Goal: Information Seeking & Learning: Learn about a topic

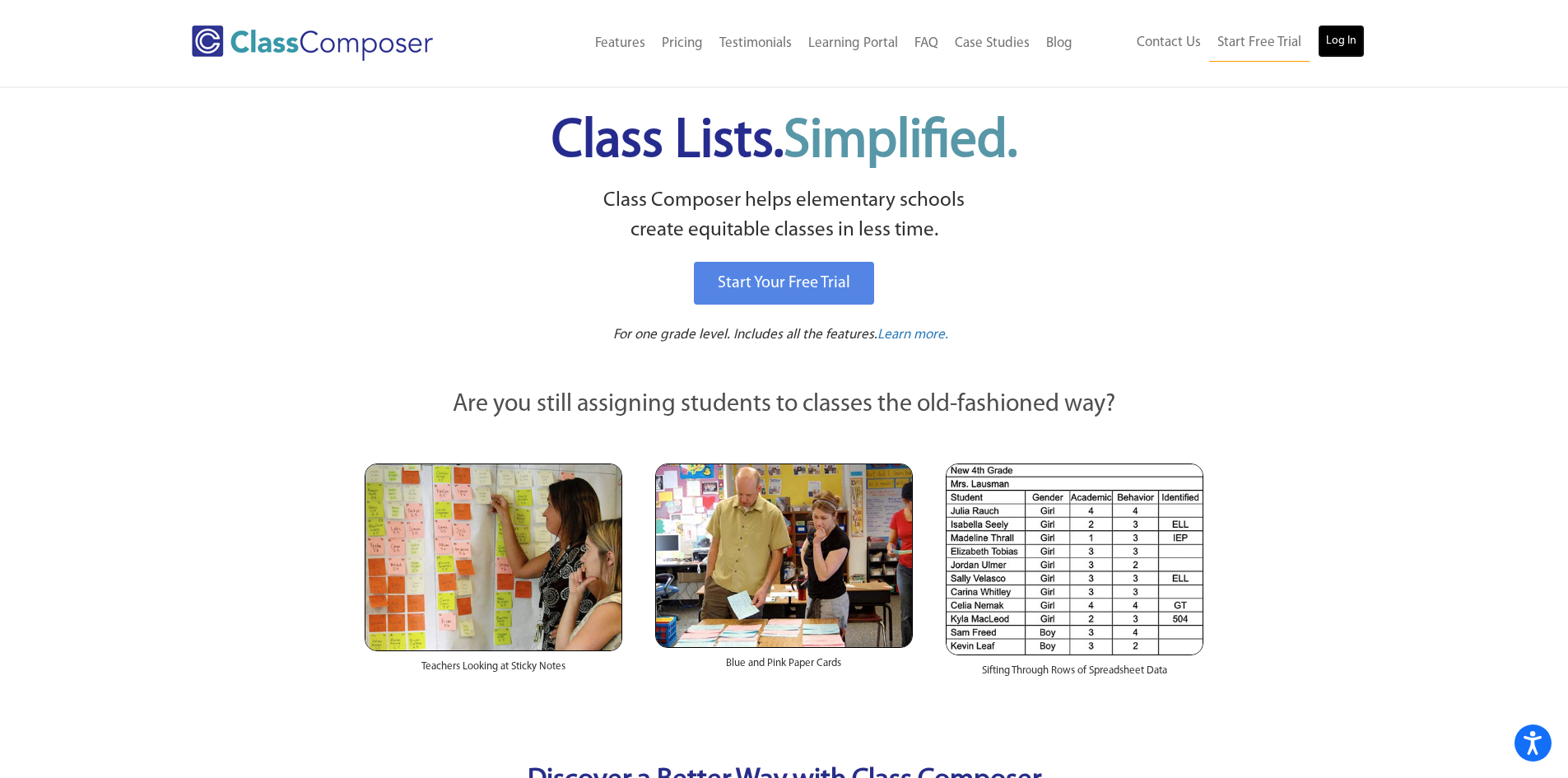
click at [1320, 37] on link "Log In" at bounding box center [1341, 41] width 47 height 33
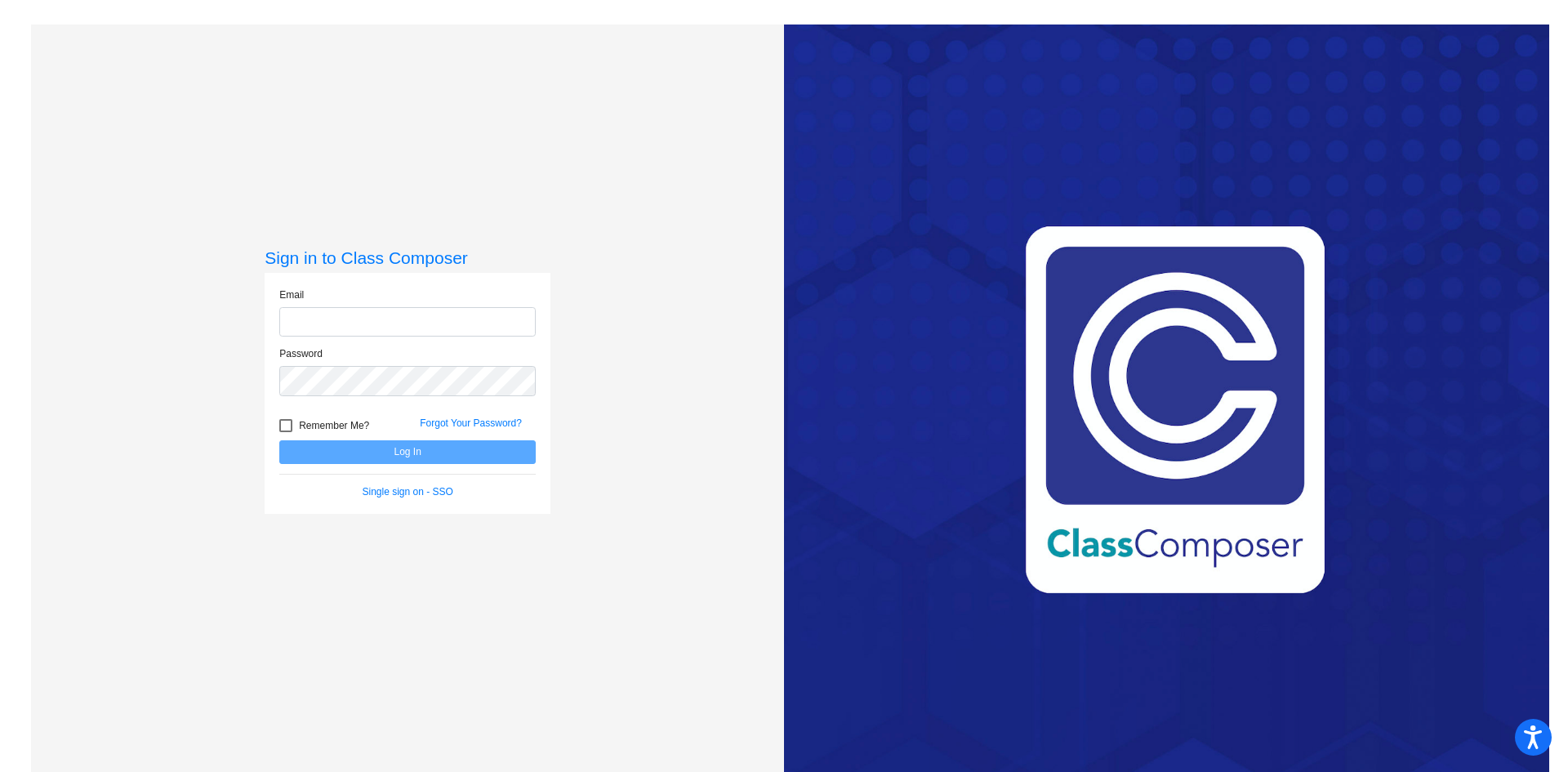
type input "s"
type input "rsandhu@ceres.k12.ca.us"
click at [280, 440] on button "Log In" at bounding box center [408, 452] width 256 height 23
click at [233, 377] on div "Sign in to Class Composer Email rsandhu@ceres.k12.ca.us Password Remember Me? F…" at bounding box center [407, 410] width 753 height 772
click at [280, 440] on button "Log In" at bounding box center [408, 452] width 256 height 23
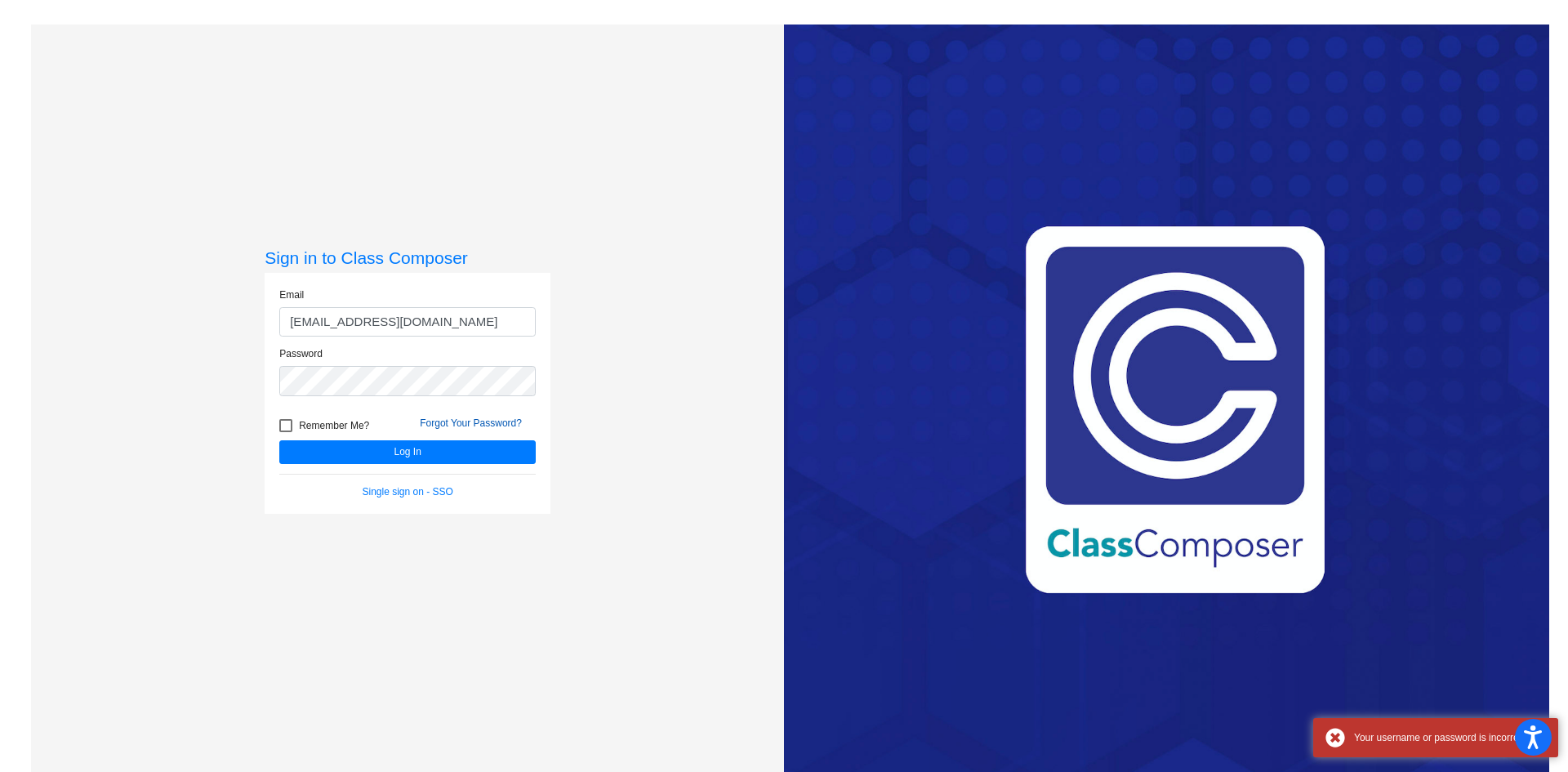
click at [475, 425] on link "Forgot Your Password?" at bounding box center [470, 423] width 102 height 12
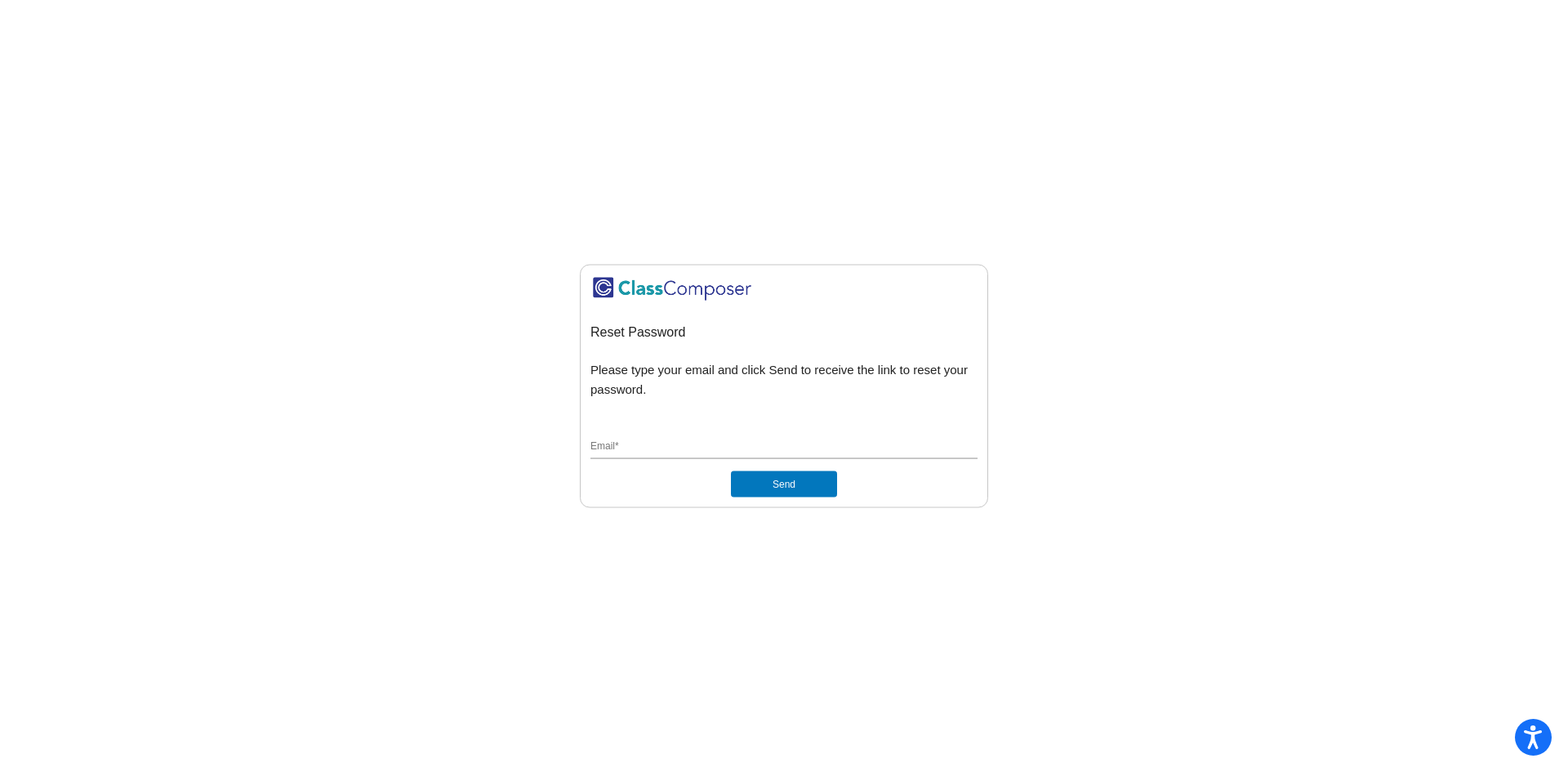
click at [641, 438] on div "Email *" at bounding box center [784, 444] width 388 height 31
type input "[EMAIL_ADDRESS][DOMAIN_NAME]"
click at [793, 474] on button "Send" at bounding box center [784, 484] width 106 height 26
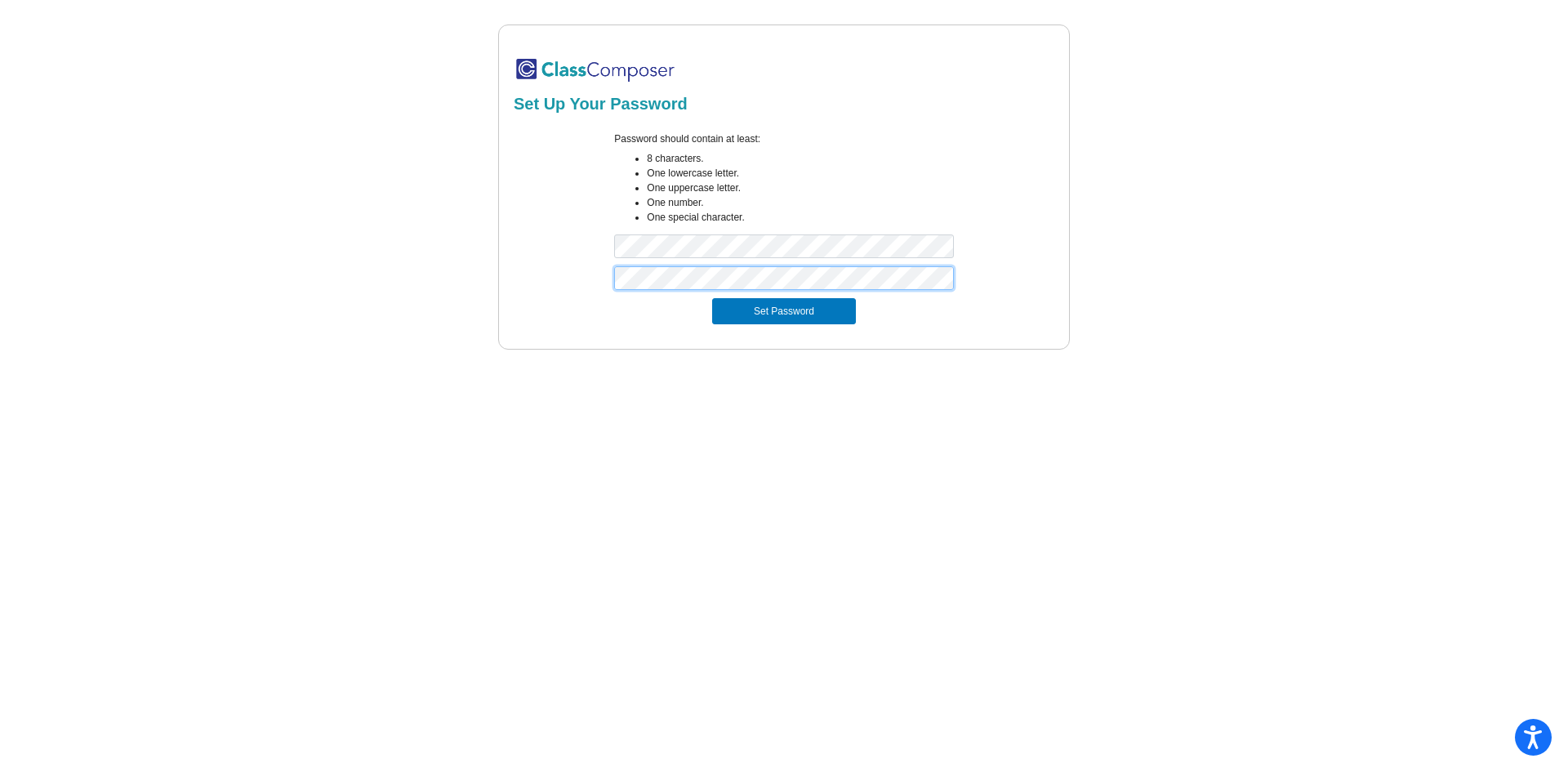
click at [712, 298] on button "Set Password" at bounding box center [784, 311] width 144 height 26
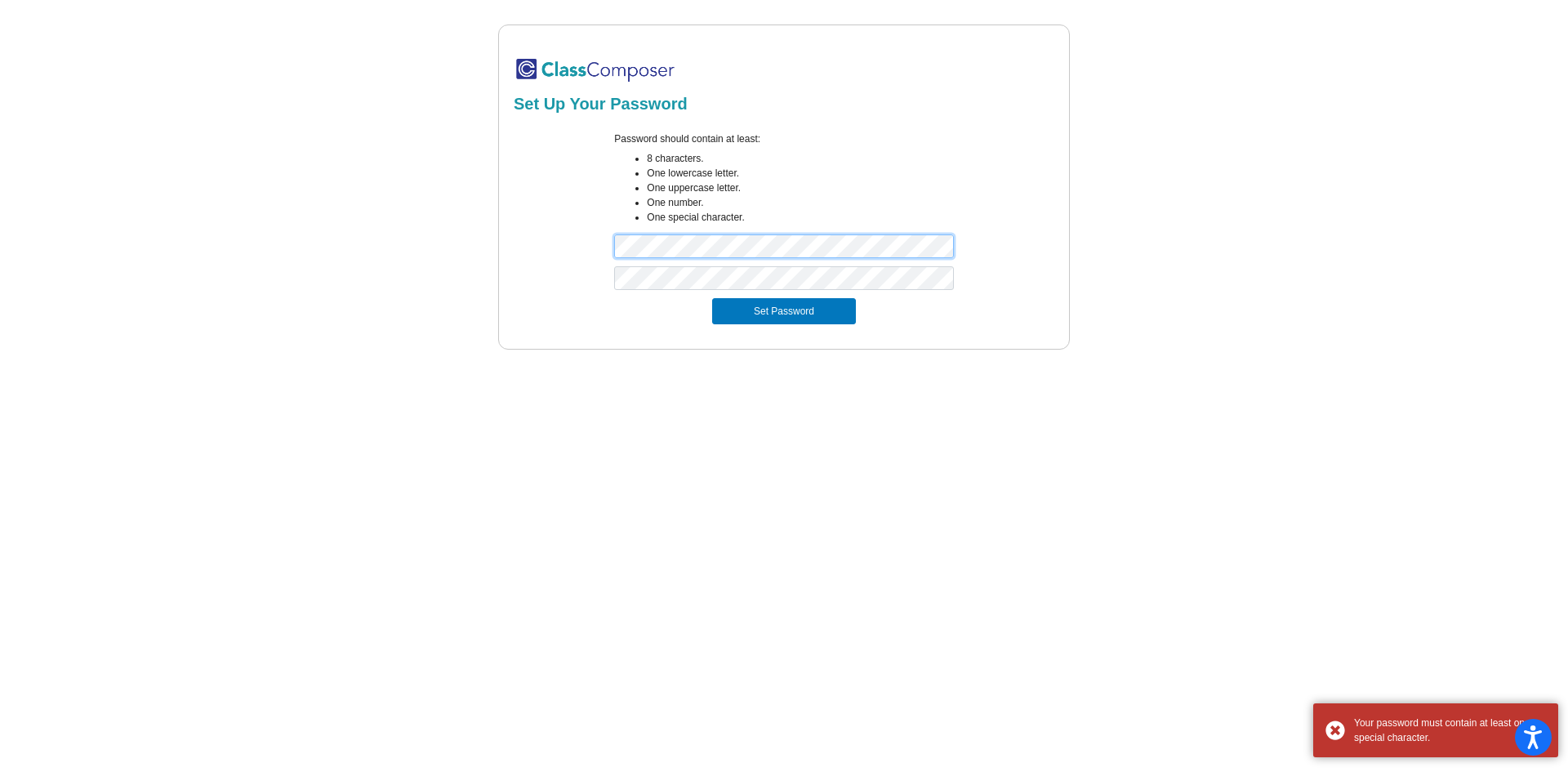
click at [433, 243] on div "Set Up Your Password Password should contain at least: 8 characters. One lowerc…" at bounding box center [784, 186] width 1506 height 325
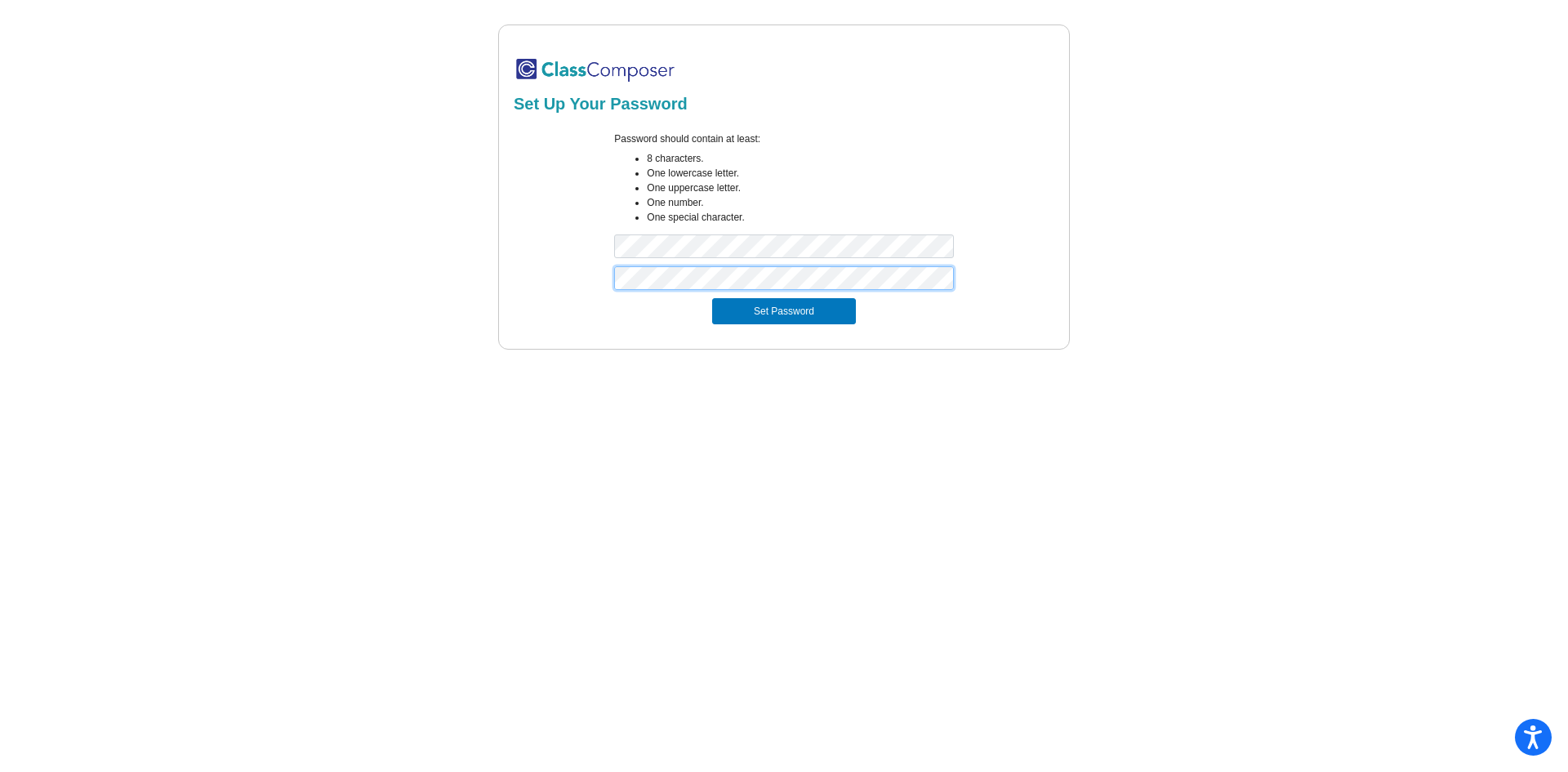
click at [712, 298] on button "Set Password" at bounding box center [784, 311] width 144 height 26
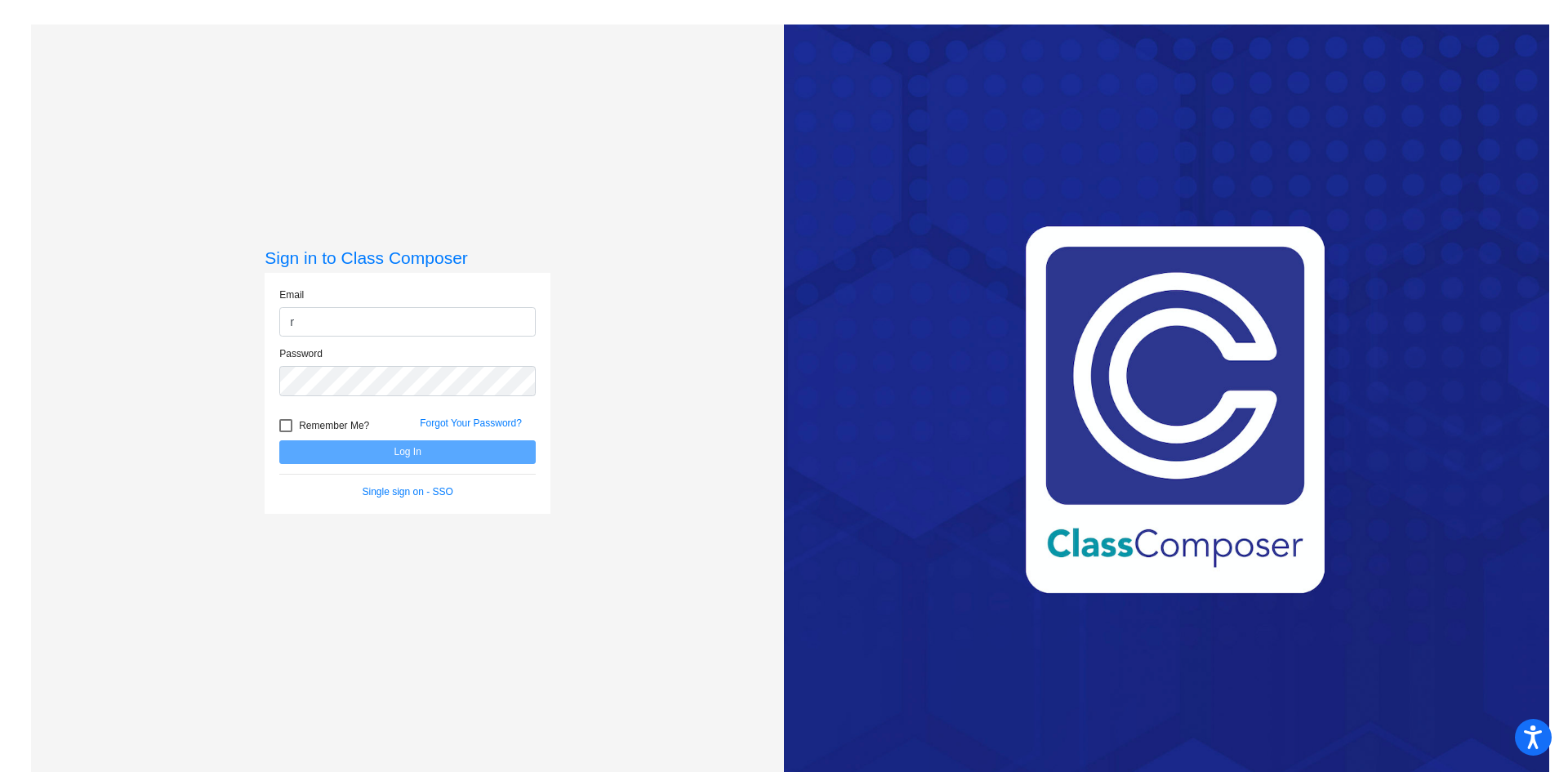
type input "[EMAIL_ADDRESS][DOMAIN_NAME]"
click at [280, 440] on button "Log In" at bounding box center [408, 452] width 256 height 23
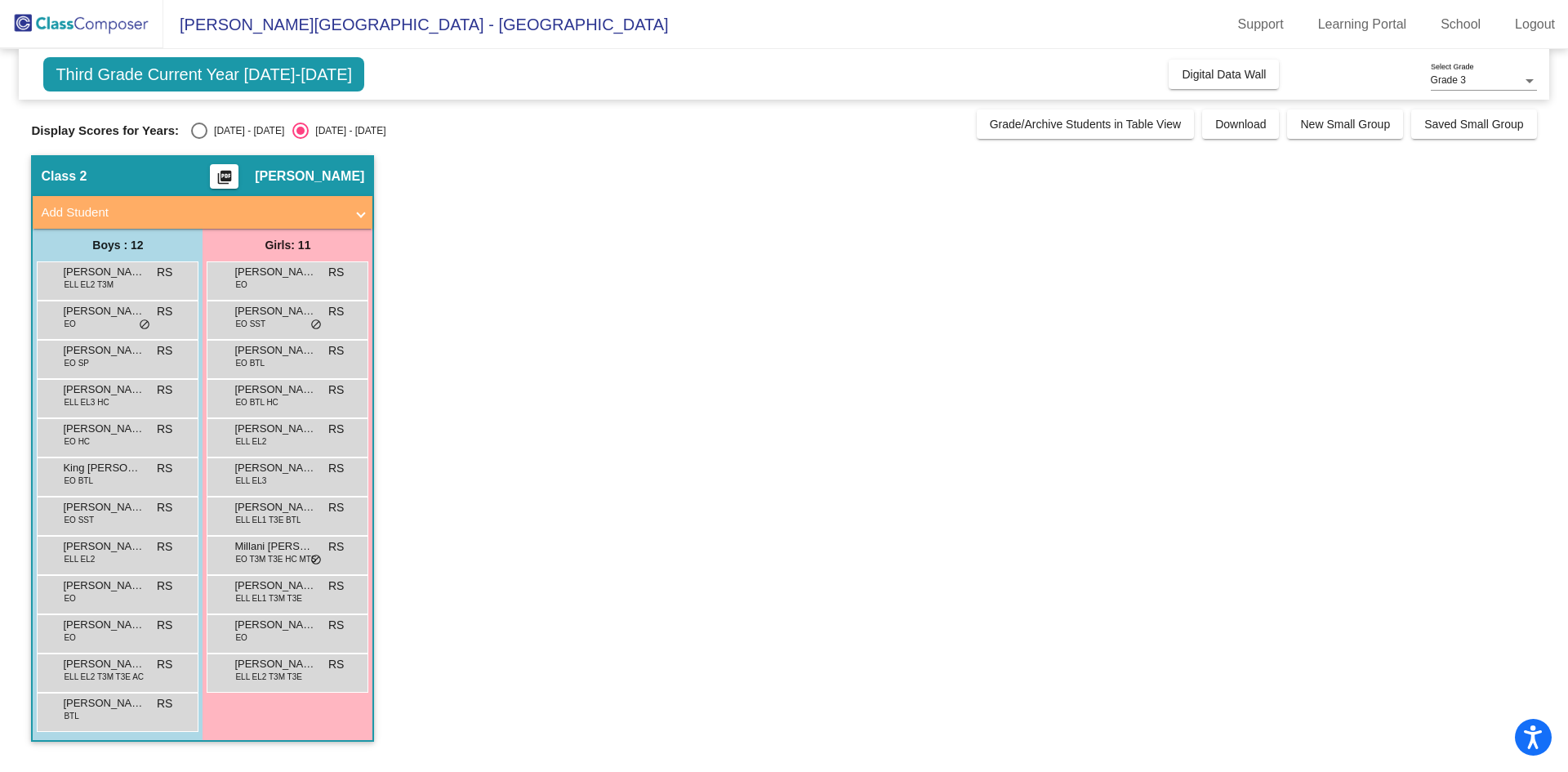
click at [232, 131] on div "[DATE] - [DATE]" at bounding box center [246, 130] width 77 height 15
click at [199, 139] on input "[DATE] - [DATE]" at bounding box center [198, 139] width 1 height 1
radio input "true"
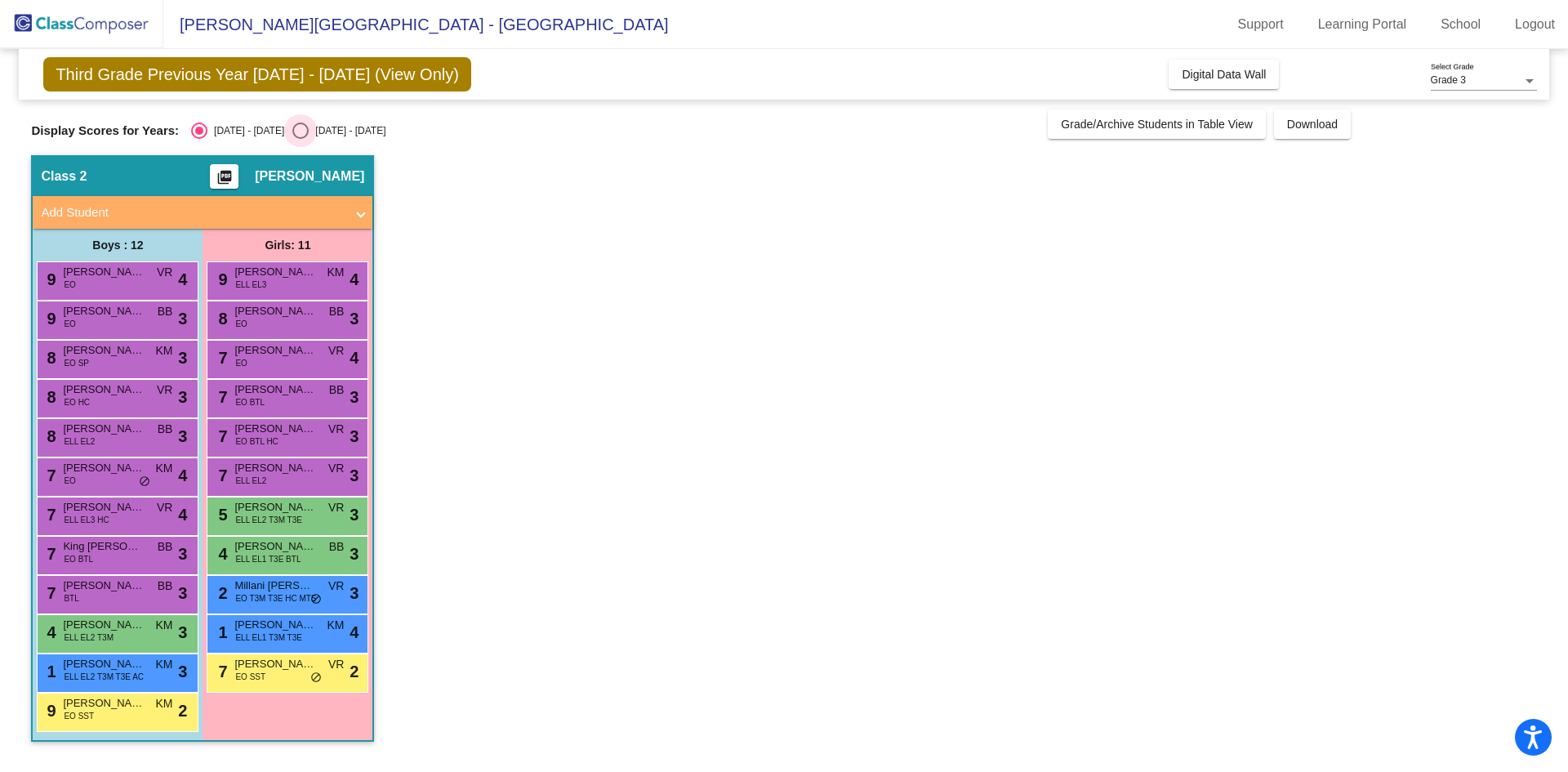
click at [330, 132] on div "[DATE] - [DATE]" at bounding box center [347, 130] width 77 height 15
click at [300, 139] on input "[DATE] - [DATE]" at bounding box center [300, 139] width 1 height 1
radio input "true"
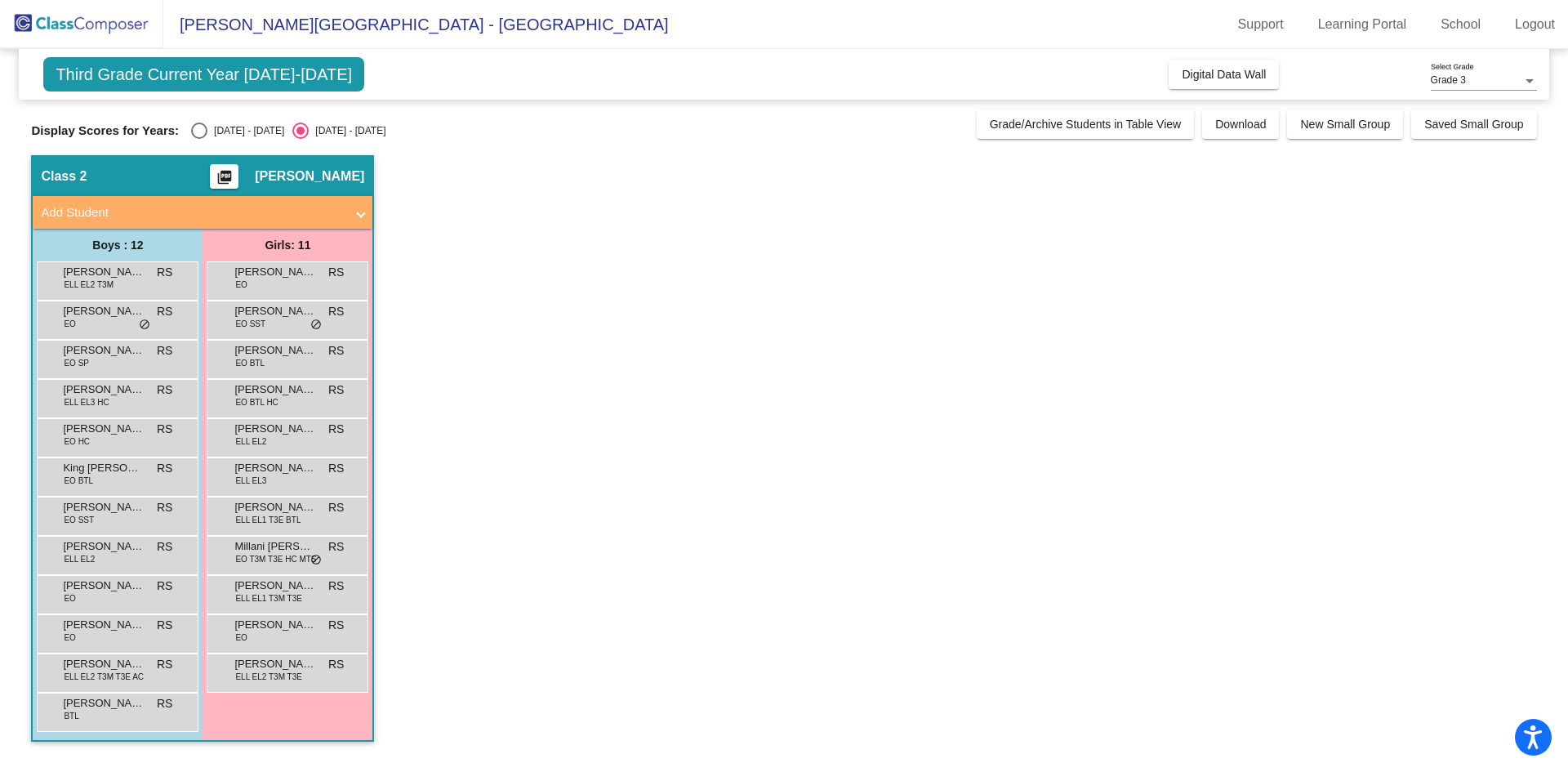
click at [168, 127] on span "Display Scores for Years:" at bounding box center [105, 130] width 148 height 15
click at [245, 145] on div "Third Grade Current Year [DATE]-[DATE] Add, Move, or Retain Students Off On Inc…" at bounding box center [784, 403] width 1506 height 709
click at [245, 138] on div "[DATE] - [DATE]" at bounding box center [246, 130] width 77 height 15
click at [199, 139] on input "[DATE] - [DATE]" at bounding box center [198, 139] width 1 height 1
radio input "true"
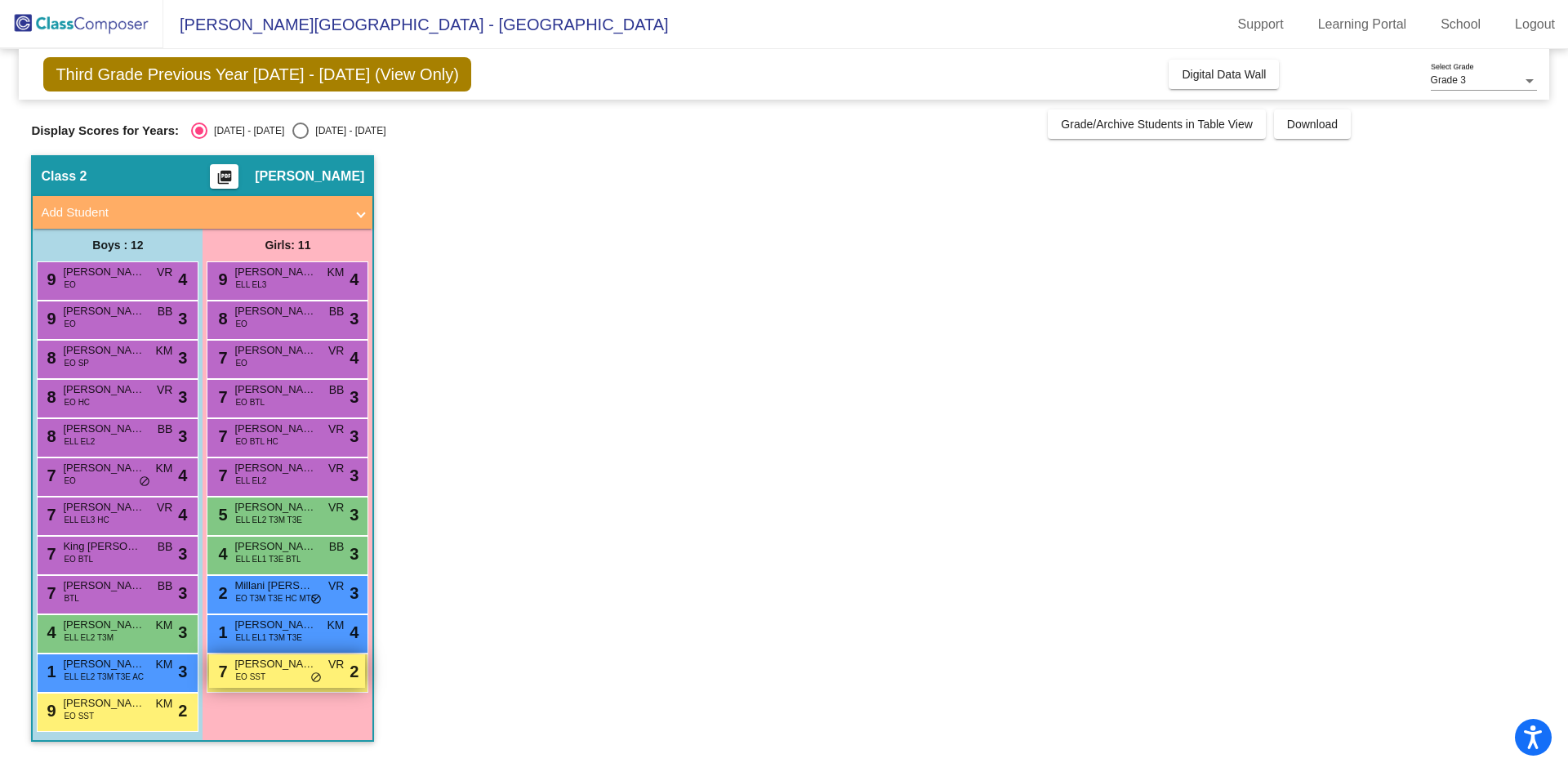
click at [318, 680] on span "do_not_disturb_alt" at bounding box center [317, 677] width 12 height 13
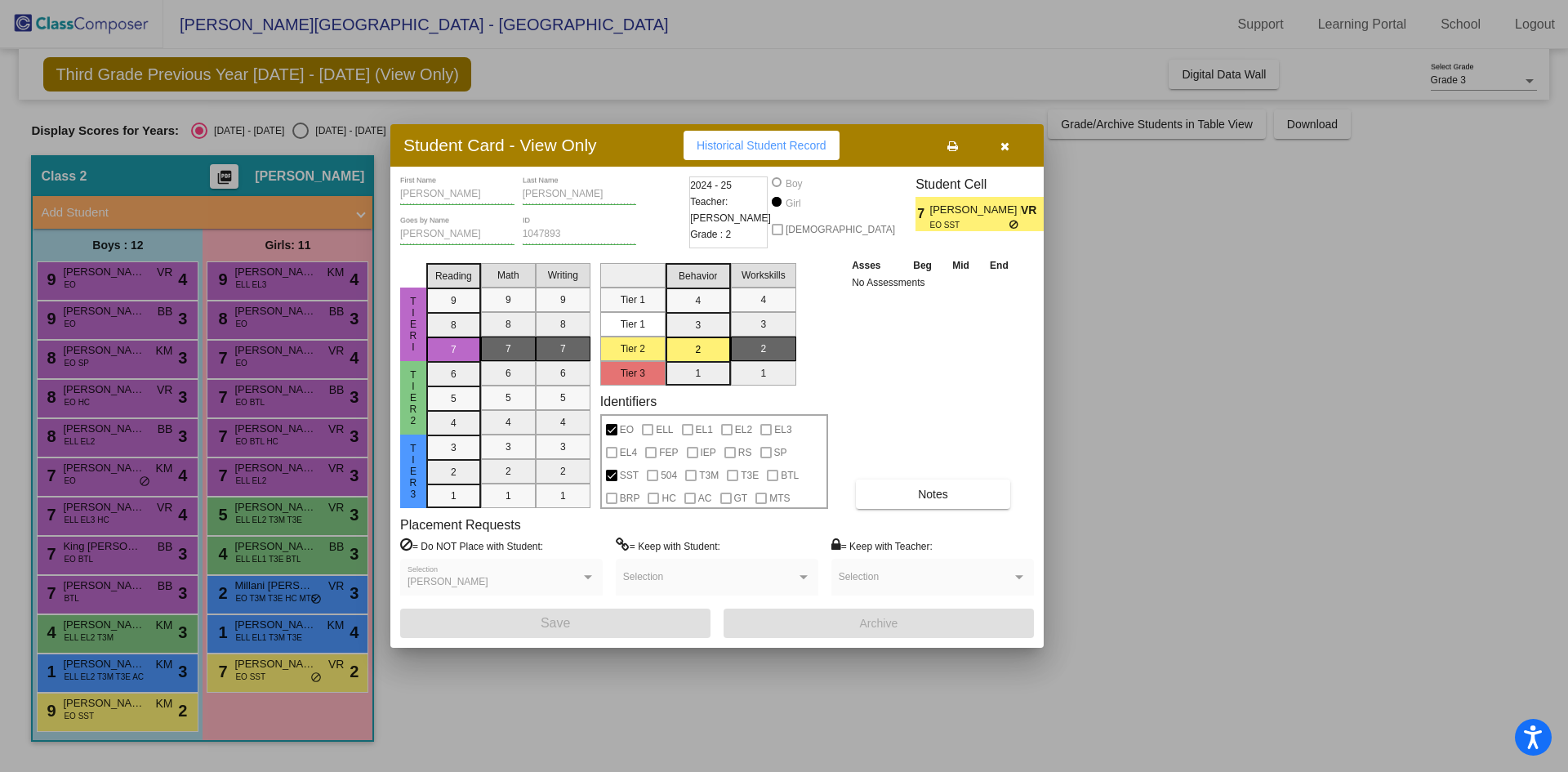
click at [1002, 144] on icon "button" at bounding box center [1005, 147] width 9 height 12
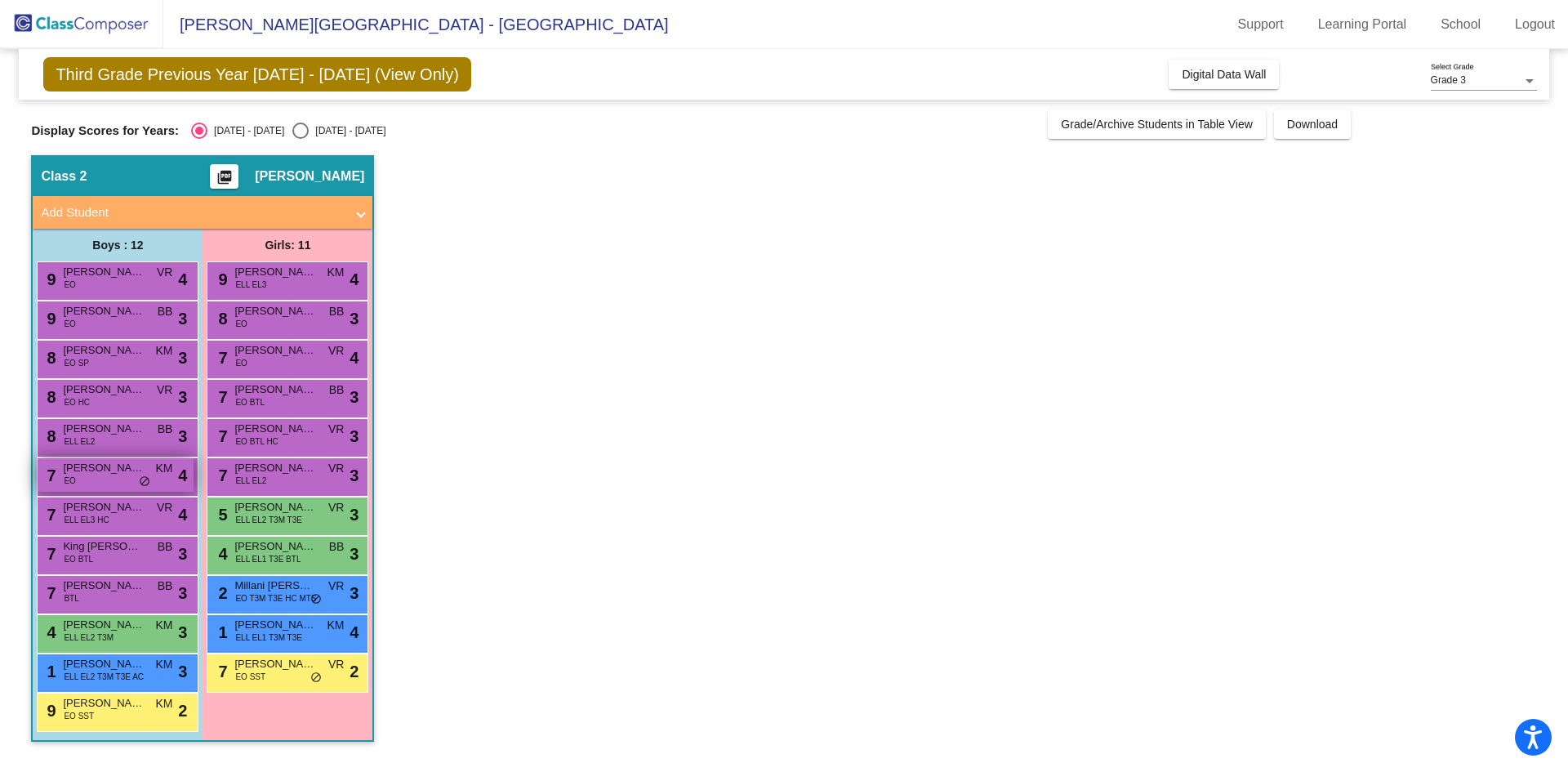
click at [147, 476] on span "do_not_disturb_alt" at bounding box center [145, 481] width 12 height 13
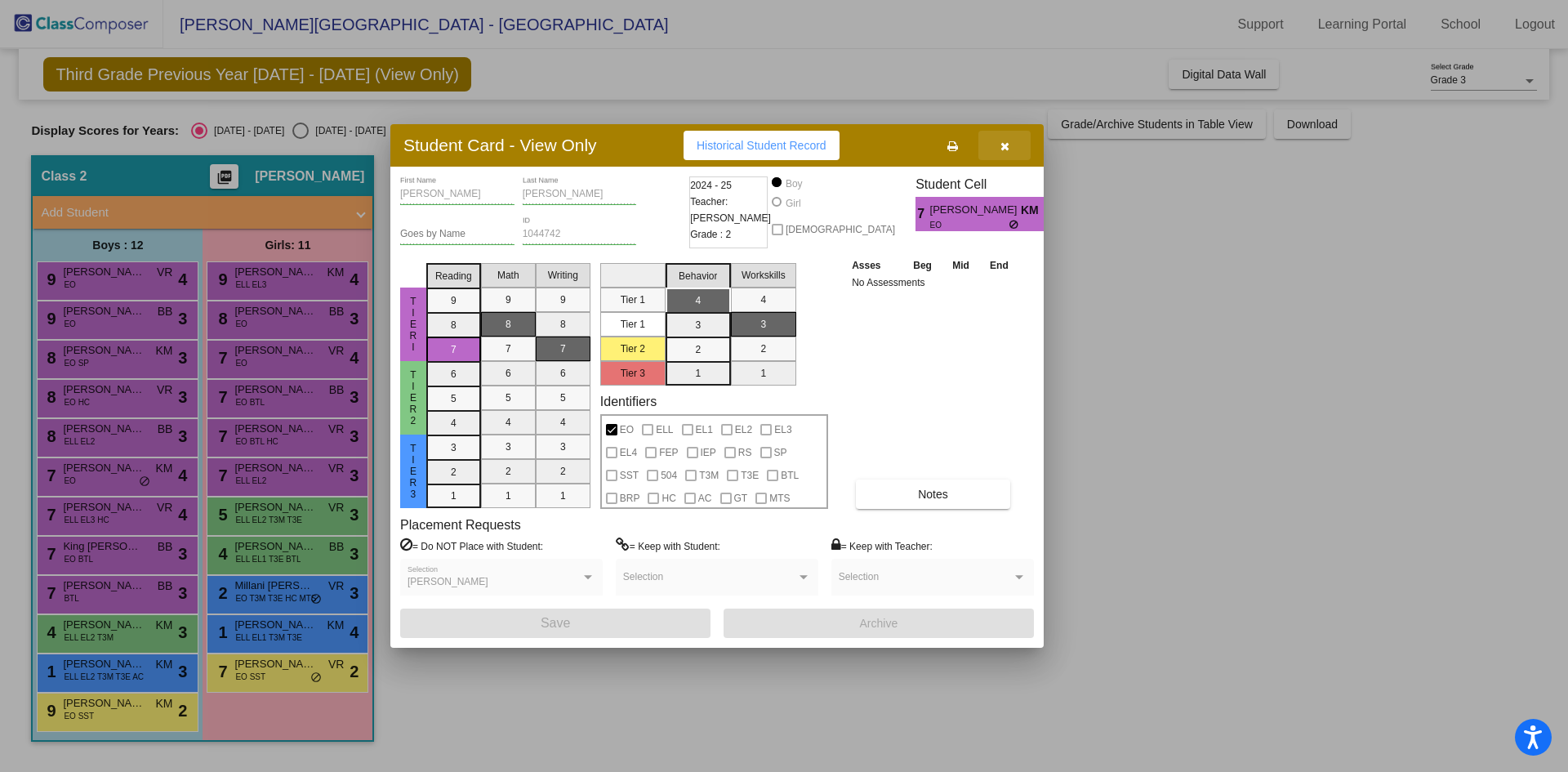
click at [1004, 157] on button "button" at bounding box center [1005, 146] width 52 height 29
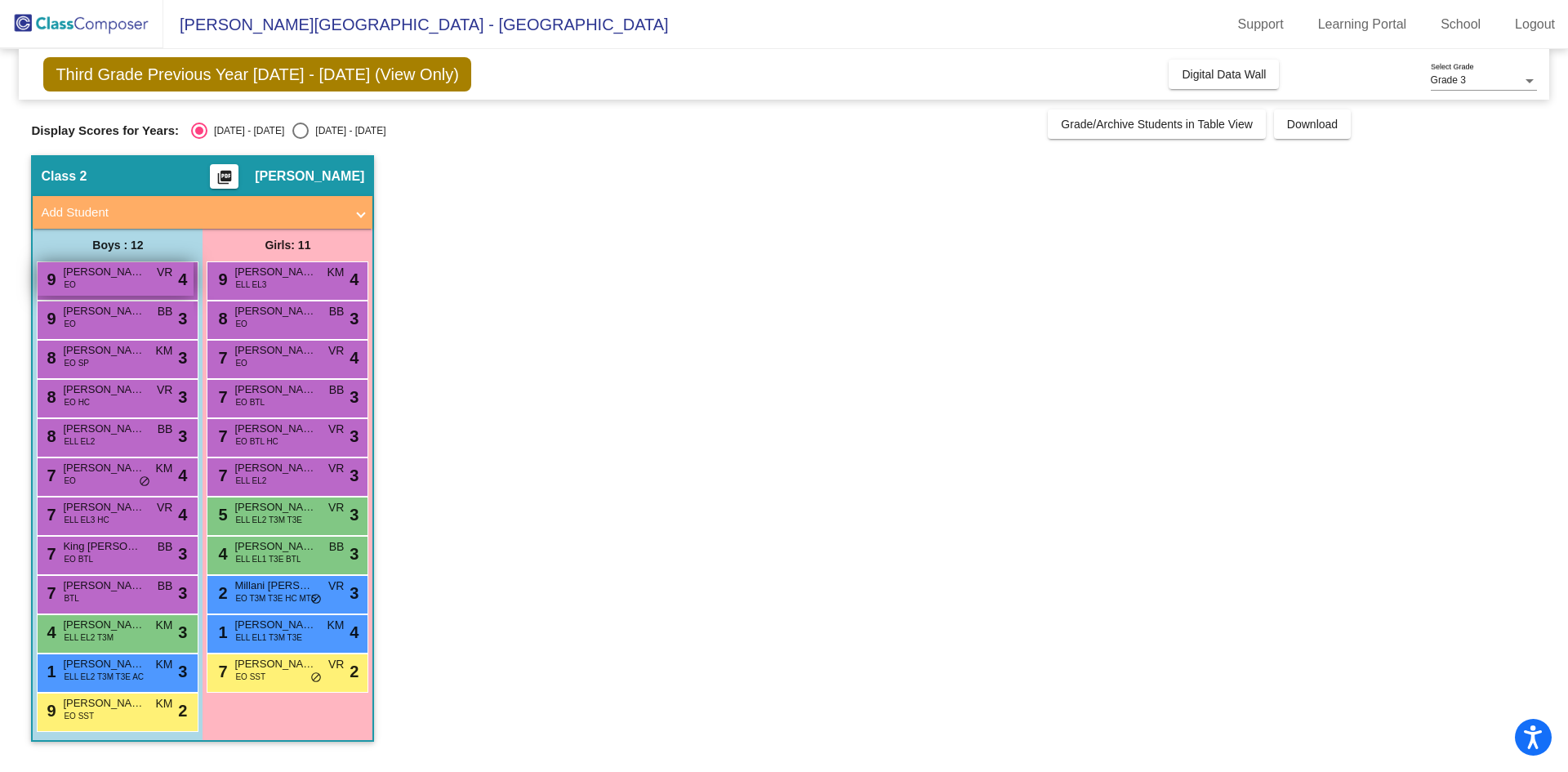
click at [82, 273] on span "[PERSON_NAME]" at bounding box center [104, 272] width 82 height 17
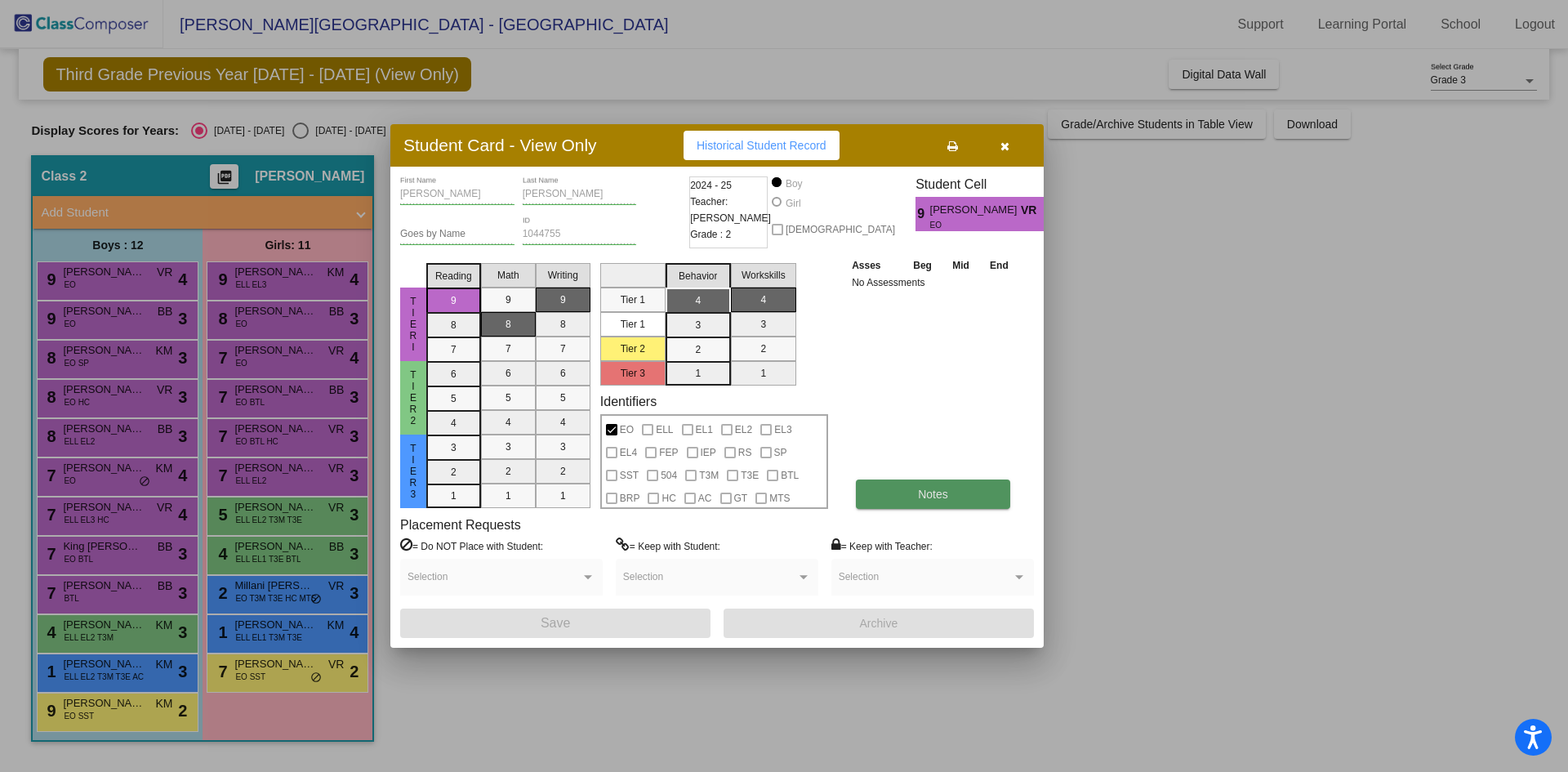
click at [914, 505] on button "Notes" at bounding box center [933, 494] width 154 height 29
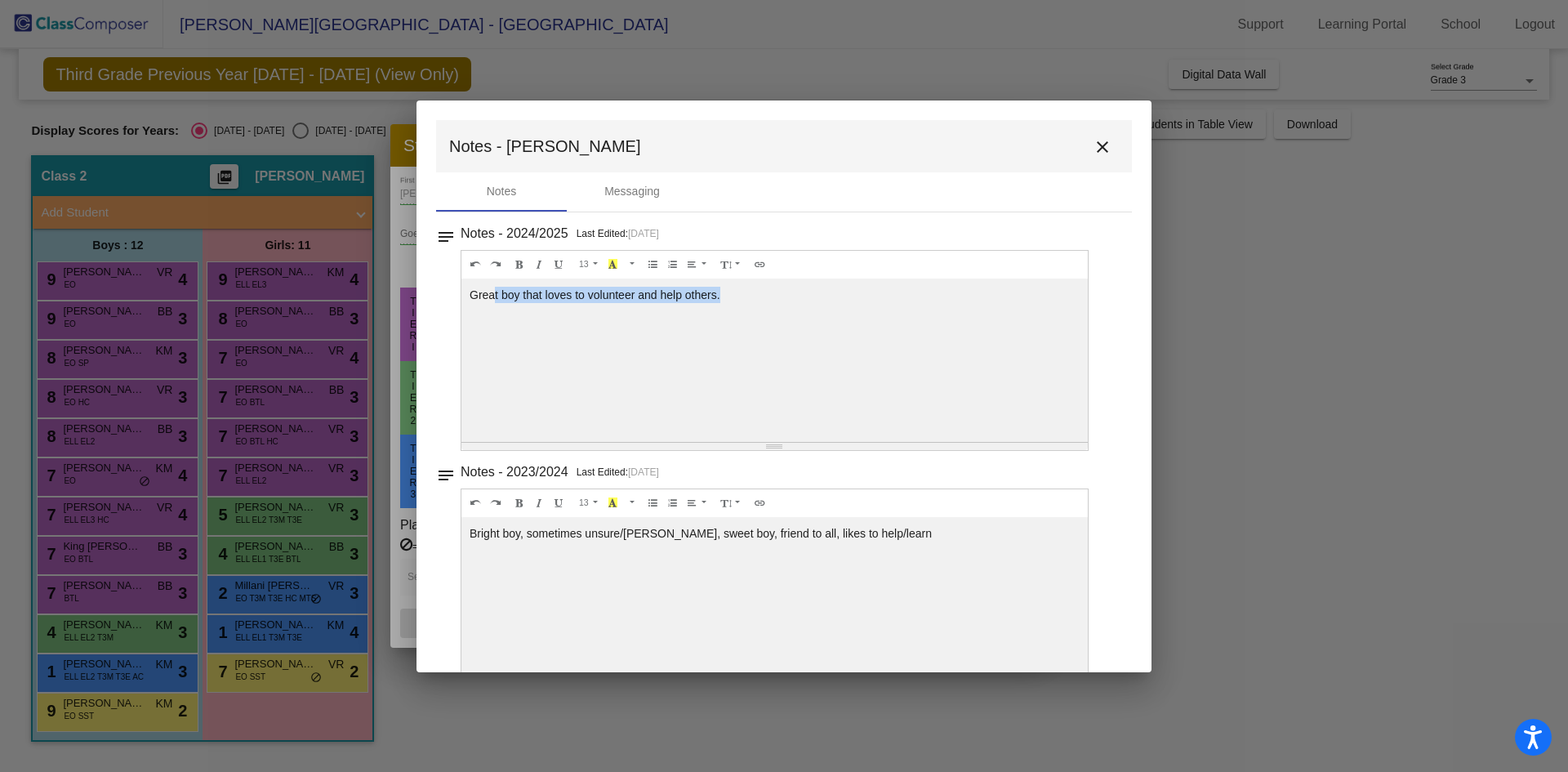
drag, startPoint x: 495, startPoint y: 295, endPoint x: 796, endPoint y: 297, distance: 301.0
click at [796, 297] on div "Great boy that loves to volunteer and help others." at bounding box center [774, 360] width 627 height 163
click at [1093, 147] on mat-icon "close" at bounding box center [1103, 147] width 19 height 19
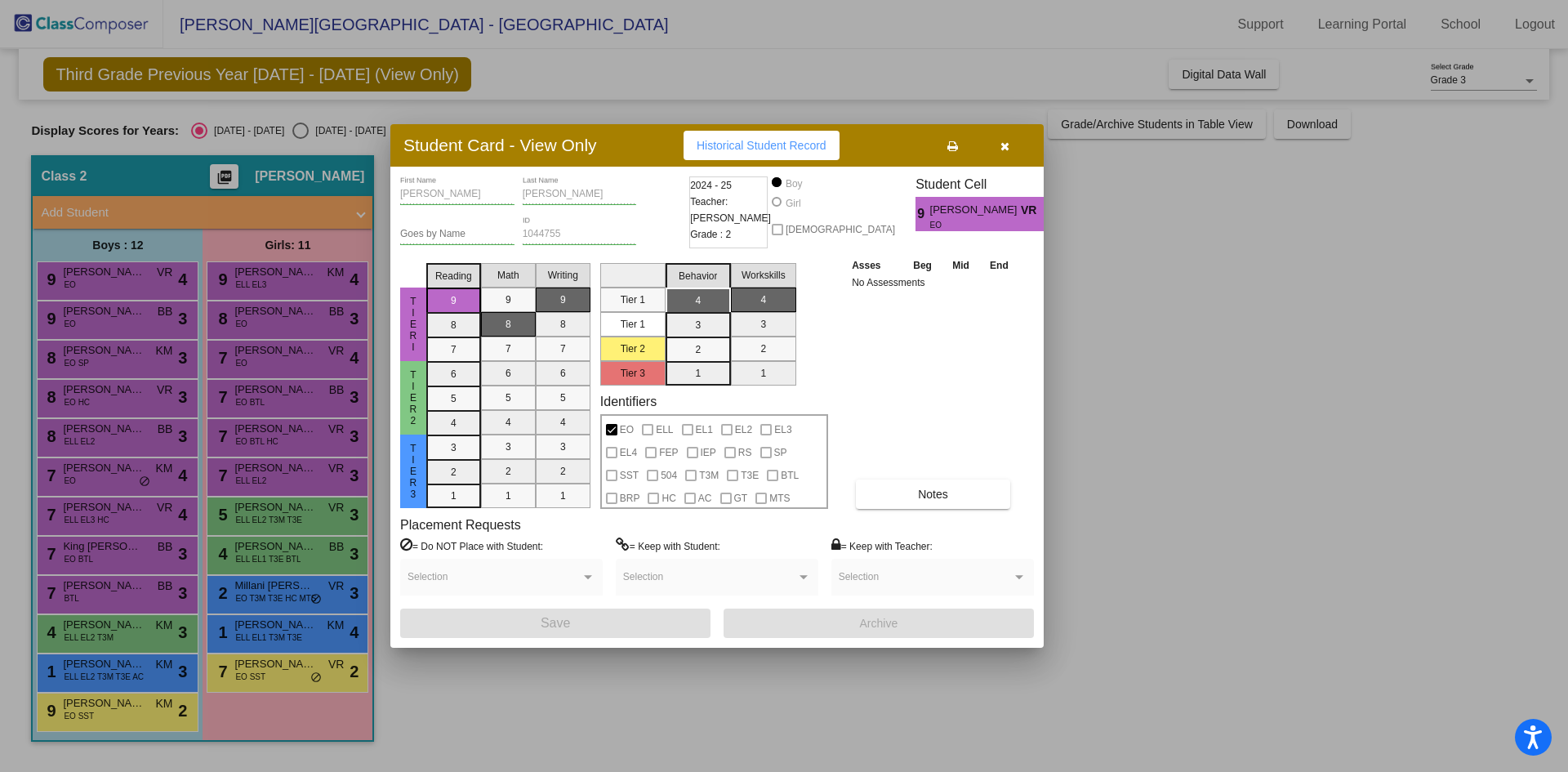
click at [1001, 153] on button "button" at bounding box center [1005, 146] width 52 height 29
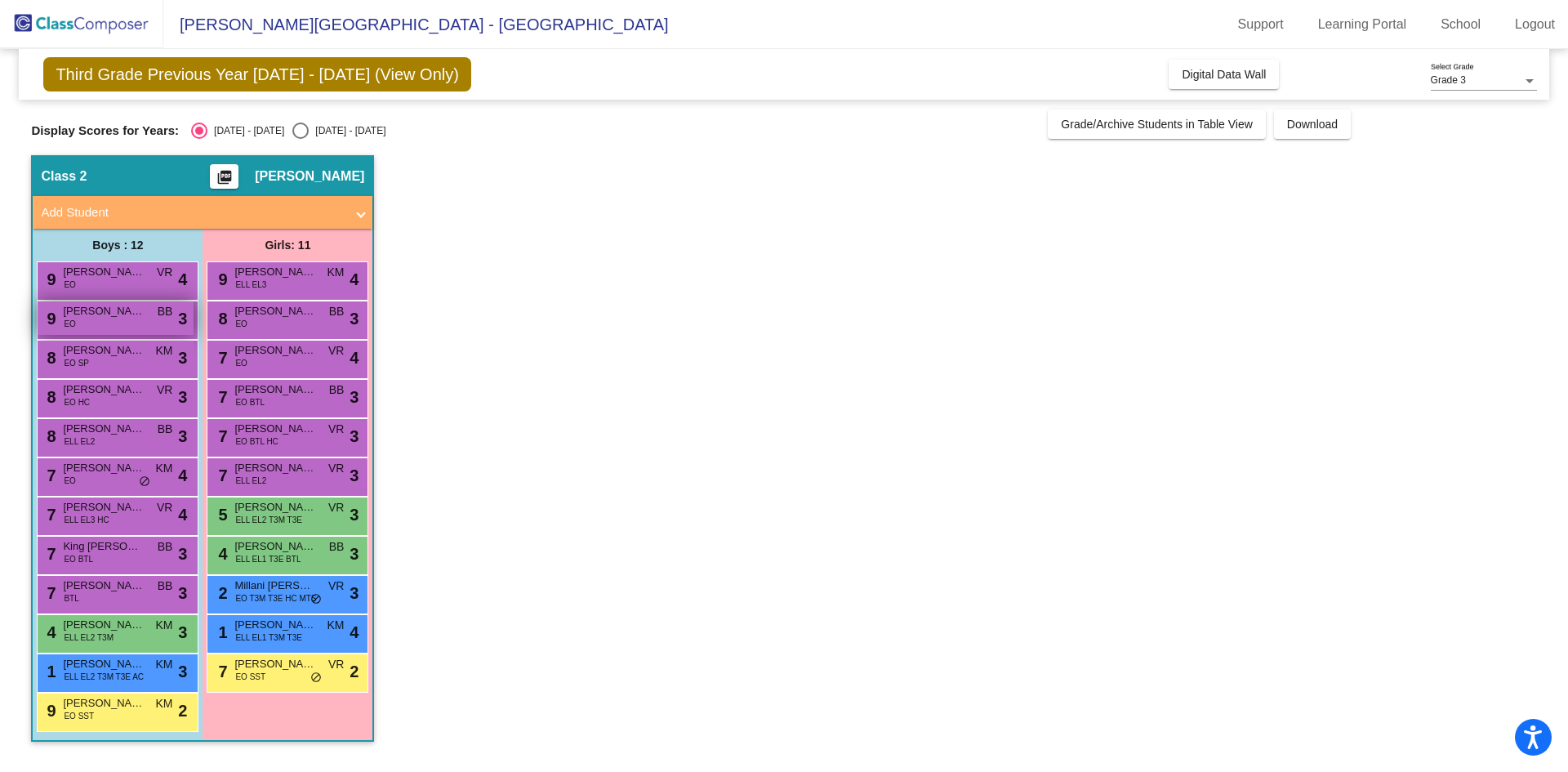
click at [60, 325] on div "9 [PERSON_NAME] EO BB lock do_not_disturb_alt 3" at bounding box center [116, 318] width 156 height 33
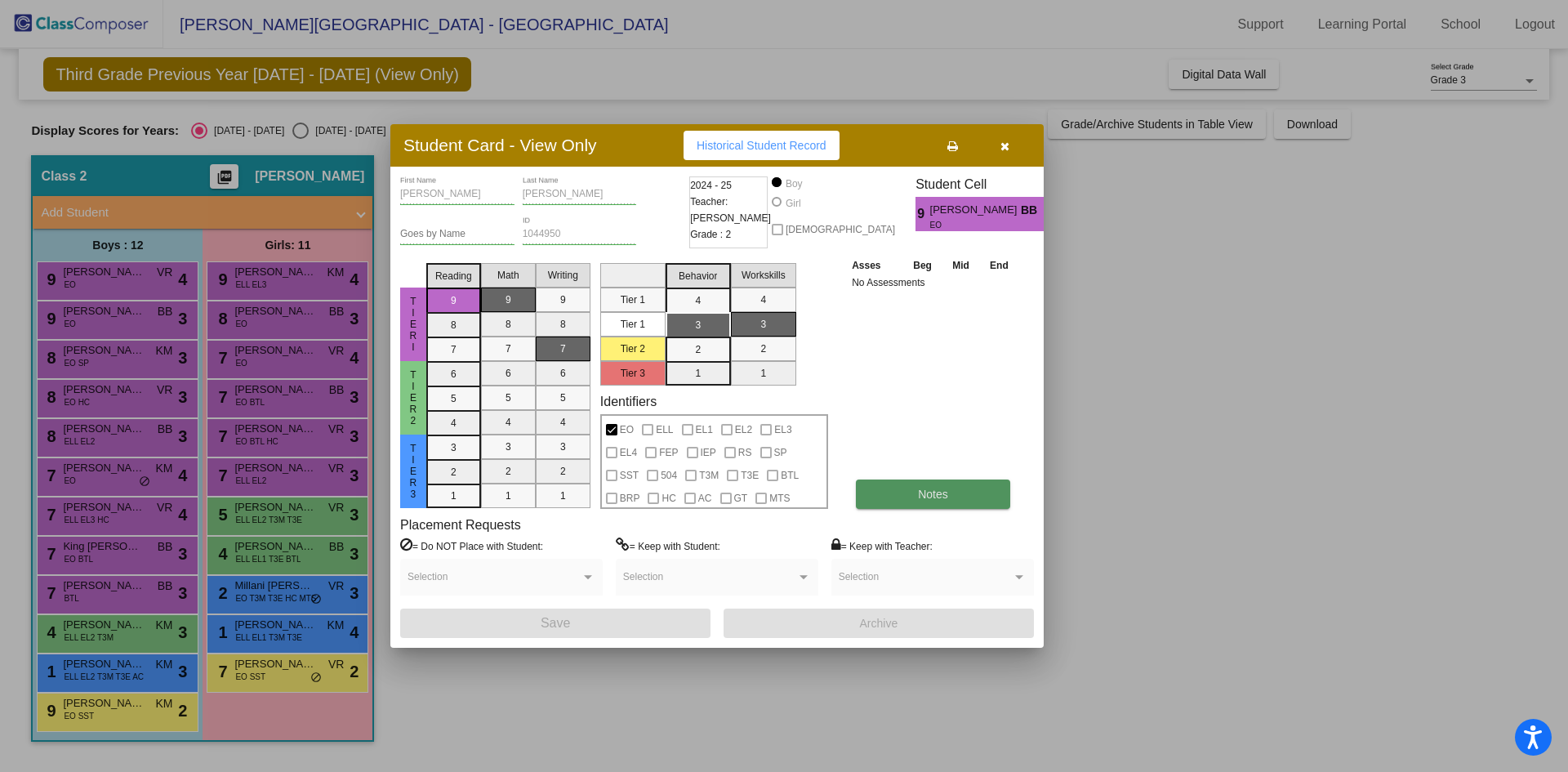
click at [881, 495] on button "Notes" at bounding box center [933, 494] width 154 height 29
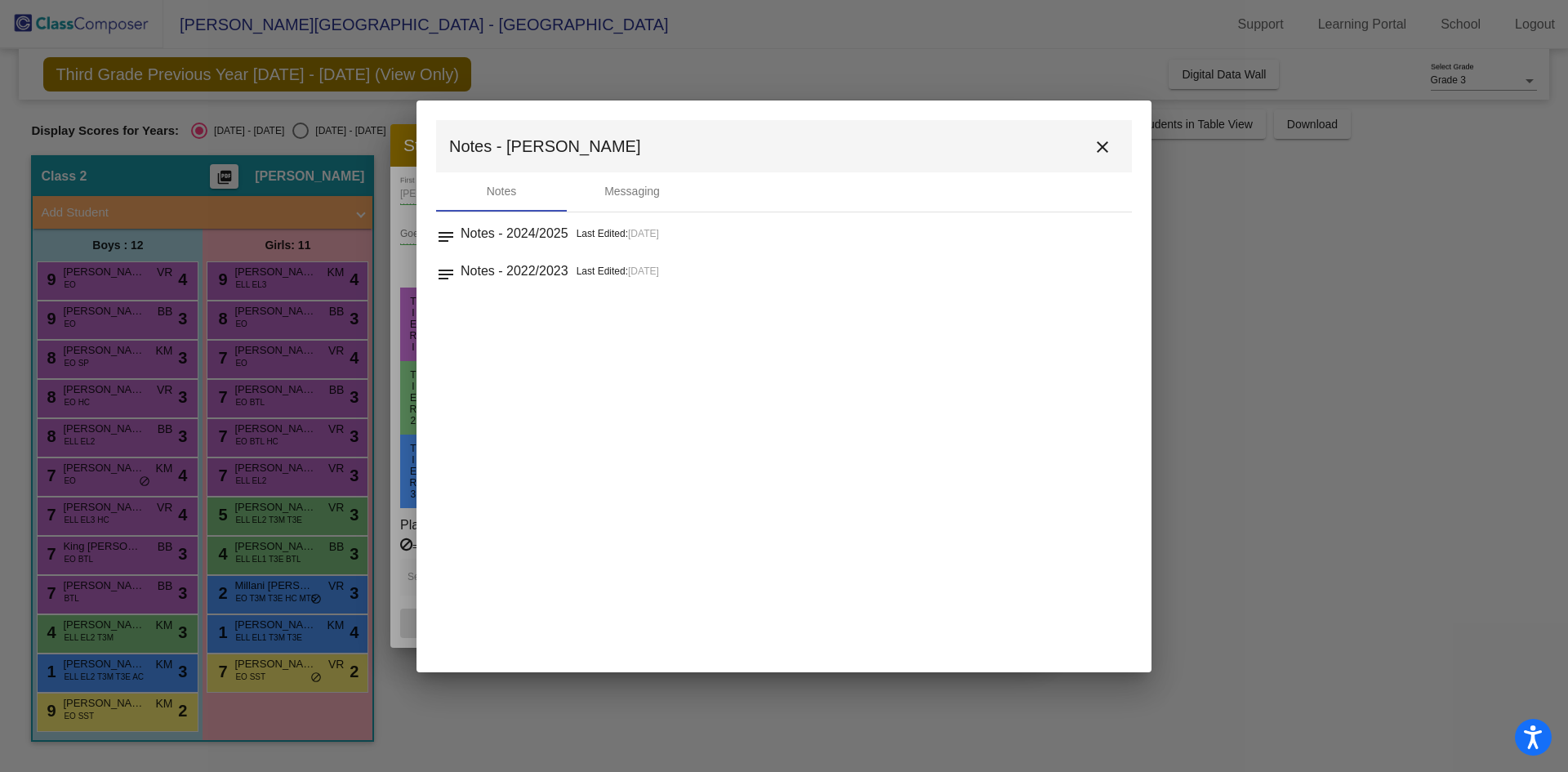
click at [1100, 151] on mat-icon "close" at bounding box center [1103, 147] width 19 height 19
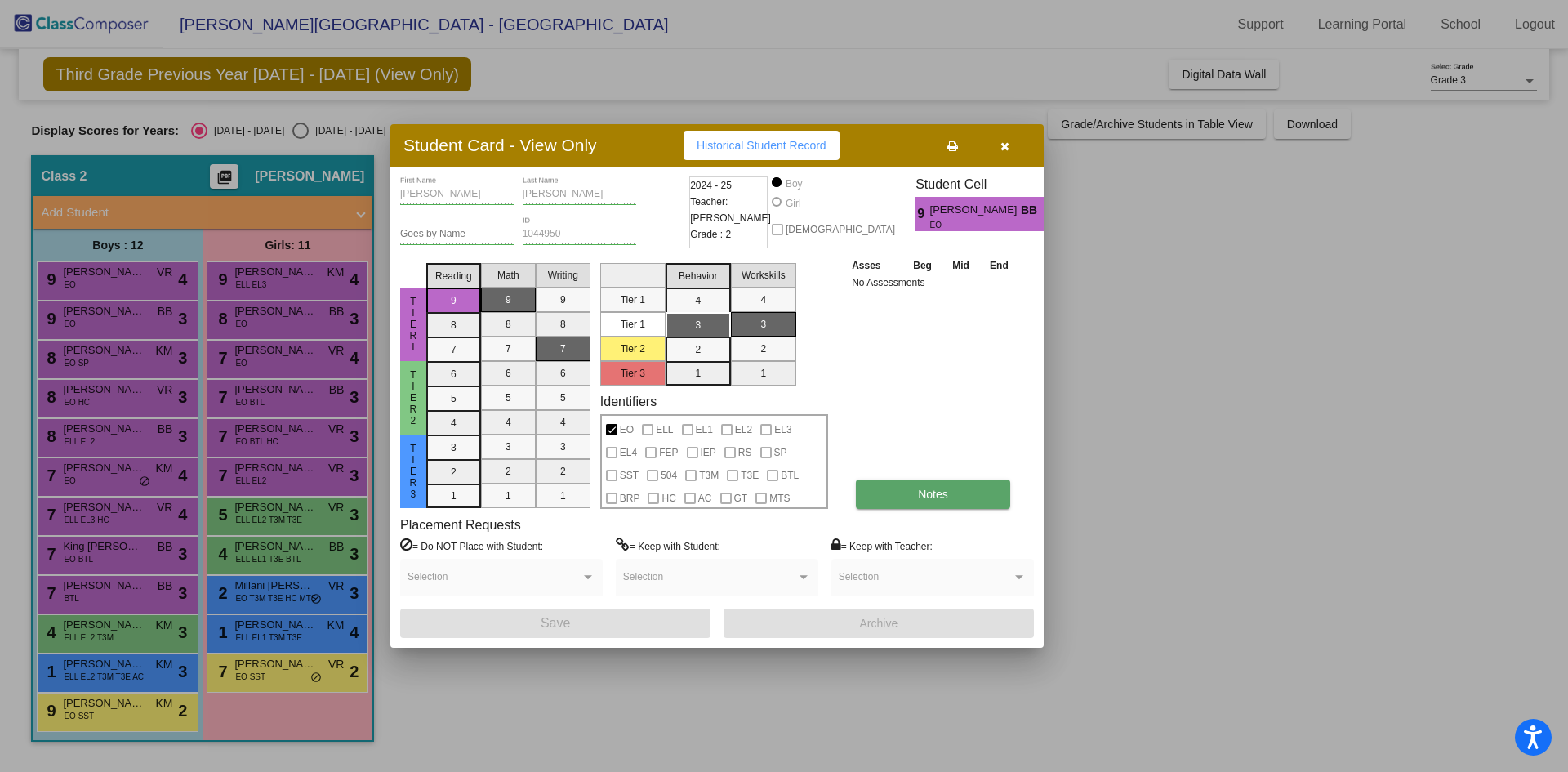
click at [926, 507] on button "Notes" at bounding box center [933, 494] width 154 height 29
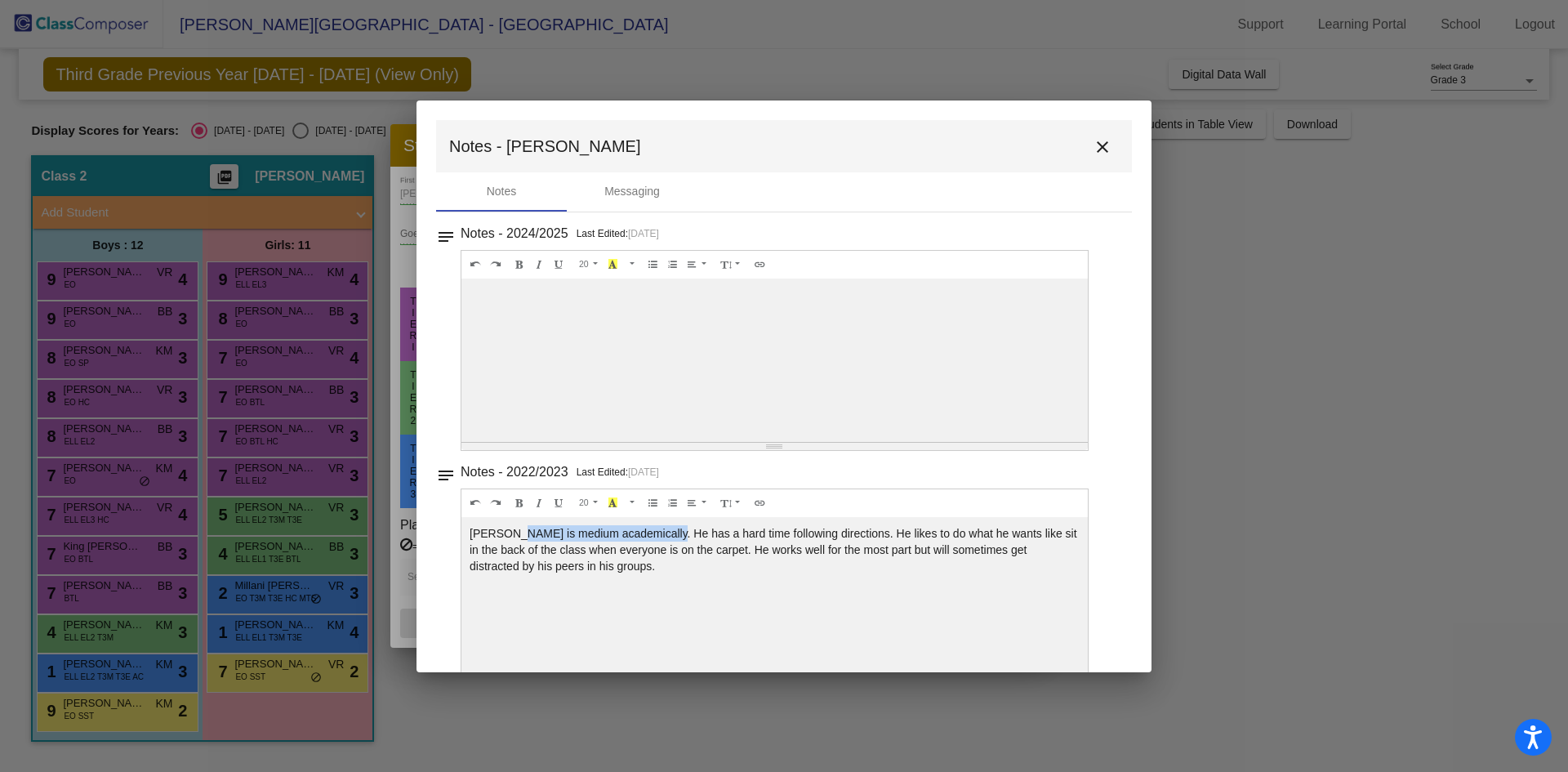
drag, startPoint x: 517, startPoint y: 529, endPoint x: 681, endPoint y: 531, distance: 164.0
click at [680, 442] on div "[PERSON_NAME] is medium academically. He has a hard time following directions. …" at bounding box center [774, 360] width 627 height 163
click at [681, 442] on div "[PERSON_NAME] is medium academically. He has a hard time following directions. …" at bounding box center [774, 360] width 627 height 163
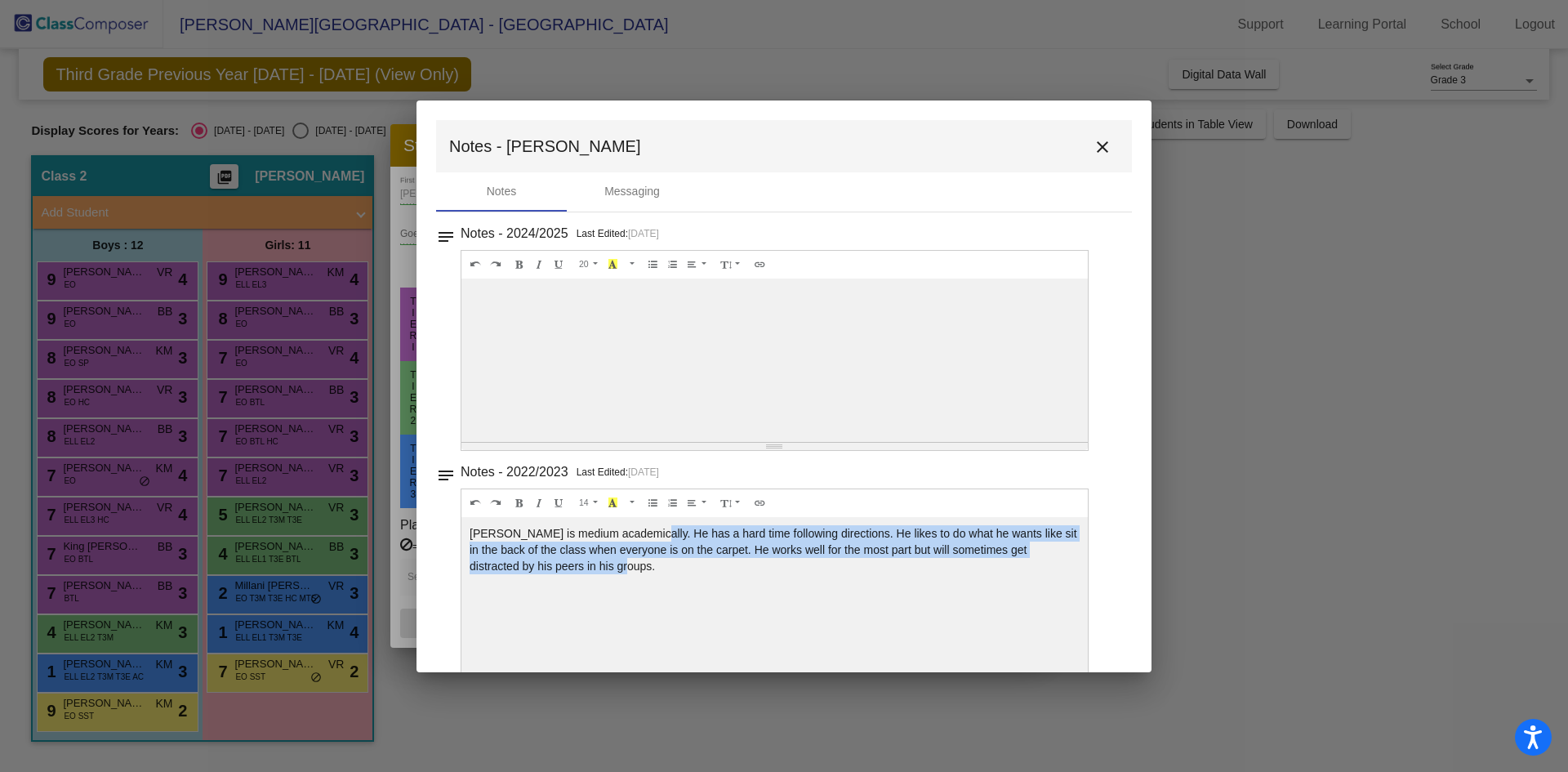
drag, startPoint x: 644, startPoint y: 531, endPoint x: 824, endPoint y: 565, distance: 183.2
click at [824, 442] on div "[PERSON_NAME] is medium academically. He has a hard time following directions. …" at bounding box center [774, 360] width 627 height 163
drag, startPoint x: 848, startPoint y: 536, endPoint x: 926, endPoint y: 578, distance: 88.6
click at [924, 442] on div "[PERSON_NAME] is medium academically. He has a hard time following directions. …" at bounding box center [774, 360] width 627 height 163
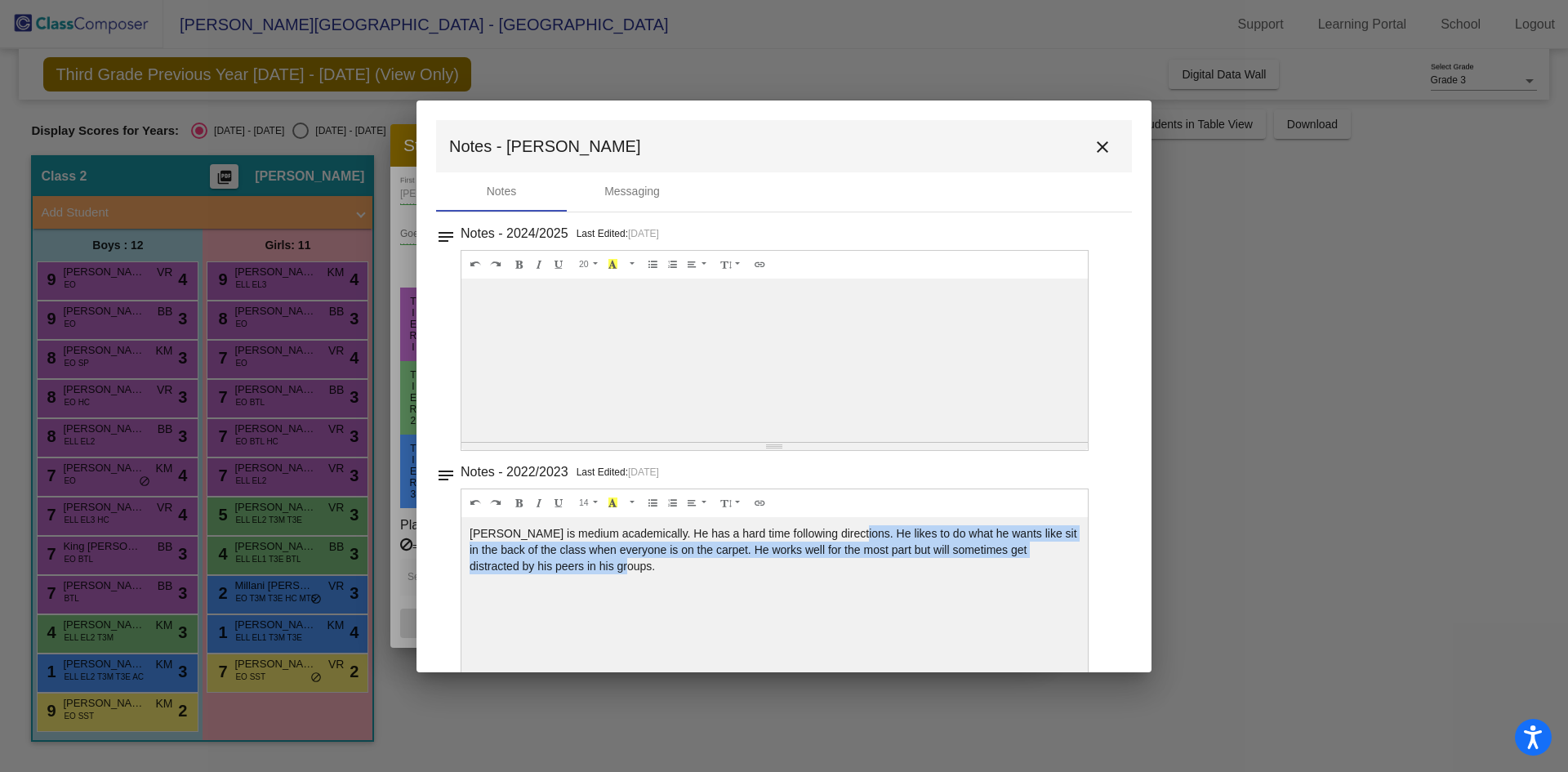
click at [926, 442] on div "[PERSON_NAME] is medium academically. He has a hard time following directions. …" at bounding box center [774, 360] width 627 height 163
drag, startPoint x: 899, startPoint y: 523, endPoint x: 988, endPoint y: 558, distance: 95.6
click at [988, 442] on div "[PERSON_NAME] is medium academically. He has a hard time following directions. …" at bounding box center [774, 360] width 627 height 163
drag, startPoint x: 493, startPoint y: 549, endPoint x: 619, endPoint y: 550, distance: 126.0
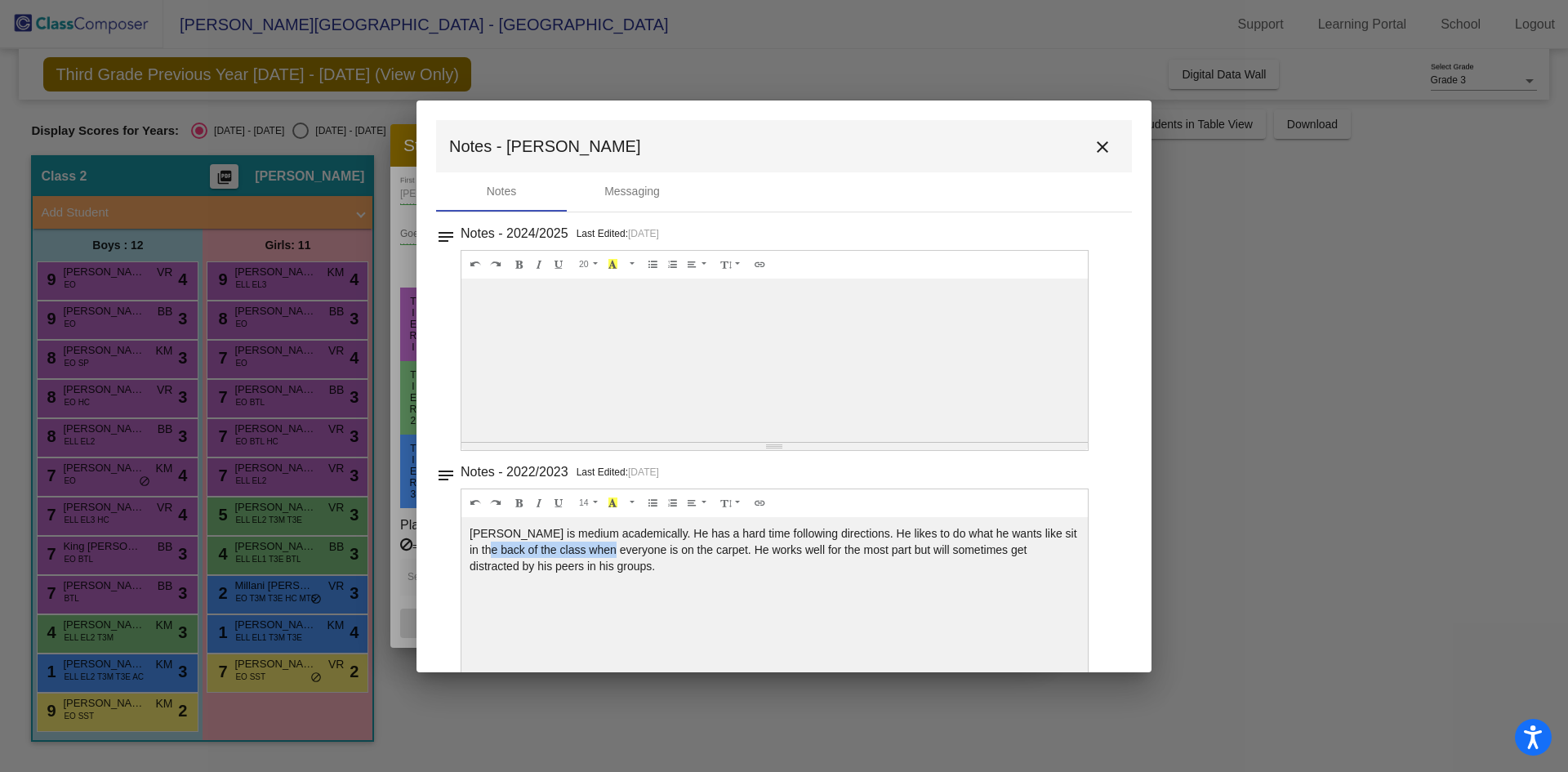
click at [619, 442] on div "[PERSON_NAME] is medium academically. He has a hard time following directions. …" at bounding box center [774, 360] width 627 height 163
click at [1094, 148] on mat-icon "close" at bounding box center [1103, 147] width 19 height 19
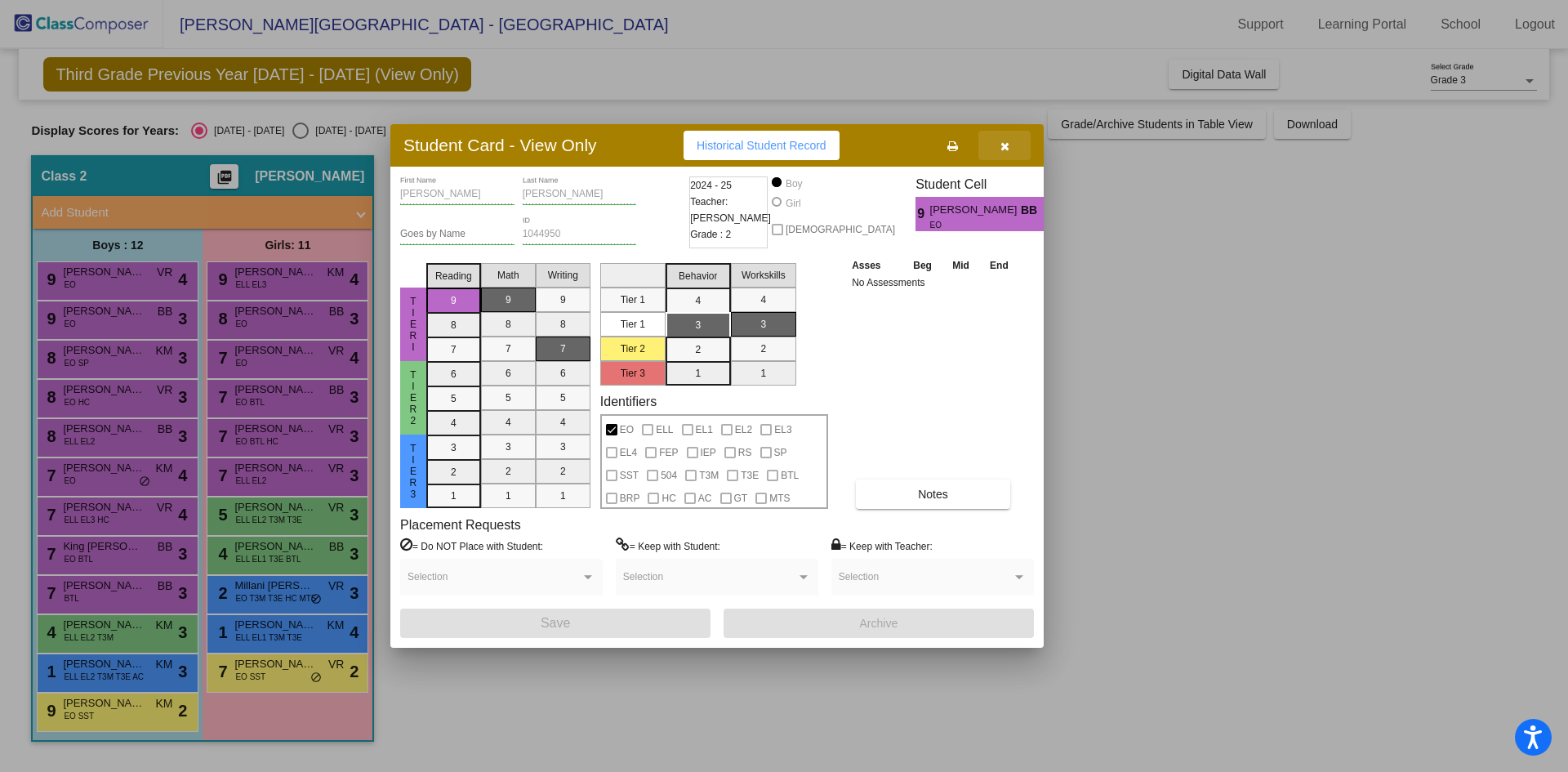
click at [1008, 141] on icon "button" at bounding box center [1005, 147] width 9 height 12
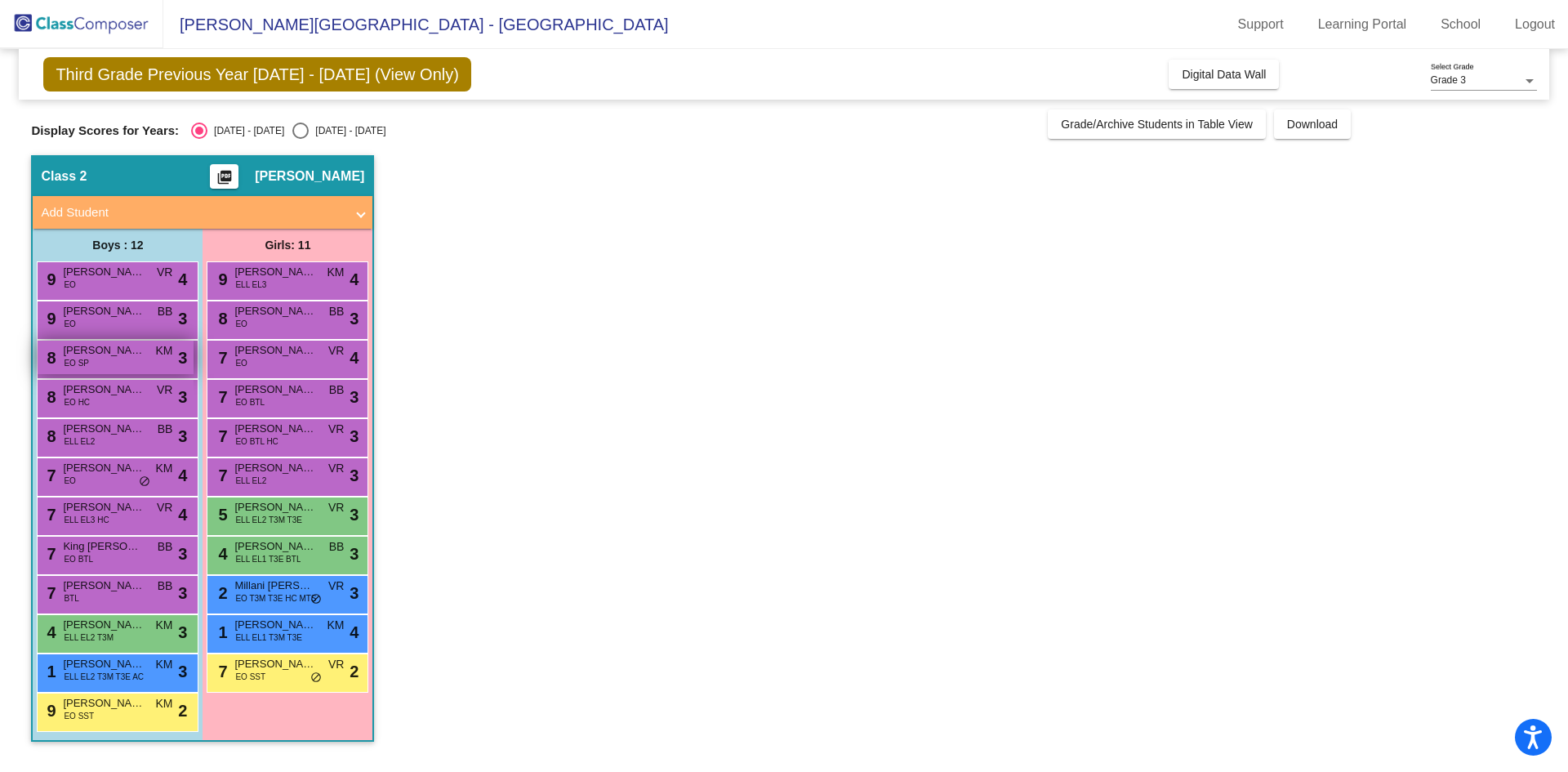
click at [100, 361] on div "8 [PERSON_NAME] EO SP KM lock do_not_disturb_alt 3" at bounding box center [116, 357] width 156 height 33
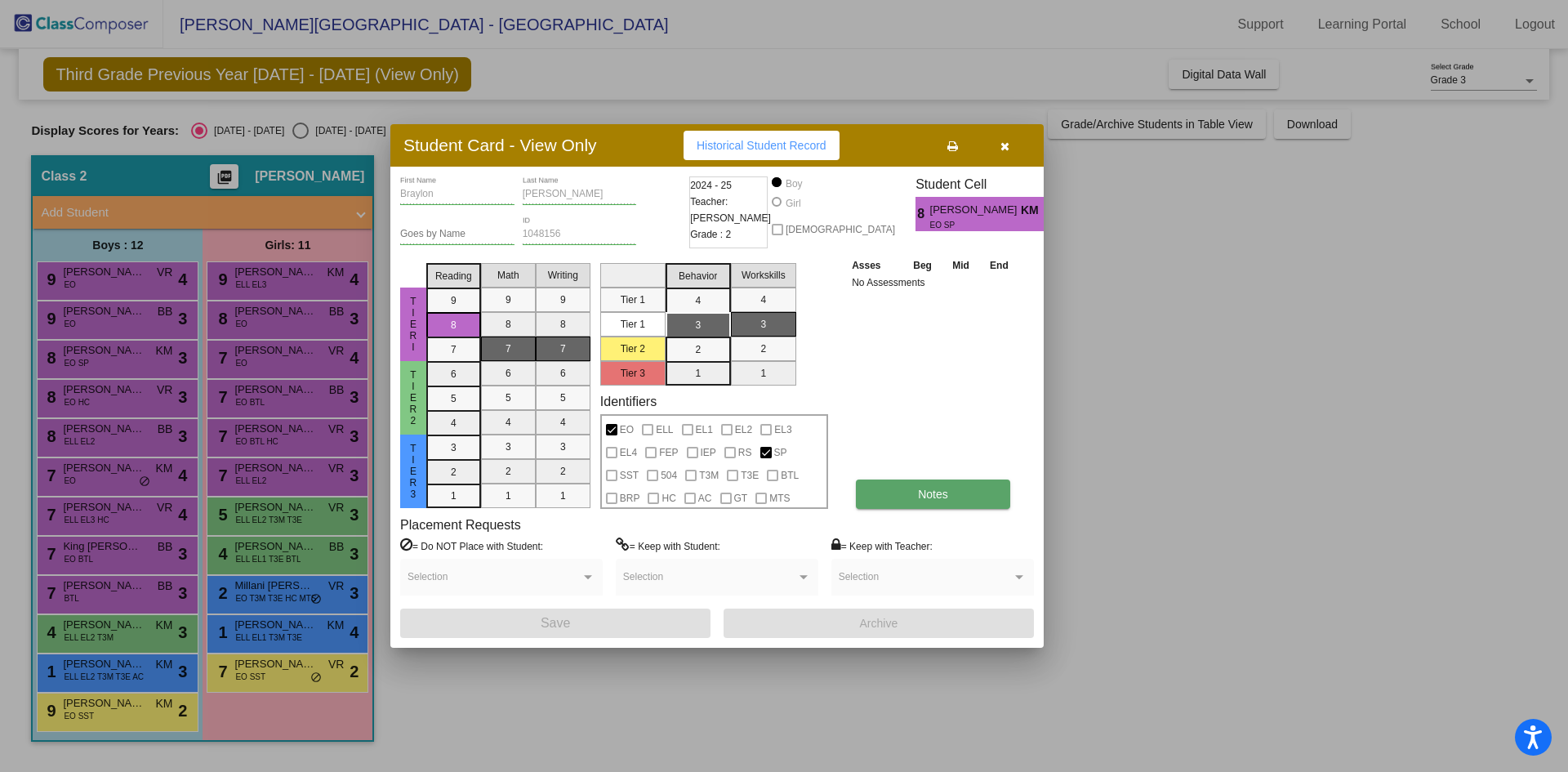
click at [949, 490] on button "Notes" at bounding box center [933, 494] width 154 height 29
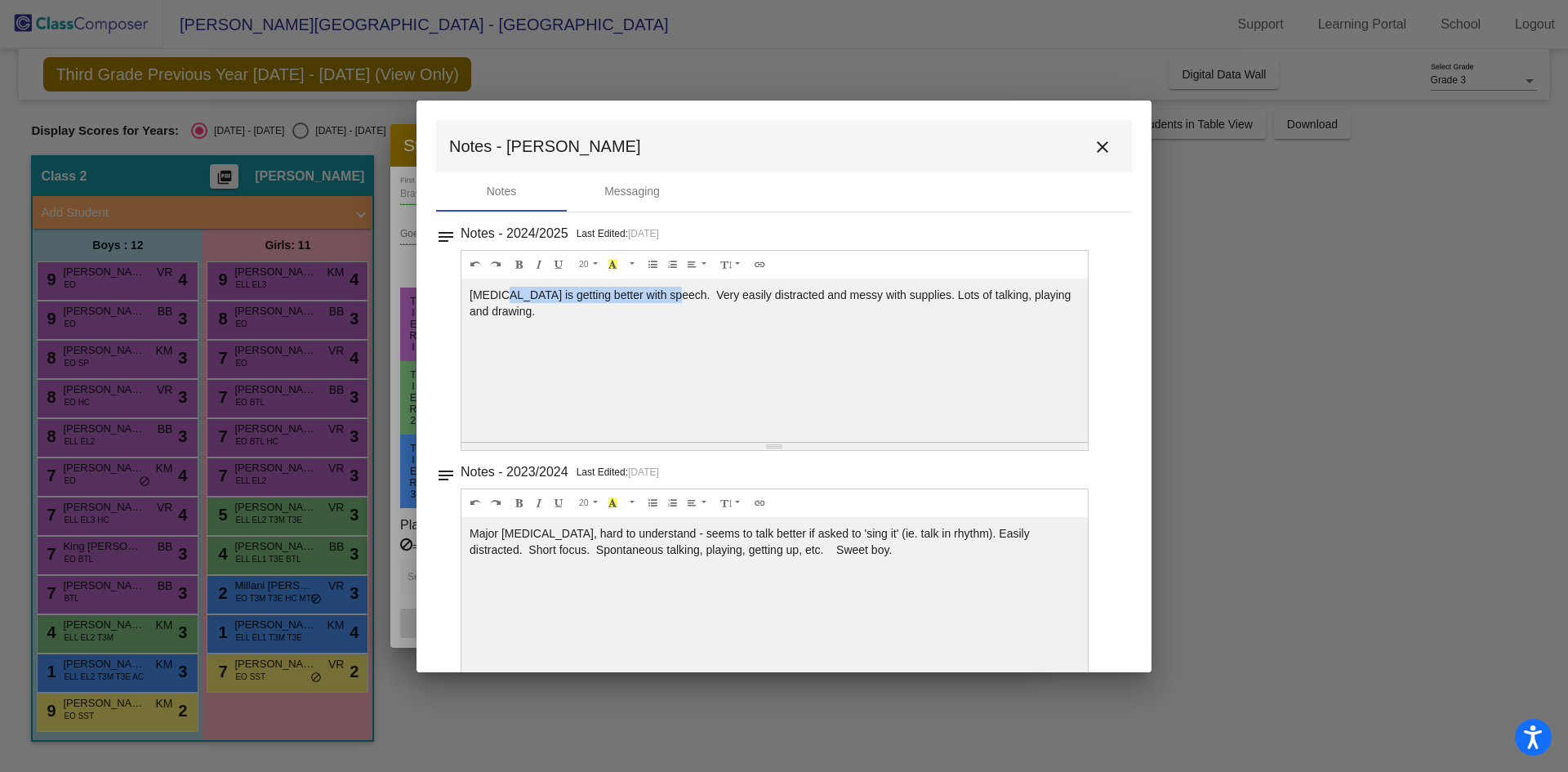
drag, startPoint x: 497, startPoint y: 289, endPoint x: 676, endPoint y: 295, distance: 179.1
click at [675, 295] on div "[MEDICAL_DATA] is getting better with speech. Very easily distracted and messy …" at bounding box center [774, 360] width 627 height 163
click at [677, 295] on div "[MEDICAL_DATA] is getting better with speech. Very easily distracted and messy …" at bounding box center [774, 360] width 627 height 163
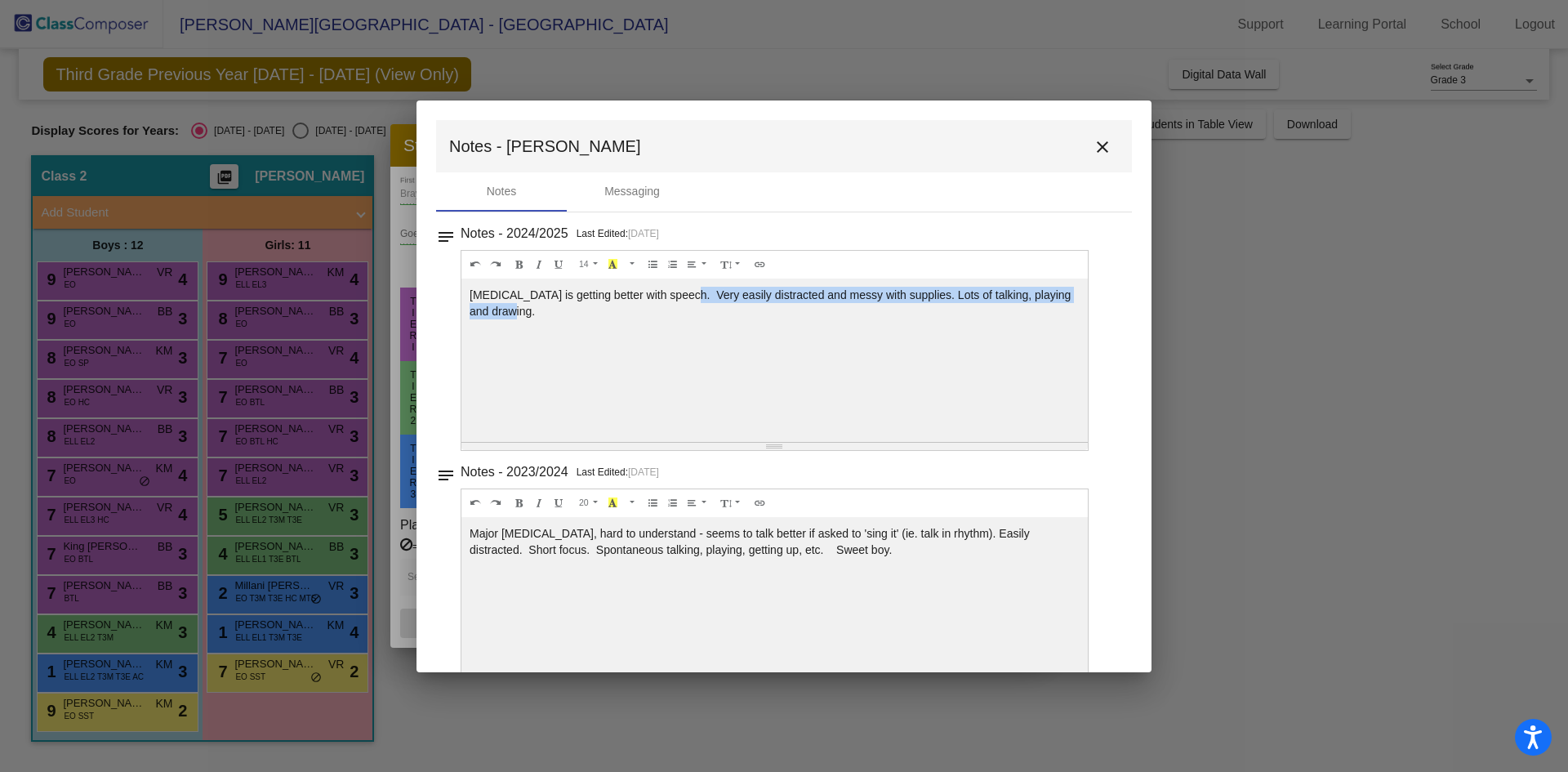
drag, startPoint x: 674, startPoint y: 295, endPoint x: 940, endPoint y: 309, distance: 266.4
click at [934, 312] on div "[MEDICAL_DATA] is getting better with speech. Very easily distracted and messy …" at bounding box center [774, 360] width 627 height 163
click at [940, 309] on div "[MEDICAL_DATA] is getting better with speech. Very easily distracted and messy …" at bounding box center [774, 360] width 627 height 163
drag, startPoint x: 919, startPoint y: 295, endPoint x: 999, endPoint y: 302, distance: 80.3
click at [996, 302] on div "[MEDICAL_DATA] is getting better with speech. Very easily distracted and messy …" at bounding box center [774, 360] width 627 height 163
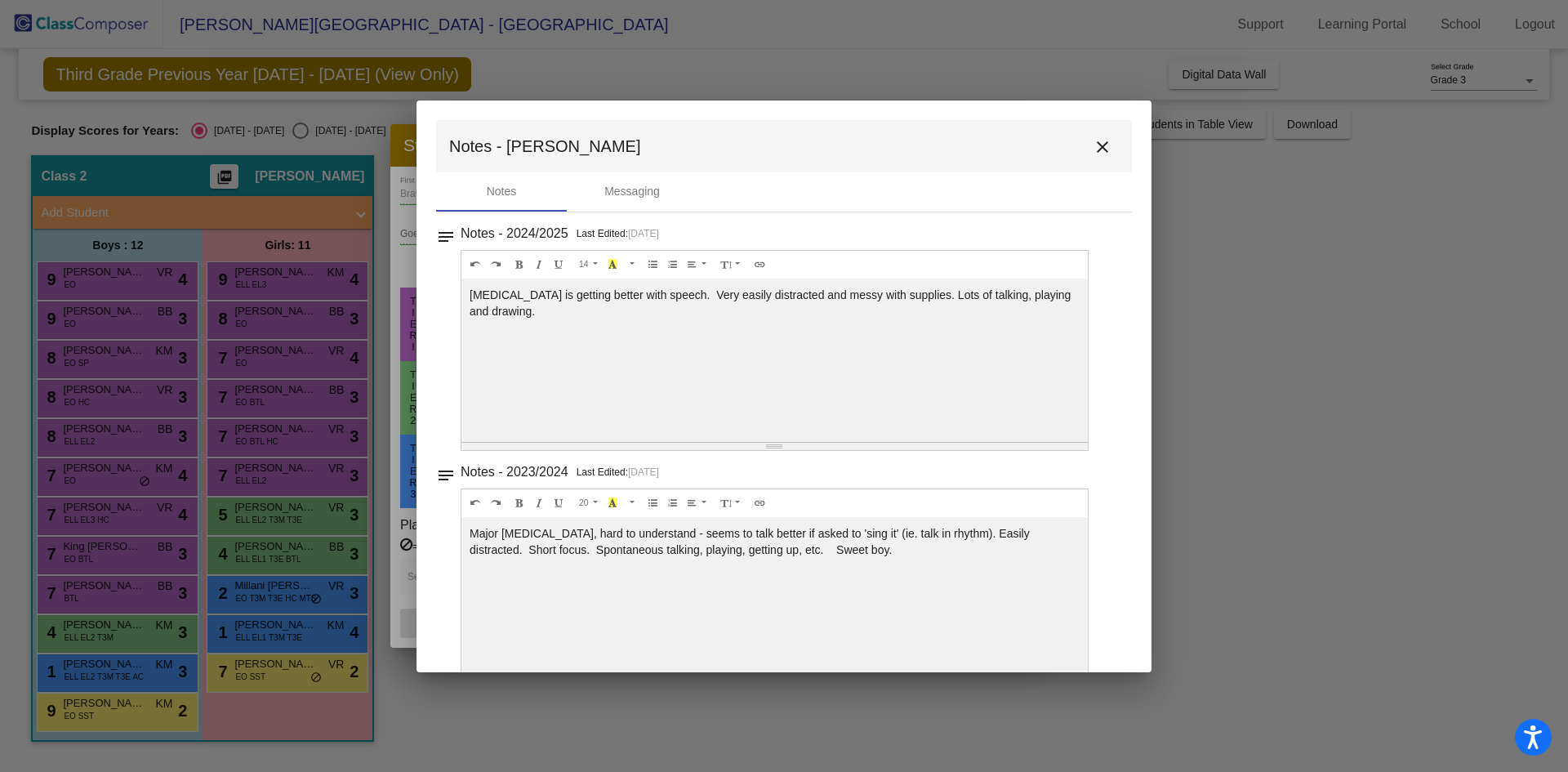
click at [1000, 302] on div "[MEDICAL_DATA] is getting better with speech. Very easily distracted and messy …" at bounding box center [774, 360] width 627 height 163
click at [1093, 147] on mat-icon "close" at bounding box center [1103, 147] width 19 height 19
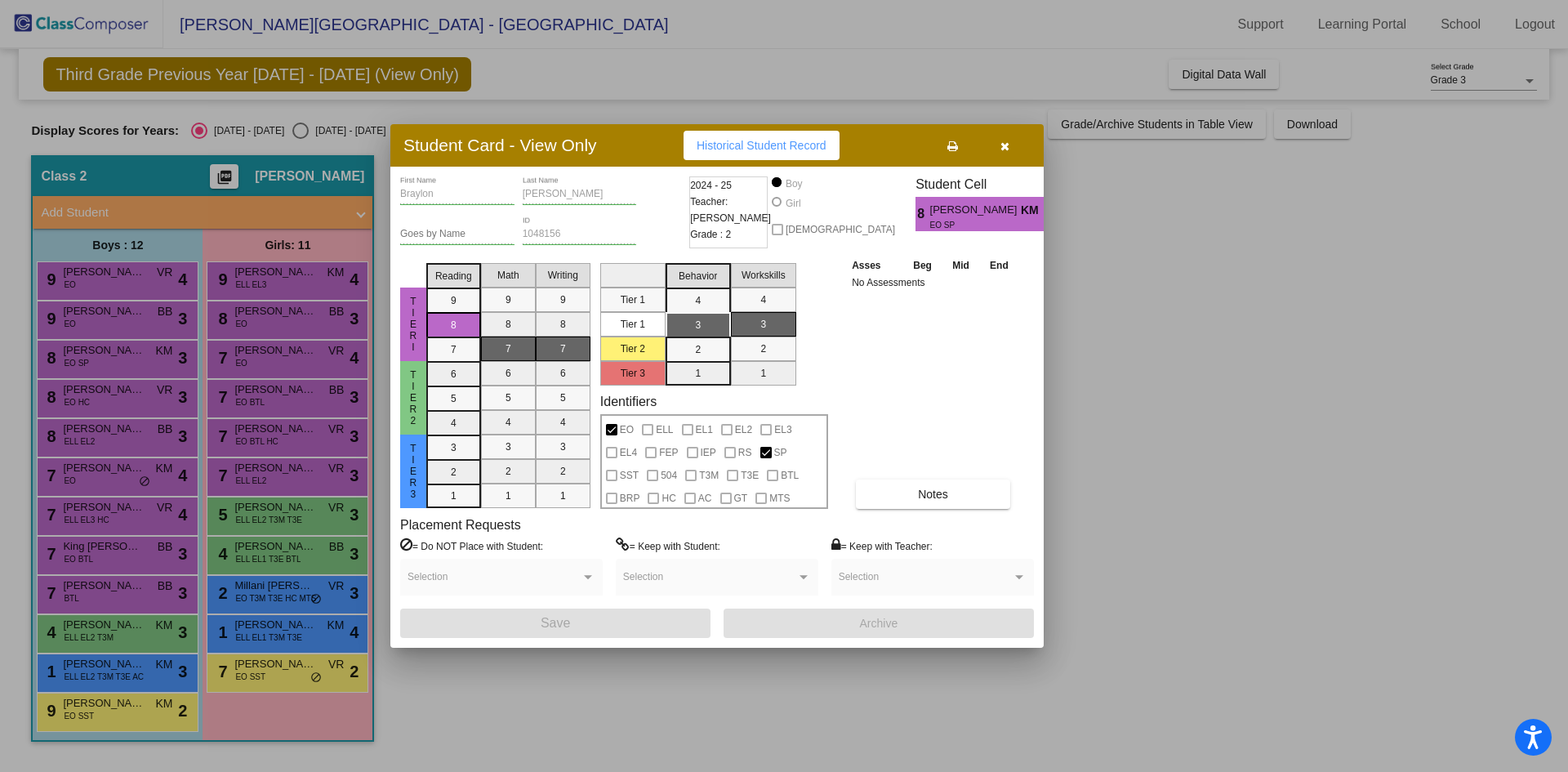
click at [1006, 141] on icon "button" at bounding box center [1005, 147] width 9 height 12
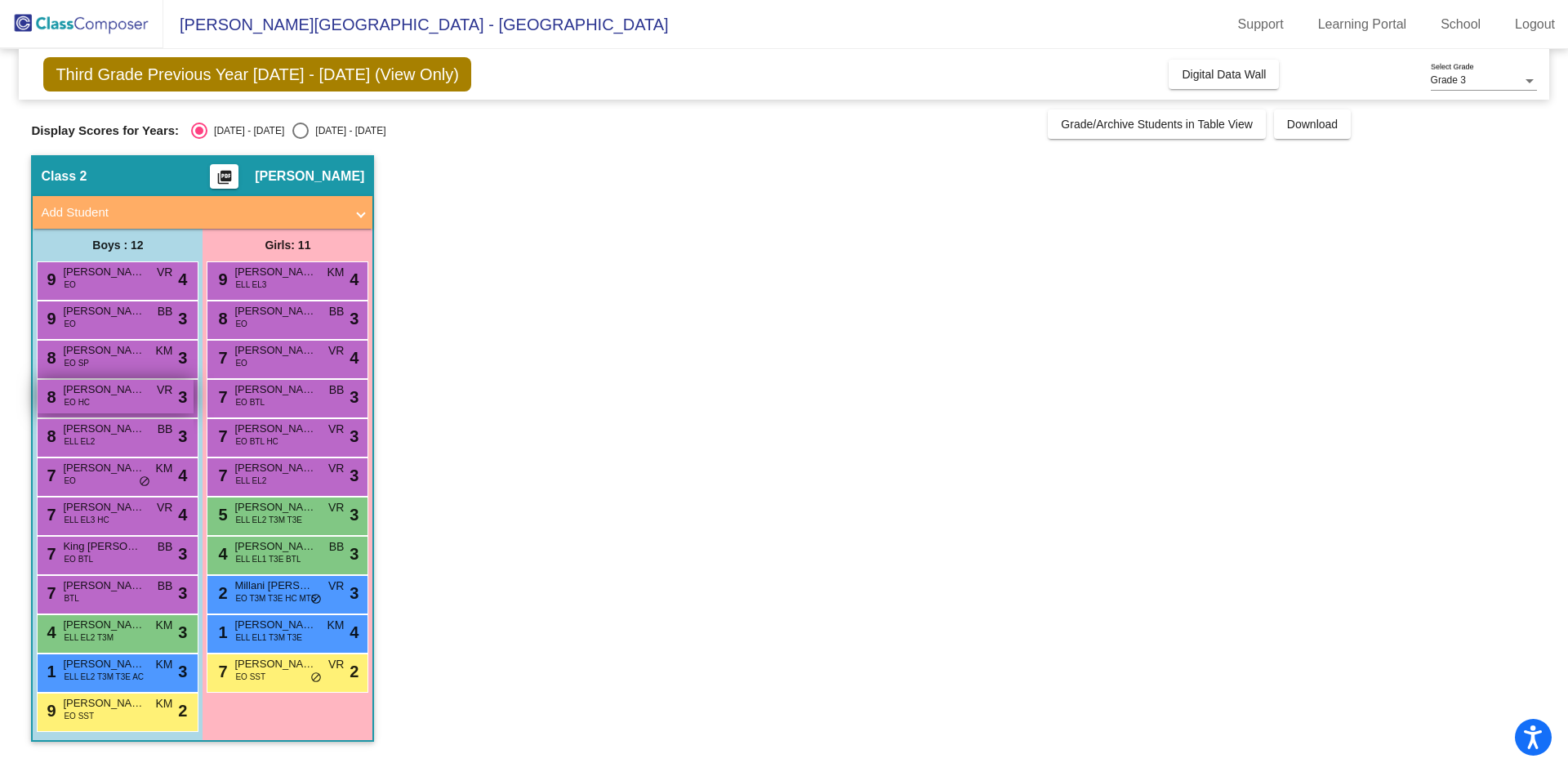
click at [85, 393] on span "[PERSON_NAME] [PERSON_NAME]" at bounding box center [104, 389] width 82 height 17
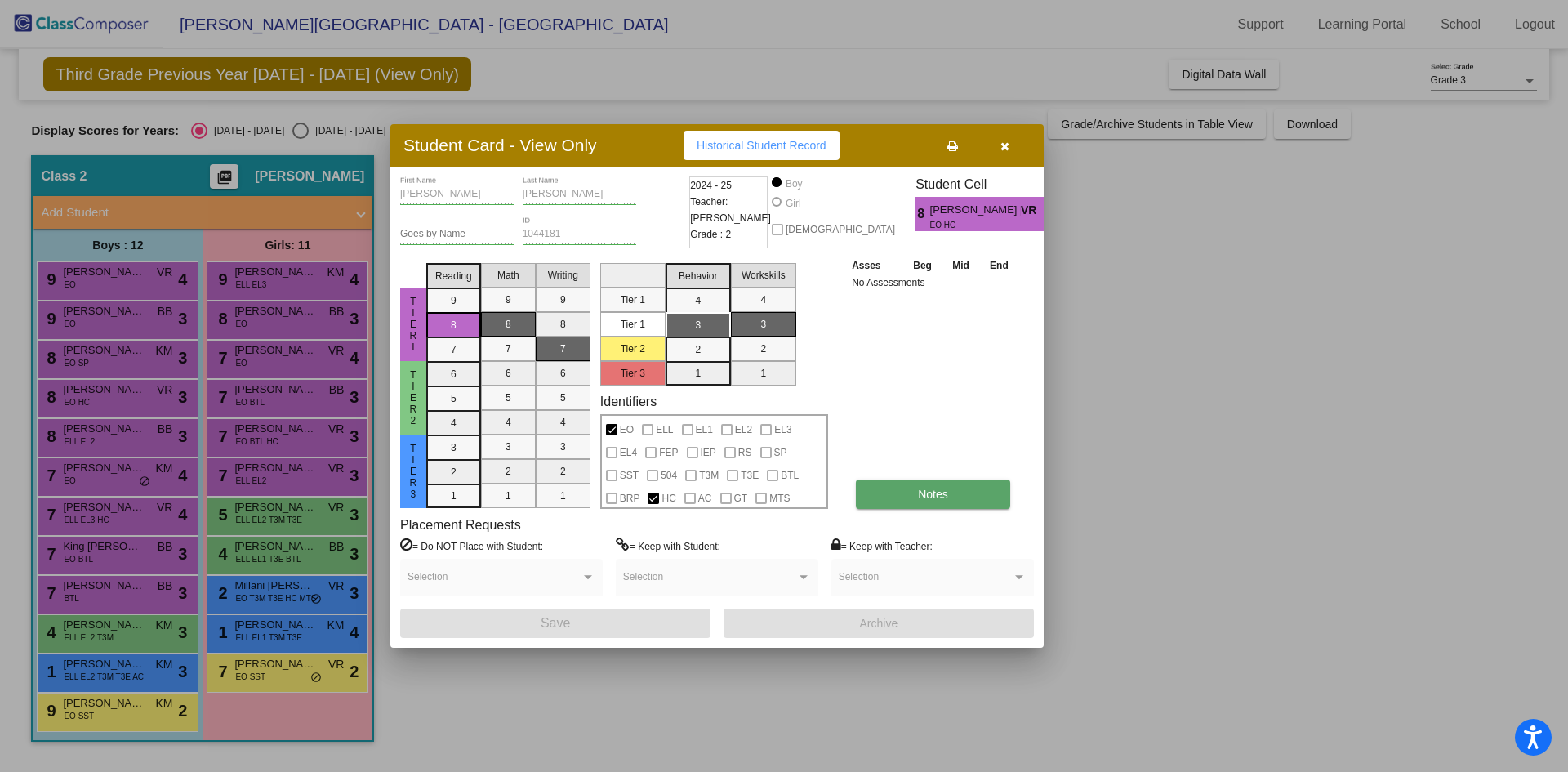
click at [940, 487] on span "Notes" at bounding box center [933, 493] width 30 height 13
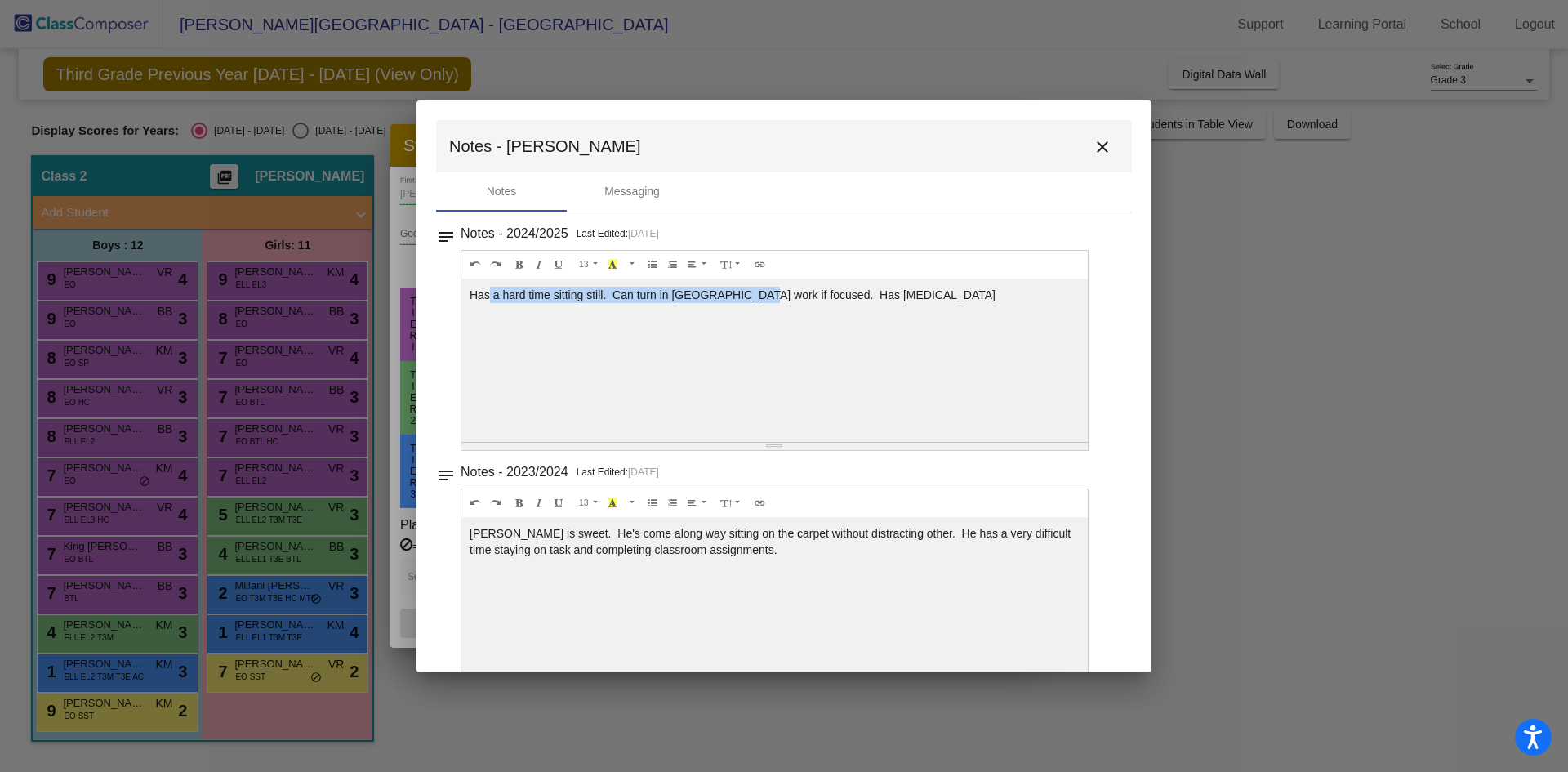
drag, startPoint x: 488, startPoint y: 297, endPoint x: 763, endPoint y: 297, distance: 275.0
click at [762, 297] on div "Has a hard time sitting still. Can turn in [GEOGRAPHIC_DATA] work if focused. H…" at bounding box center [774, 360] width 627 height 163
click at [763, 297] on div "Has a hard time sitting still. Can turn in [GEOGRAPHIC_DATA] work if focused. H…" at bounding box center [774, 360] width 627 height 163
drag, startPoint x: 482, startPoint y: 288, endPoint x: 705, endPoint y: 291, distance: 223.0
click at [705, 291] on div "Has a hard time sitting still. Can turn in [GEOGRAPHIC_DATA] work if focused. H…" at bounding box center [774, 360] width 627 height 163
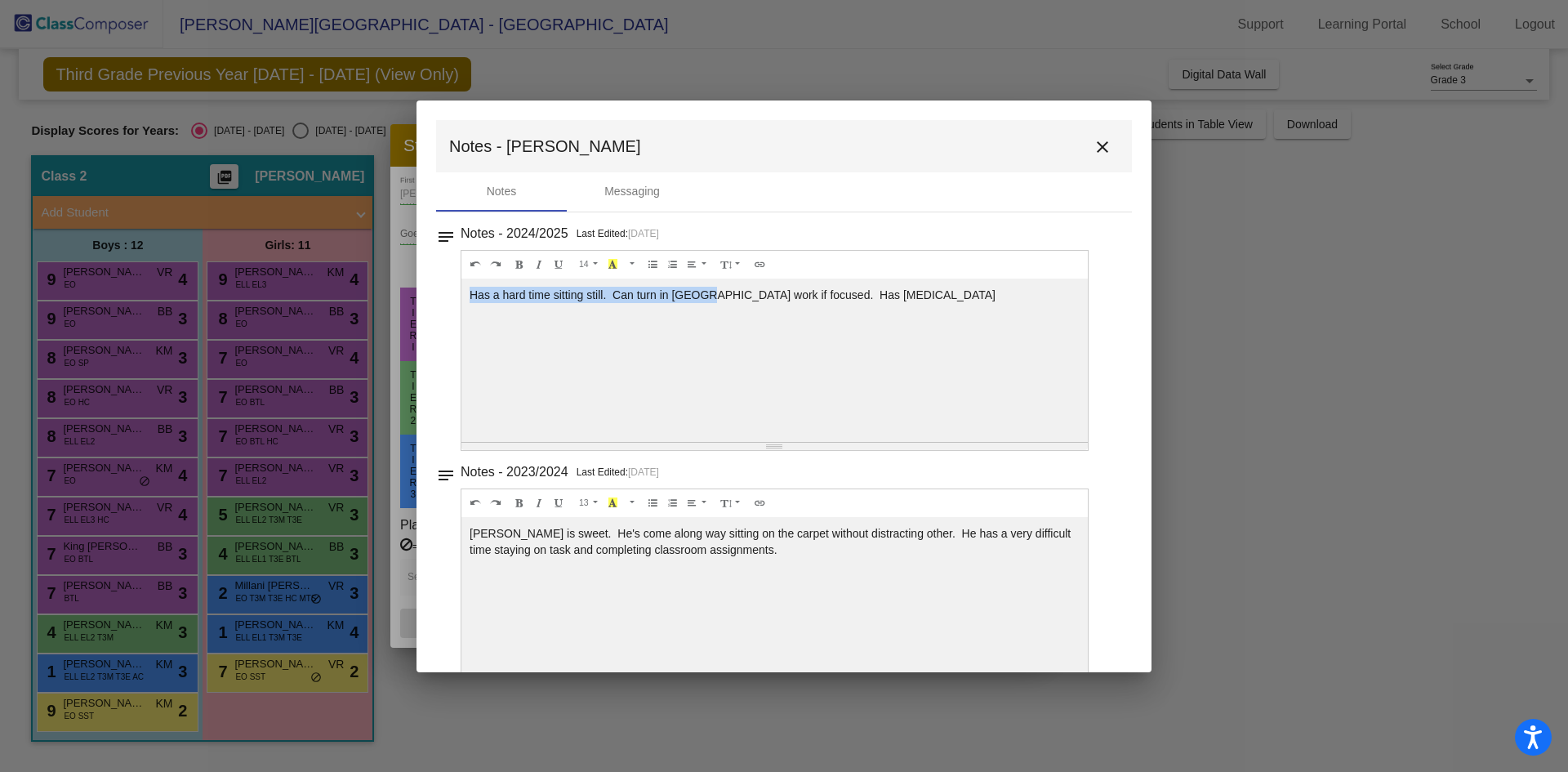
click at [705, 291] on div "Has a hard time sitting still. Can turn in [GEOGRAPHIC_DATA] work if focused. H…" at bounding box center [774, 360] width 627 height 163
drag, startPoint x: 612, startPoint y: 289, endPoint x: 813, endPoint y: 294, distance: 201.1
click at [813, 294] on div "Has a hard time sitting still. Can turn in [GEOGRAPHIC_DATA] work if focused. H…" at bounding box center [774, 360] width 627 height 163
click at [1092, 136] on button "close" at bounding box center [1103, 147] width 33 height 33
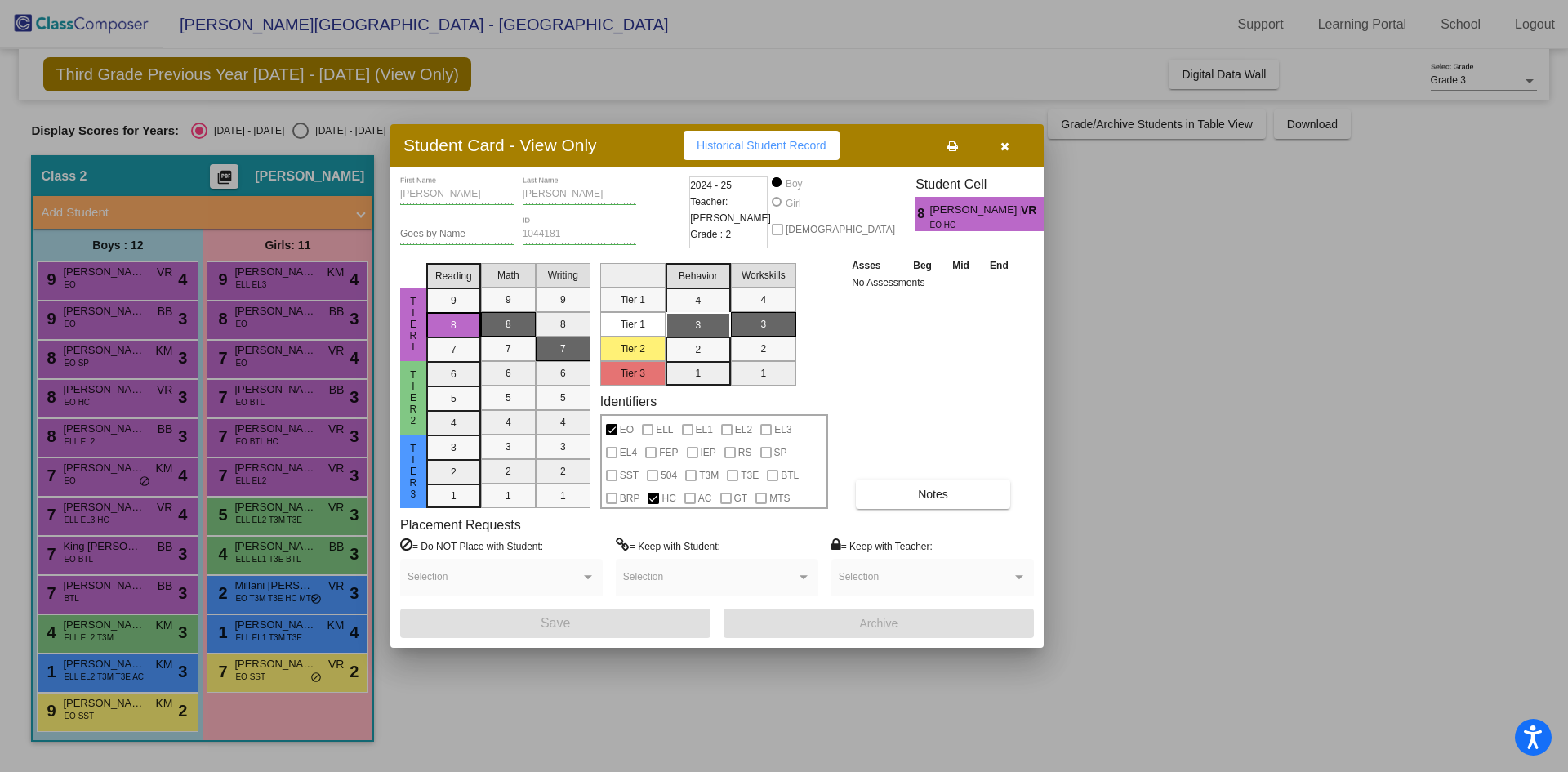
click at [1012, 141] on button "button" at bounding box center [1005, 146] width 52 height 29
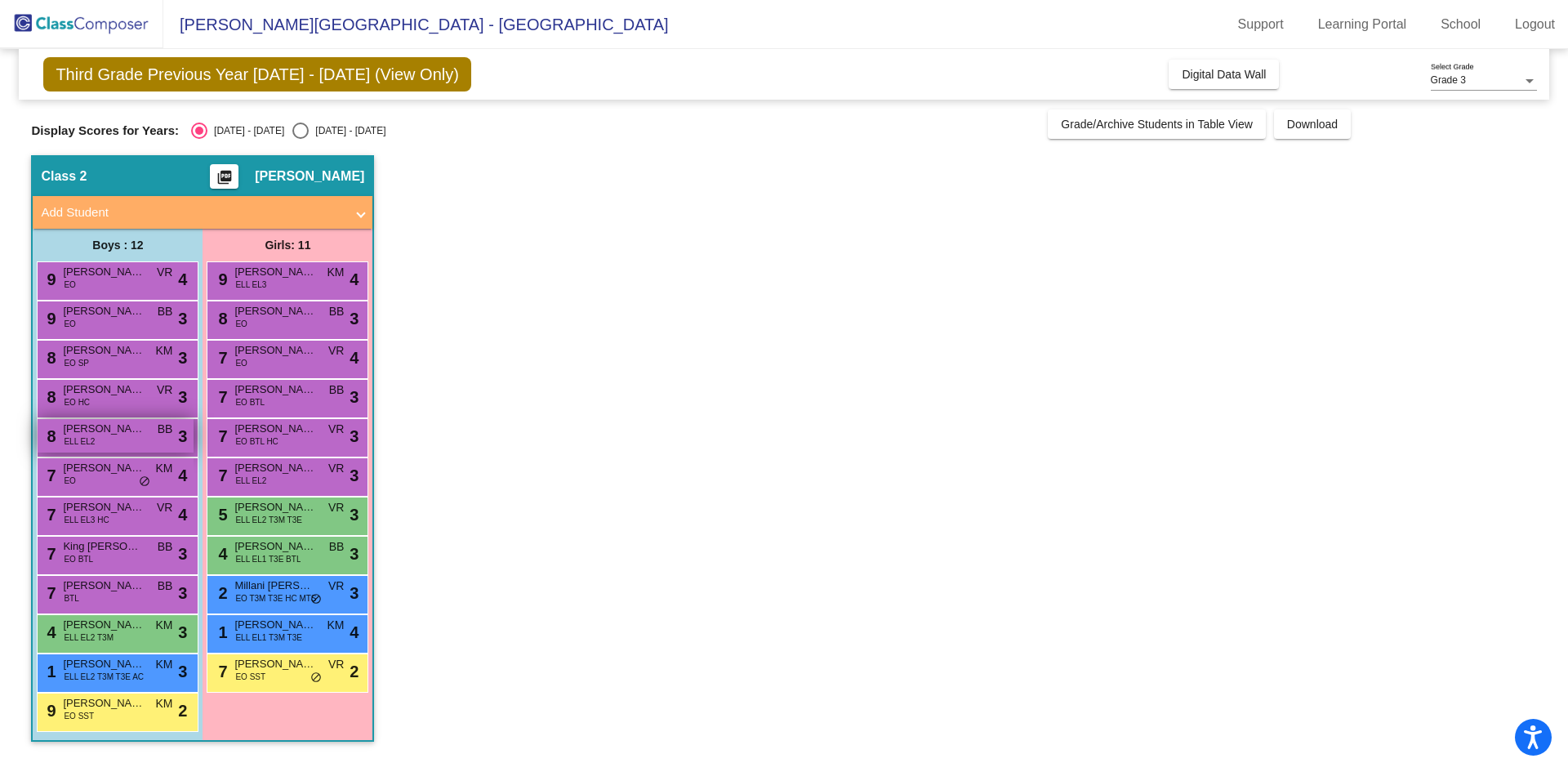
click at [69, 449] on div "8 [PERSON_NAME] ELL EL2 BB lock do_not_disturb_alt 3" at bounding box center [116, 435] width 156 height 33
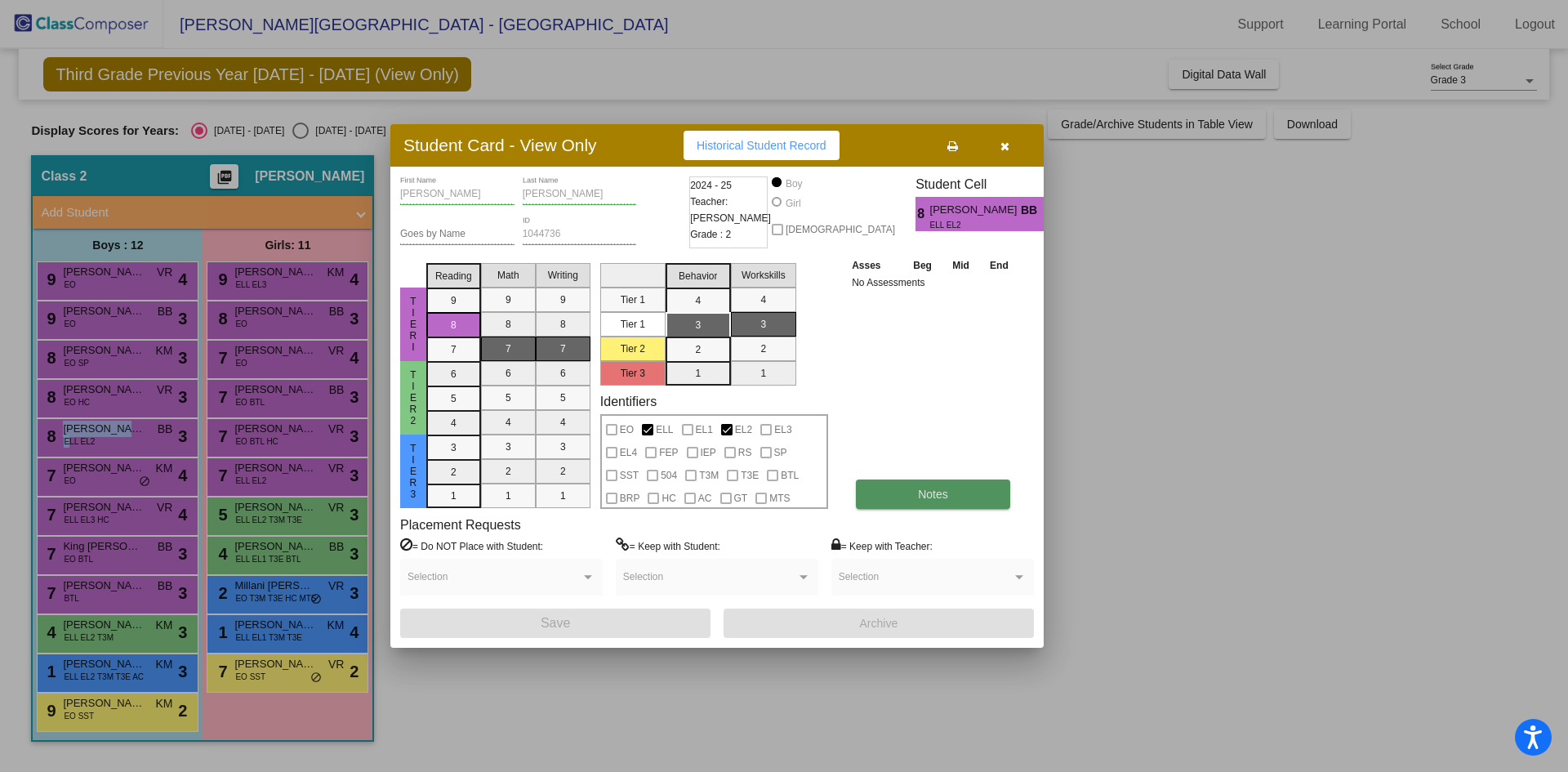
click at [932, 505] on button "Notes" at bounding box center [933, 494] width 154 height 29
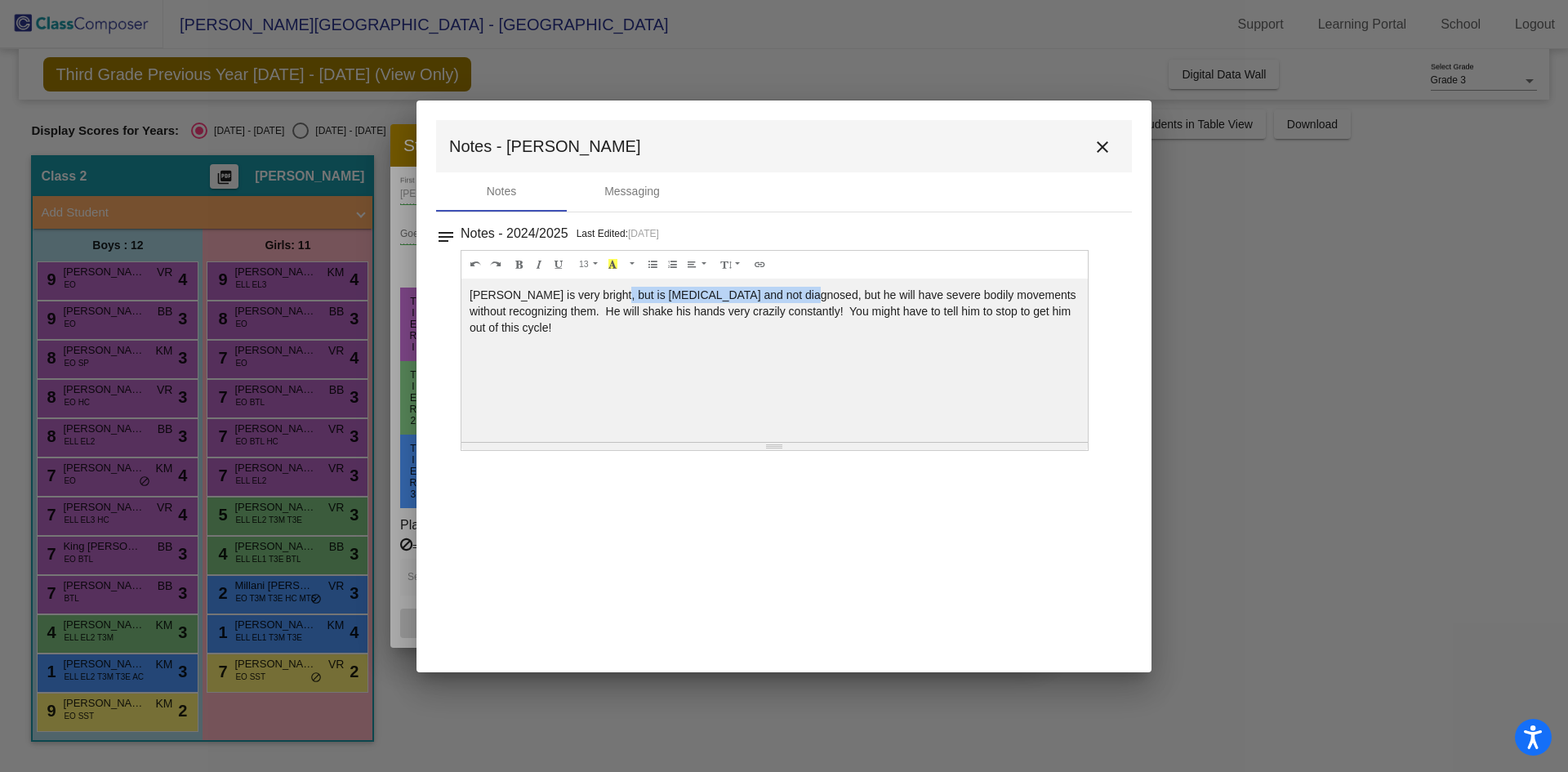
drag, startPoint x: 597, startPoint y: 285, endPoint x: 797, endPoint y: 283, distance: 200.0
click at [795, 283] on div "[PERSON_NAME] is very bright, but is [MEDICAL_DATA] and not diagnosed, but he w…" at bounding box center [774, 360] width 627 height 163
click at [799, 282] on div "[PERSON_NAME] is very bright, but is [MEDICAL_DATA] and not diagnosed, but he w…" at bounding box center [774, 360] width 627 height 163
drag, startPoint x: 561, startPoint y: 308, endPoint x: 691, endPoint y: 307, distance: 130.0
click at [688, 307] on div "[PERSON_NAME] is very bright, but is [MEDICAL_DATA] and not diagnosed, but he w…" at bounding box center [774, 360] width 627 height 163
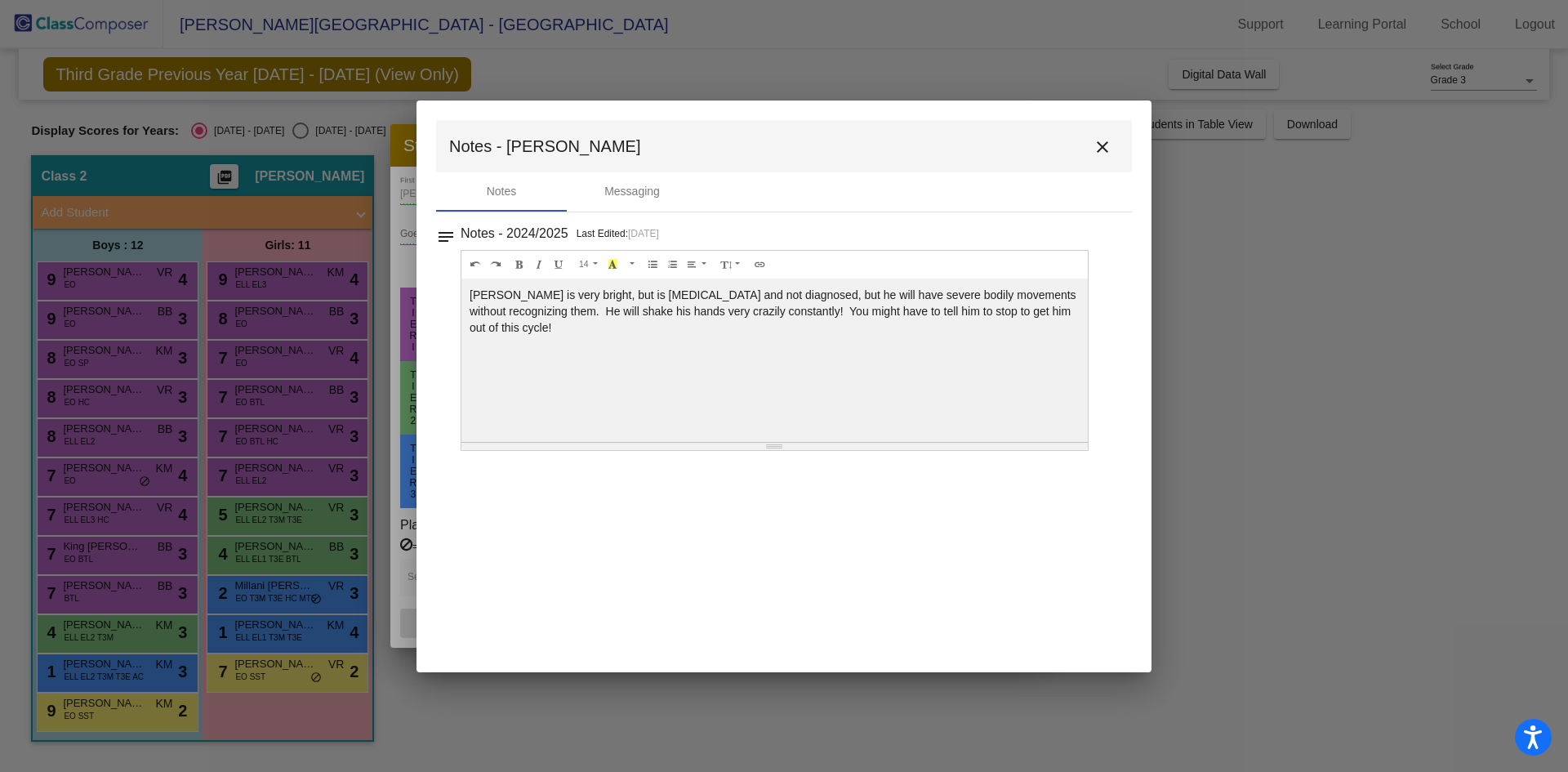
click at [691, 307] on div "[PERSON_NAME] is very bright, but is [MEDICAL_DATA] and not diagnosed, but he w…" at bounding box center [774, 360] width 627 height 163
drag, startPoint x: 721, startPoint y: 308, endPoint x: 1092, endPoint y: 313, distance: 371.0
click at [1088, 314] on div "14 8 9 10 11 12 14 18 24 36 Background Color Transparent Select #ffff00 Text Co…" at bounding box center [774, 350] width 629 height 201
click at [954, 311] on div "[PERSON_NAME] is very bright, but is [MEDICAL_DATA] and not diagnosed, but he w…" at bounding box center [774, 360] width 627 height 163
click at [1102, 146] on mat-icon "close" at bounding box center [1103, 147] width 19 height 19
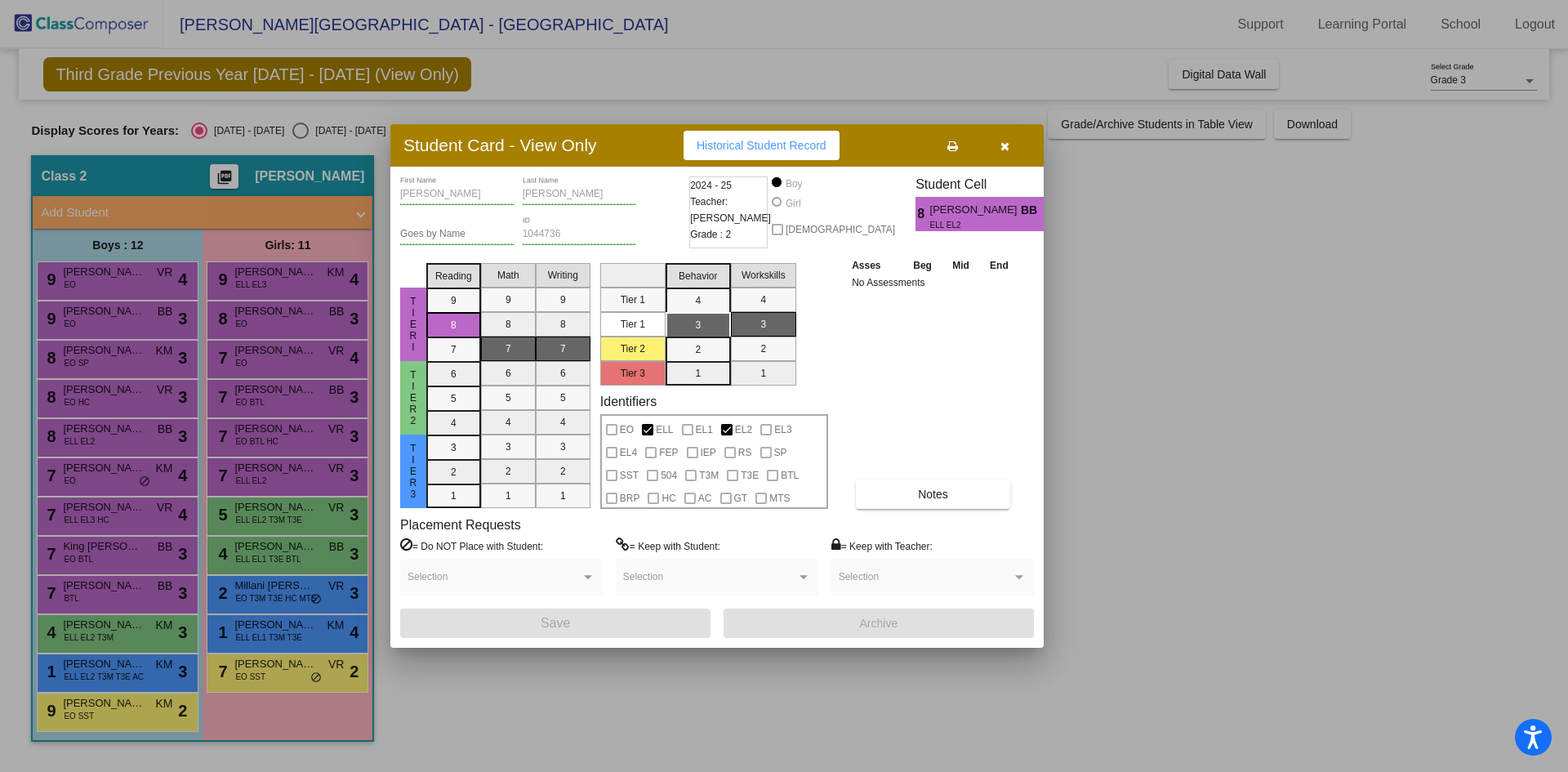
click at [1002, 147] on icon "button" at bounding box center [1005, 147] width 9 height 12
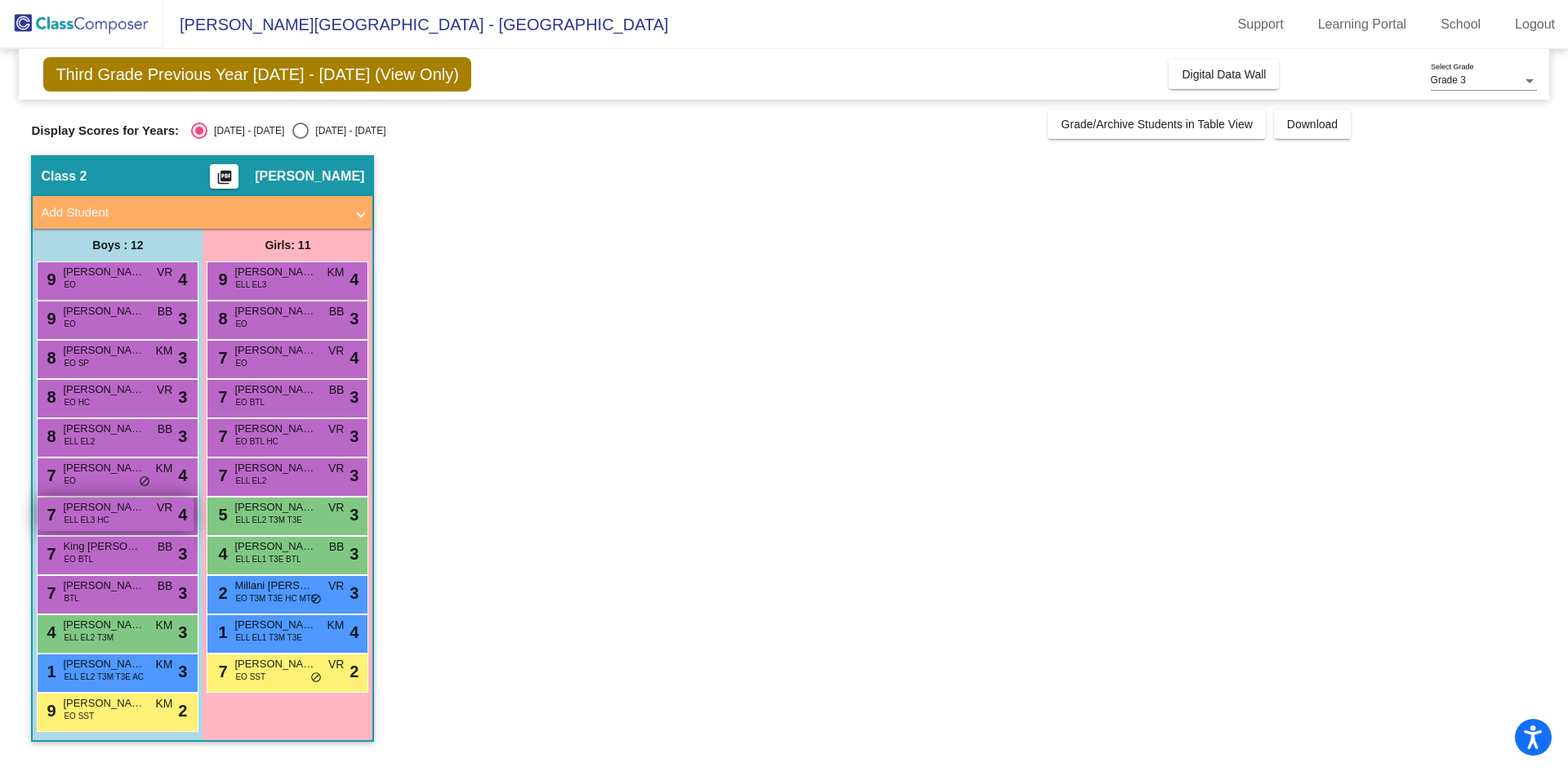
click at [85, 506] on span "[PERSON_NAME]" at bounding box center [104, 507] width 82 height 17
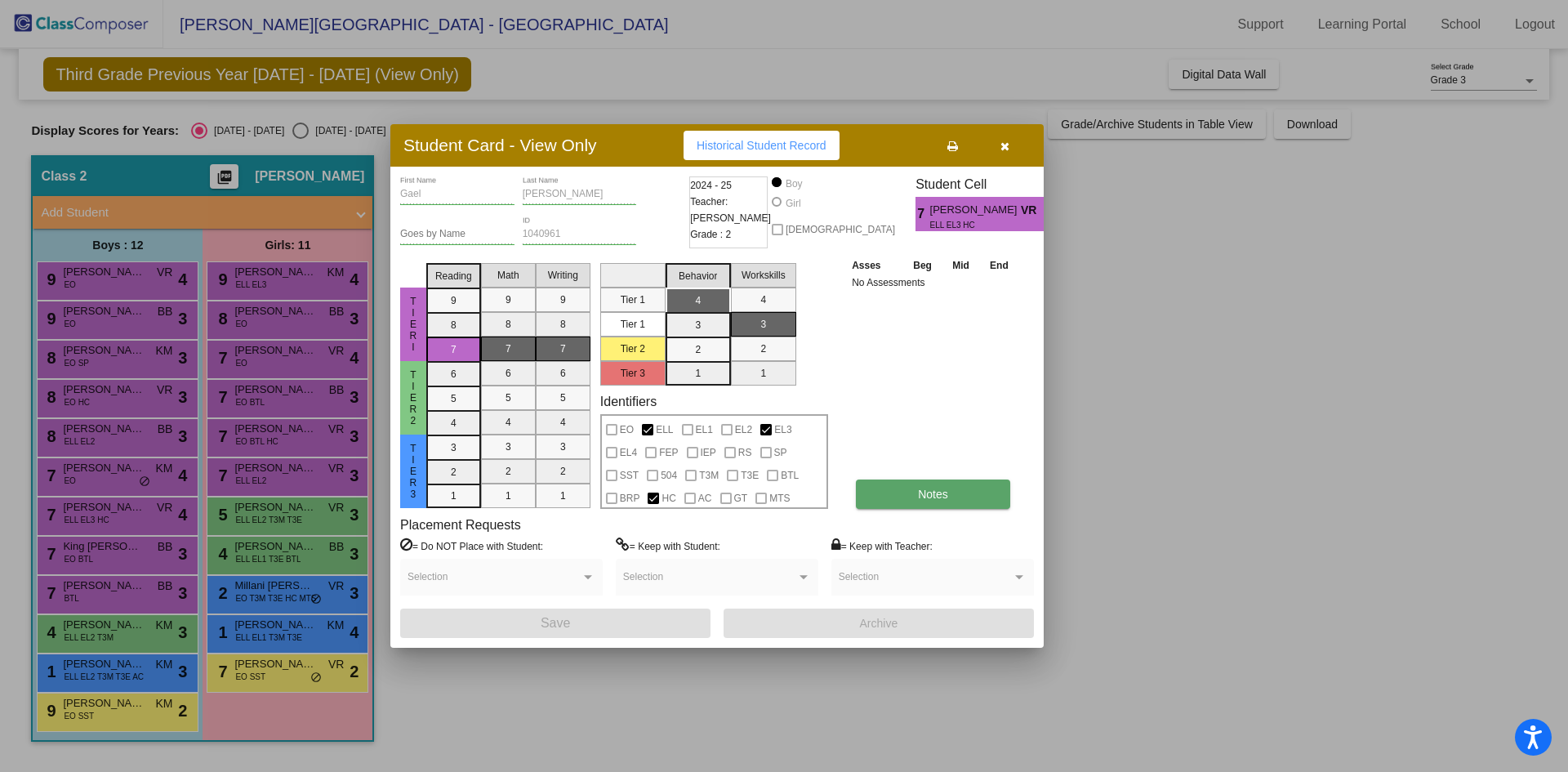
click at [931, 491] on span "Notes" at bounding box center [933, 493] width 30 height 13
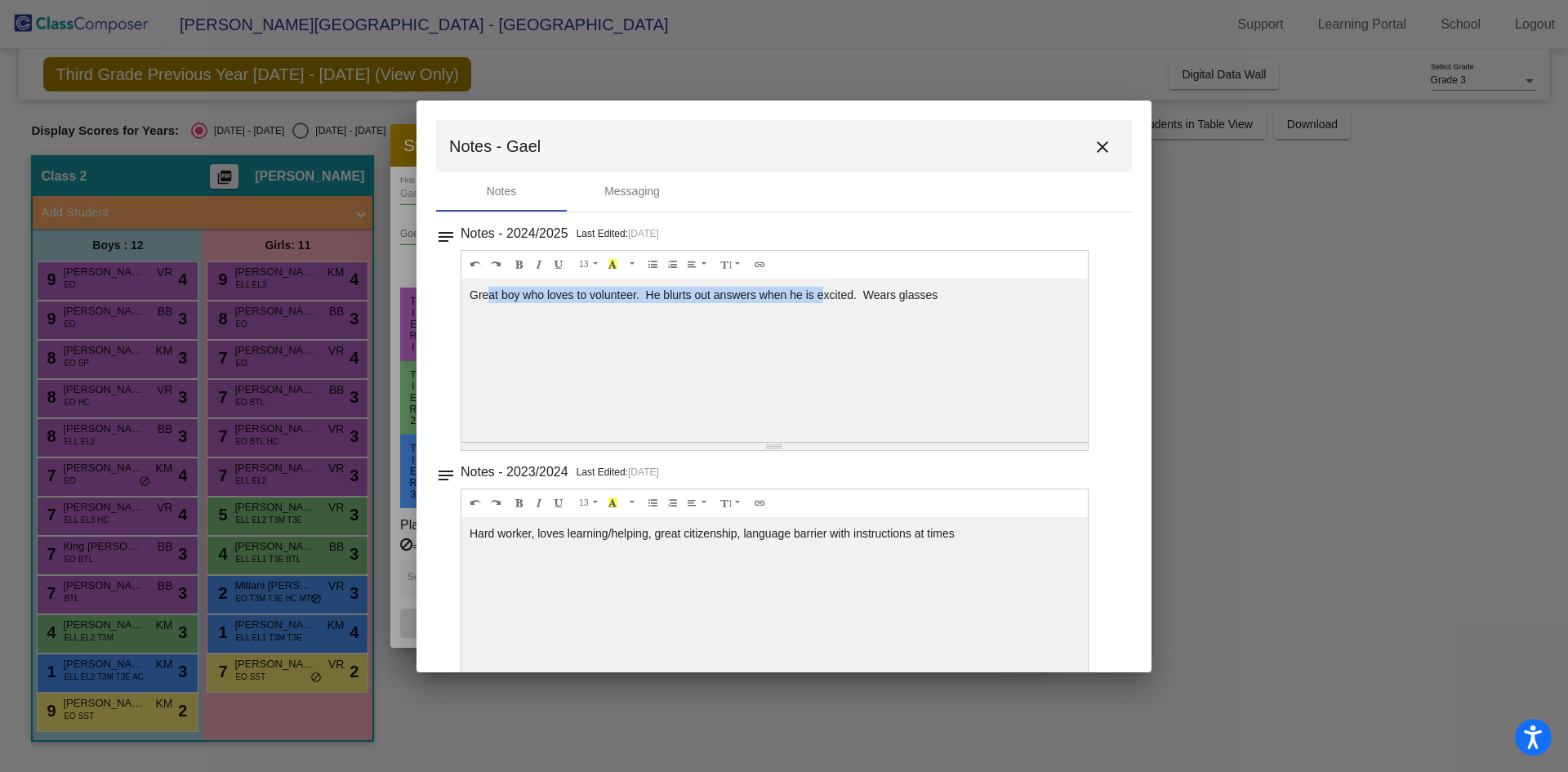
drag, startPoint x: 487, startPoint y: 291, endPoint x: 822, endPoint y: 290, distance: 335.0
click at [822, 290] on div "Great boy who loves to volunteer. He blurts out answers when he is excited. Wea…" at bounding box center [774, 360] width 627 height 163
drag, startPoint x: 668, startPoint y: 295, endPoint x: 923, endPoint y: 292, distance: 255.0
click at [920, 292] on div "Great boy who loves to volunteer. He blurts out answers when he is excited. Wea…" at bounding box center [774, 360] width 627 height 163
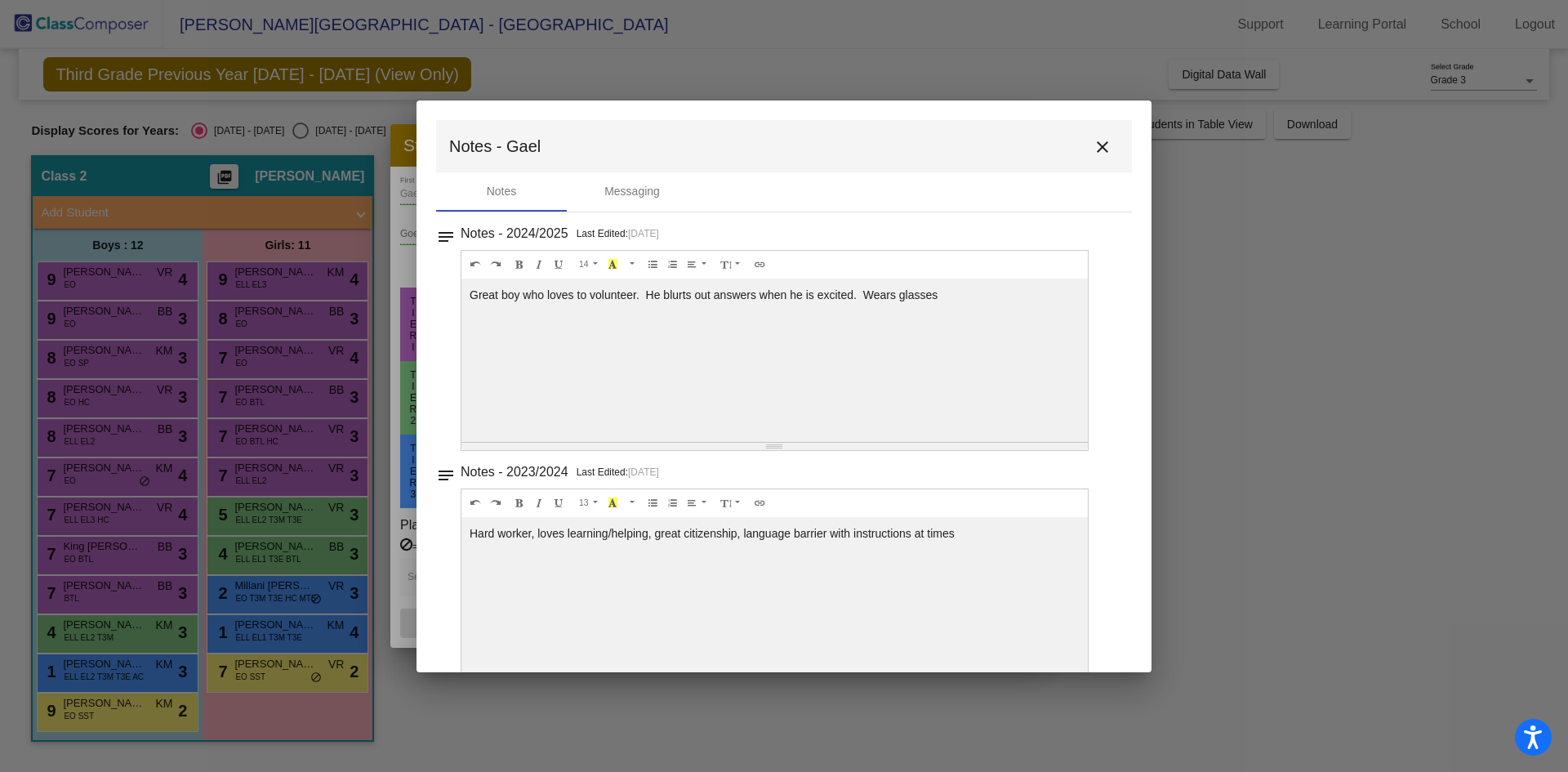
click at [923, 292] on div "Great boy who loves to volunteer. He blurts out answers when he is excited. Wea…" at bounding box center [774, 360] width 627 height 163
click at [1096, 147] on mat-icon "close" at bounding box center [1103, 147] width 19 height 19
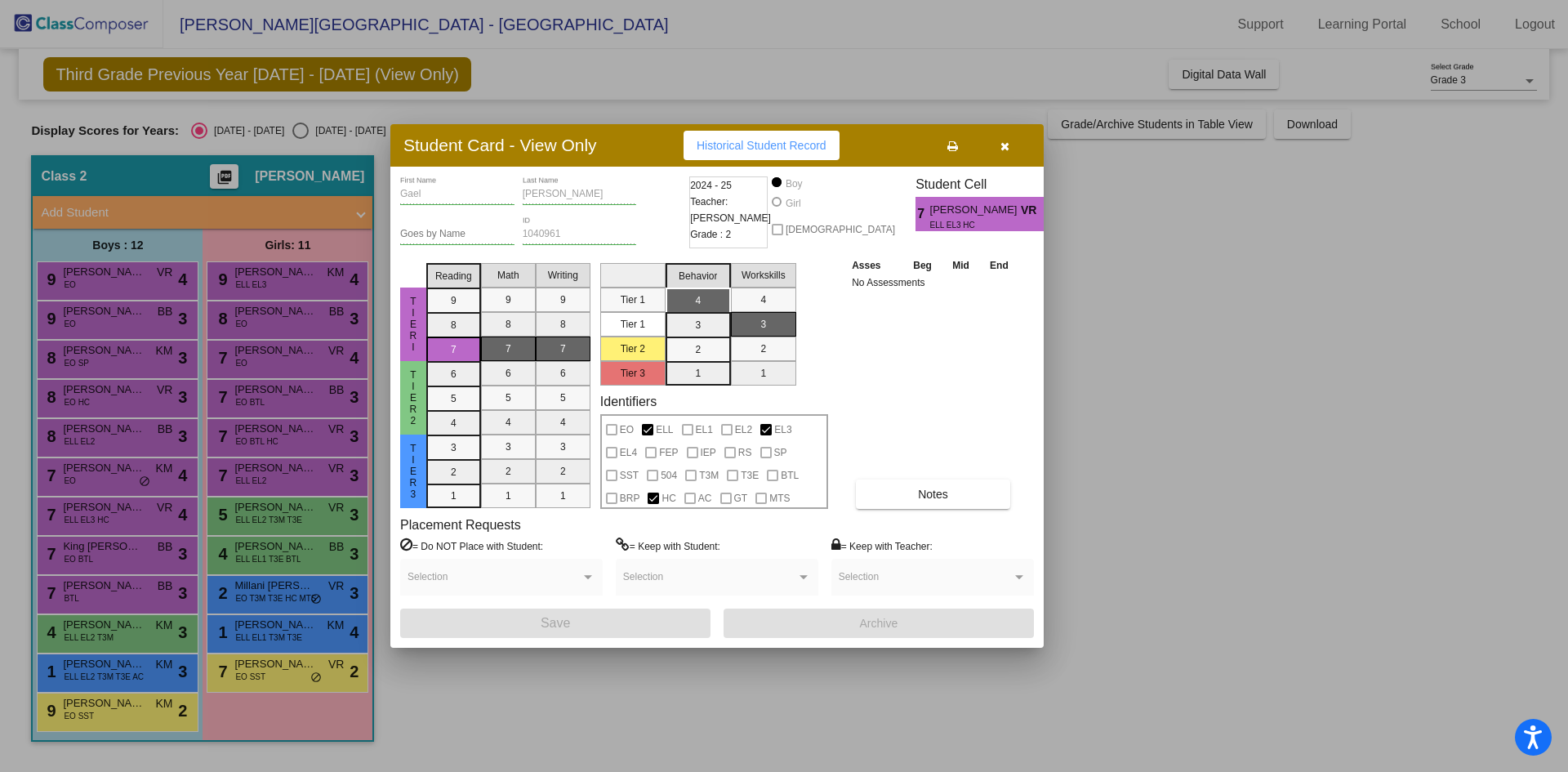
click at [1018, 147] on button "button" at bounding box center [1005, 146] width 52 height 29
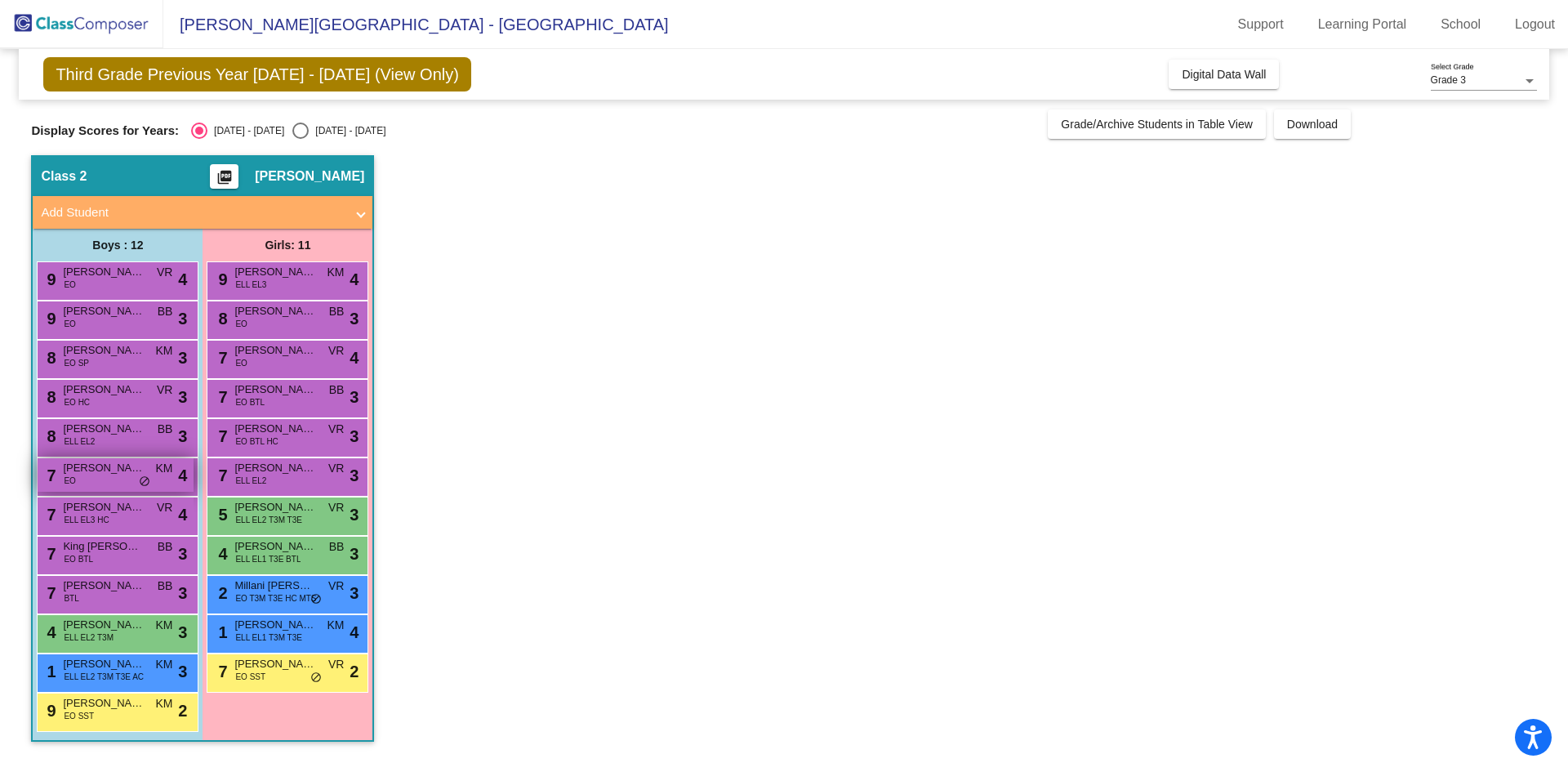
click at [105, 461] on span "[PERSON_NAME]" at bounding box center [104, 467] width 82 height 17
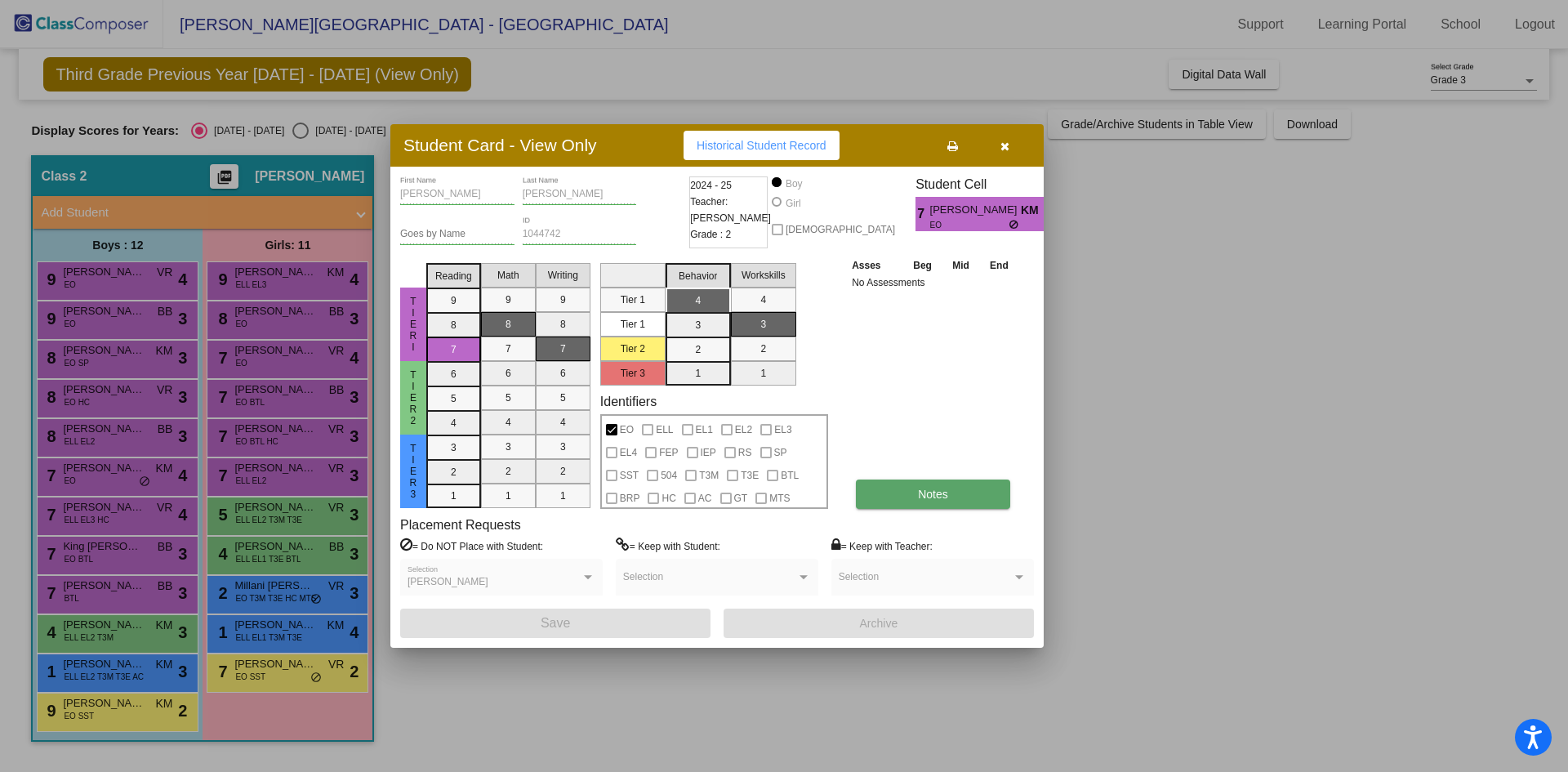
click at [928, 492] on span "Notes" at bounding box center [933, 493] width 30 height 13
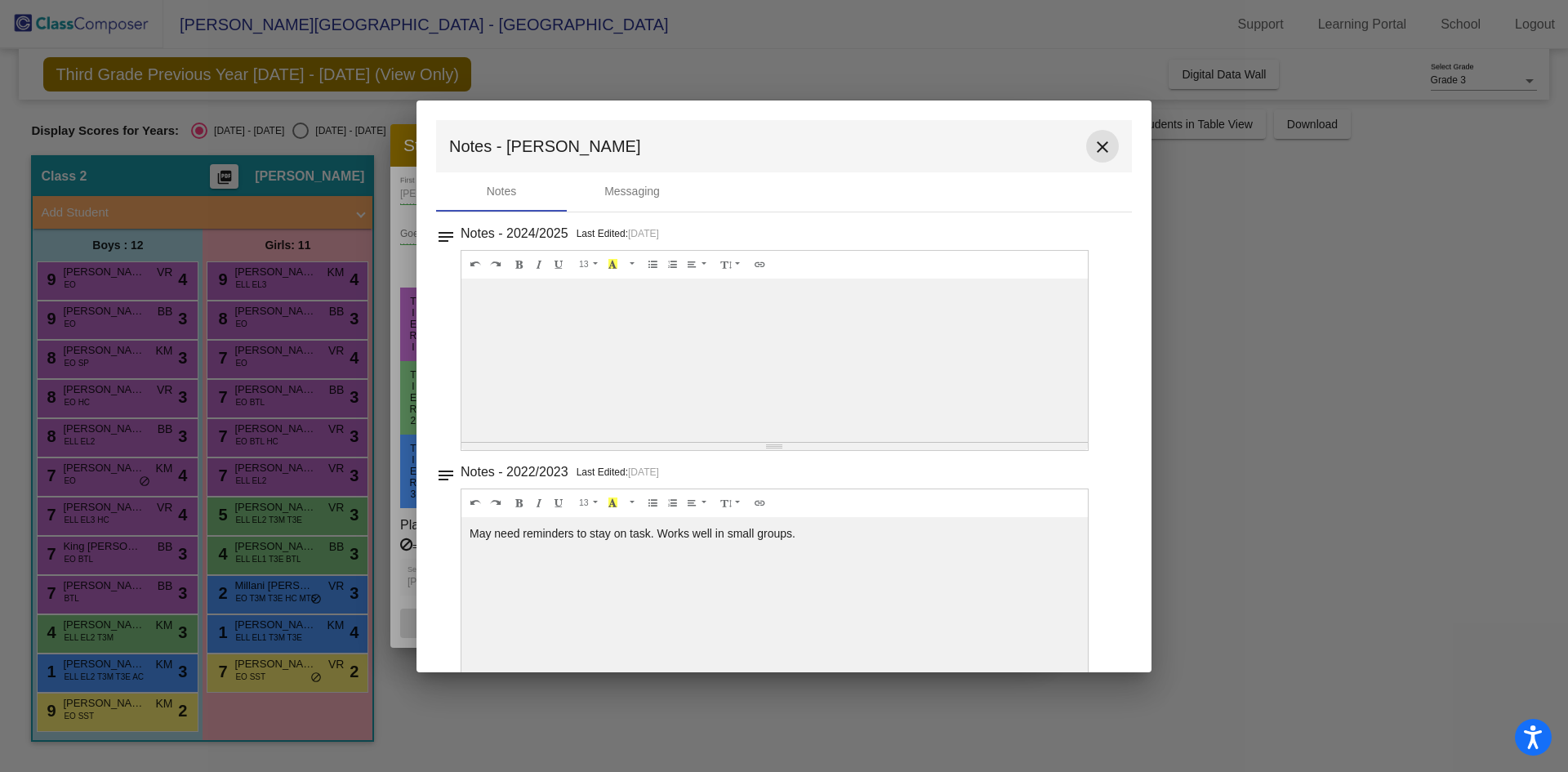
click at [1096, 148] on mat-icon "close" at bounding box center [1103, 147] width 19 height 19
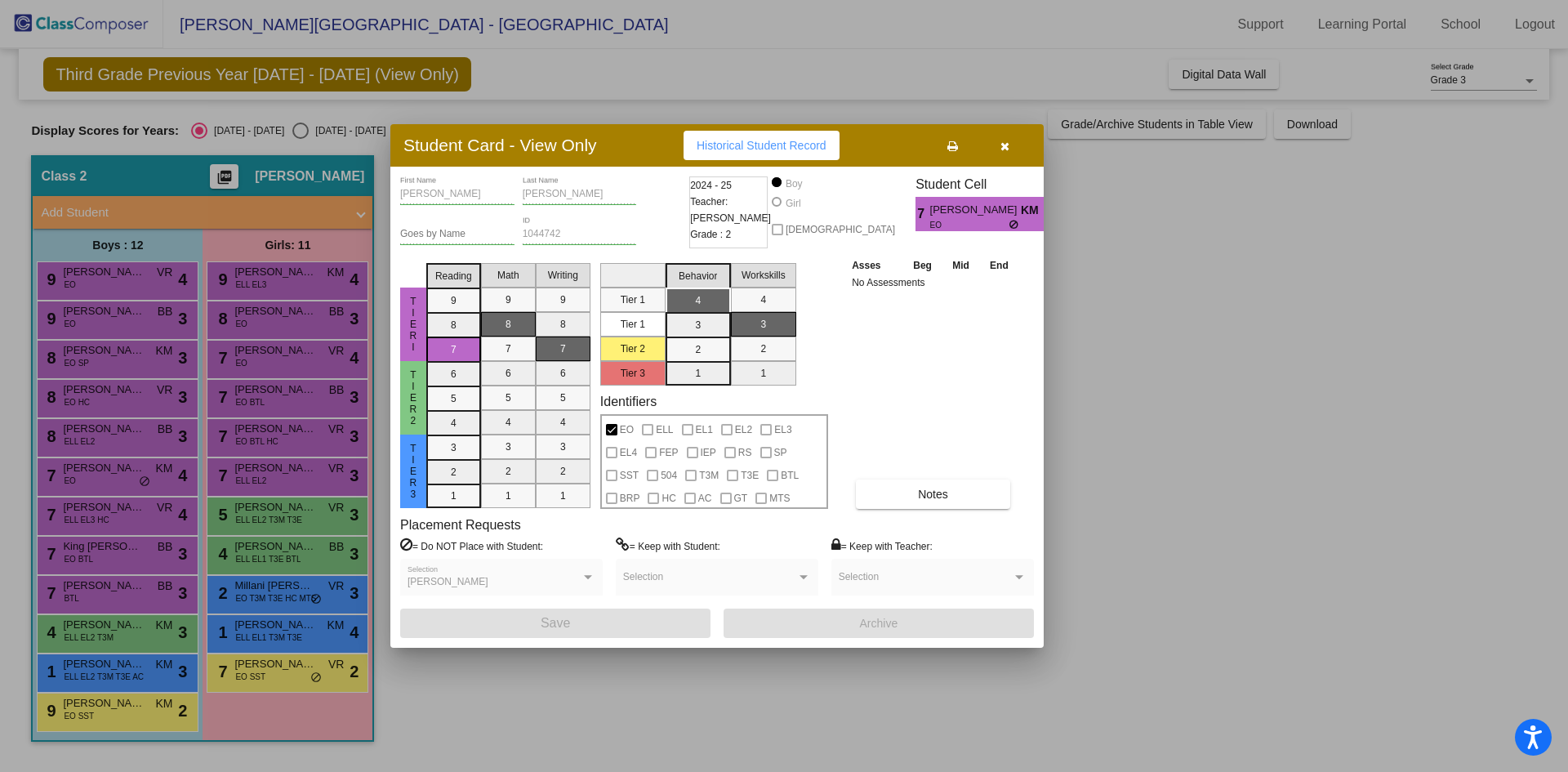
click at [1014, 137] on button "button" at bounding box center [1005, 146] width 52 height 29
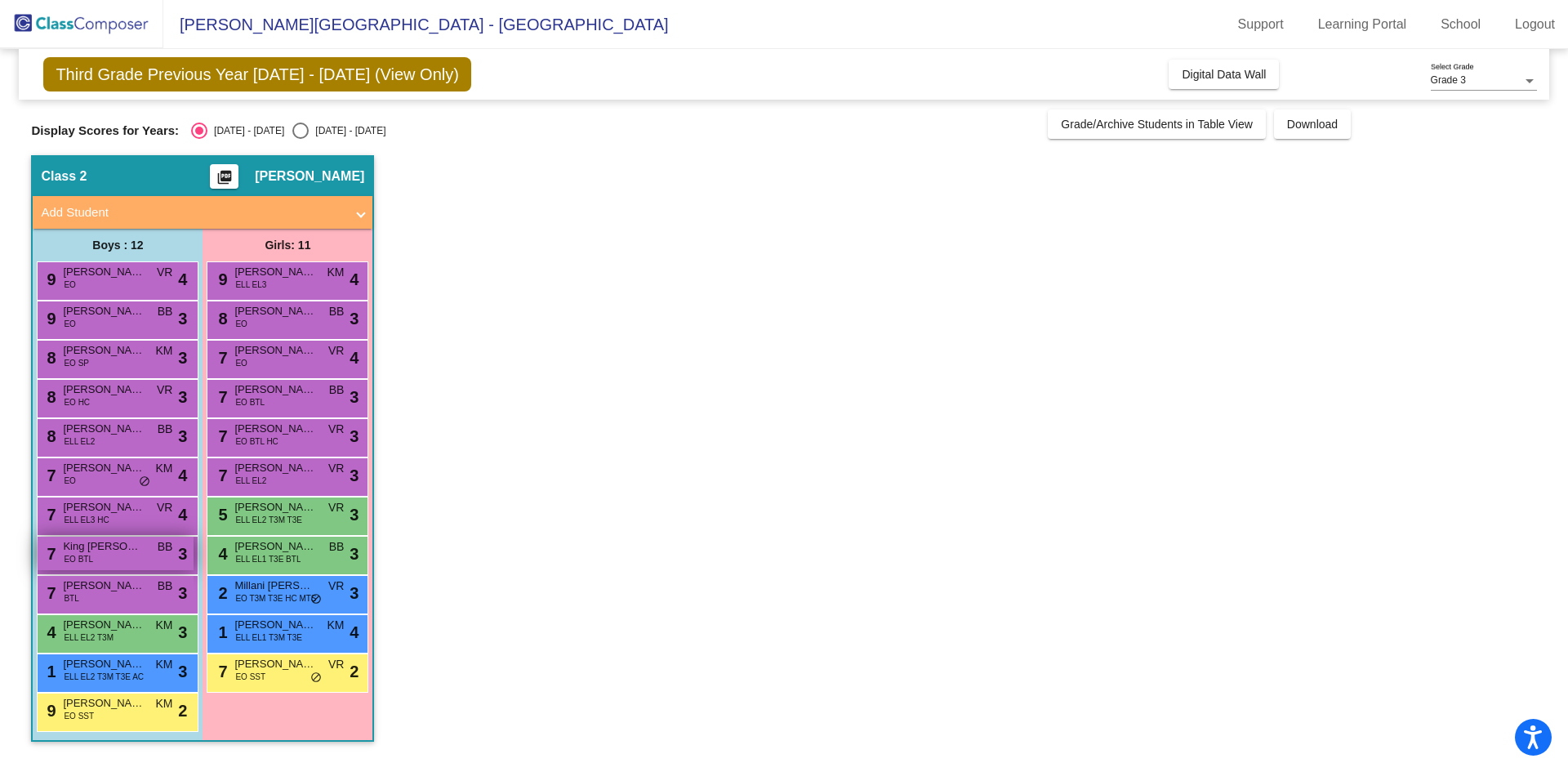
click at [125, 556] on div "7 King [PERSON_NAME] BTL BB lock do_not_disturb_alt 3" at bounding box center [116, 553] width 156 height 33
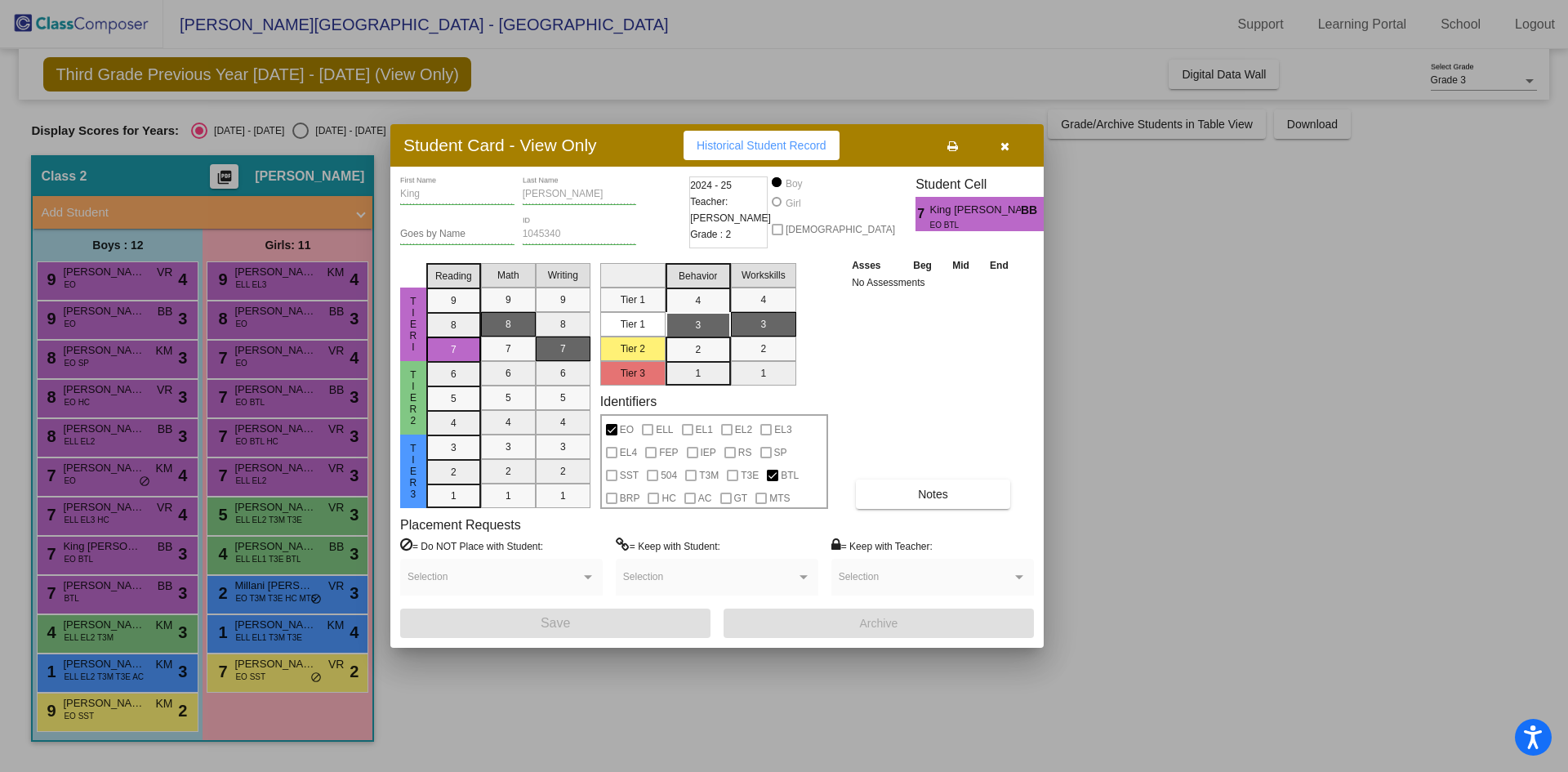
click at [877, 518] on div "Placement Requests = Do NOT Place with Student: Selection = Keep with Student: …" at bounding box center [717, 562] width 634 height 91
click at [892, 505] on button "Notes" at bounding box center [933, 494] width 154 height 29
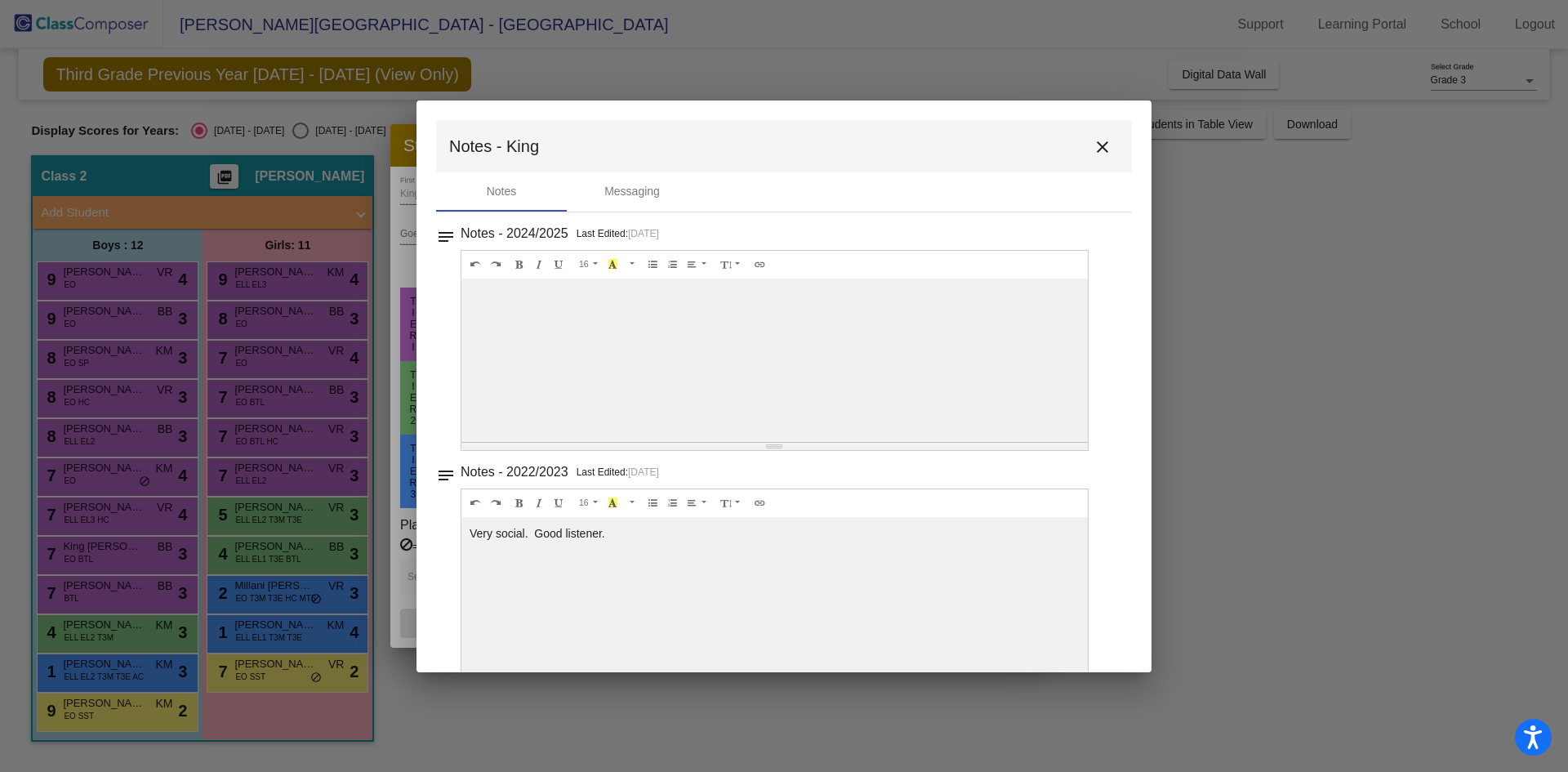
click at [1099, 146] on mat-icon "close" at bounding box center [1103, 147] width 19 height 19
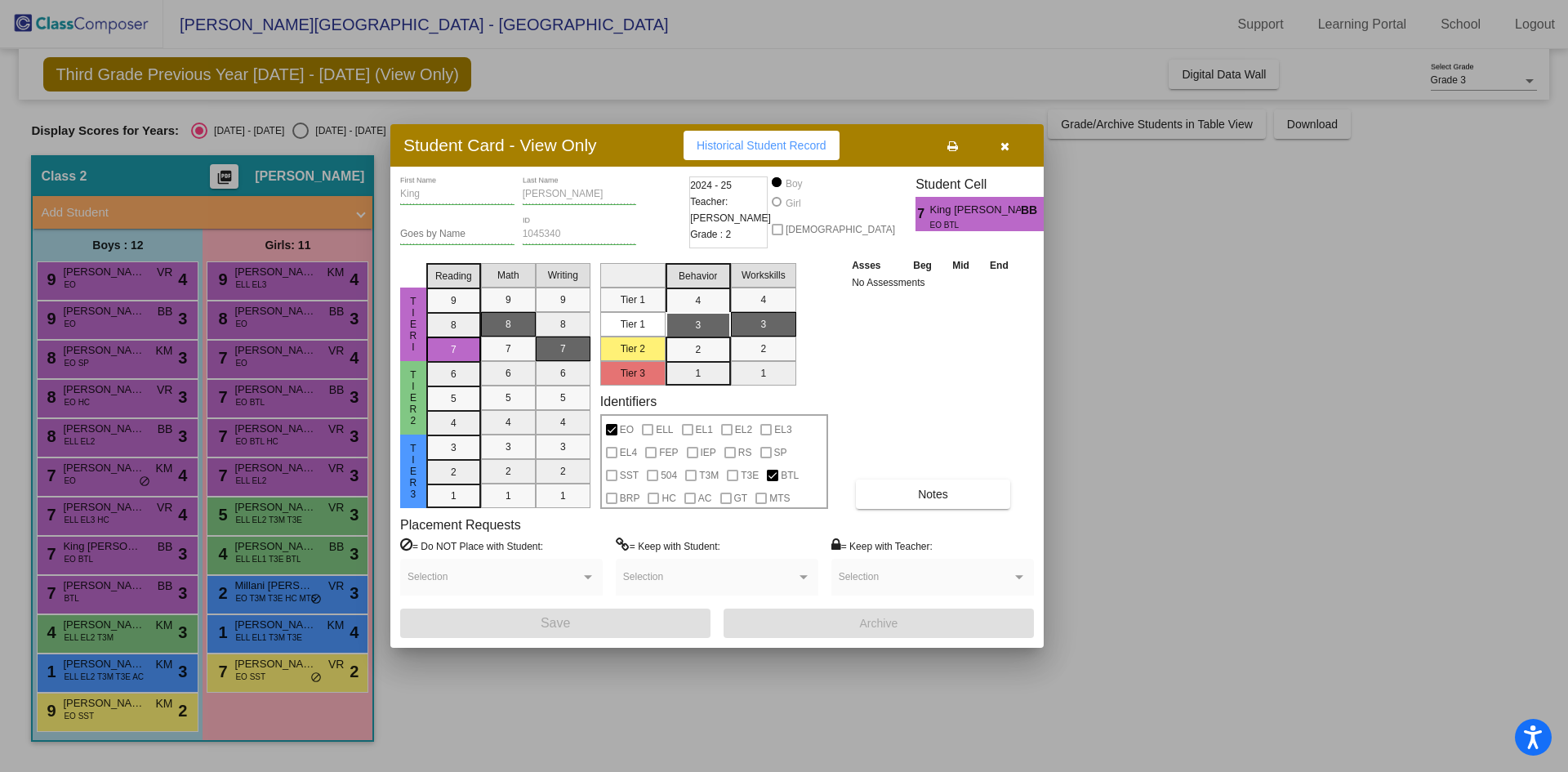
click at [113, 592] on div at bounding box center [784, 386] width 1568 height 772
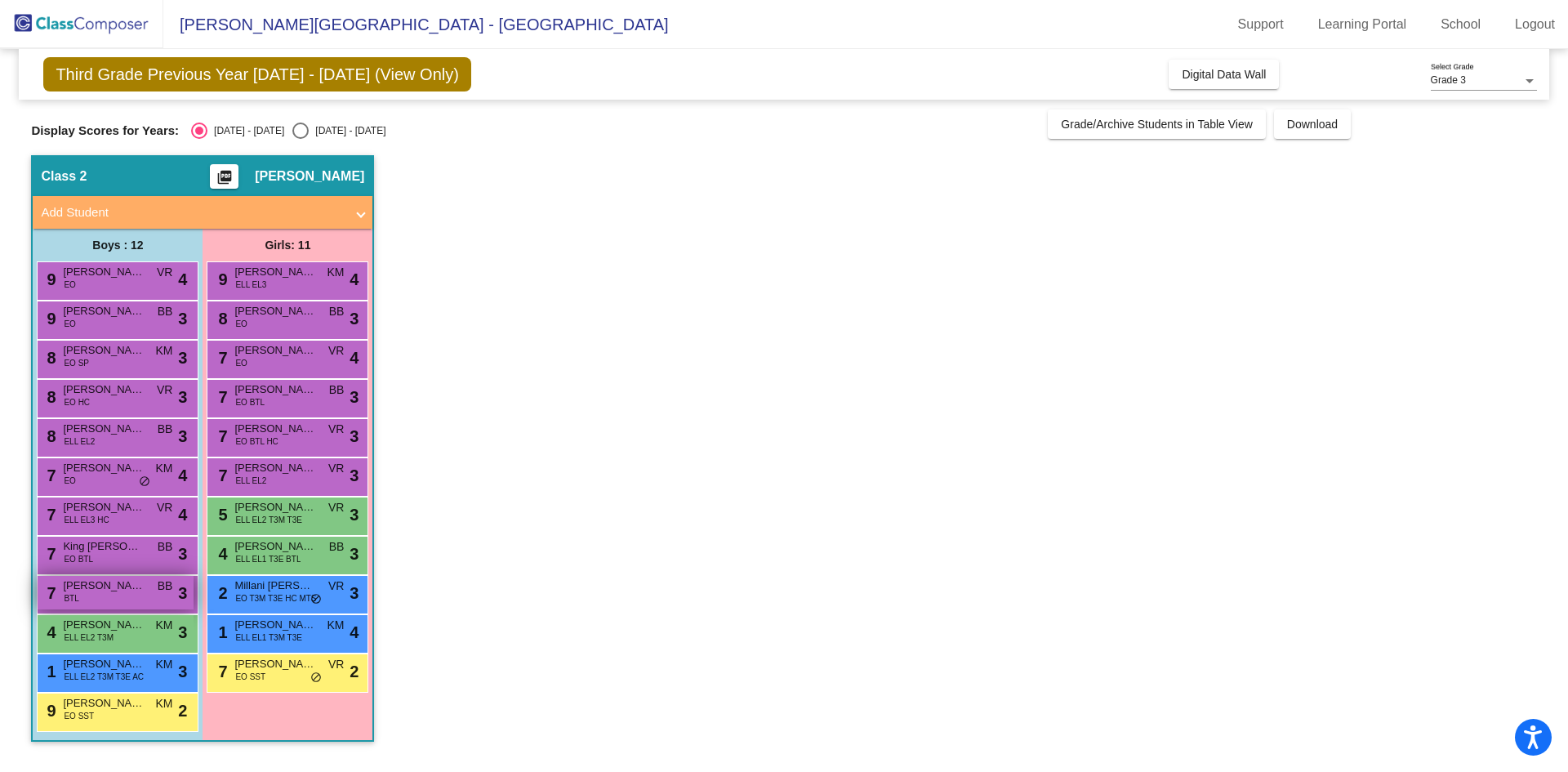
click at [80, 596] on div "7 [PERSON_NAME] III BTL BB lock do_not_disturb_alt 3" at bounding box center [116, 592] width 156 height 33
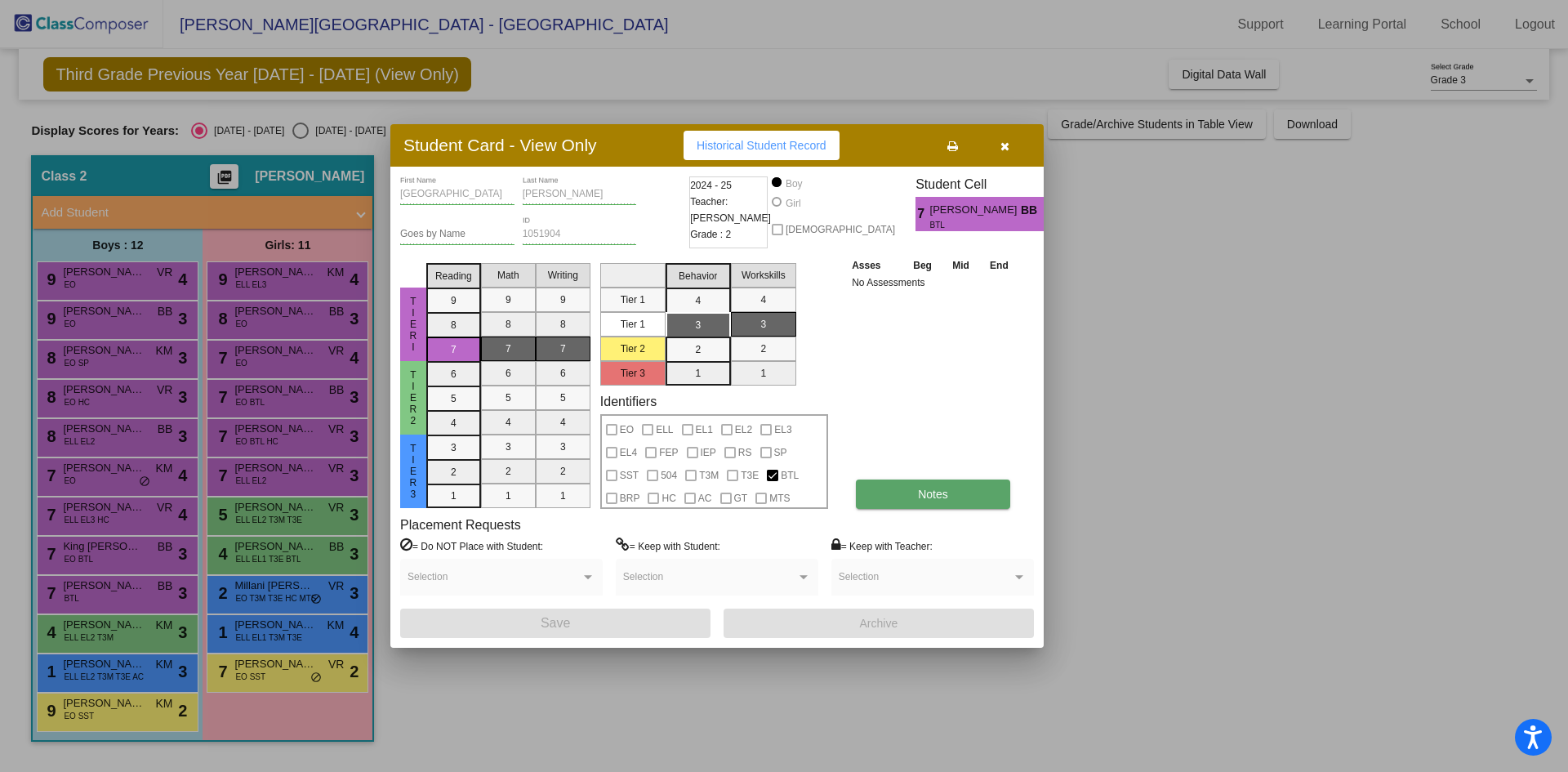
click at [906, 508] on button "Notes" at bounding box center [933, 494] width 154 height 29
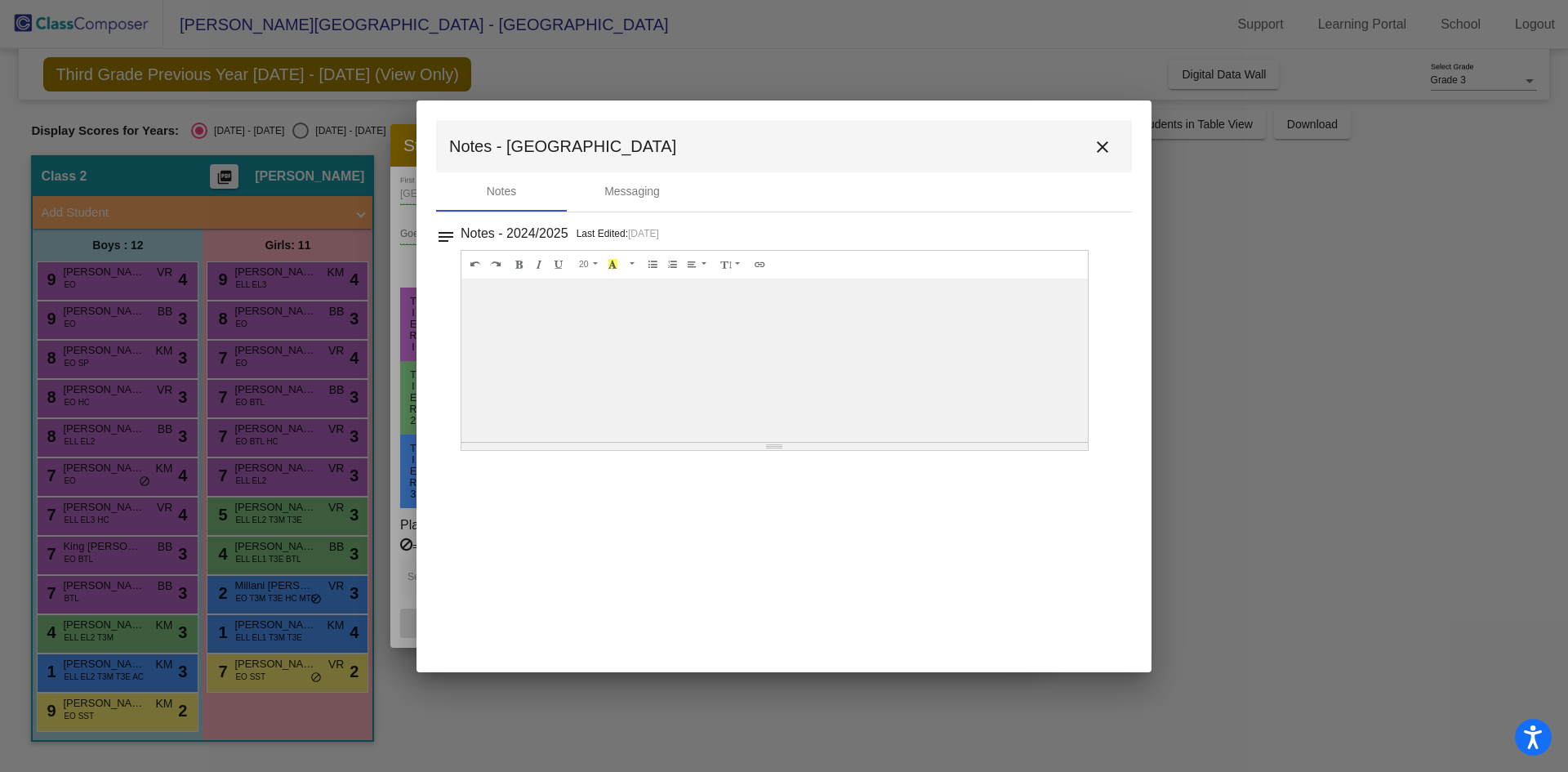
click at [1091, 142] on button "close" at bounding box center [1103, 147] width 33 height 33
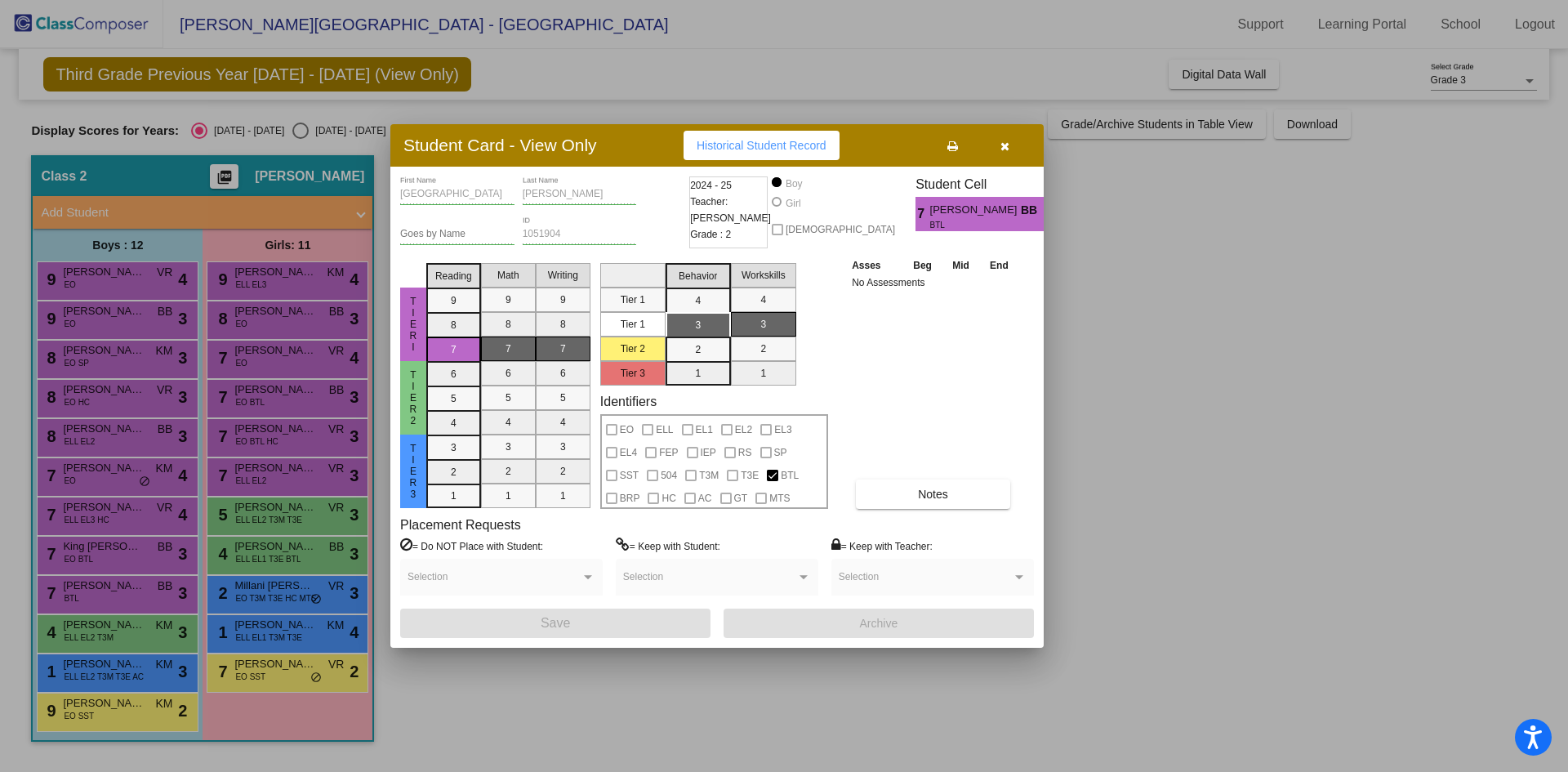
click at [1004, 144] on icon "button" at bounding box center [1005, 147] width 9 height 12
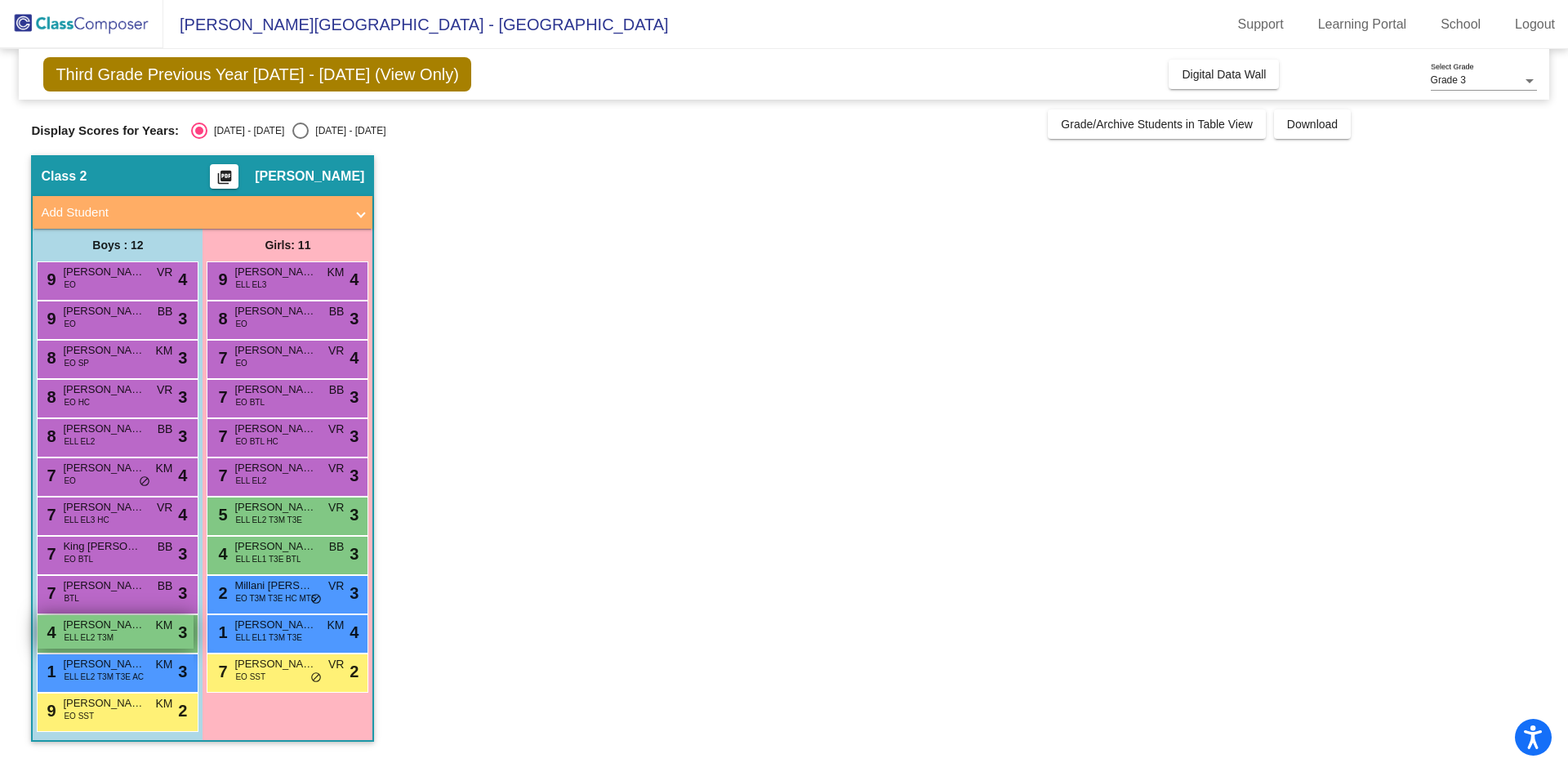
click at [156, 623] on span "KM" at bounding box center [164, 625] width 17 height 17
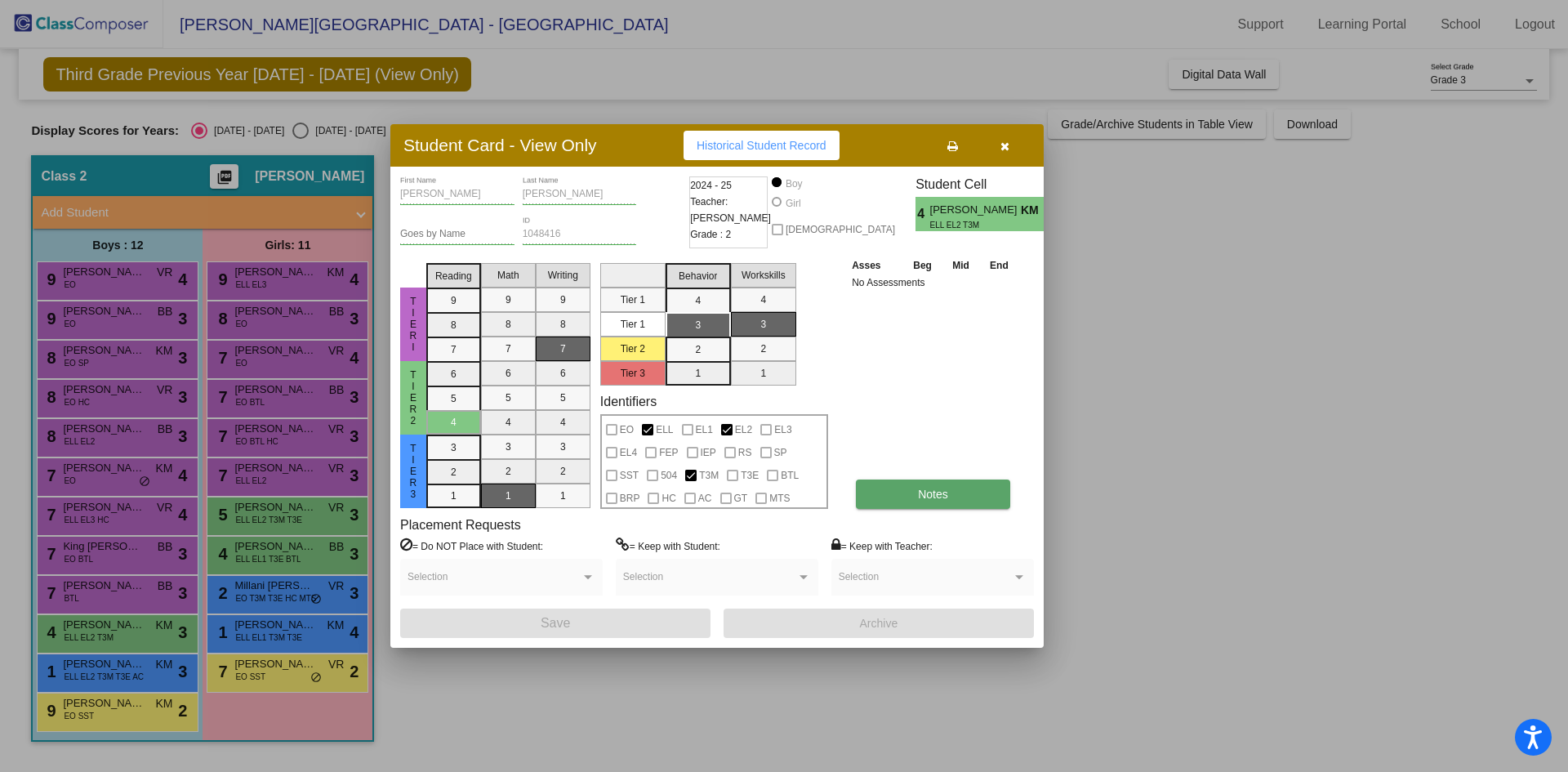
click at [899, 498] on button "Notes" at bounding box center [933, 494] width 154 height 29
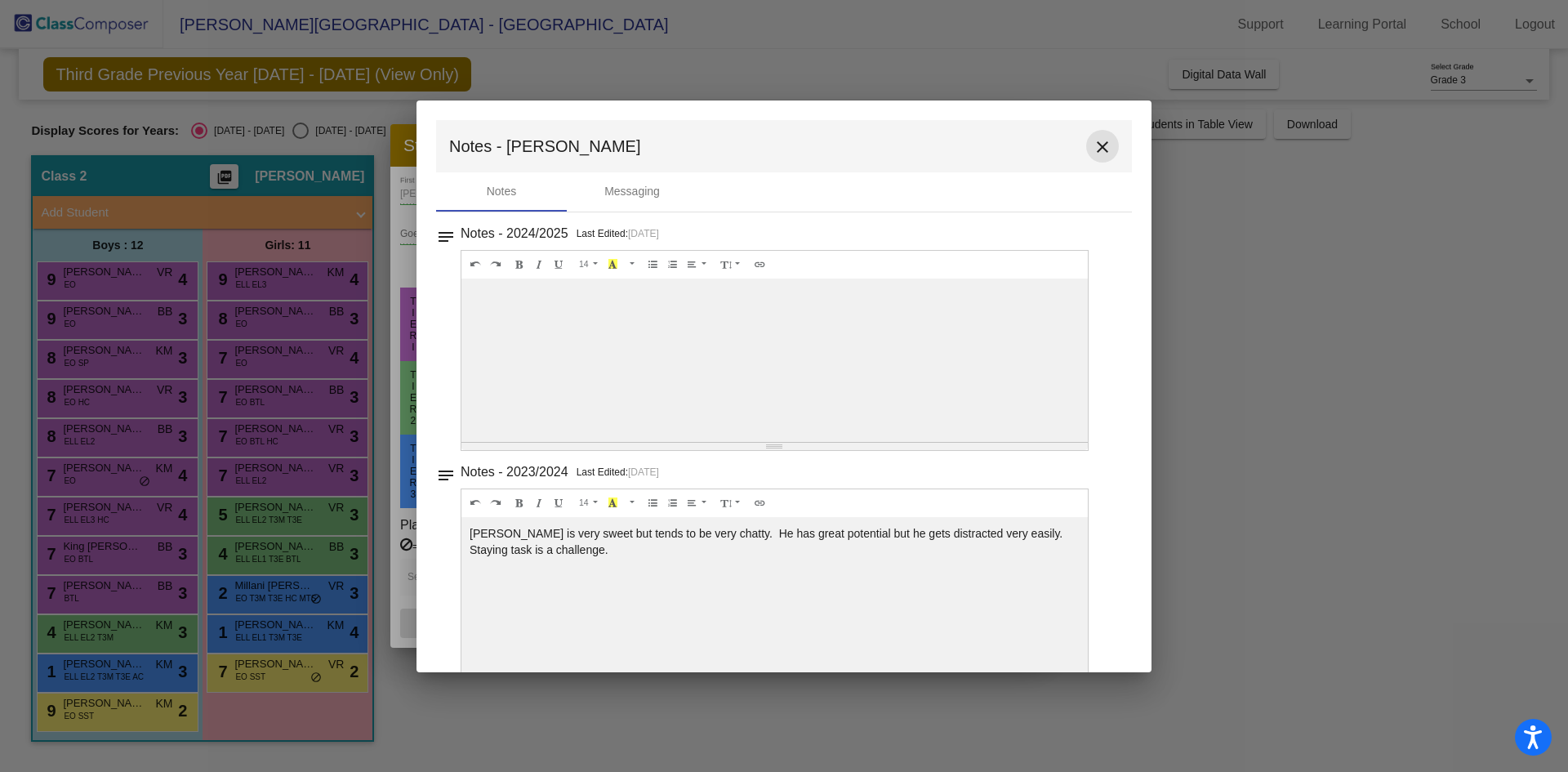
click at [1095, 135] on button "close" at bounding box center [1103, 147] width 33 height 33
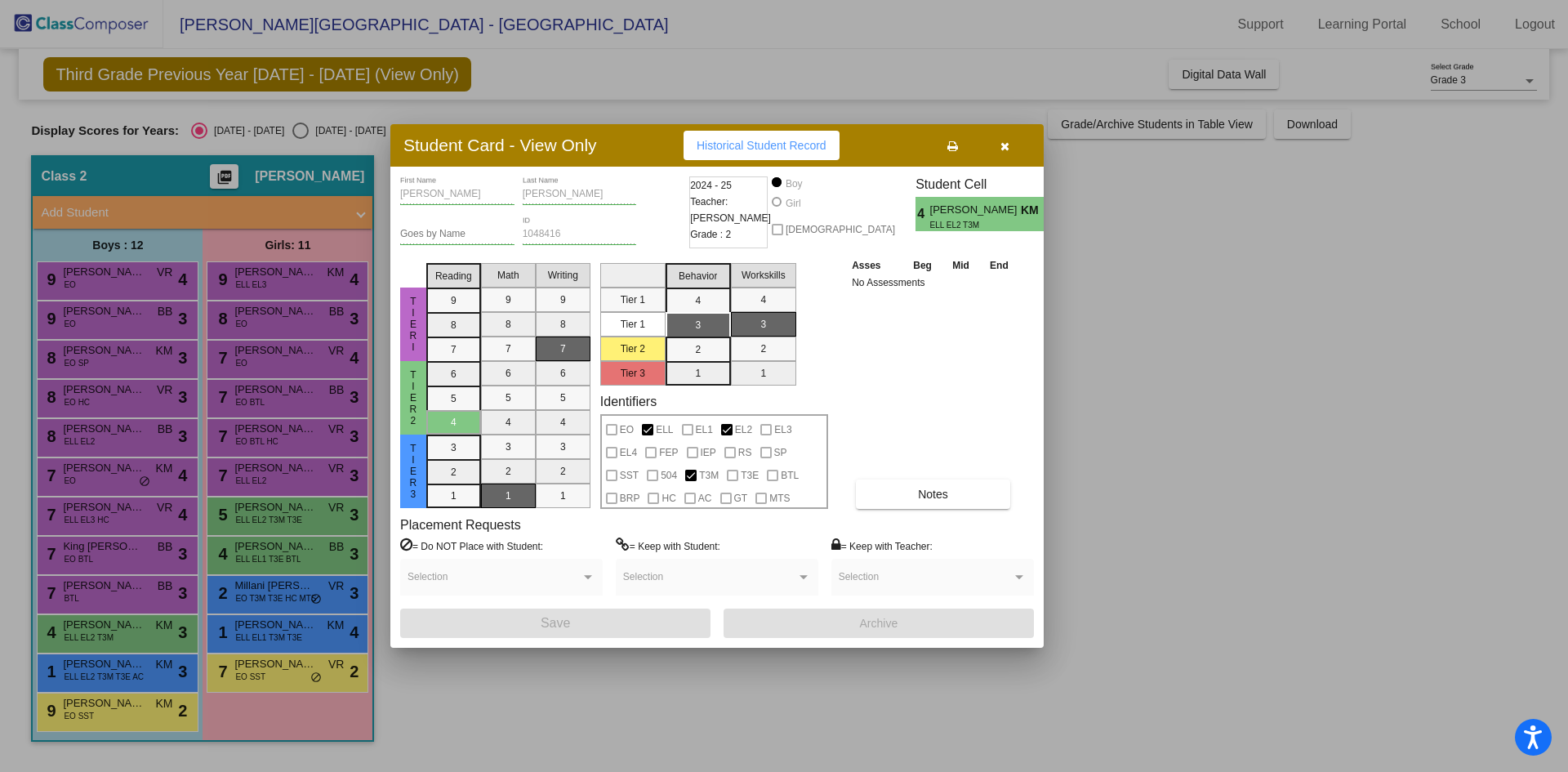
click at [993, 132] on button "button" at bounding box center [1005, 146] width 52 height 29
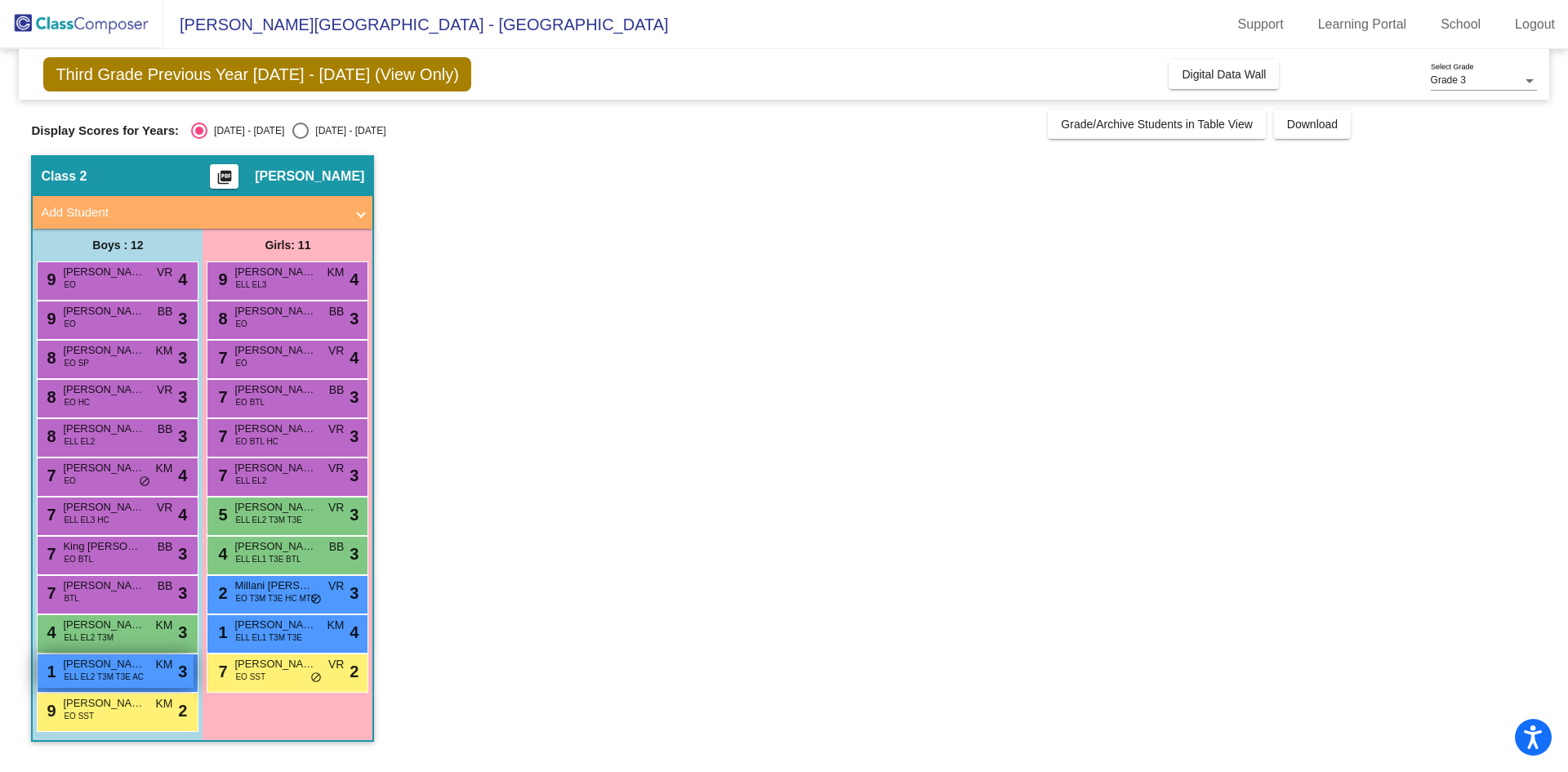
click at [81, 674] on span "ELL EL2 T3M T3E AC" at bounding box center [104, 676] width 80 height 13
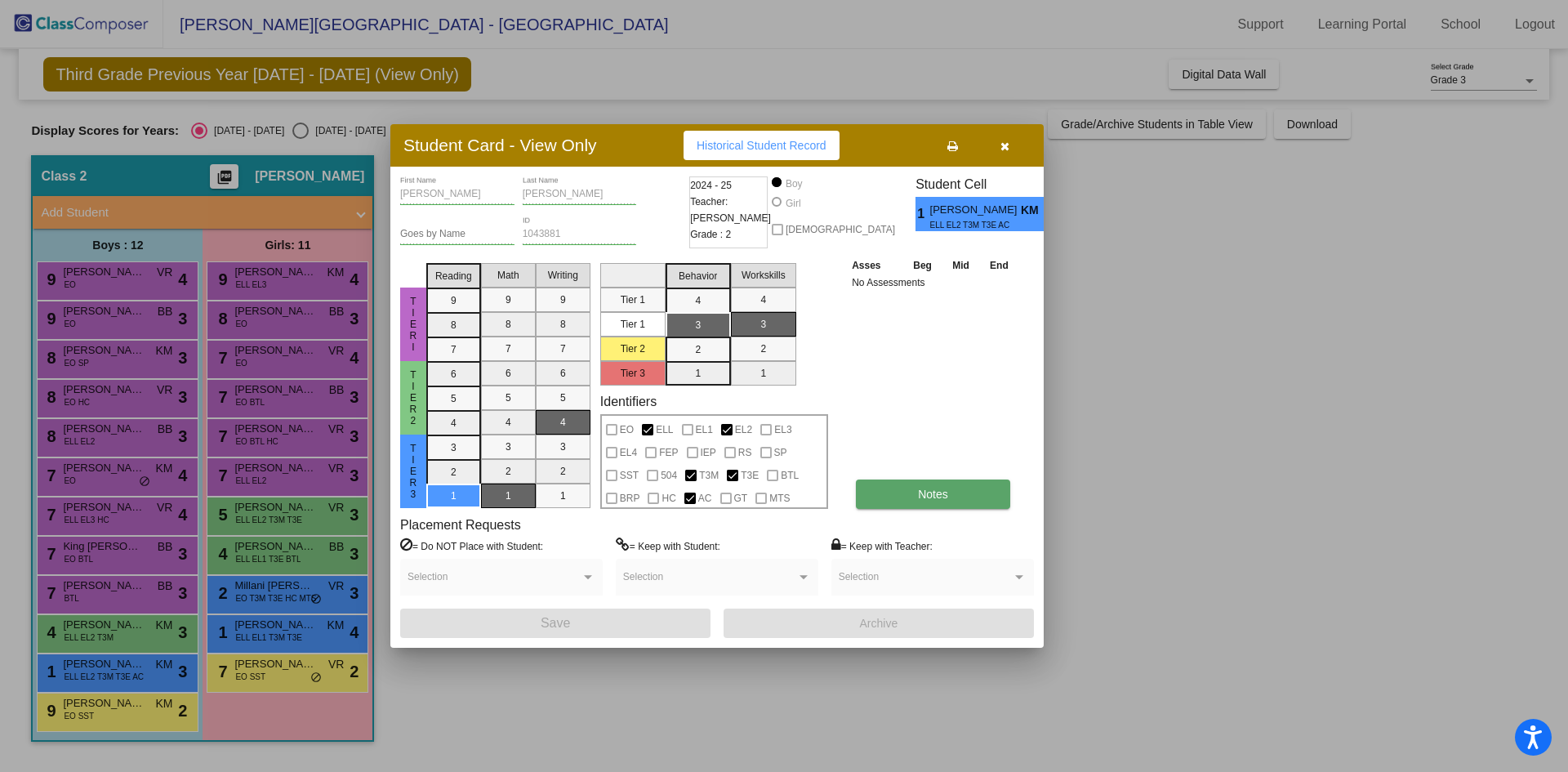
click at [922, 491] on span "Notes" at bounding box center [933, 493] width 30 height 13
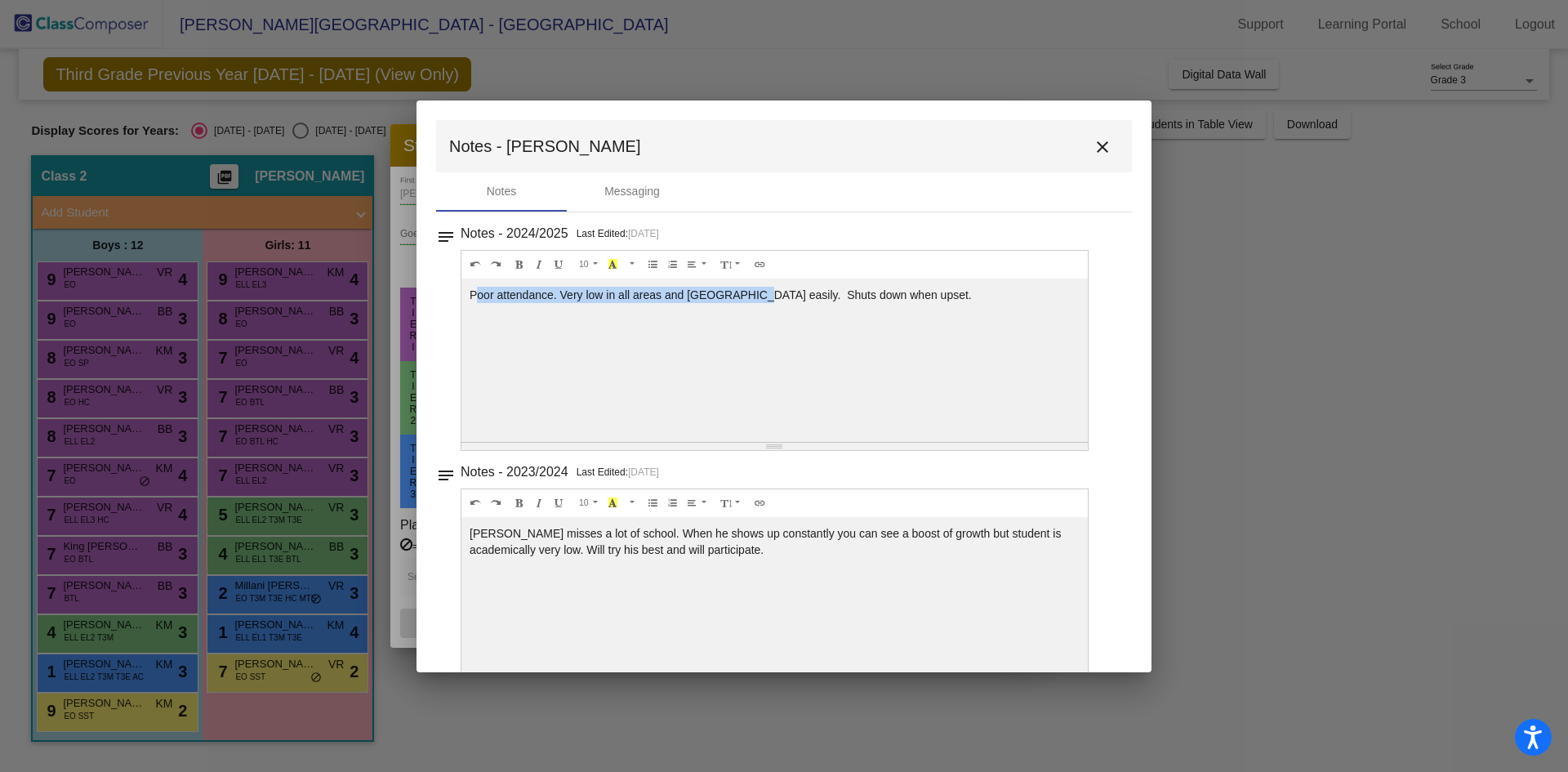
drag, startPoint x: 475, startPoint y: 300, endPoint x: 778, endPoint y: 290, distance: 303.2
click at [777, 290] on div "Poor attendance. Very low in all areas and [GEOGRAPHIC_DATA] easily. Shuts down…" at bounding box center [774, 360] width 627 height 163
click at [778, 290] on div "Poor attendance. Very low in all areas and [GEOGRAPHIC_DATA] easily. Shuts down…" at bounding box center [774, 360] width 627 height 163
drag, startPoint x: 716, startPoint y: 297, endPoint x: 855, endPoint y: 296, distance: 139.0
click at [851, 297] on div "Poor attendance. Very low in all areas and [GEOGRAPHIC_DATA] easily. Shuts down…" at bounding box center [774, 360] width 627 height 163
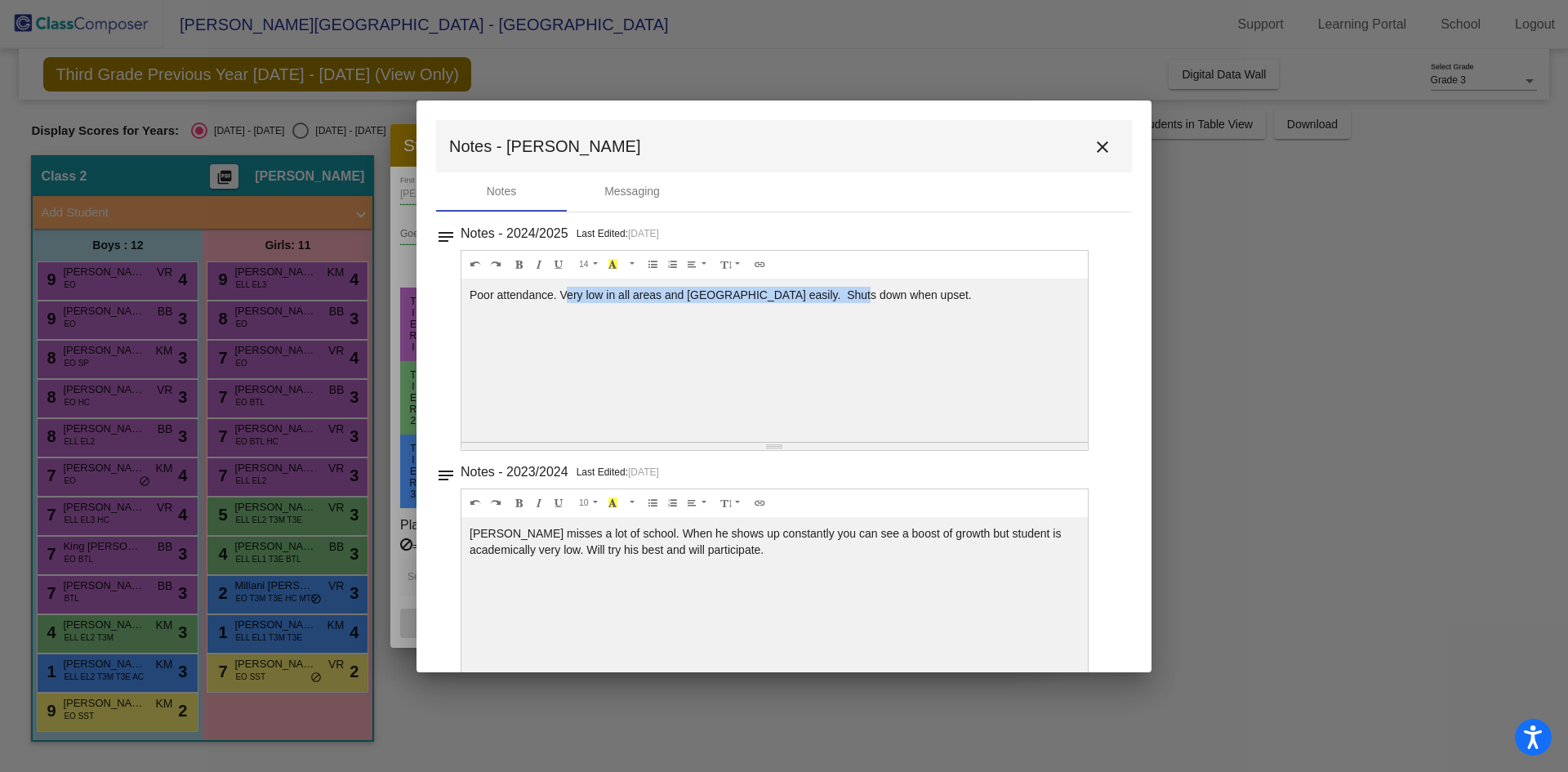
click at [855, 296] on div "Poor attendance. Very low in all areas and [GEOGRAPHIC_DATA] easily. Shuts down…" at bounding box center [774, 360] width 627 height 163
drag, startPoint x: 760, startPoint y: 295, endPoint x: 941, endPoint y: 295, distance: 181.0
click at [941, 295] on div "Poor attendance. Very low in all areas and [GEOGRAPHIC_DATA] easily. Shuts down…" at bounding box center [774, 360] width 627 height 163
drag, startPoint x: 798, startPoint y: 293, endPoint x: 807, endPoint y: 292, distance: 9.1
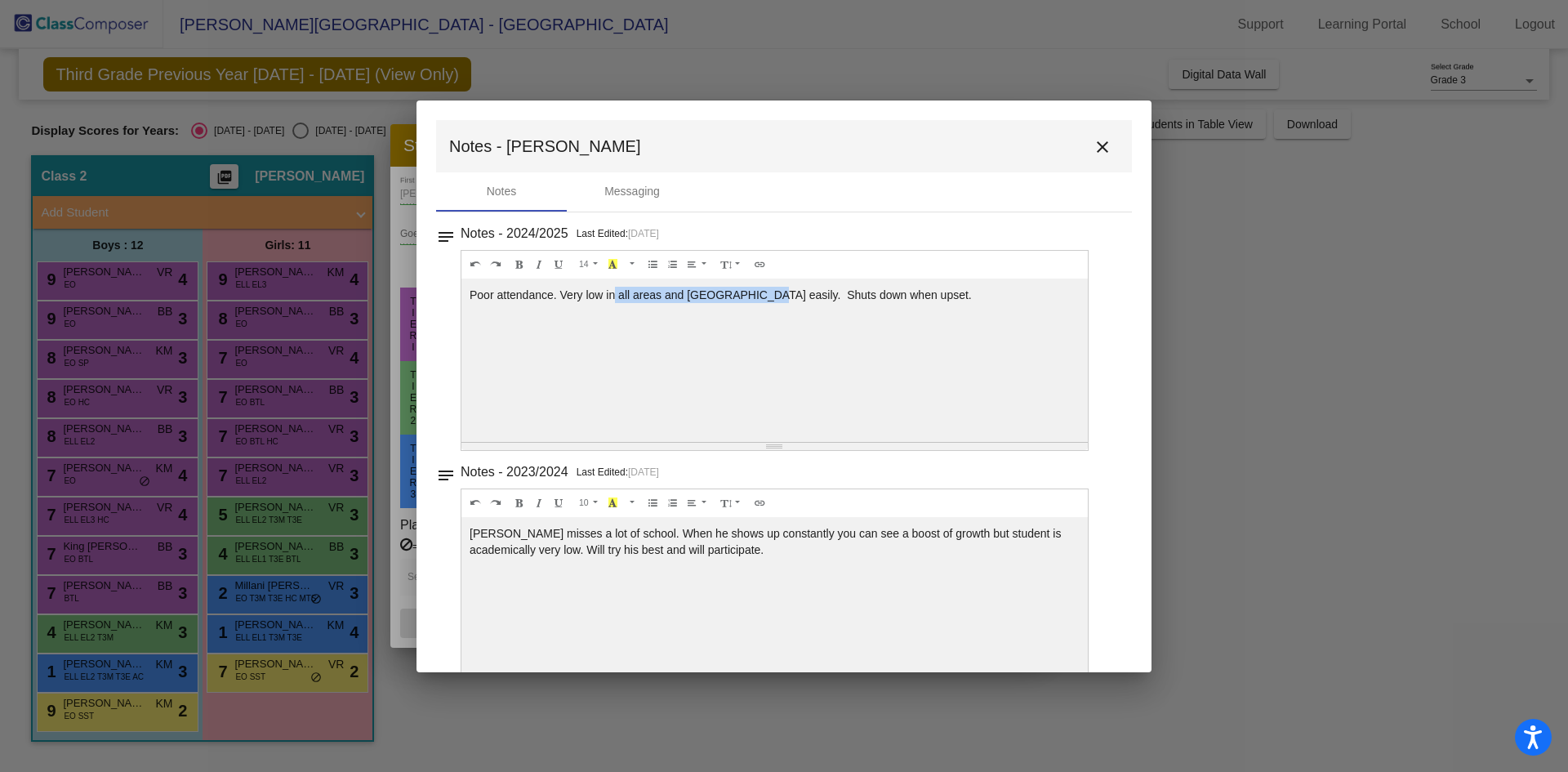
click at [802, 293] on div "Poor attendance. Very low in all areas and [GEOGRAPHIC_DATA] easily. Shuts down…" at bounding box center [774, 360] width 627 height 163
click at [944, 300] on div "Poor attendance. Very low in all areas and [GEOGRAPHIC_DATA] easily. Shuts down…" at bounding box center [774, 360] width 627 height 163
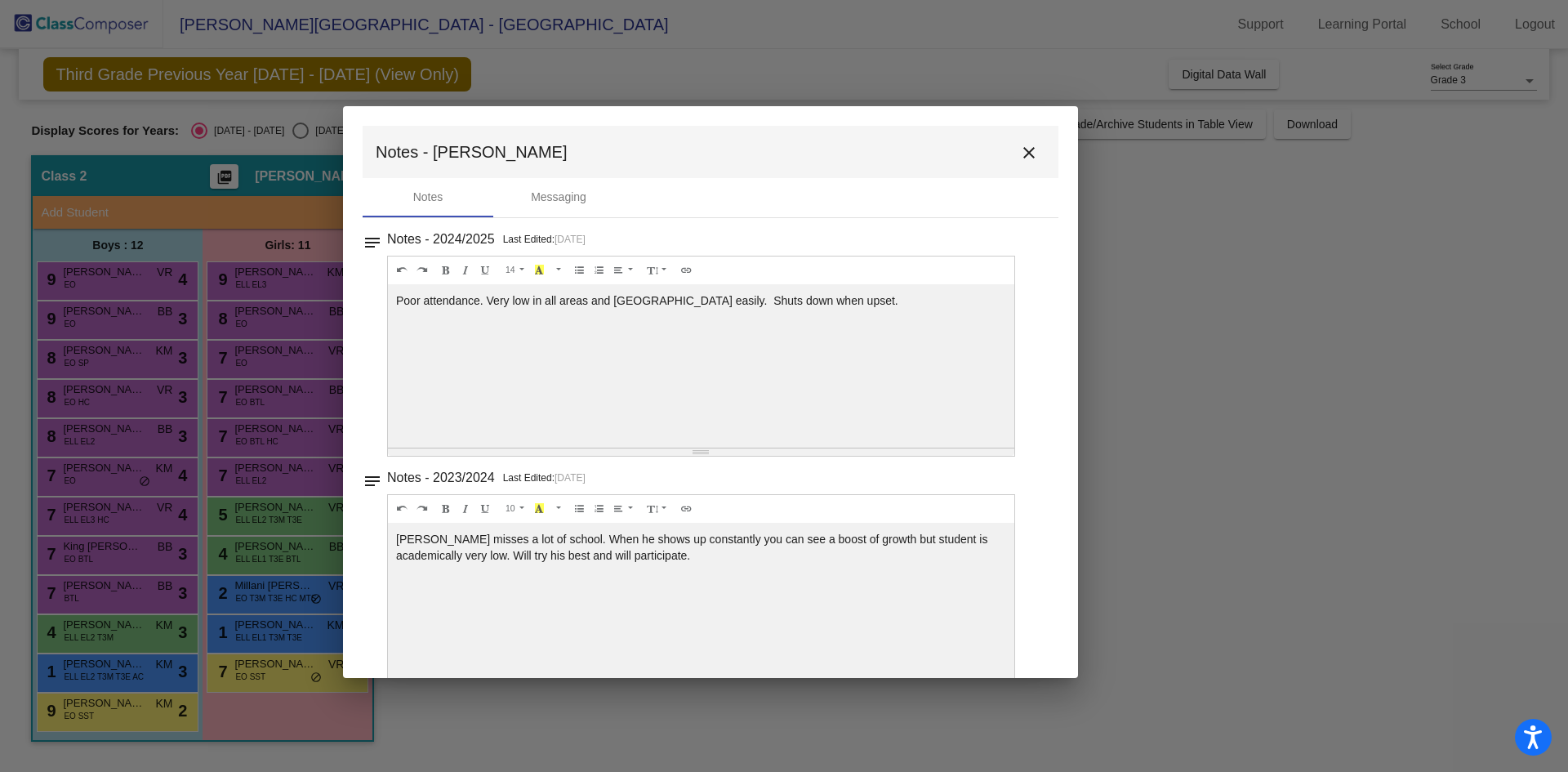
drag, startPoint x: 1092, startPoint y: 139, endPoint x: 1019, endPoint y: 145, distance: 73.2
click at [1019, 145] on mat-icon "close" at bounding box center [1029, 152] width 19 height 19
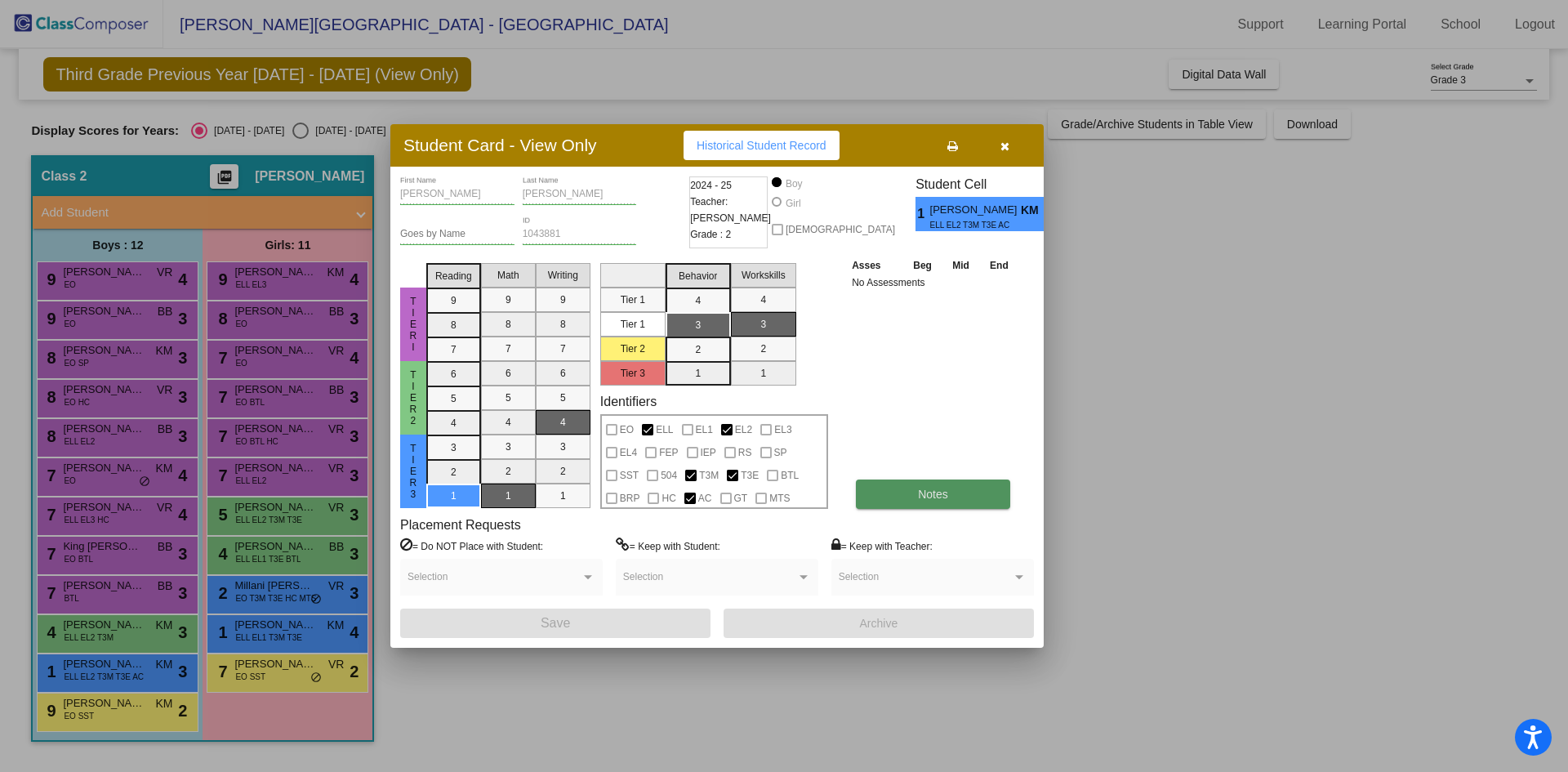
click at [959, 495] on button "Notes" at bounding box center [933, 494] width 154 height 29
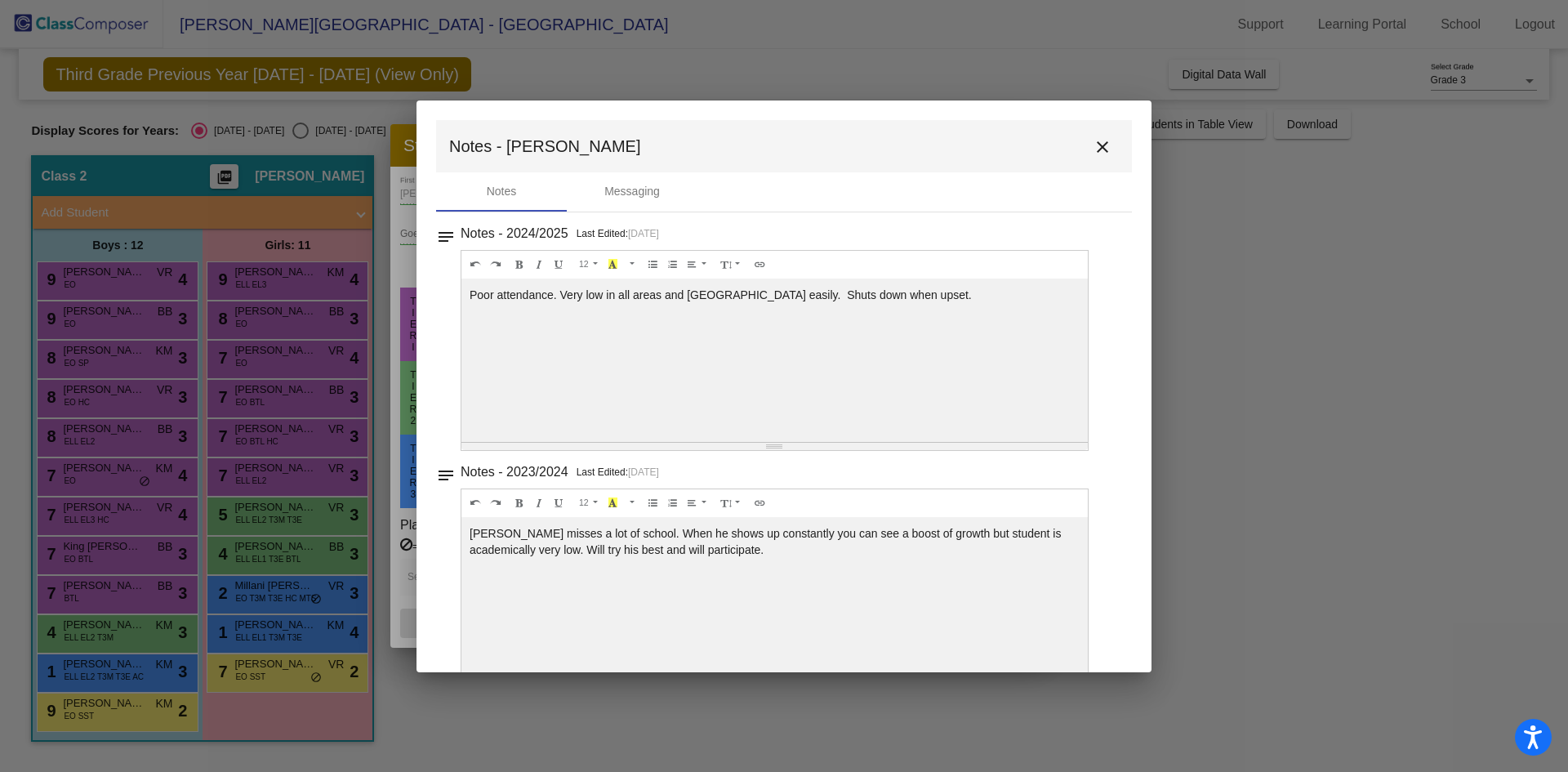
click at [564, 235] on h3 "Notes - 2024/2025" at bounding box center [514, 234] width 108 height 23
click at [1100, 144] on mat-icon "close" at bounding box center [1103, 147] width 19 height 19
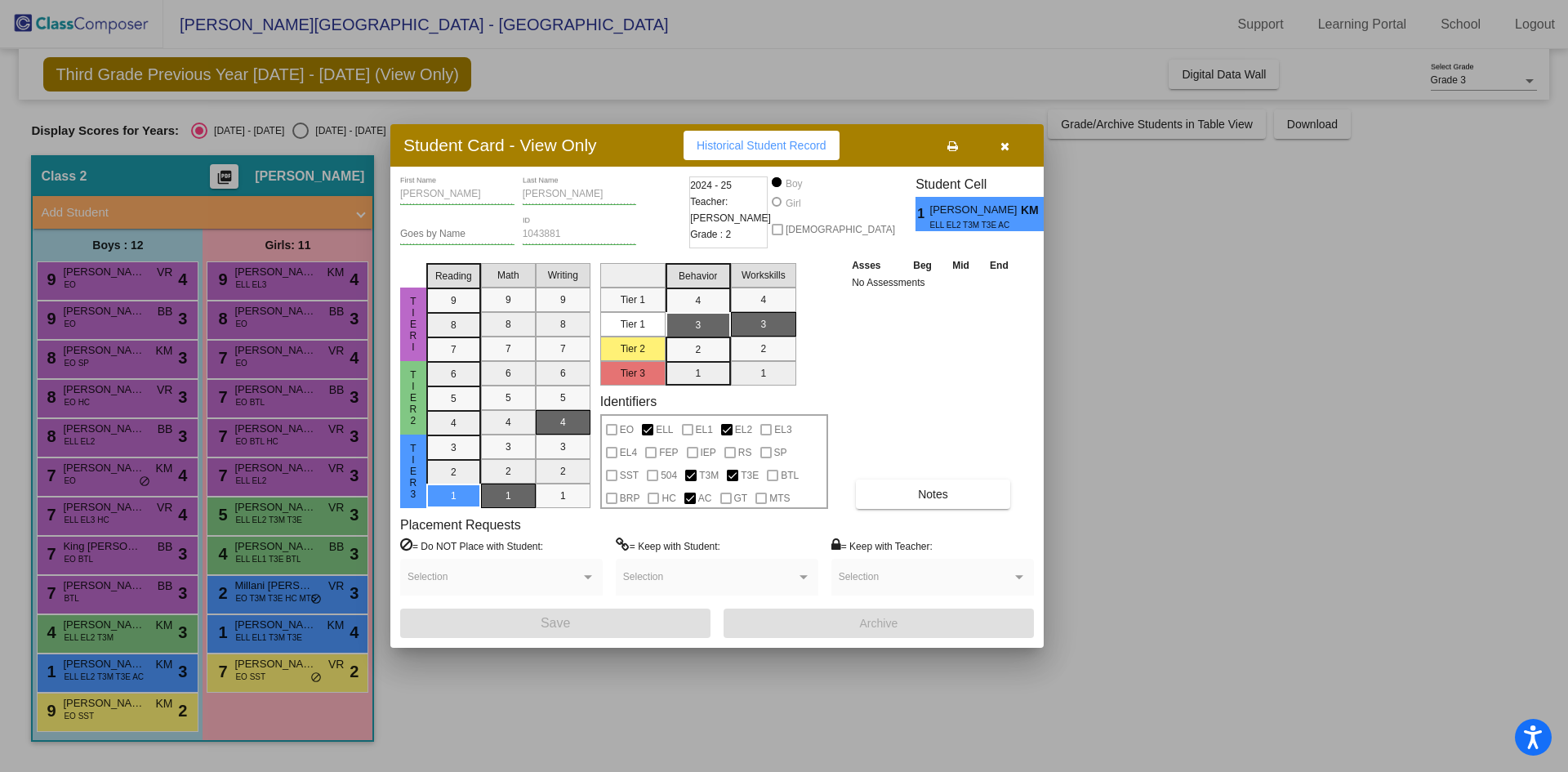
click at [993, 153] on button "button" at bounding box center [1005, 146] width 52 height 29
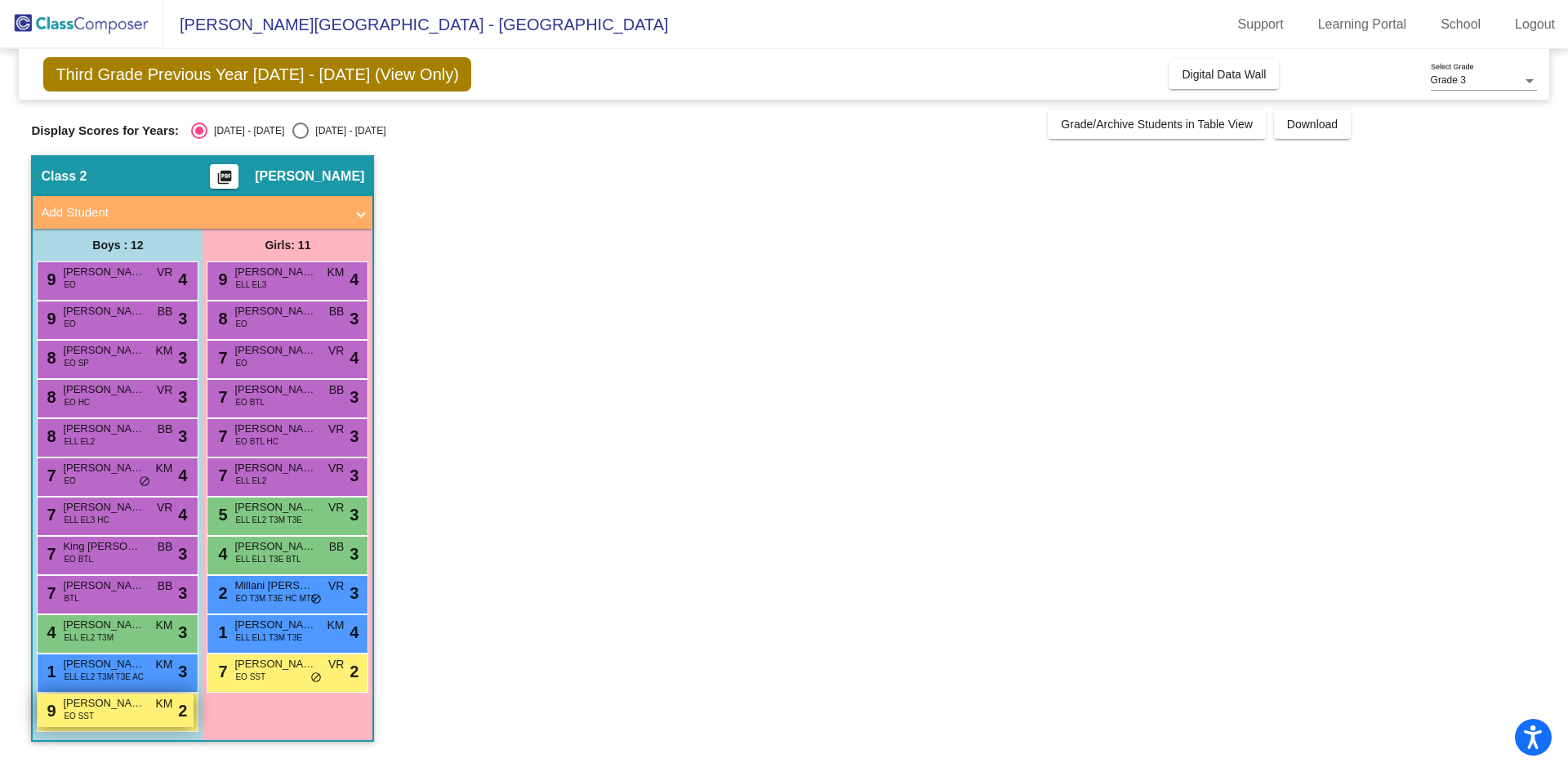
click at [69, 717] on span "EO SST" at bounding box center [79, 716] width 30 height 13
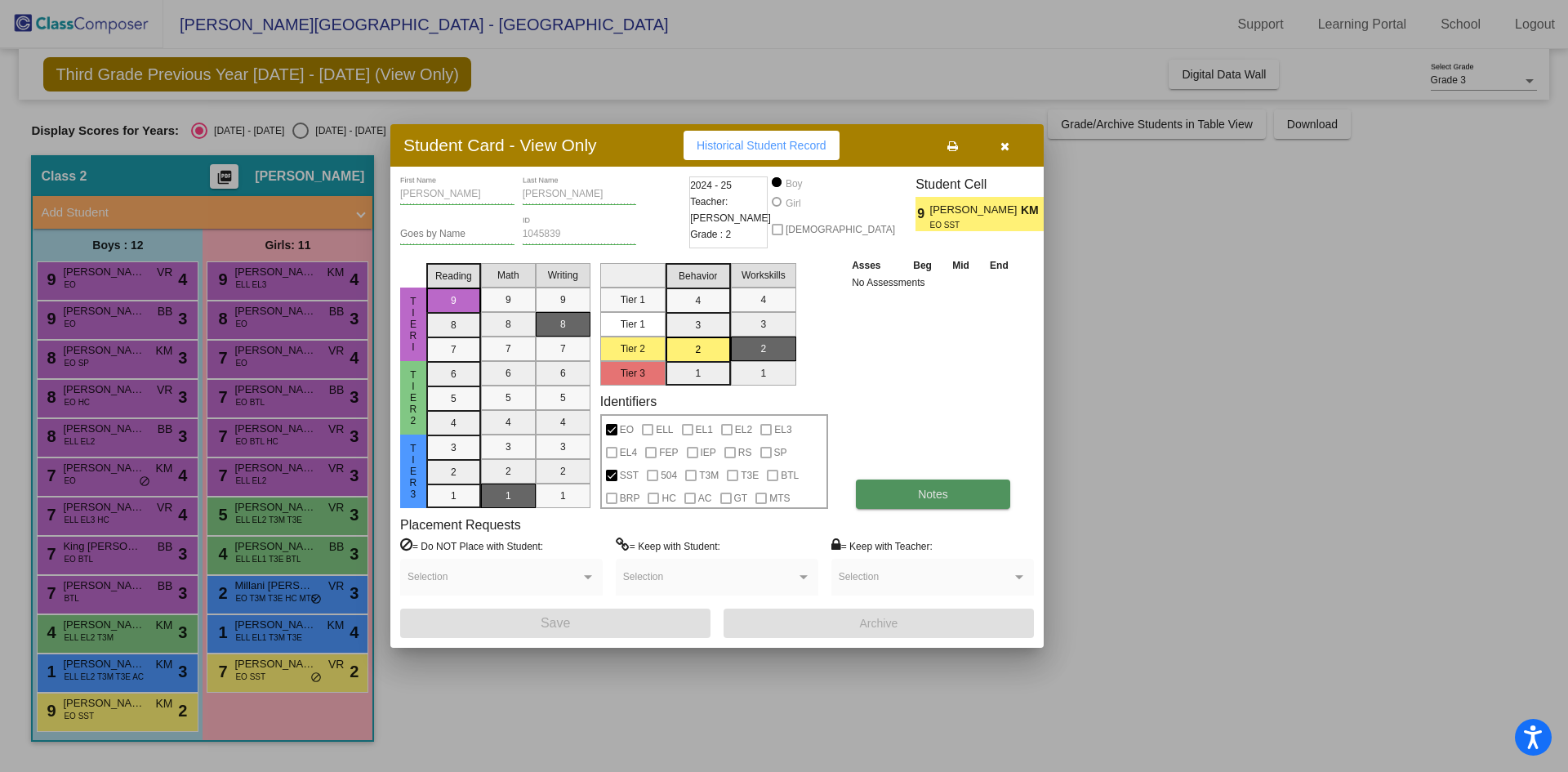
click at [931, 496] on span "Notes" at bounding box center [933, 493] width 30 height 13
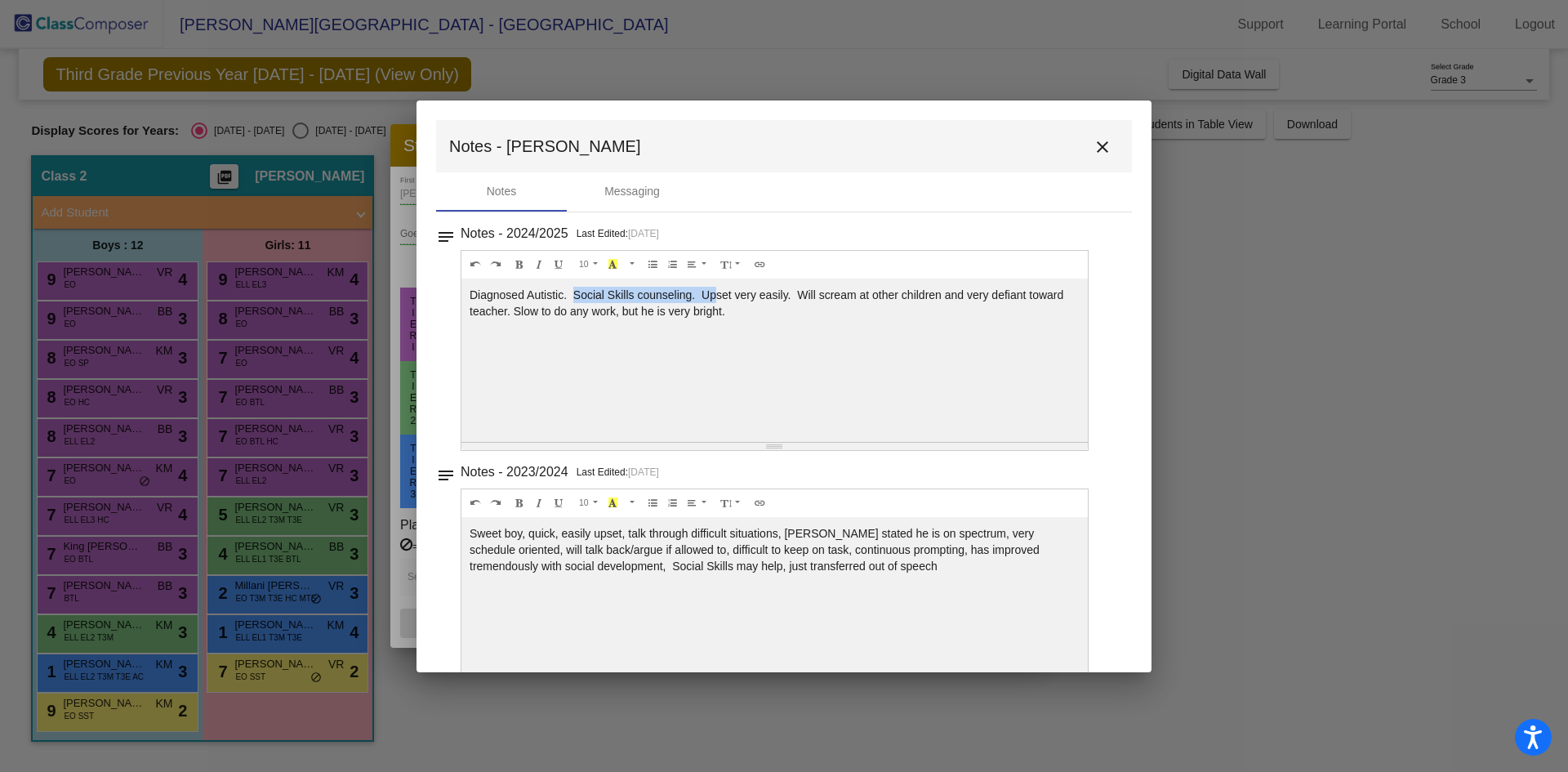
drag, startPoint x: 575, startPoint y: 293, endPoint x: 729, endPoint y: 290, distance: 154.0
click at [719, 290] on div "Diagnosed Autistic. Social Skills counseling. Upset very easily. Will scream at…" at bounding box center [774, 360] width 627 height 163
click at [729, 290] on div "Diagnosed Autistic. Social Skills counseling. Upset very easily. Will scream at…" at bounding box center [774, 360] width 627 height 163
drag, startPoint x: 574, startPoint y: 295, endPoint x: 776, endPoint y: 295, distance: 202.0
click at [776, 295] on div "Diagnosed Autistic. Social Skills counseling. Upset very easily. Will scream at…" at bounding box center [774, 360] width 627 height 163
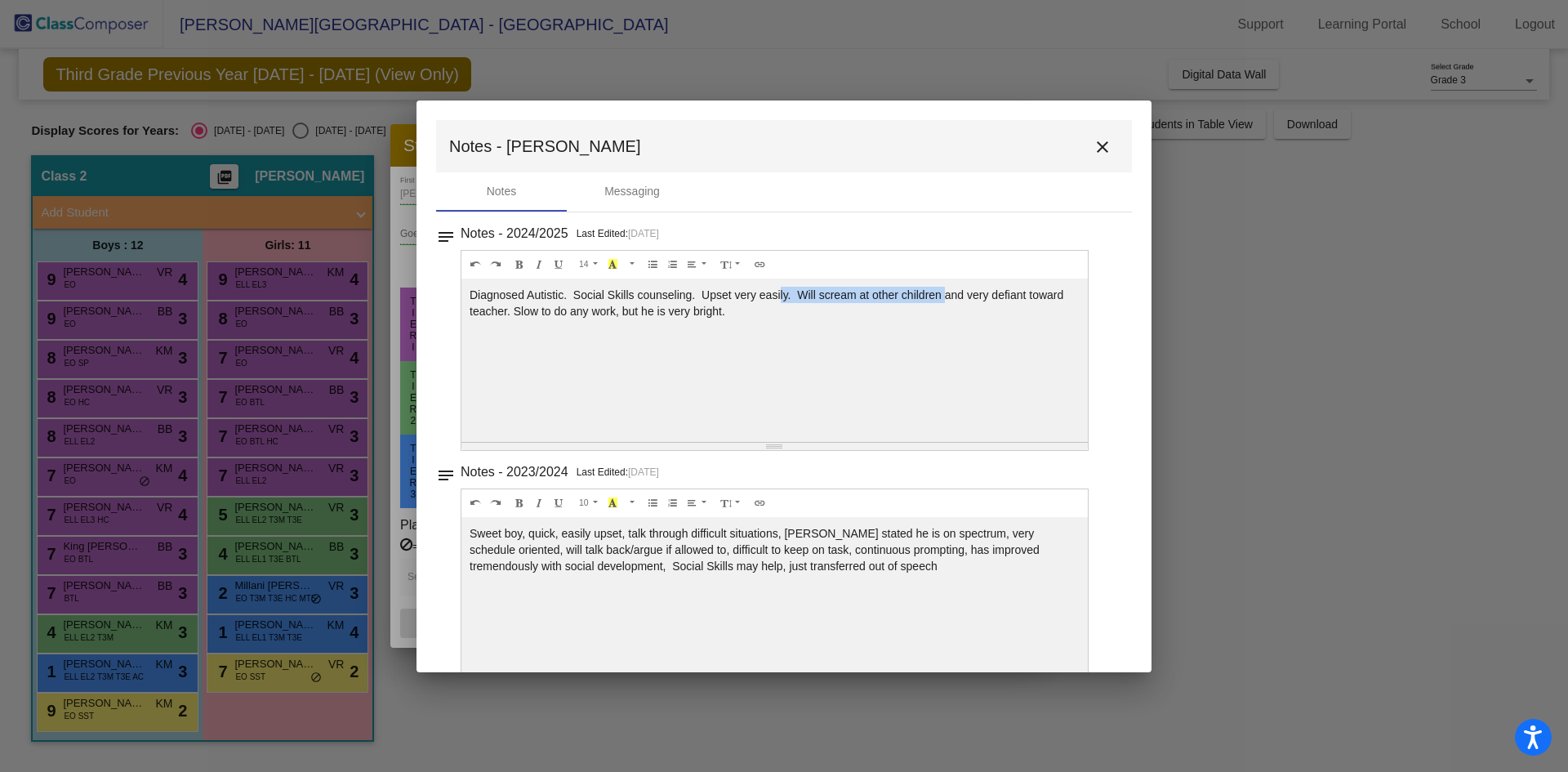
drag, startPoint x: 812, startPoint y: 295, endPoint x: 953, endPoint y: 299, distance: 141.1
click at [952, 299] on div "Diagnosed Autistic. Social Skills counseling. Upset very easily. Will scream at…" at bounding box center [774, 360] width 627 height 163
click at [953, 299] on div "Diagnosed Autistic. Social Skills counseling. Upset very easily. Will scream at…" at bounding box center [774, 360] width 627 height 163
drag, startPoint x: 670, startPoint y: 307, endPoint x: 793, endPoint y: 307, distance: 123.0
click at [779, 307] on div "Diagnosed Autistic. Social Skills counseling. Upset very easily. Will scream at…" at bounding box center [774, 360] width 627 height 163
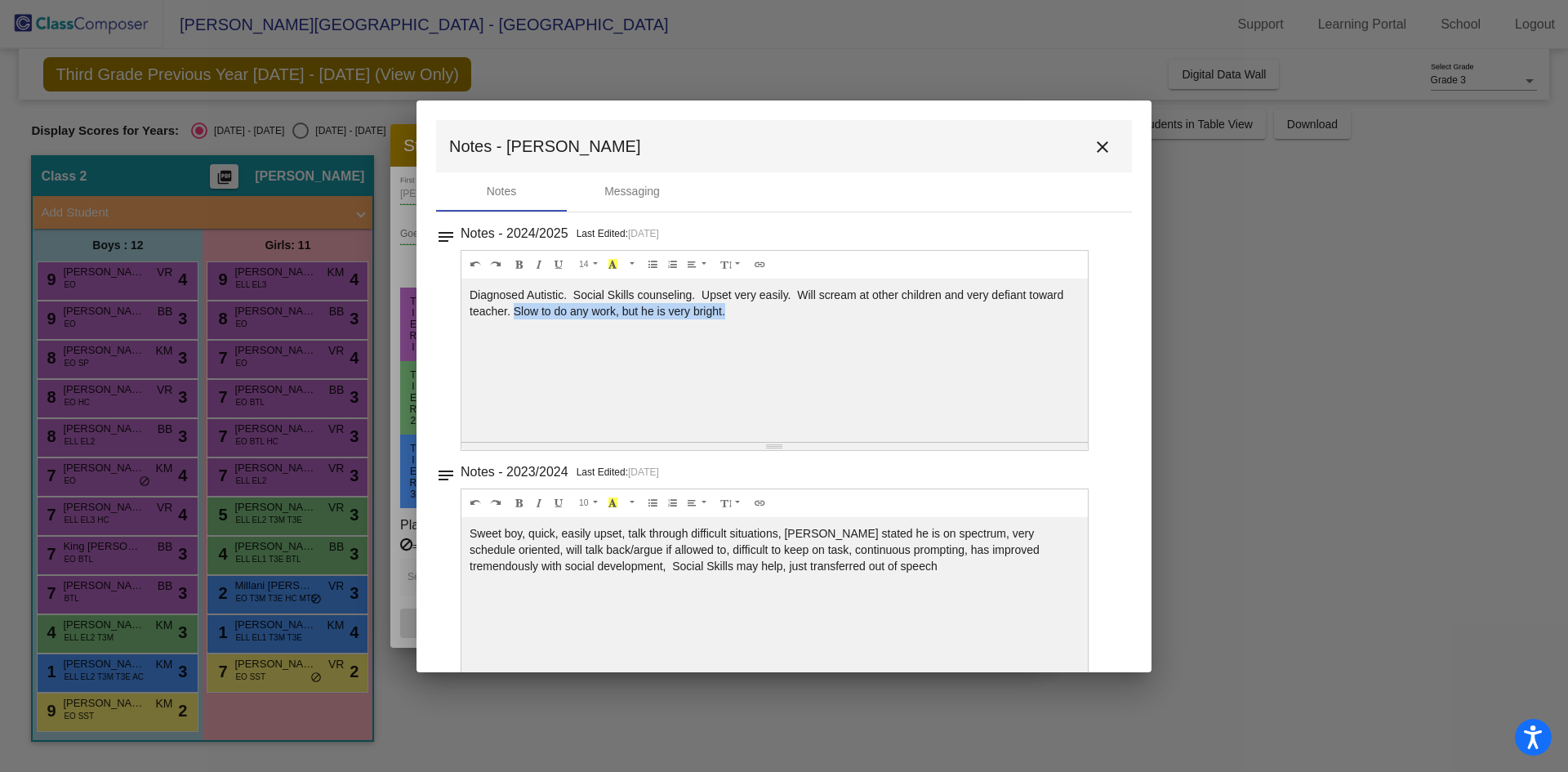
click at [793, 307] on div "Diagnosed Autistic. Social Skills counseling. Upset very easily. Will scream at…" at bounding box center [774, 360] width 627 height 163
drag, startPoint x: 719, startPoint y: 314, endPoint x: 781, endPoint y: 312, distance: 62.0
click at [768, 314] on div "Diagnosed Autistic. Social Skills counseling. Upset very easily. Will scream at…" at bounding box center [774, 360] width 627 height 163
click at [782, 312] on div "Diagnosed Autistic. Social Skills counseling. Upset very easily. Will scream at…" at bounding box center [774, 360] width 627 height 163
click at [1077, 138] on mat-toolbar "Notes - [PERSON_NAME] close" at bounding box center [784, 147] width 696 height 52
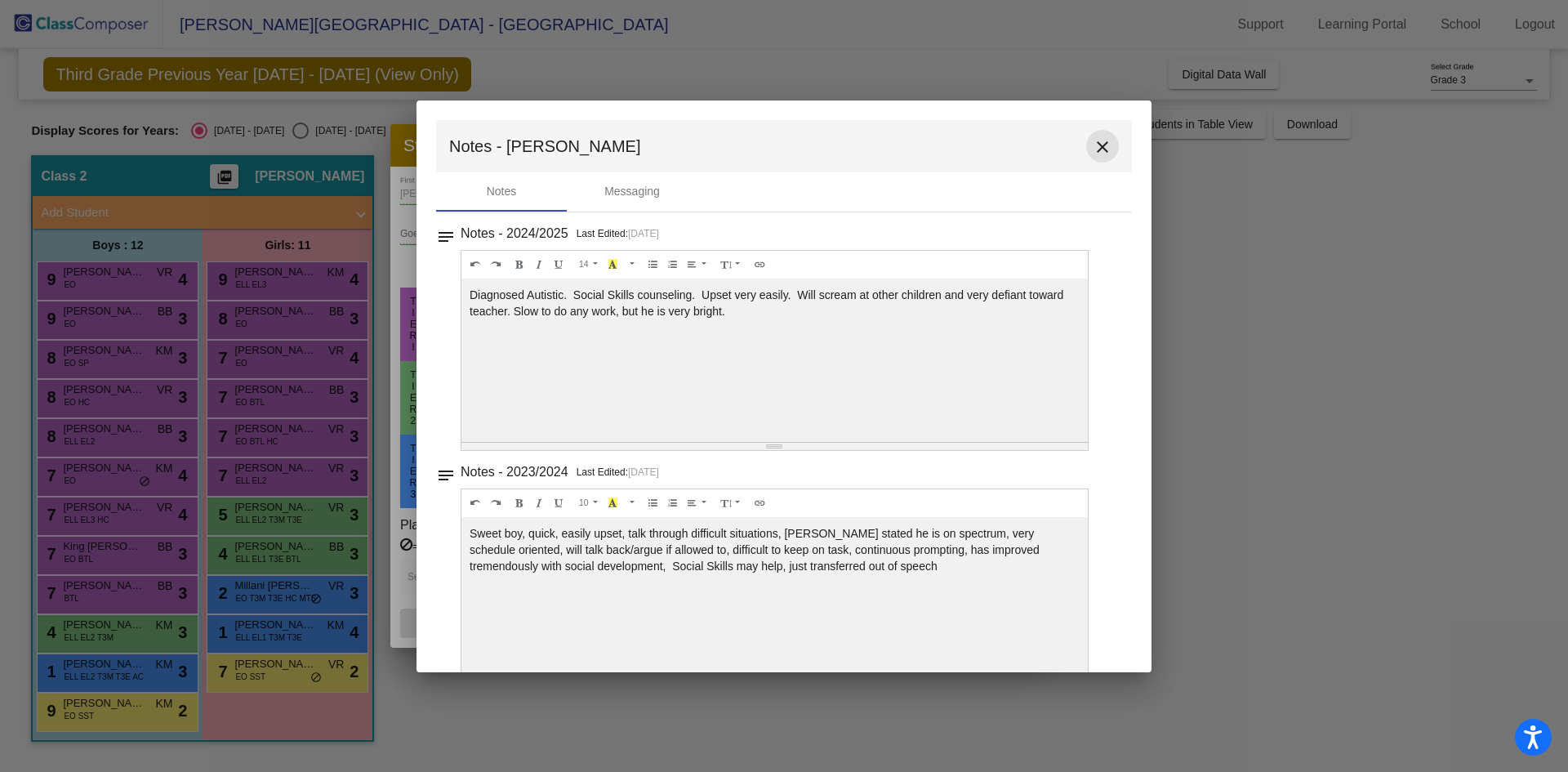
click at [1095, 138] on mat-icon "close" at bounding box center [1103, 147] width 19 height 19
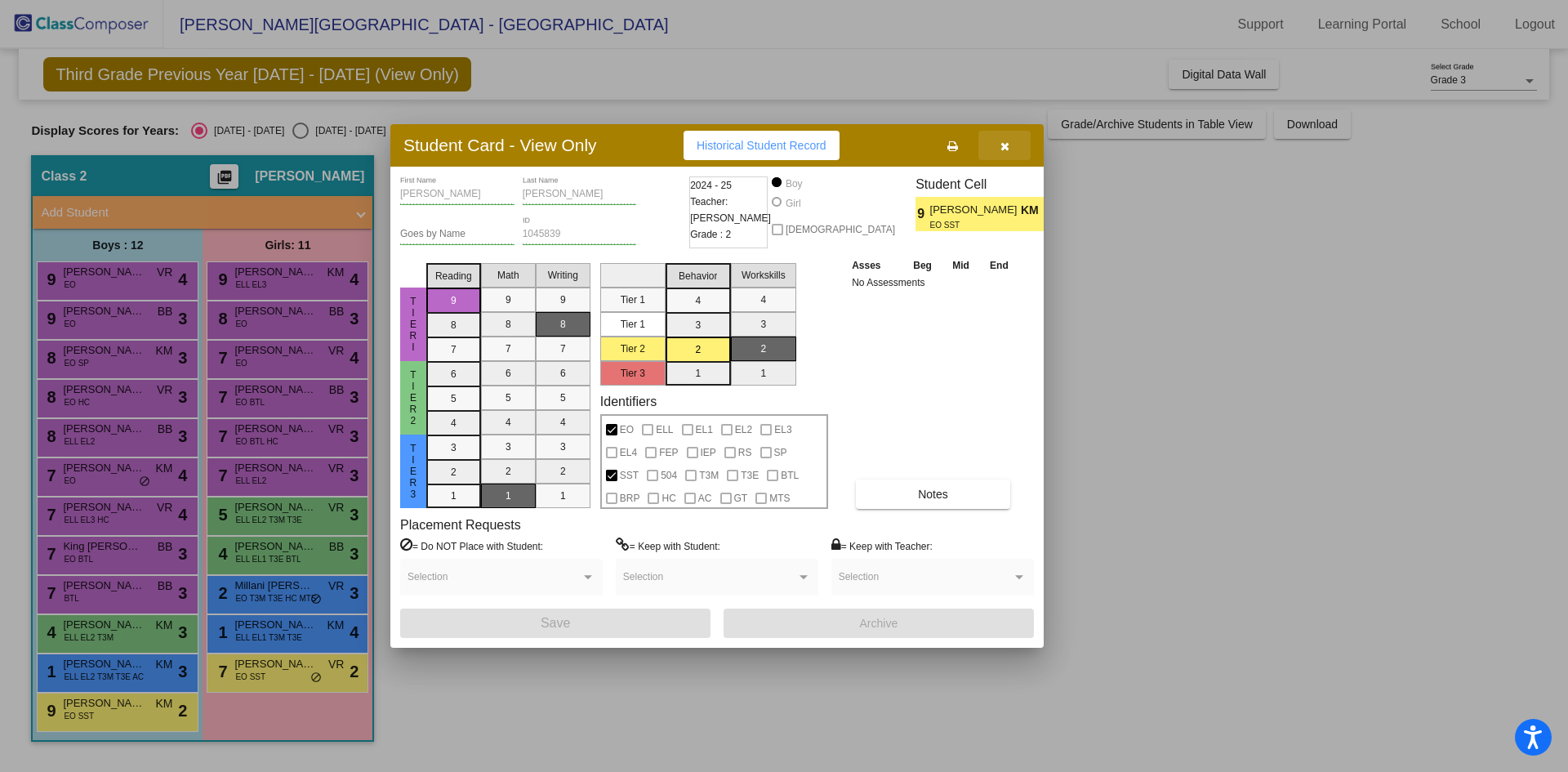
click at [1014, 136] on button "button" at bounding box center [1005, 146] width 52 height 29
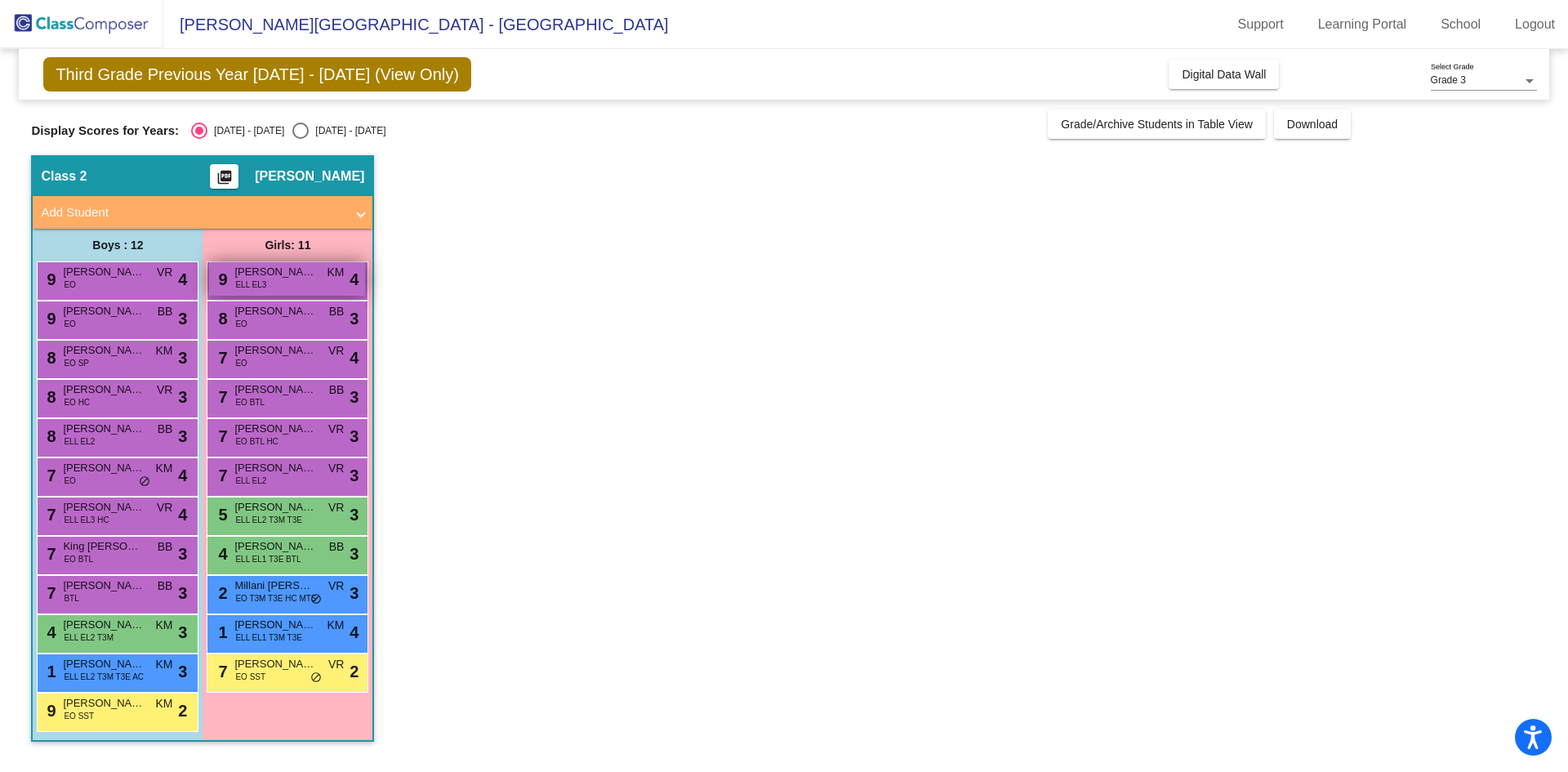
click at [261, 277] on span "[PERSON_NAME]" at bounding box center [275, 272] width 82 height 17
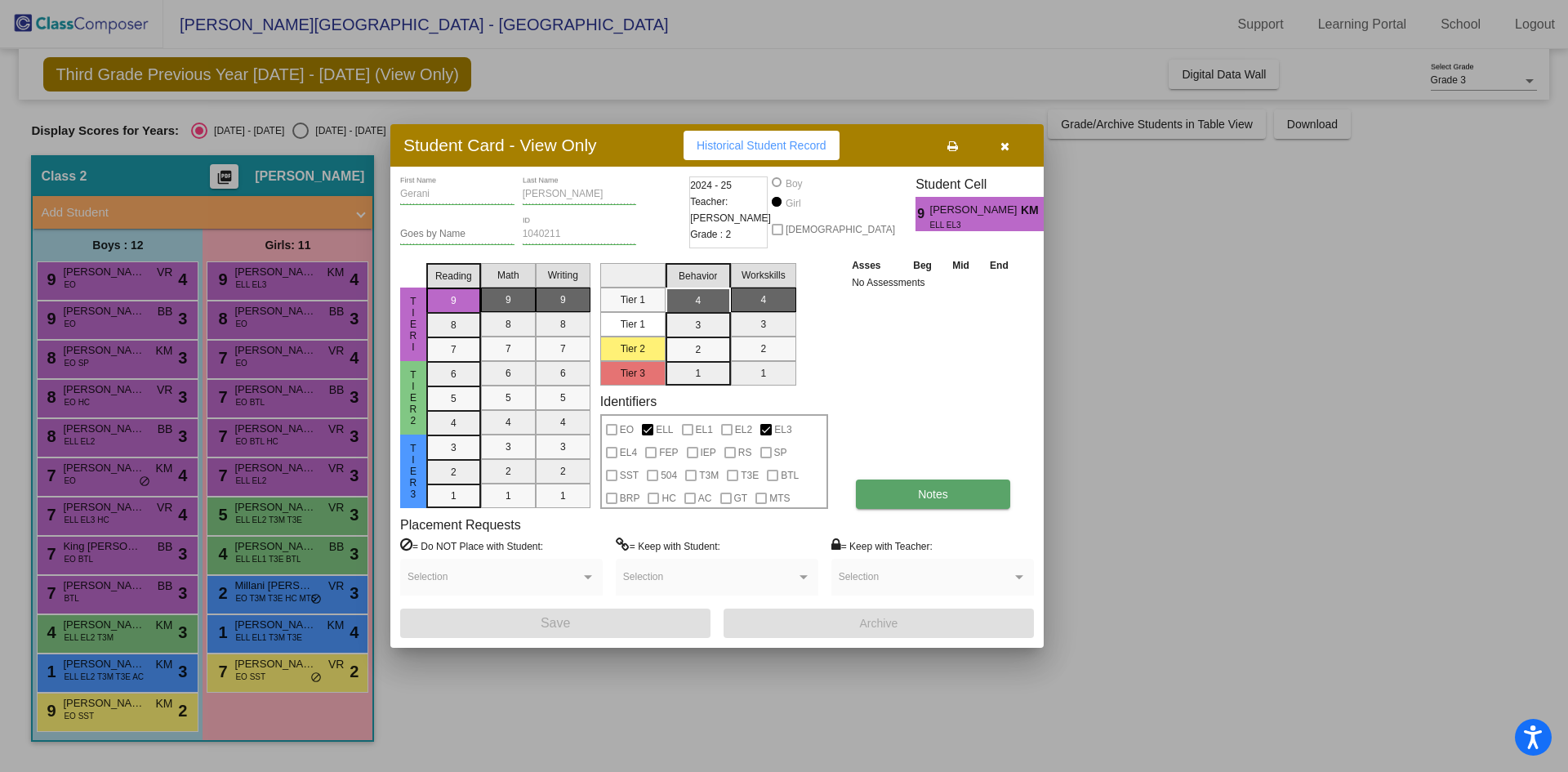
click at [916, 495] on button "Notes" at bounding box center [933, 494] width 154 height 29
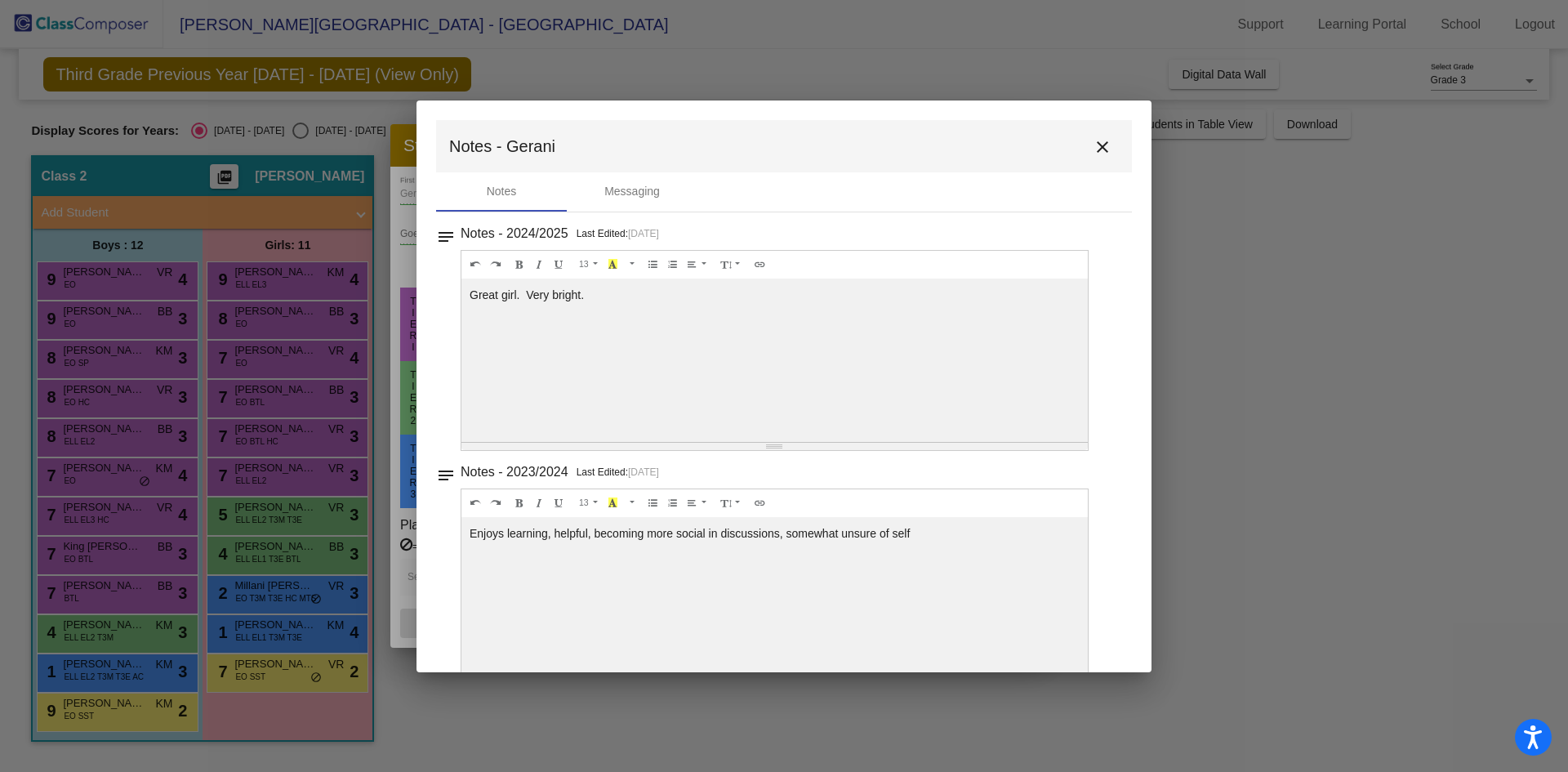
click at [1109, 151] on button "close" at bounding box center [1103, 147] width 33 height 33
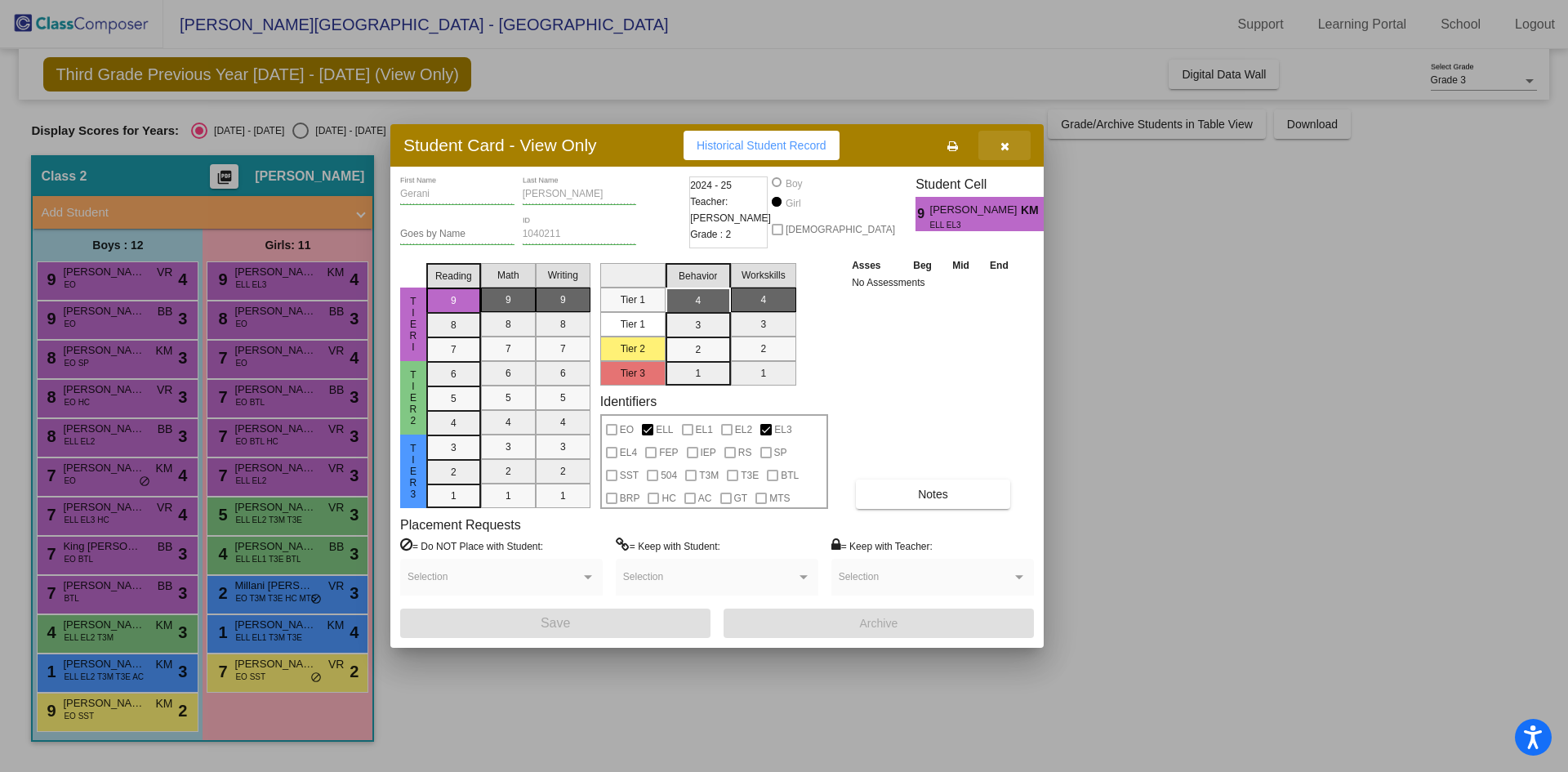
click at [1024, 149] on button "button" at bounding box center [1005, 146] width 52 height 29
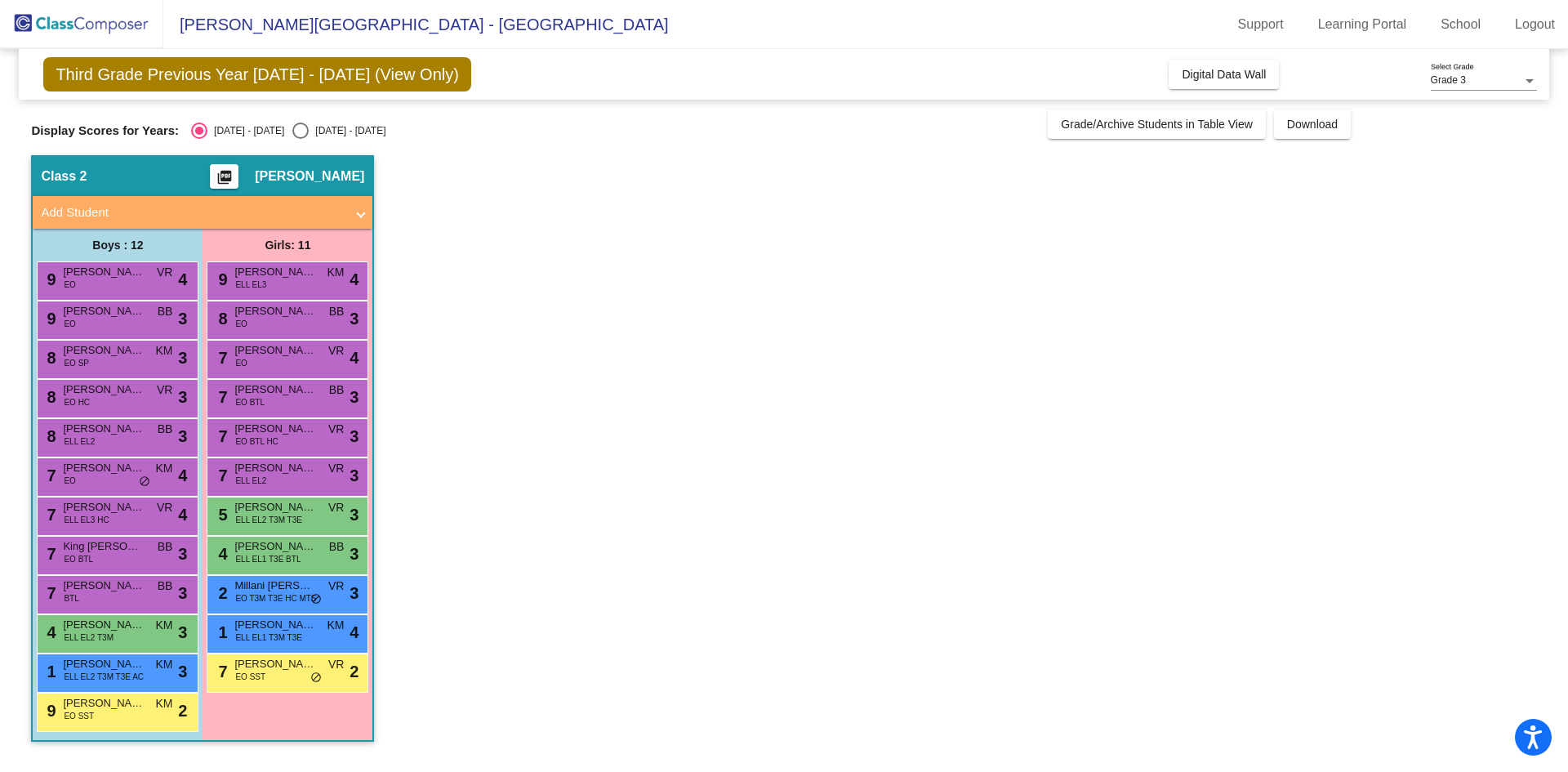
click at [285, 297] on div "9 [PERSON_NAME] EL3 KM lock do_not_disturb_alt 4" at bounding box center [288, 281] width 161 height 39
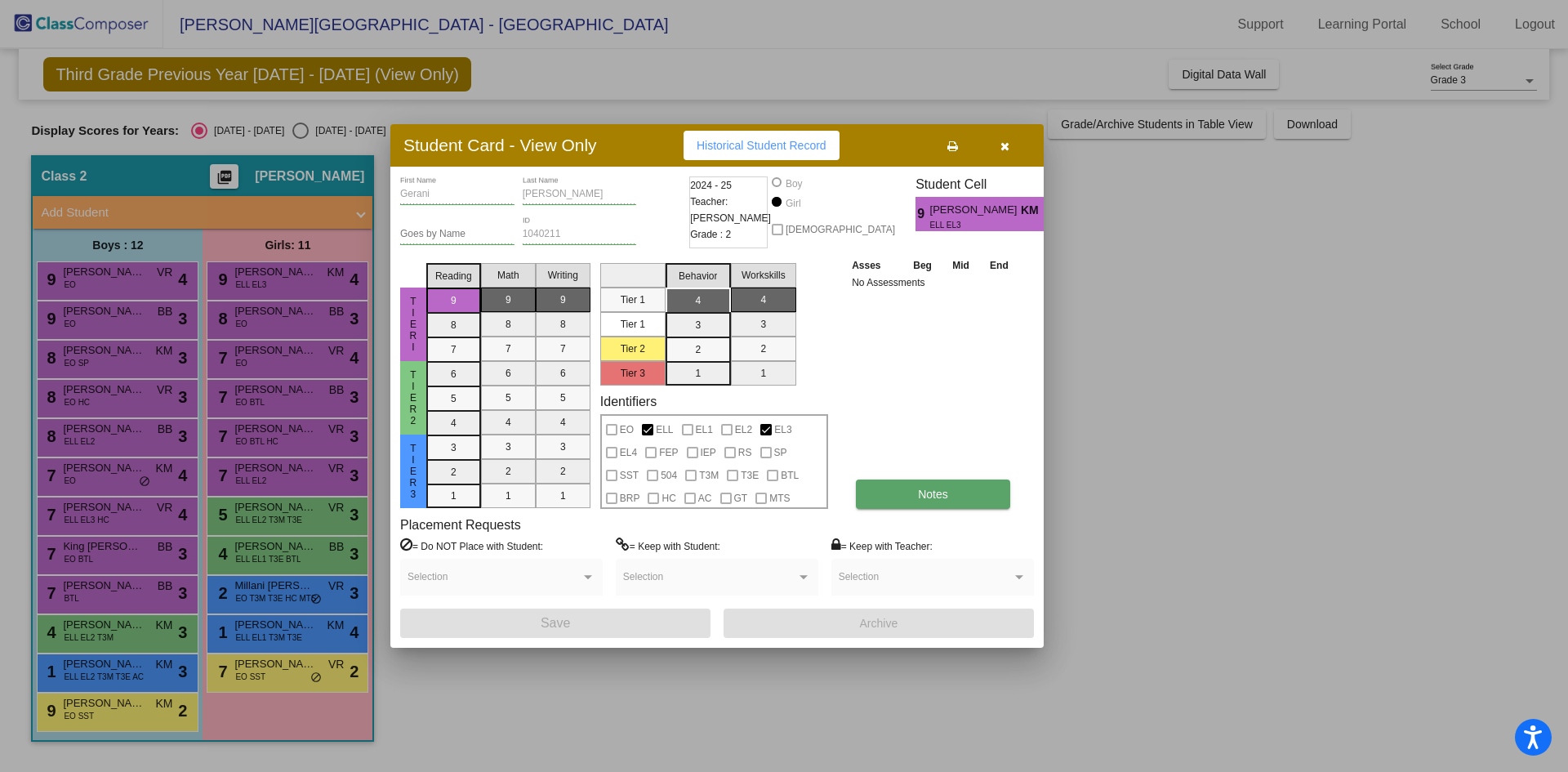
click at [937, 495] on span "Notes" at bounding box center [933, 493] width 30 height 13
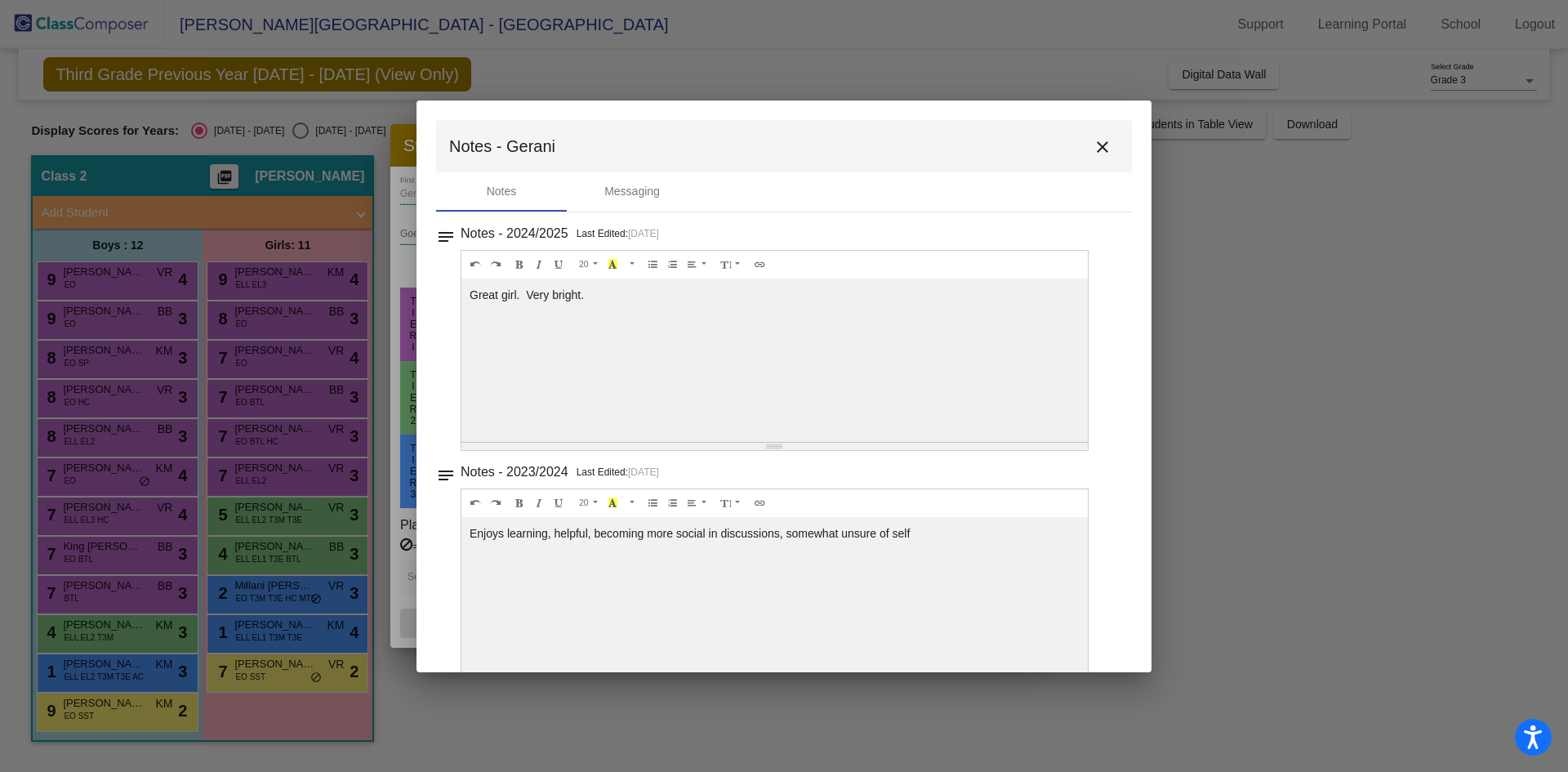
click at [1093, 142] on mat-icon "close" at bounding box center [1103, 147] width 19 height 19
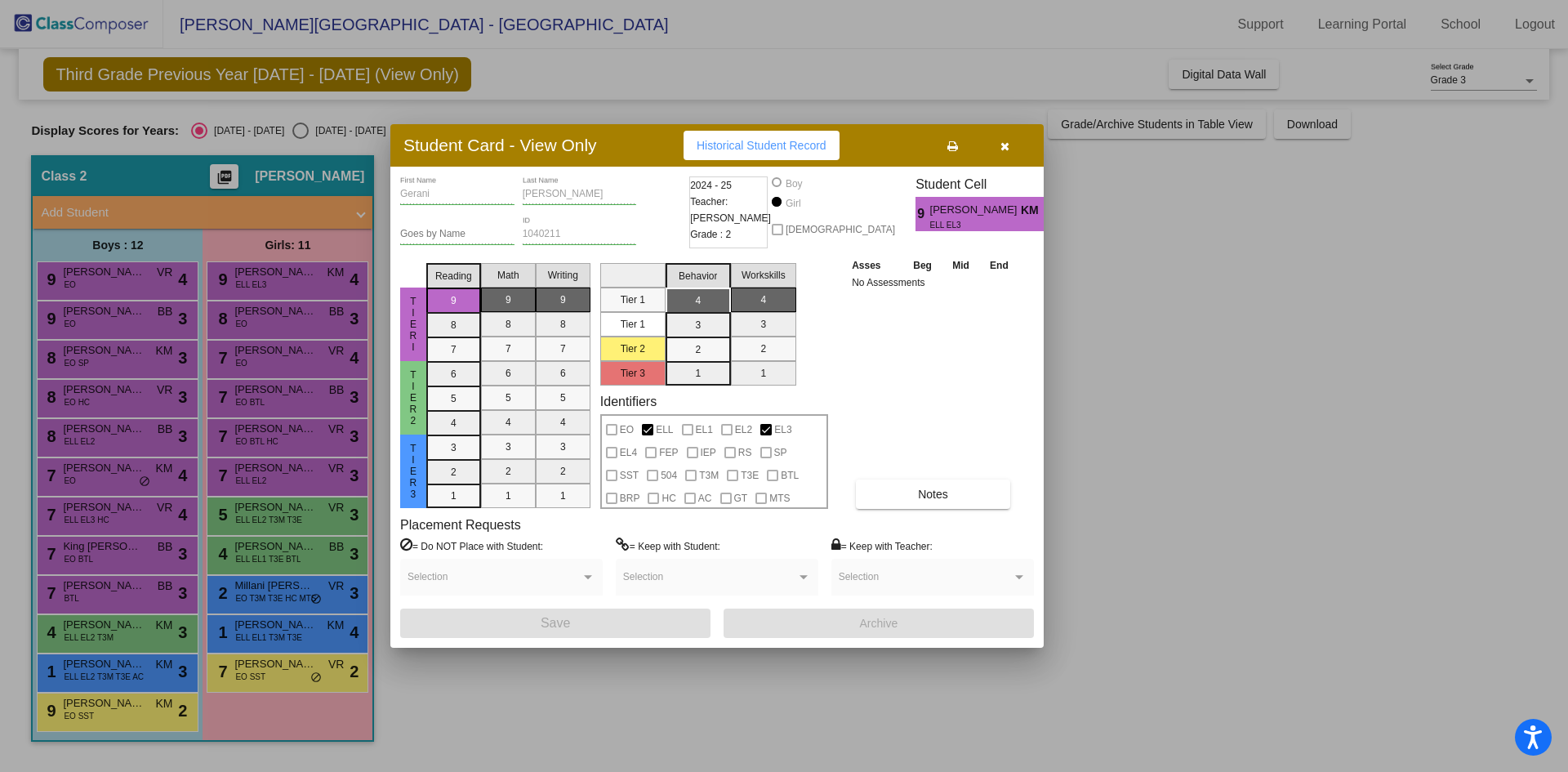
click at [1012, 128] on div "Student Card - View Only Historical Student Record" at bounding box center [717, 146] width 654 height 43
click at [1011, 159] on button "button" at bounding box center [1005, 146] width 52 height 29
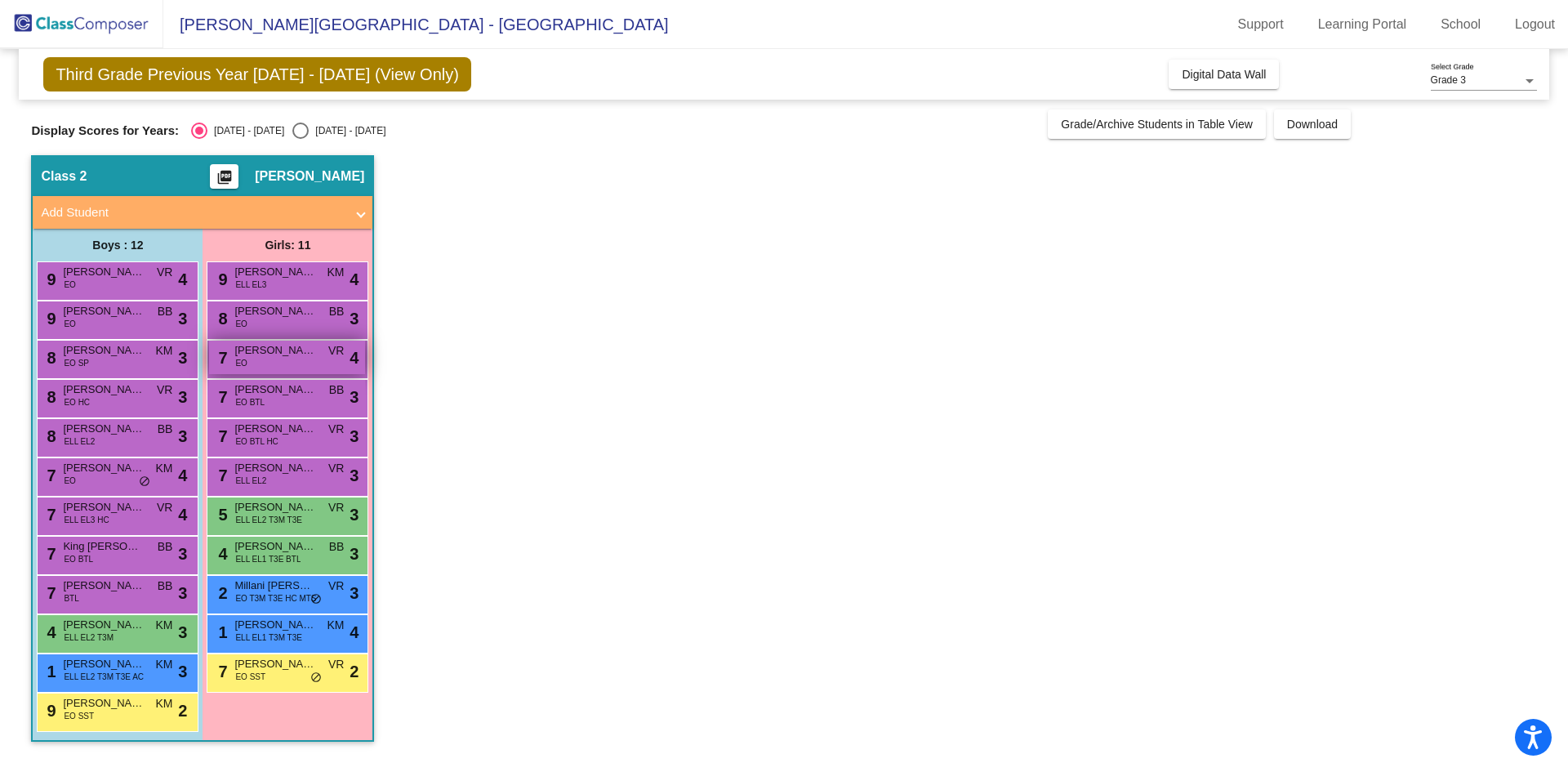
click at [293, 347] on span "[PERSON_NAME]" at bounding box center [275, 350] width 82 height 17
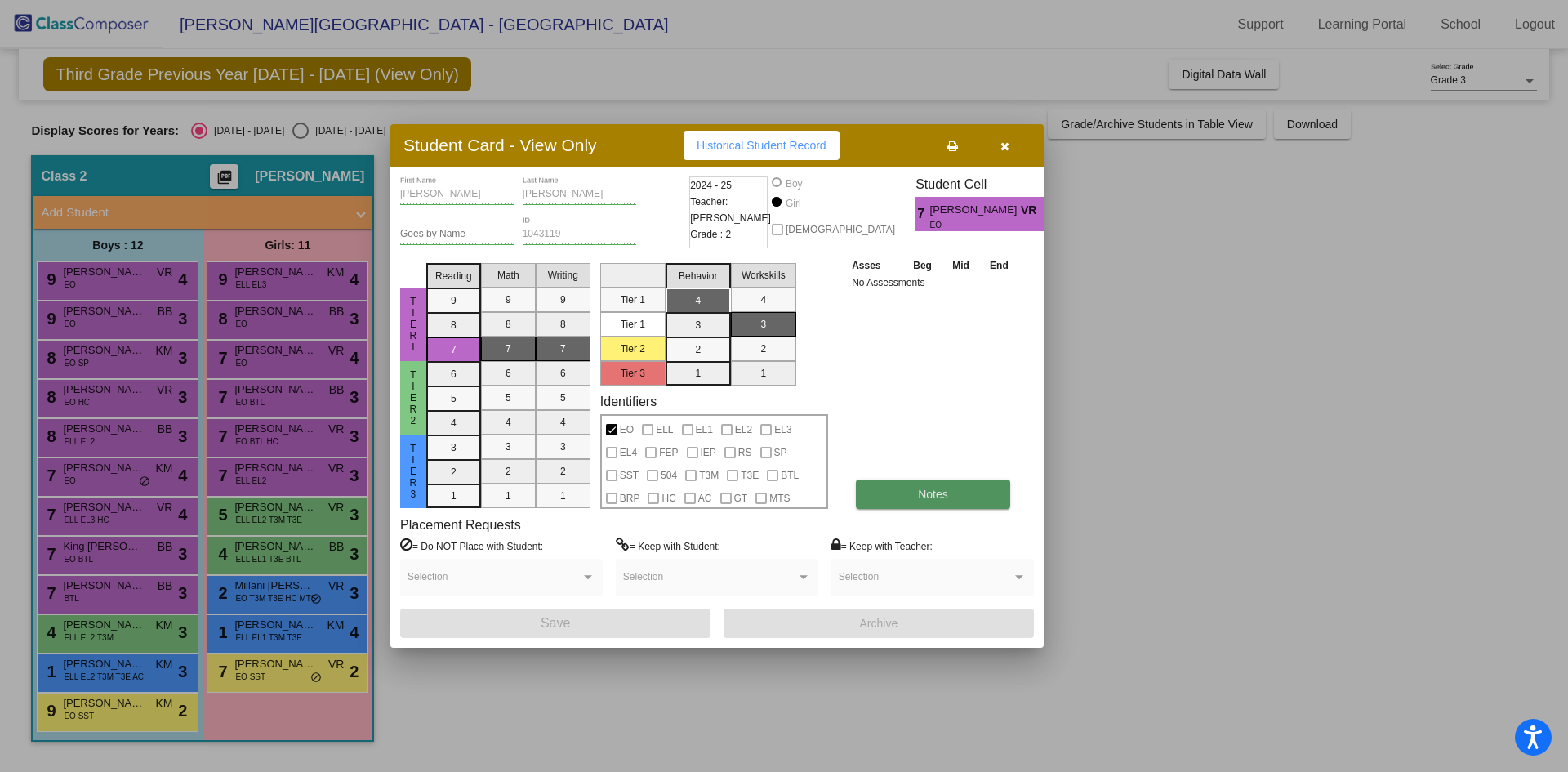
click at [945, 495] on span "Notes" at bounding box center [933, 493] width 30 height 13
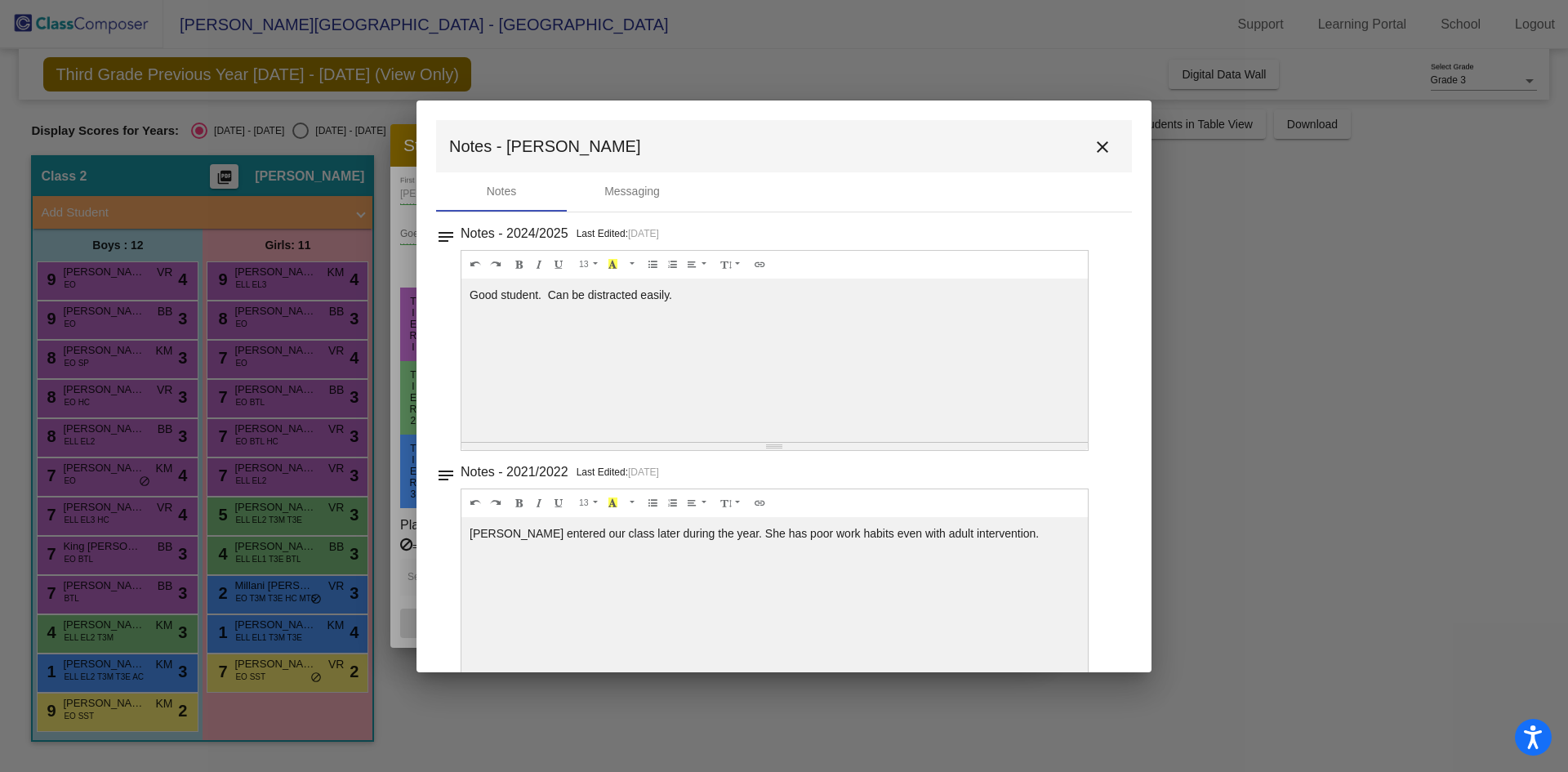
click at [1103, 145] on mat-icon "close" at bounding box center [1103, 147] width 19 height 19
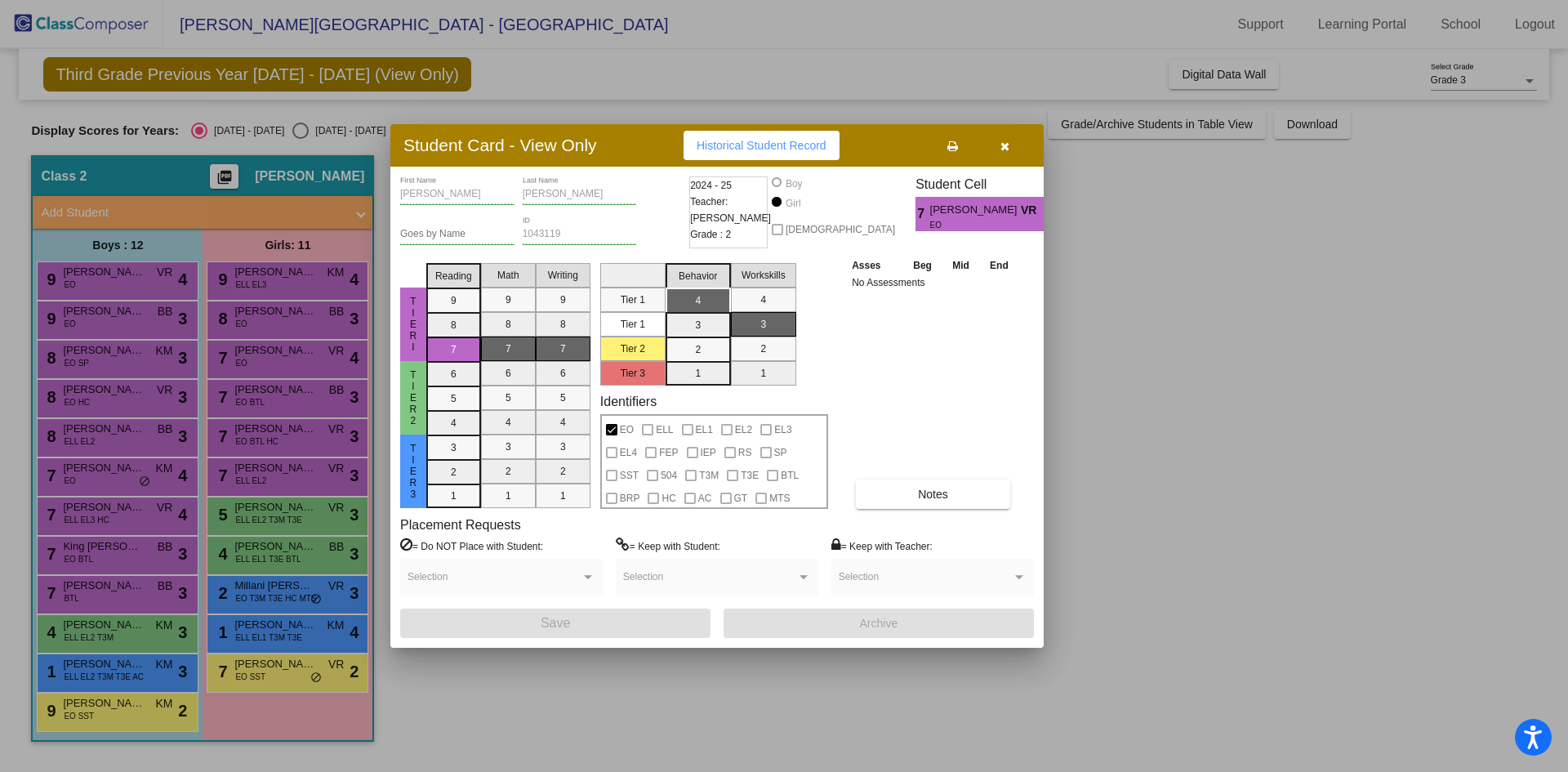
click at [998, 154] on button "button" at bounding box center [1005, 146] width 52 height 29
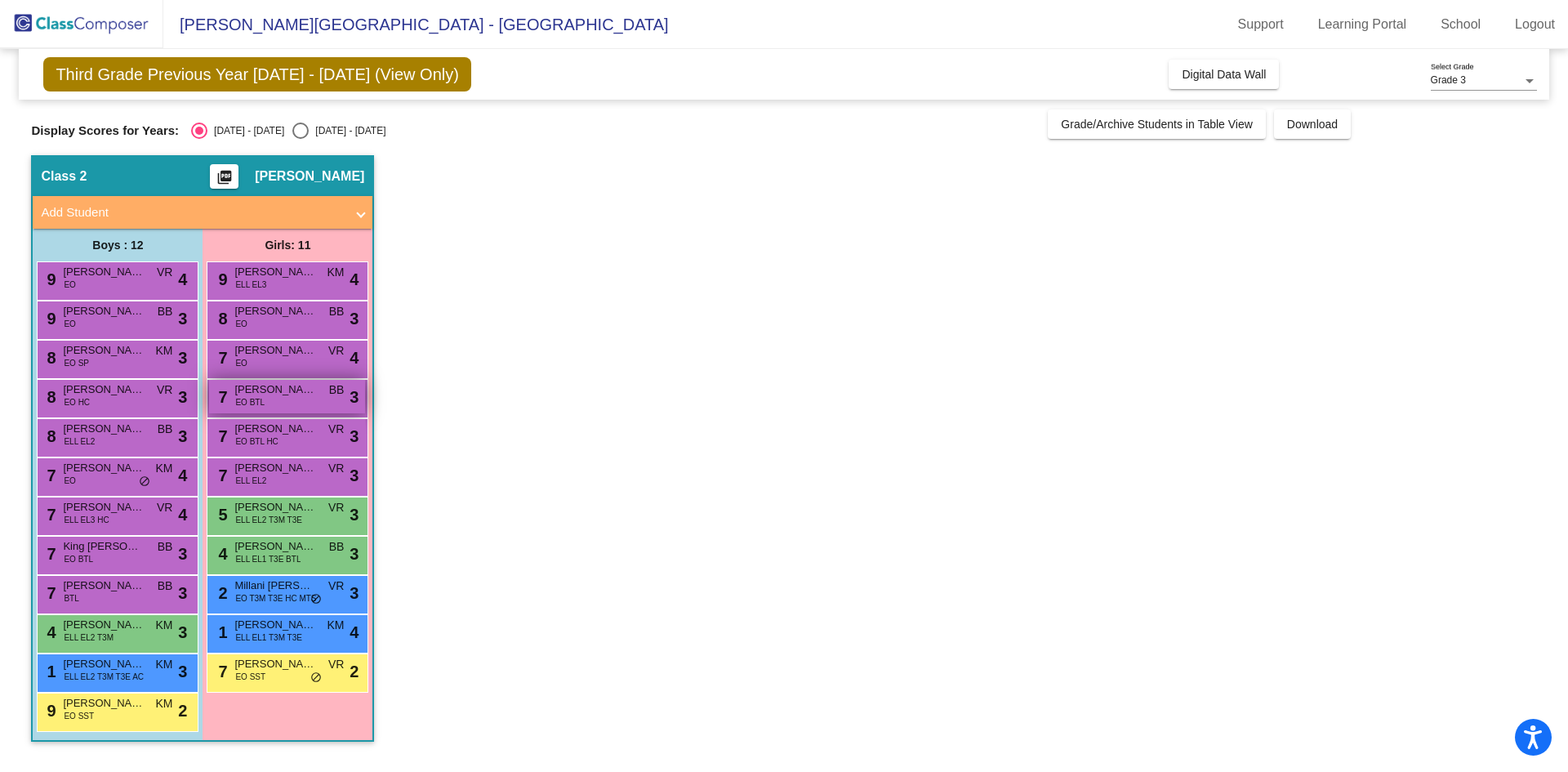
click at [282, 403] on div "7 [PERSON_NAME] EO BTL BB lock do_not_disturb_alt 3" at bounding box center [287, 396] width 156 height 33
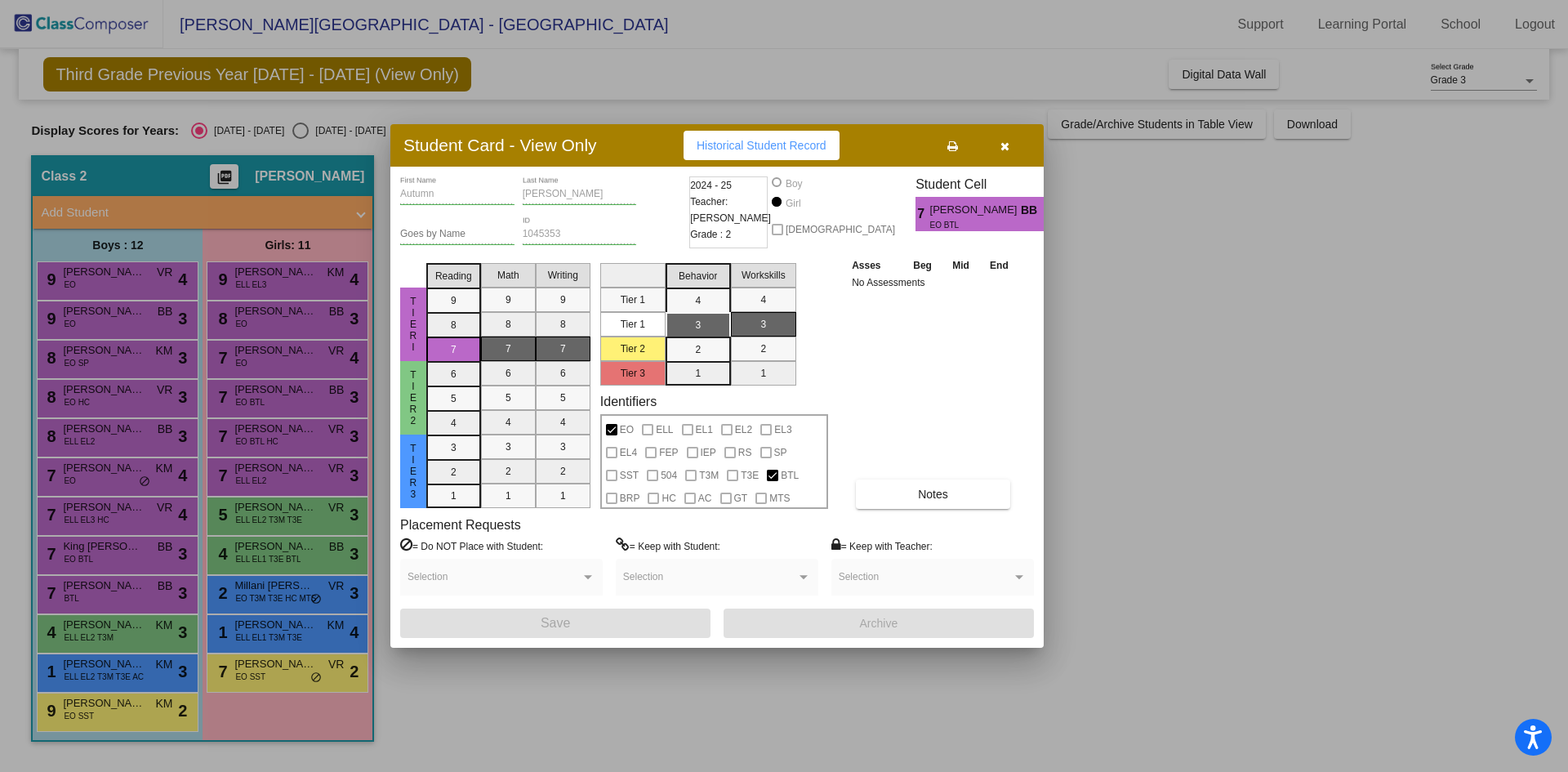
click at [916, 468] on div "Asses Beg Mid End No Assessments Notes" at bounding box center [934, 383] width 172 height 252
click at [916, 481] on button "Notes" at bounding box center [933, 494] width 154 height 29
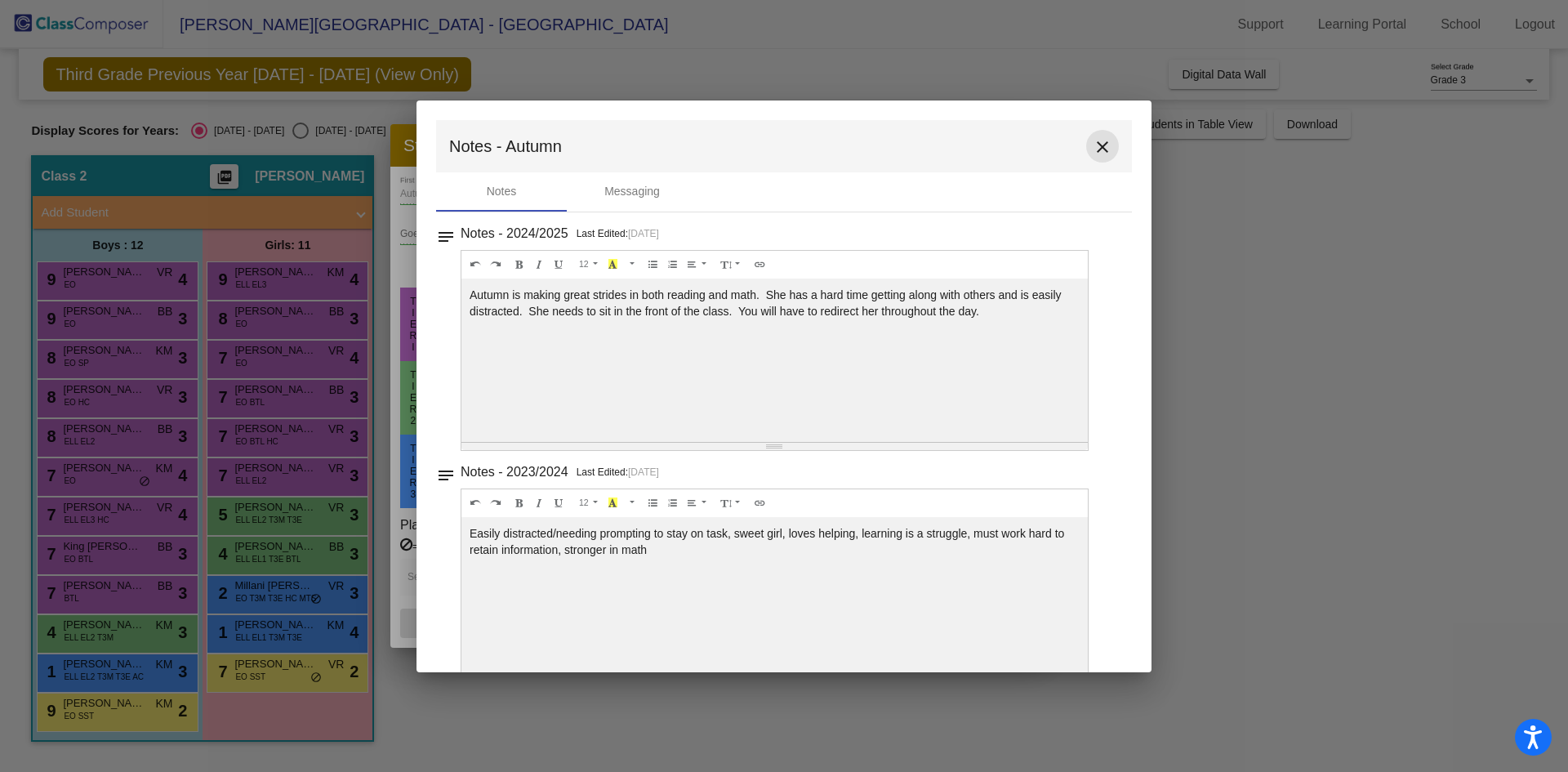
click at [1097, 152] on mat-icon "close" at bounding box center [1103, 147] width 19 height 19
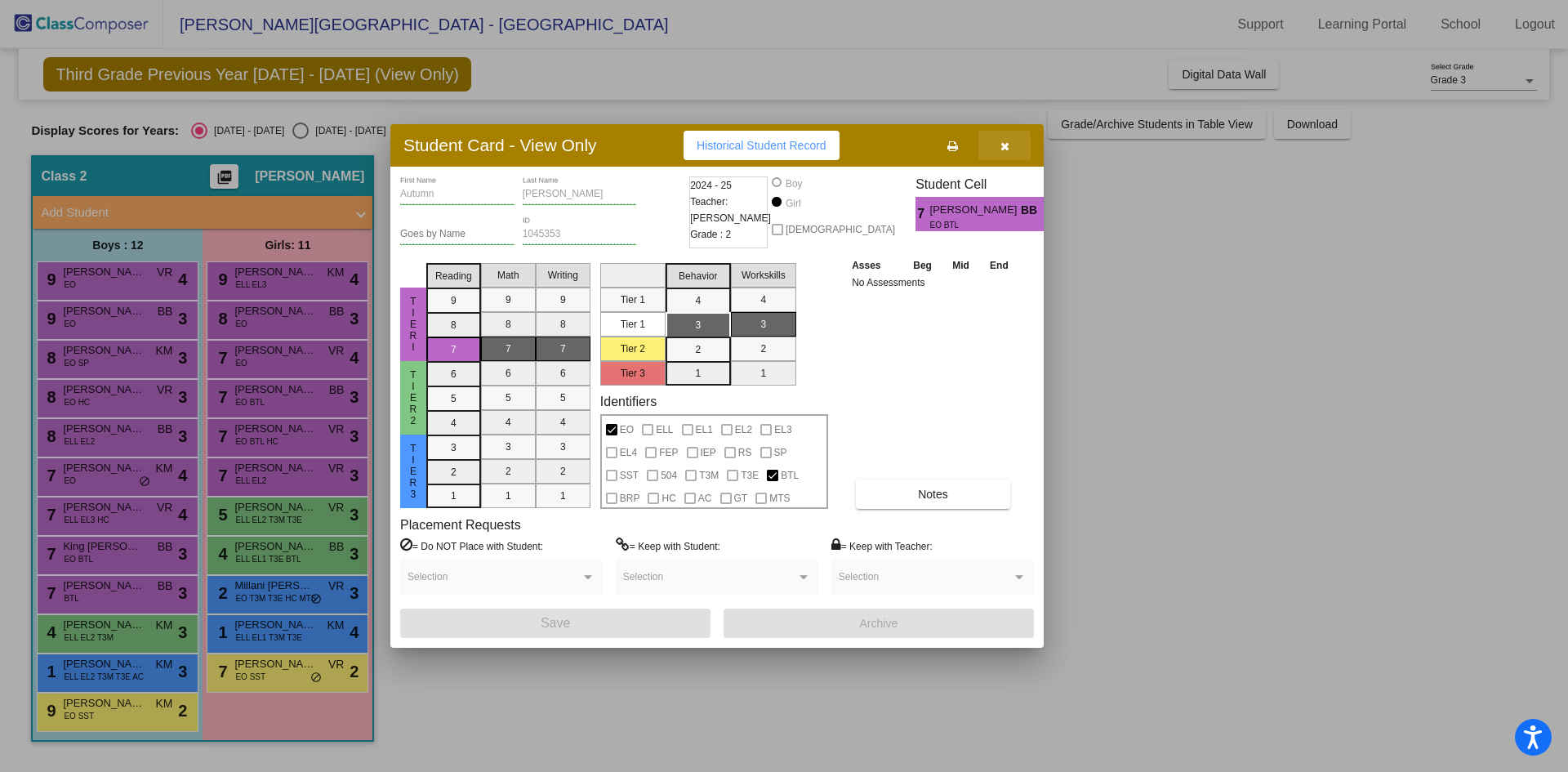
click at [1005, 150] on icon "button" at bounding box center [1005, 147] width 9 height 12
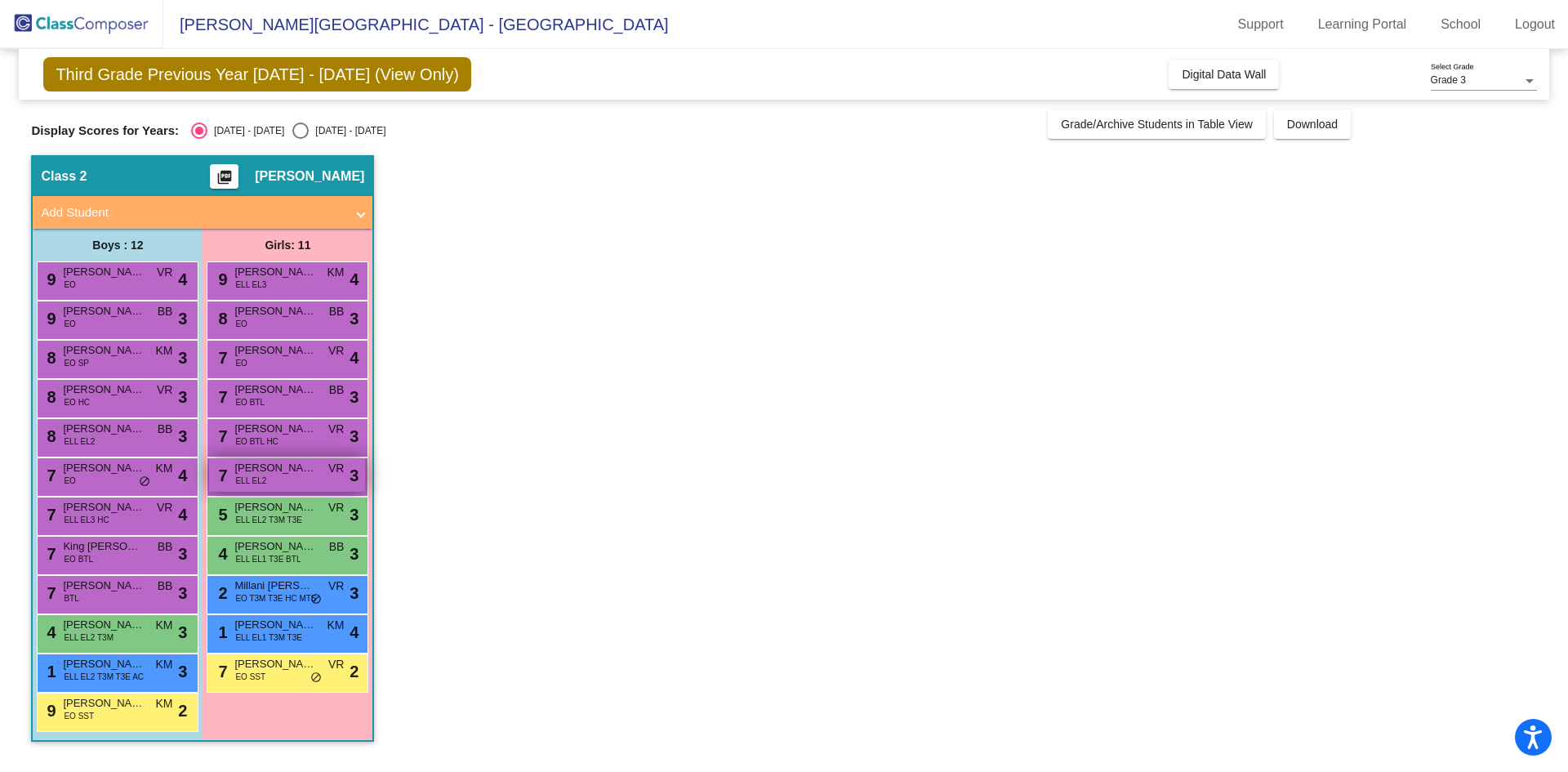
click at [284, 479] on div "7 [PERSON_NAME] [PERSON_NAME] ELL EL2 VR lock do_not_disturb_alt 3" at bounding box center [287, 475] width 156 height 33
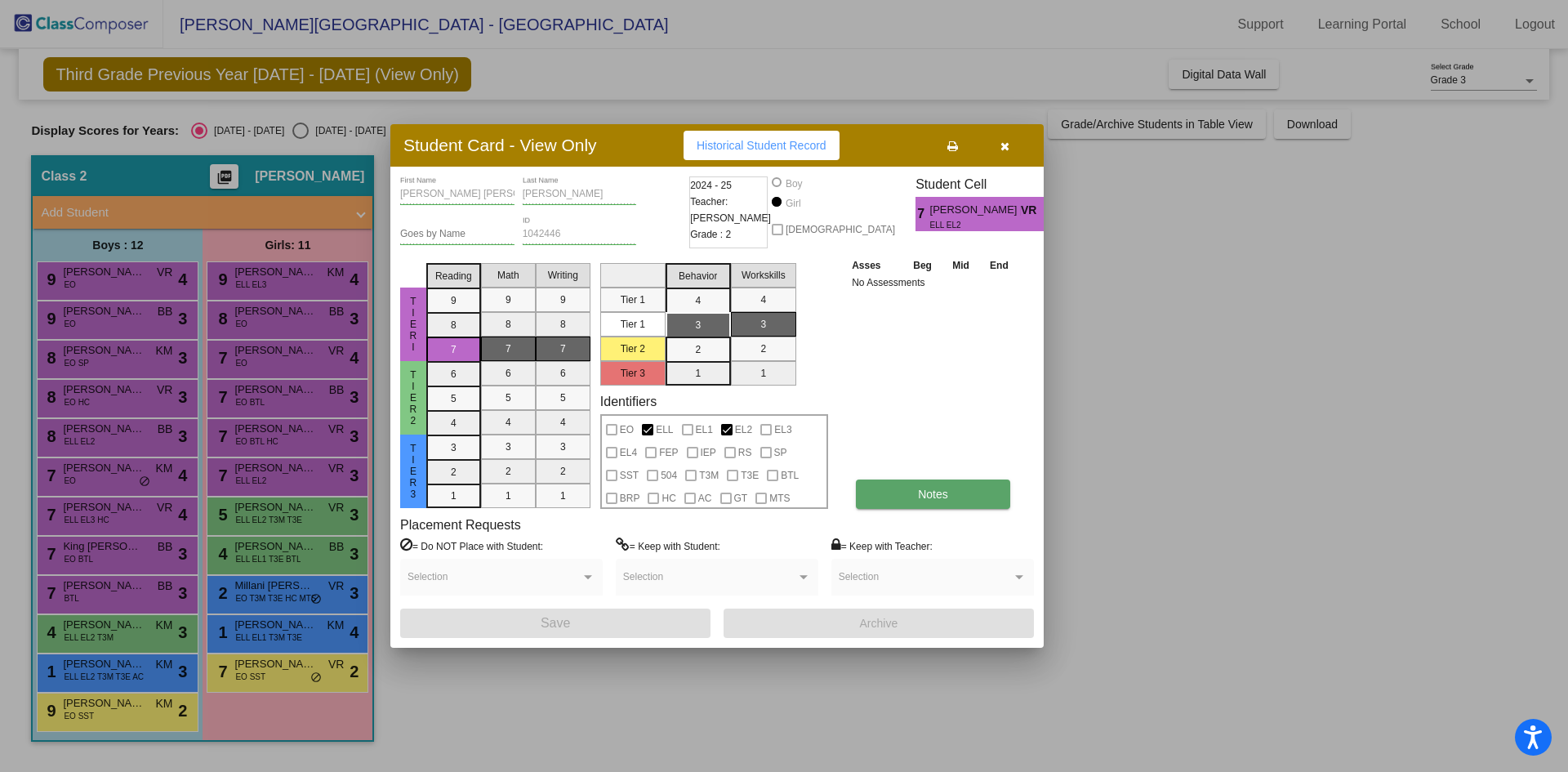
click at [901, 491] on button "Notes" at bounding box center [933, 494] width 154 height 29
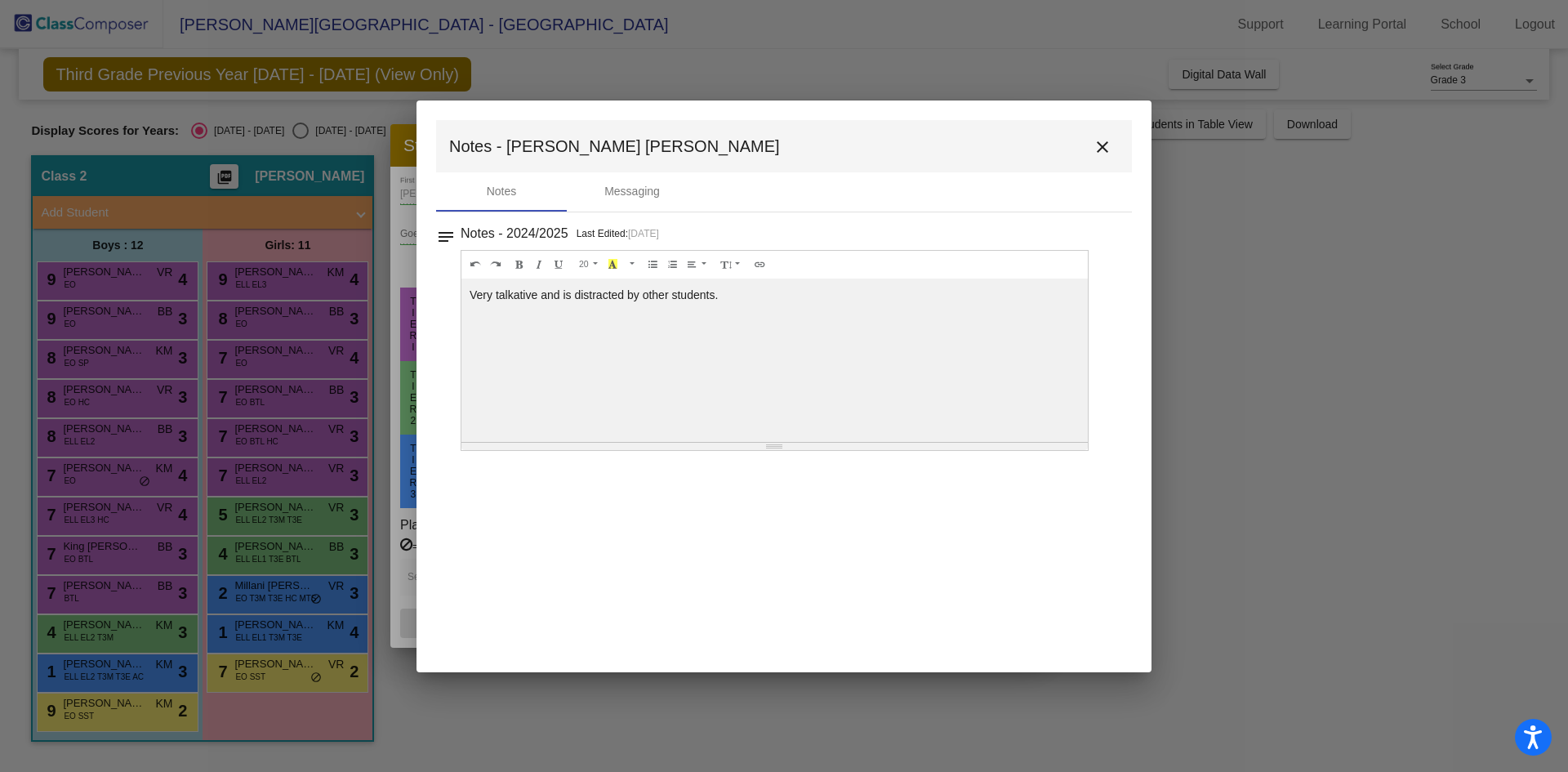
click at [1102, 142] on mat-icon "close" at bounding box center [1103, 147] width 19 height 19
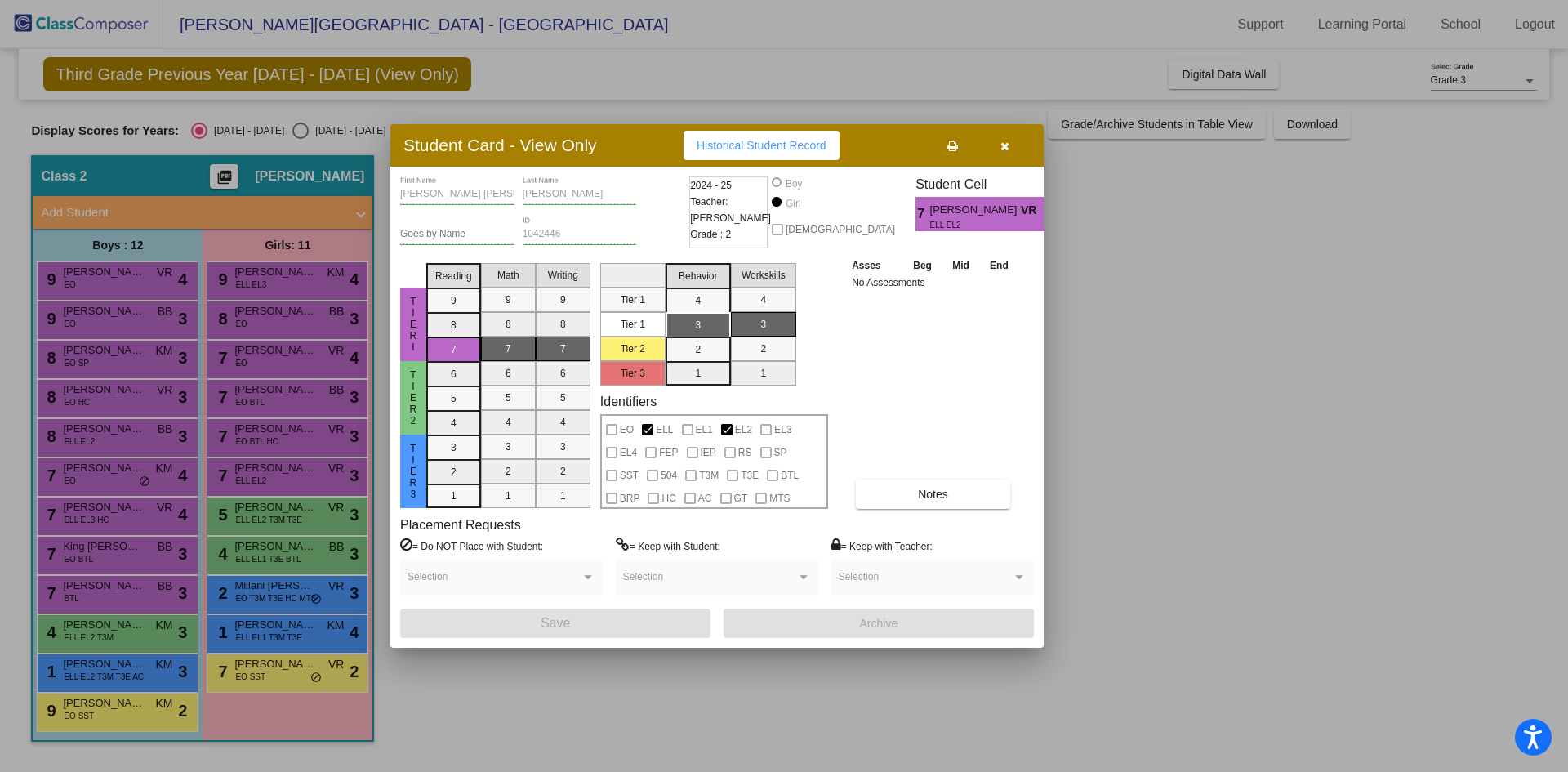
click at [1102, 142] on div at bounding box center [784, 386] width 1568 height 772
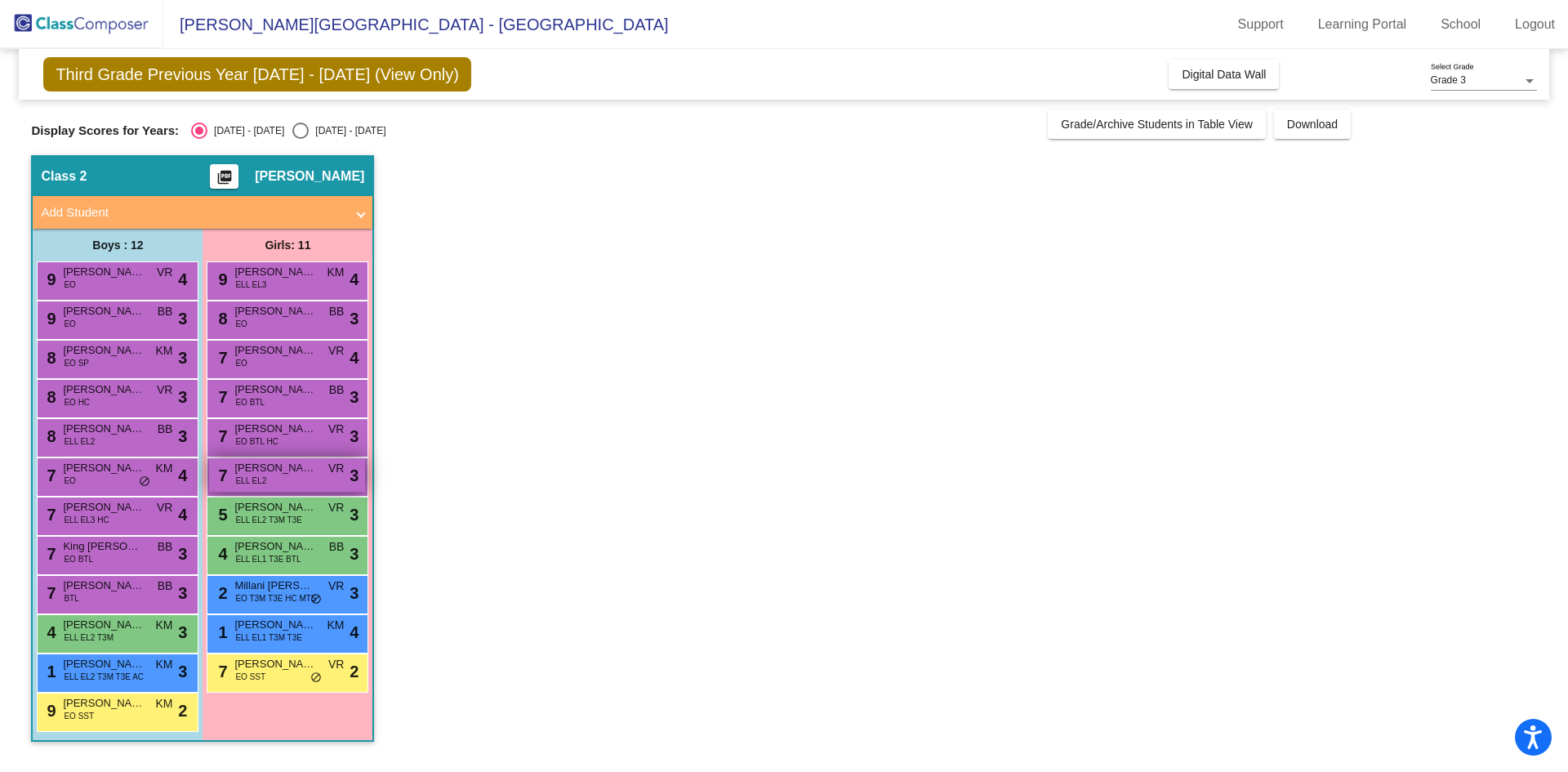
click at [284, 480] on div "7 [PERSON_NAME] [PERSON_NAME] ELL EL2 VR lock do_not_disturb_alt 3" at bounding box center [287, 475] width 156 height 33
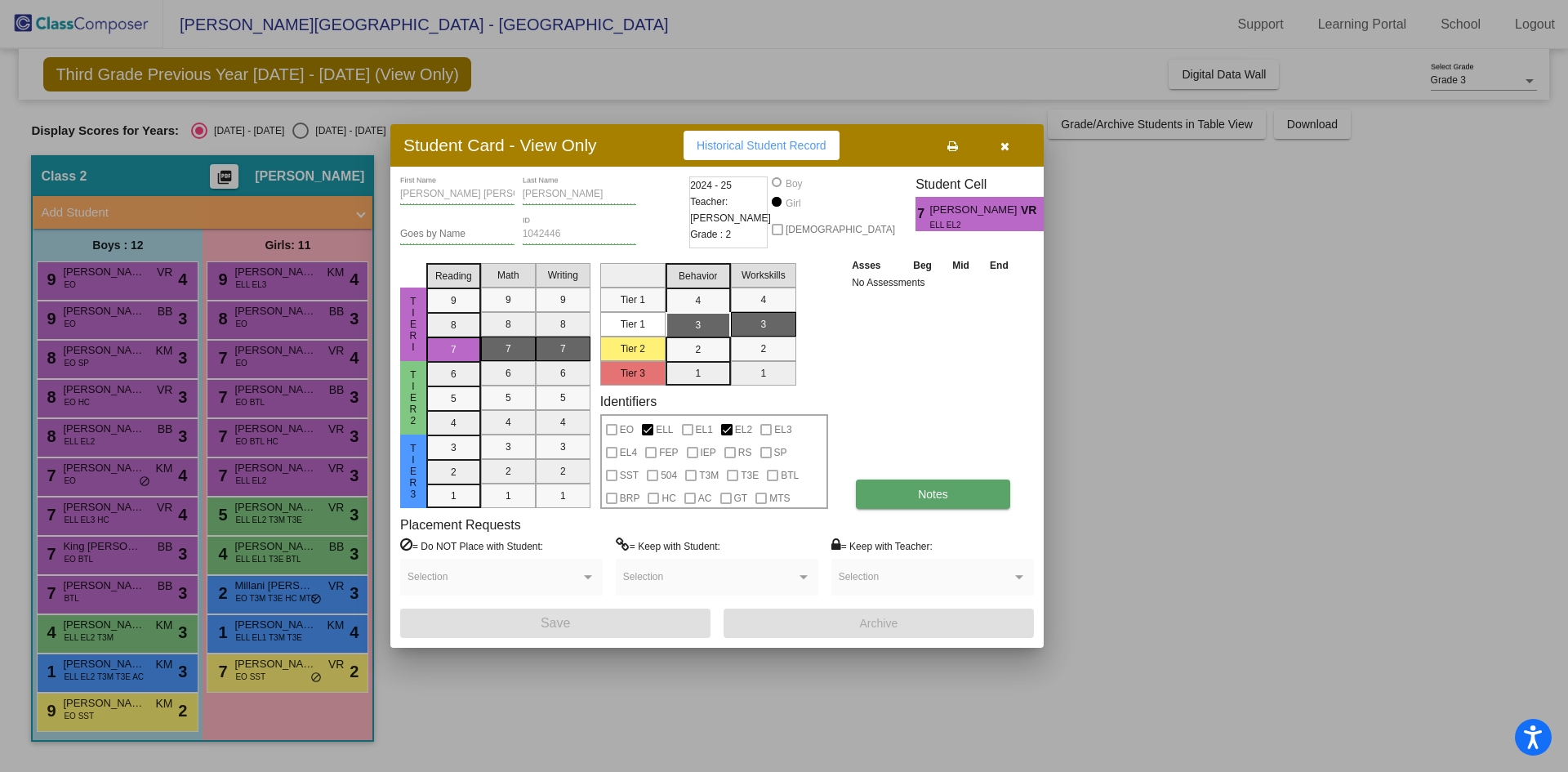
click at [901, 501] on button "Notes" at bounding box center [933, 494] width 154 height 29
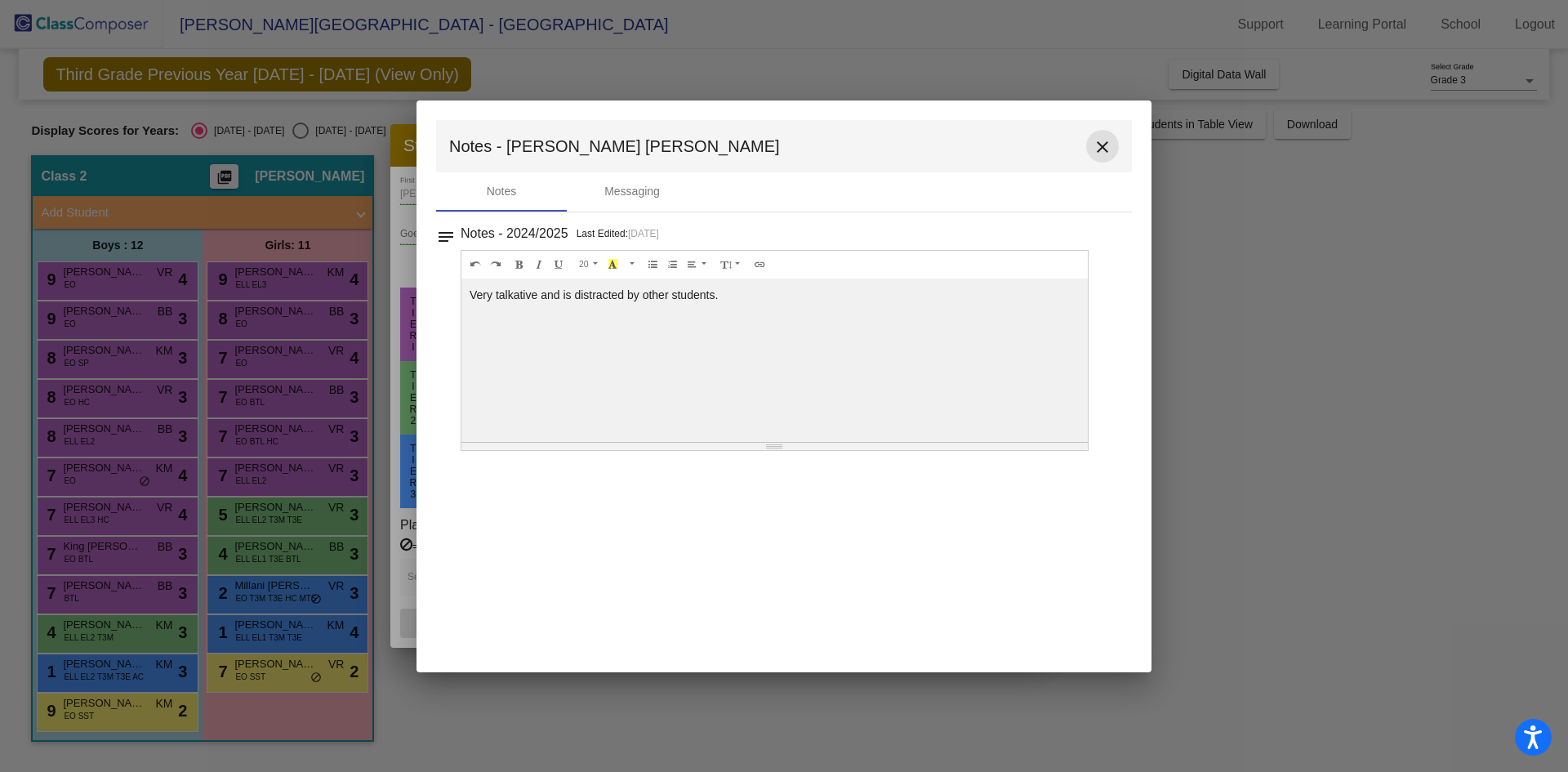
click at [1097, 147] on mat-icon "close" at bounding box center [1103, 147] width 19 height 19
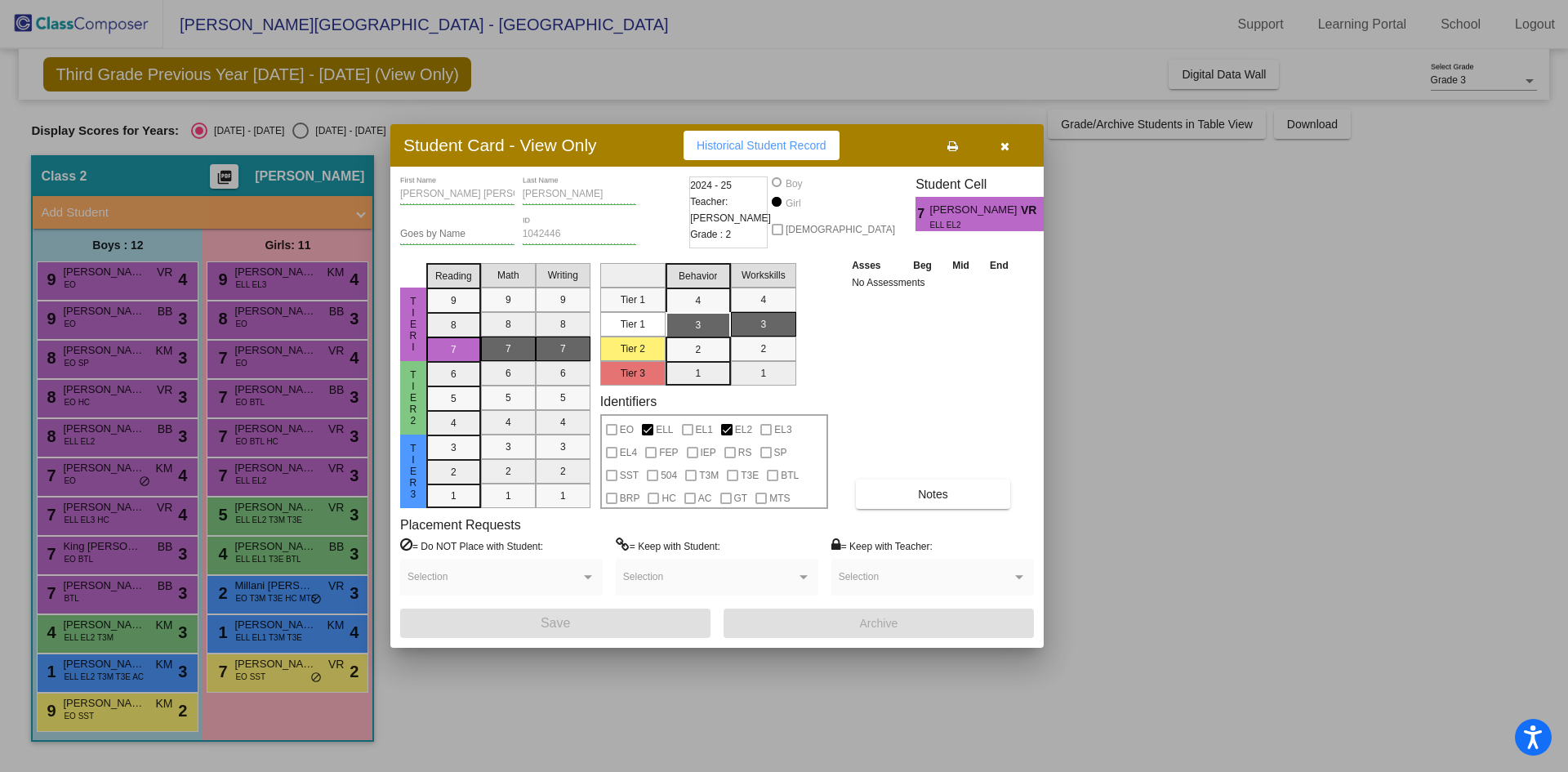
click at [1026, 141] on button "button" at bounding box center [1005, 146] width 52 height 29
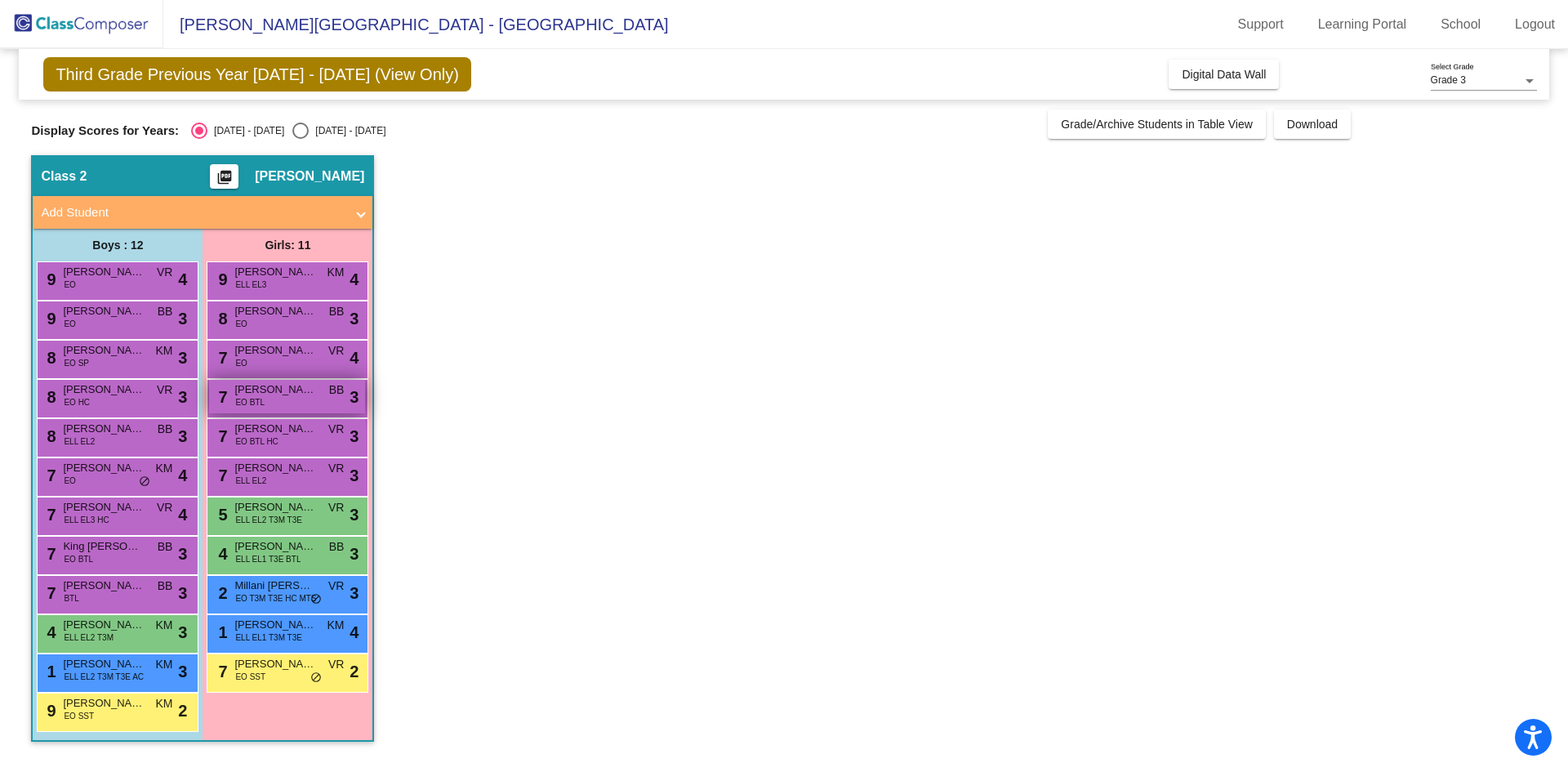
click at [264, 394] on span "[PERSON_NAME]" at bounding box center [275, 389] width 82 height 17
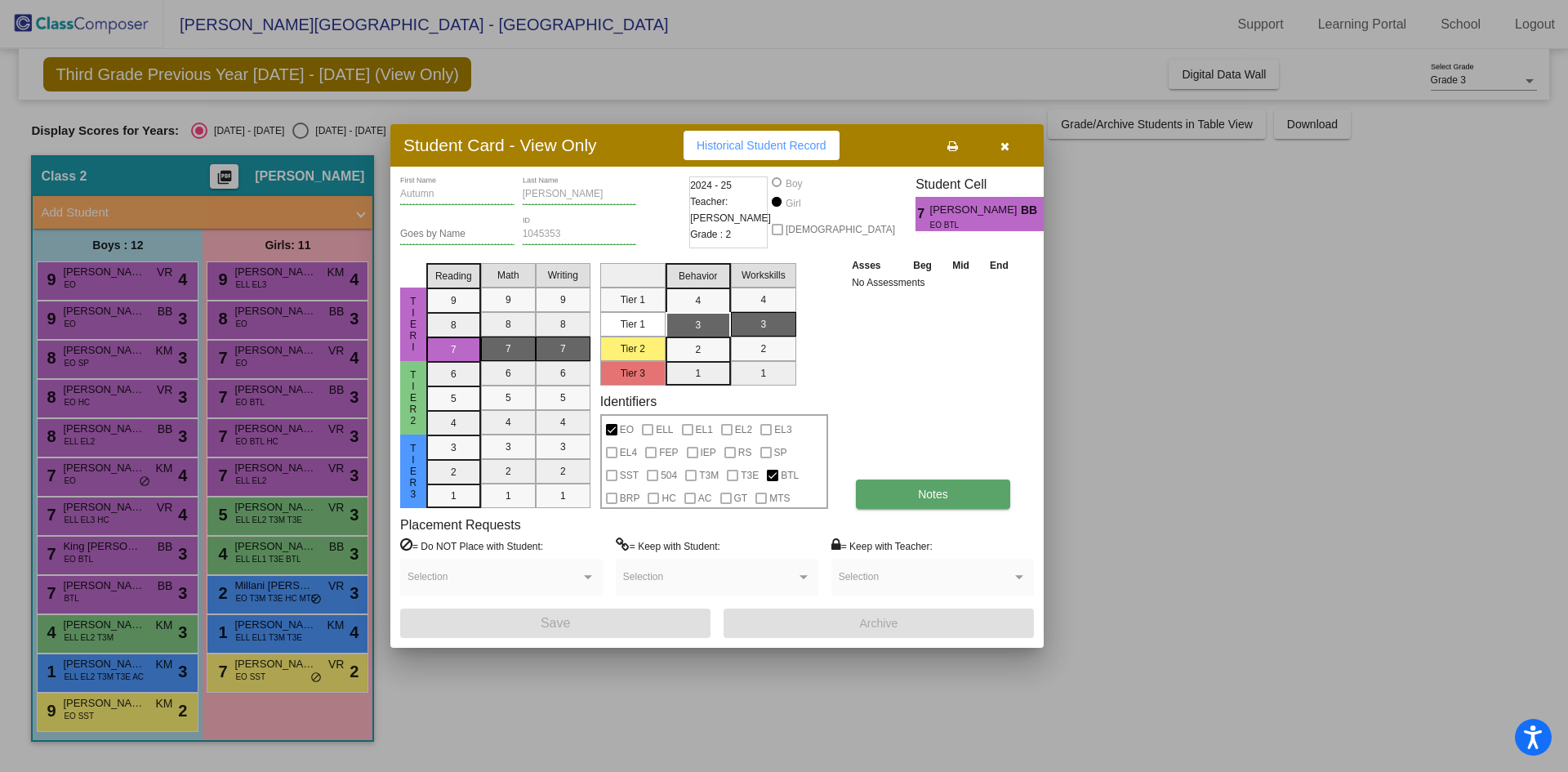
click at [911, 487] on button "Notes" at bounding box center [933, 494] width 154 height 29
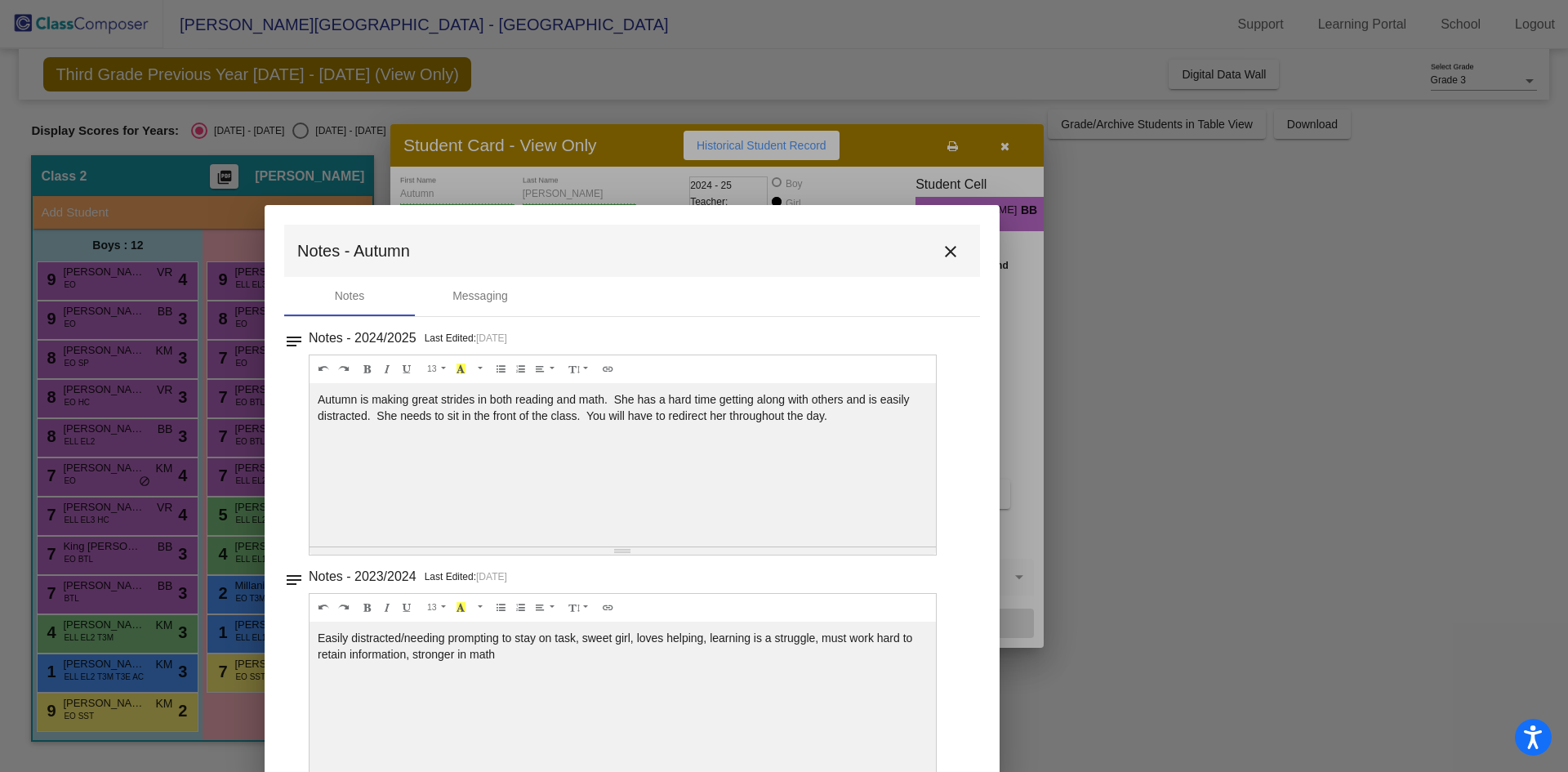
drag, startPoint x: 1104, startPoint y: 145, endPoint x: 958, endPoint y: 249, distance: 179.3
click at [953, 249] on mat-icon "close" at bounding box center [951, 252] width 19 height 19
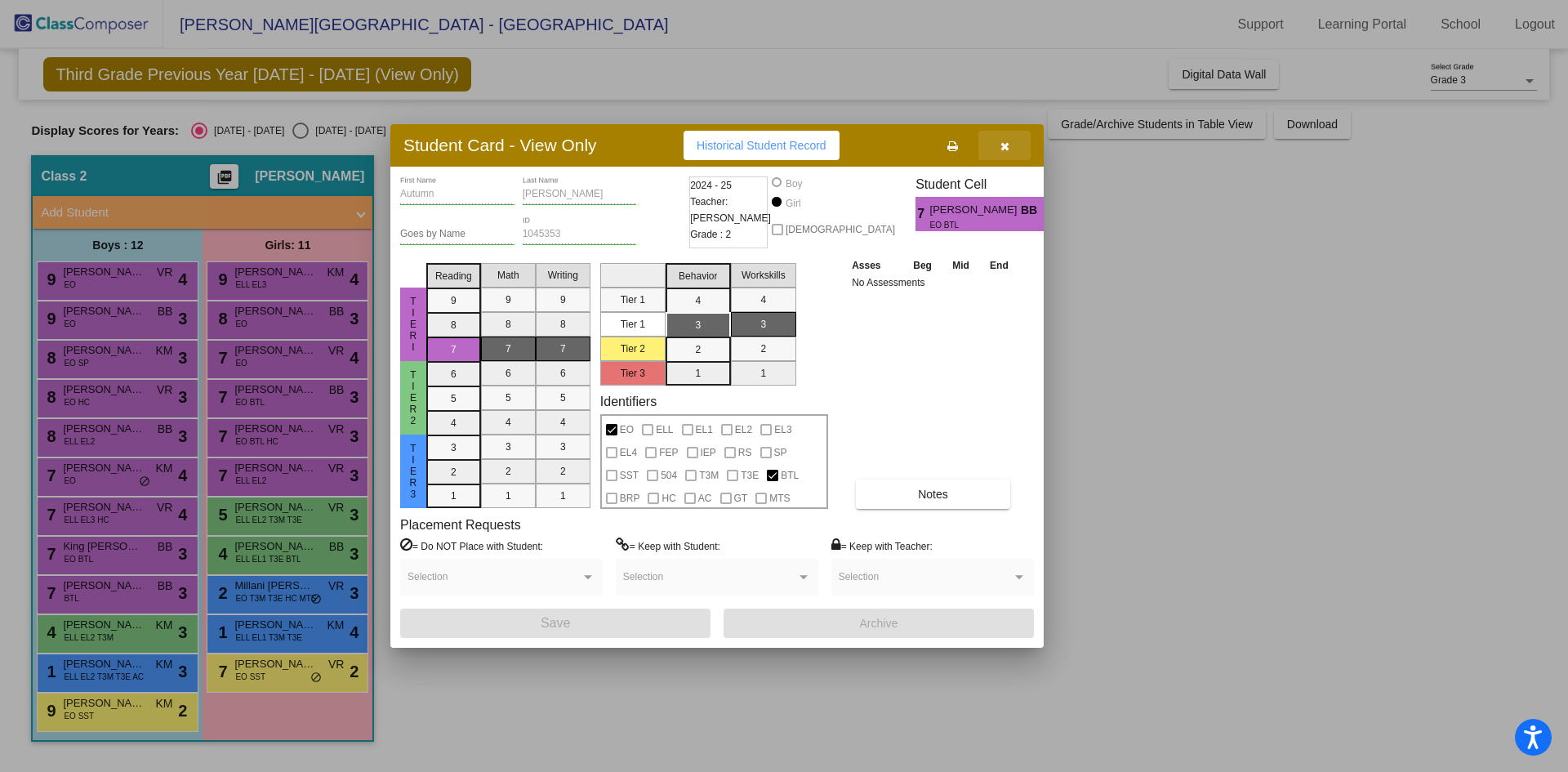
click at [1013, 147] on button "button" at bounding box center [1005, 146] width 52 height 29
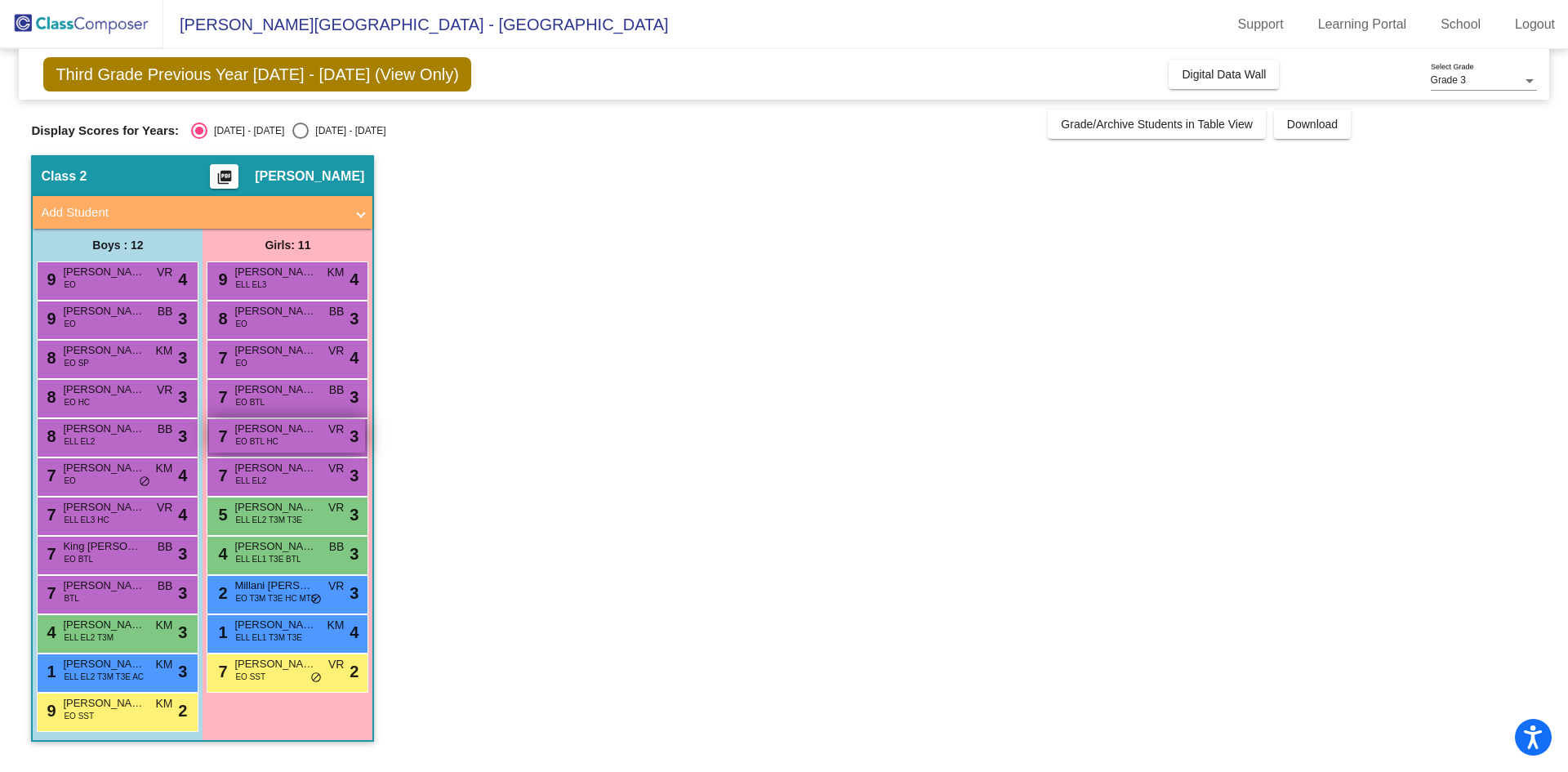
click at [305, 429] on span "[PERSON_NAME]" at bounding box center [275, 428] width 82 height 17
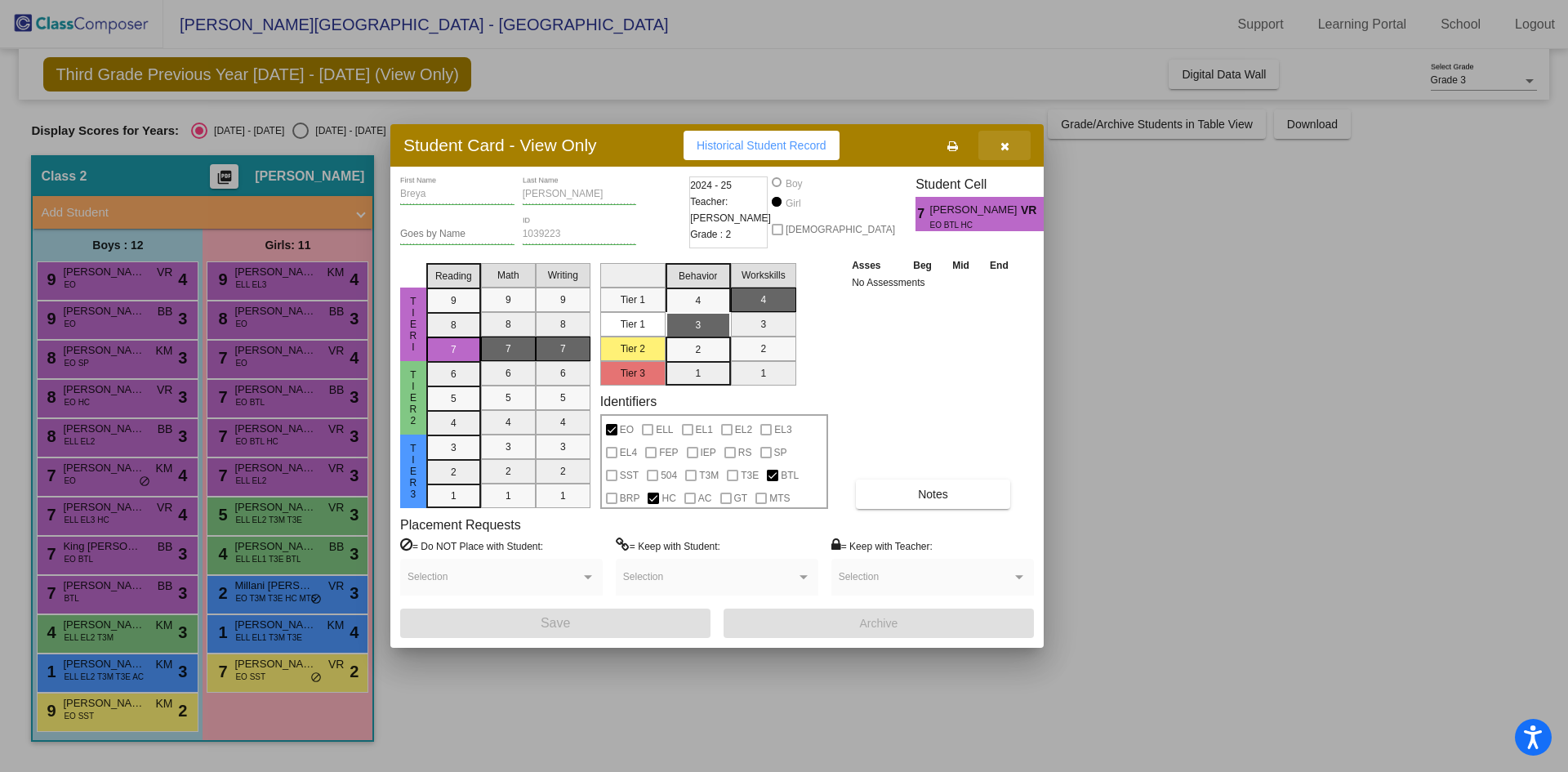
click at [994, 141] on button "button" at bounding box center [1005, 146] width 52 height 29
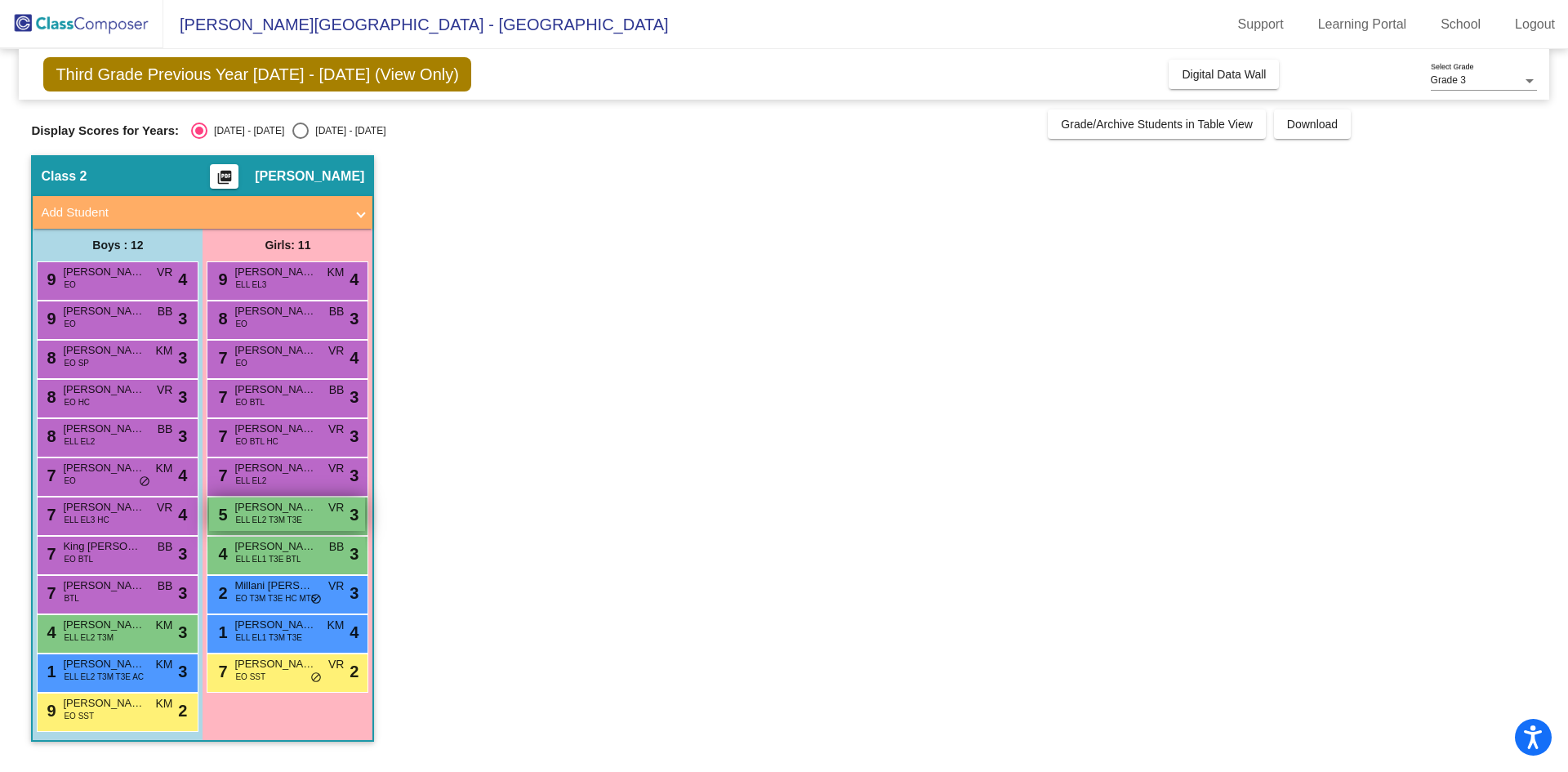
click at [284, 511] on span "[PERSON_NAME]" at bounding box center [275, 507] width 82 height 17
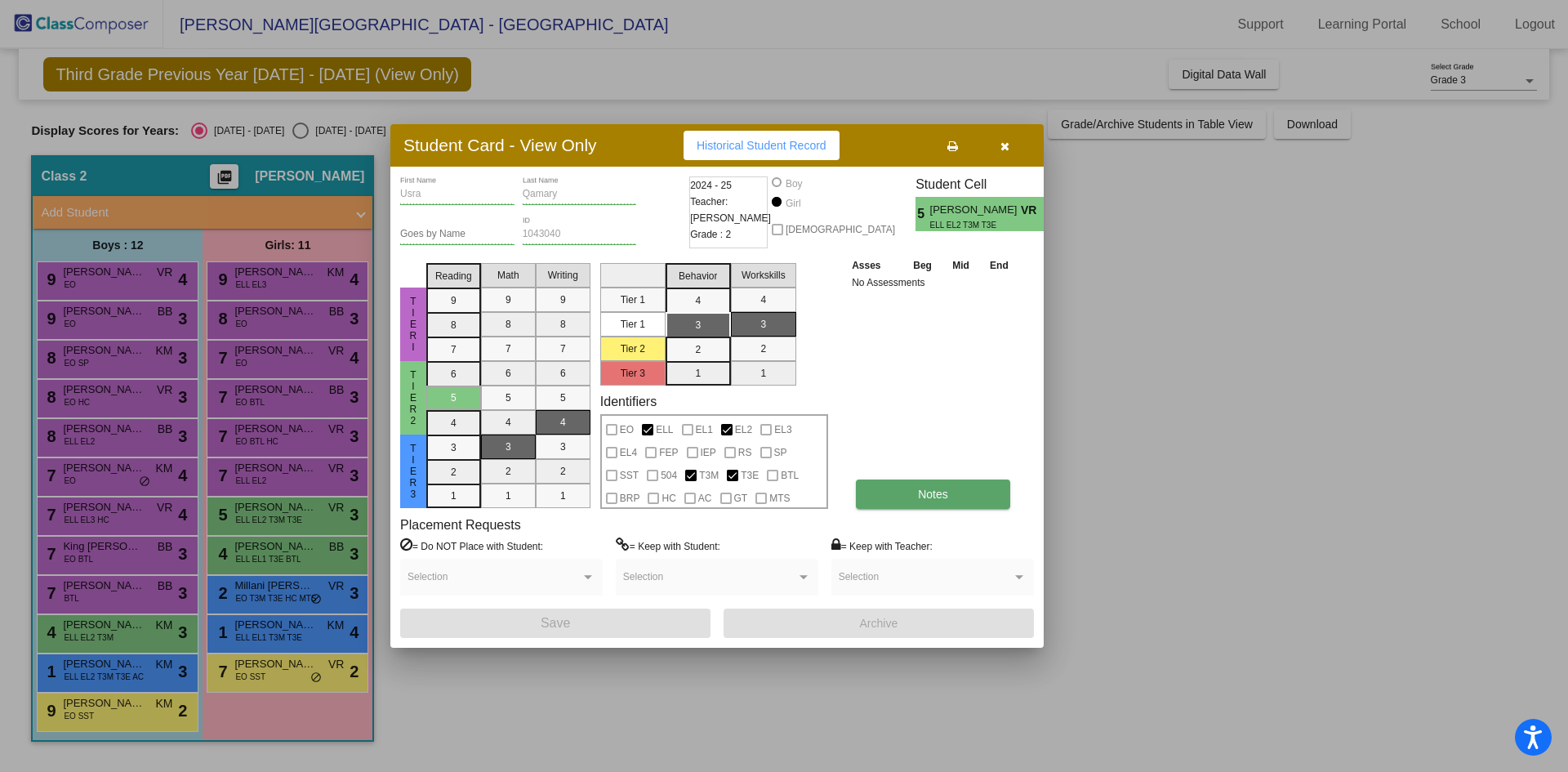
click at [940, 495] on span "Notes" at bounding box center [933, 493] width 30 height 13
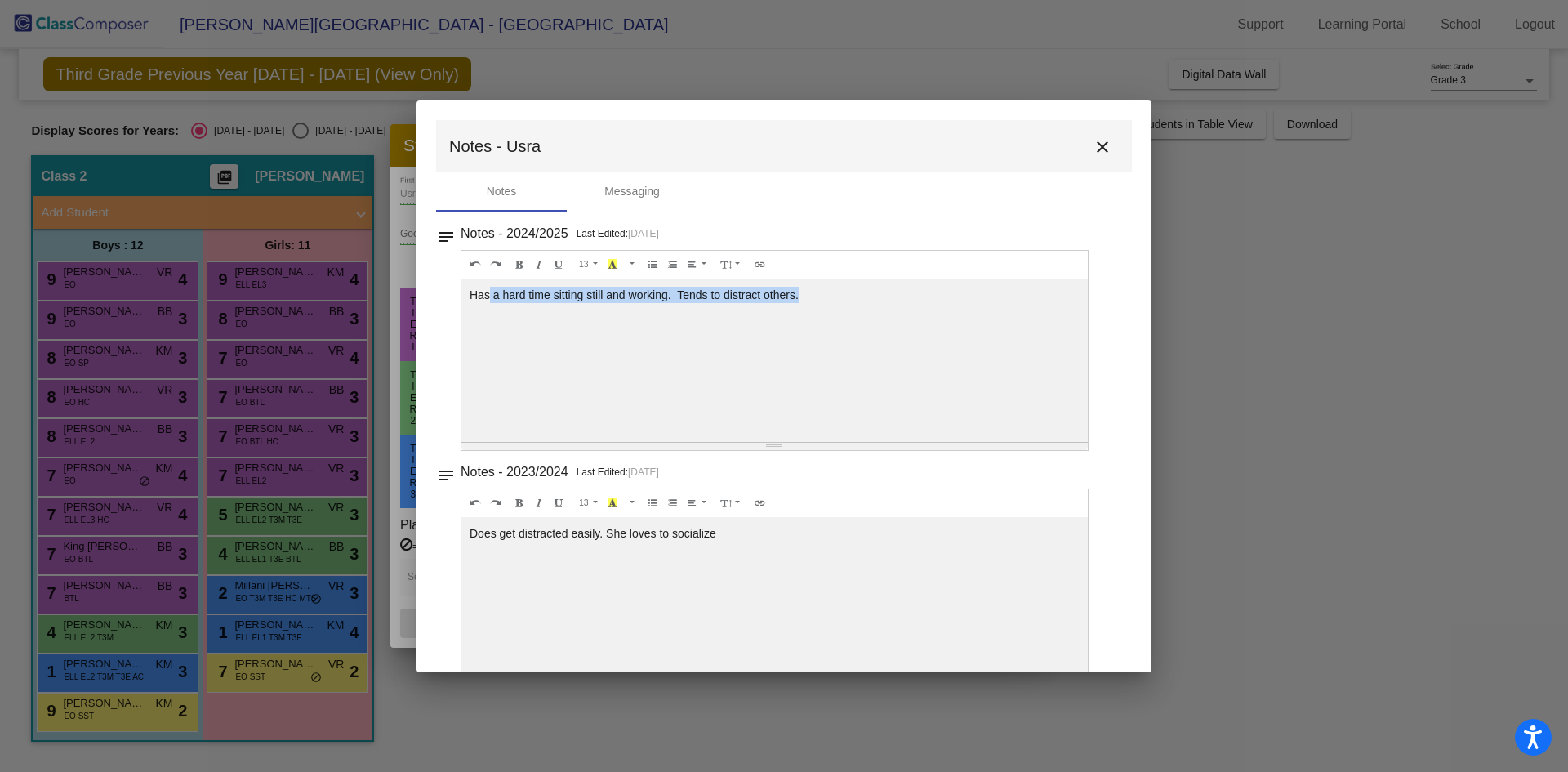
drag, startPoint x: 494, startPoint y: 291, endPoint x: 881, endPoint y: 290, distance: 387.0
click at [880, 290] on div "Has a hard time sitting still and working. Tends to distract others." at bounding box center [774, 360] width 627 height 163
click at [881, 290] on div "Has a hard time sitting still and working. Tends to distract others." at bounding box center [774, 360] width 627 height 163
drag, startPoint x: 474, startPoint y: 285, endPoint x: 873, endPoint y: 300, distance: 399.3
click at [873, 300] on div "Has a hard time sitting still and working. Tends to distract others." at bounding box center [774, 360] width 627 height 163
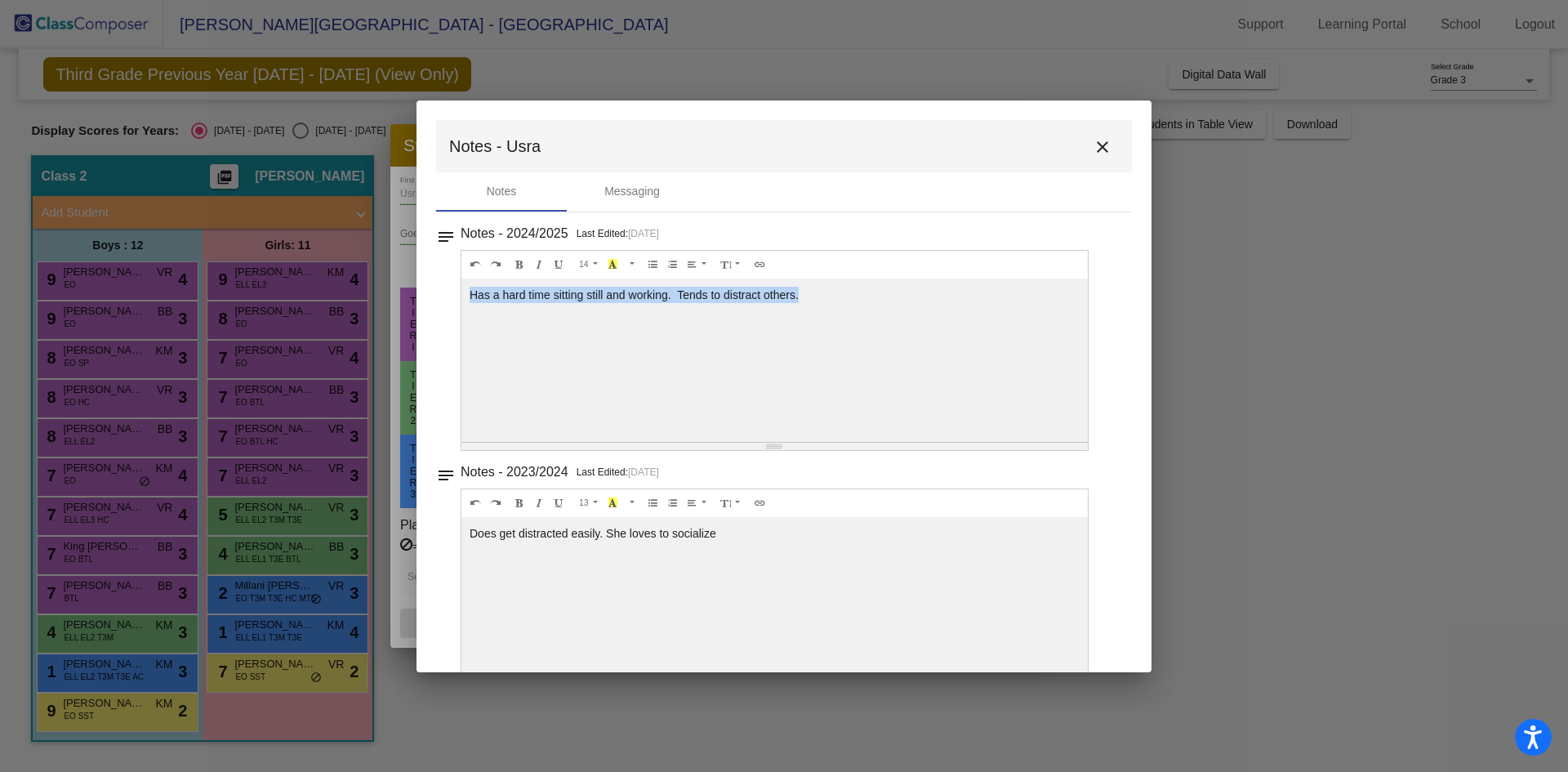
click at [873, 300] on div "Has a hard time sitting still and working. Tends to distract others." at bounding box center [774, 360] width 627 height 163
click at [1098, 153] on mat-icon "close" at bounding box center [1103, 147] width 19 height 19
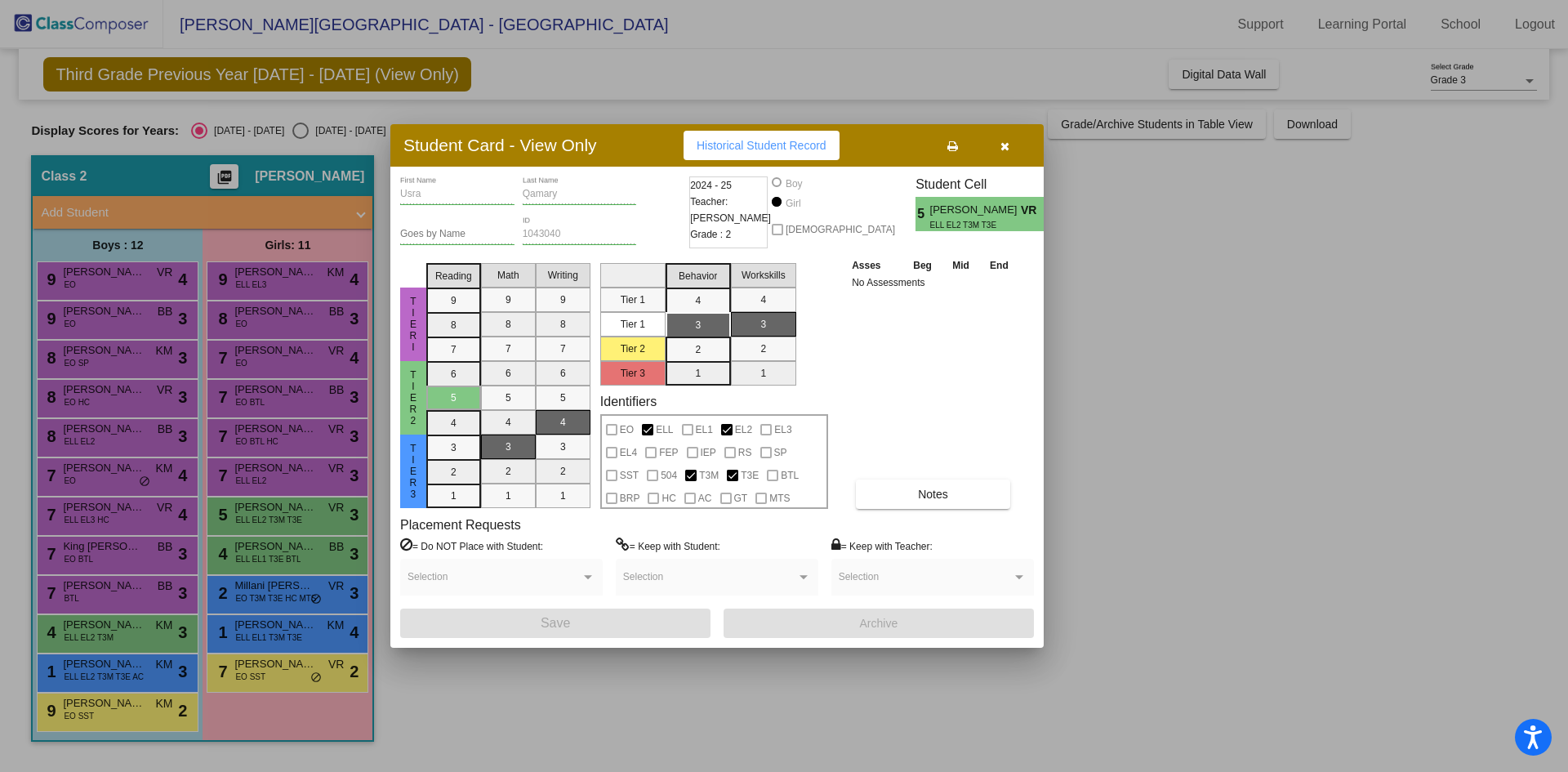
click at [1015, 141] on button "button" at bounding box center [1005, 146] width 52 height 29
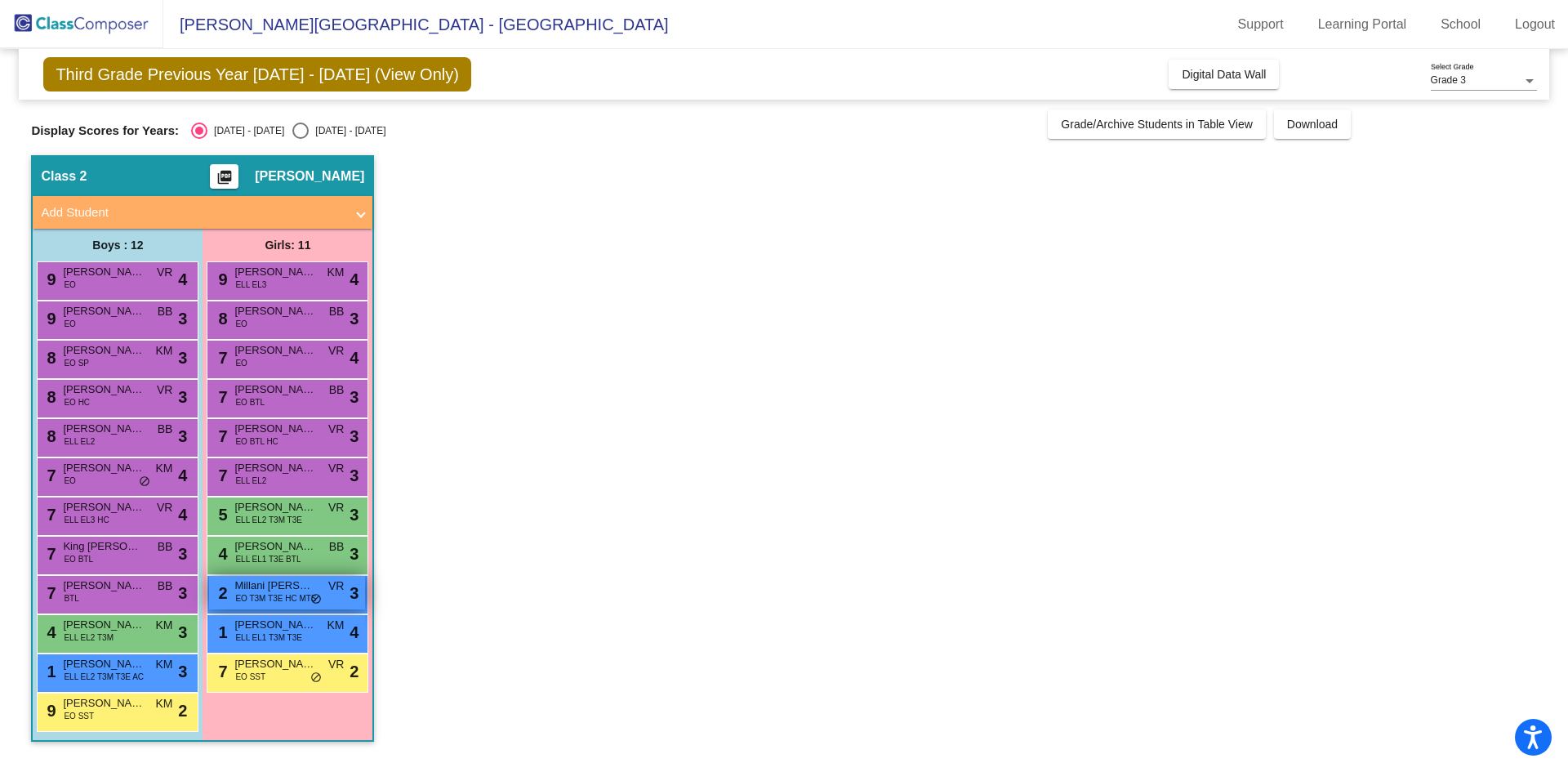
click at [280, 581] on span "Millani [PERSON_NAME]" at bounding box center [275, 585] width 82 height 17
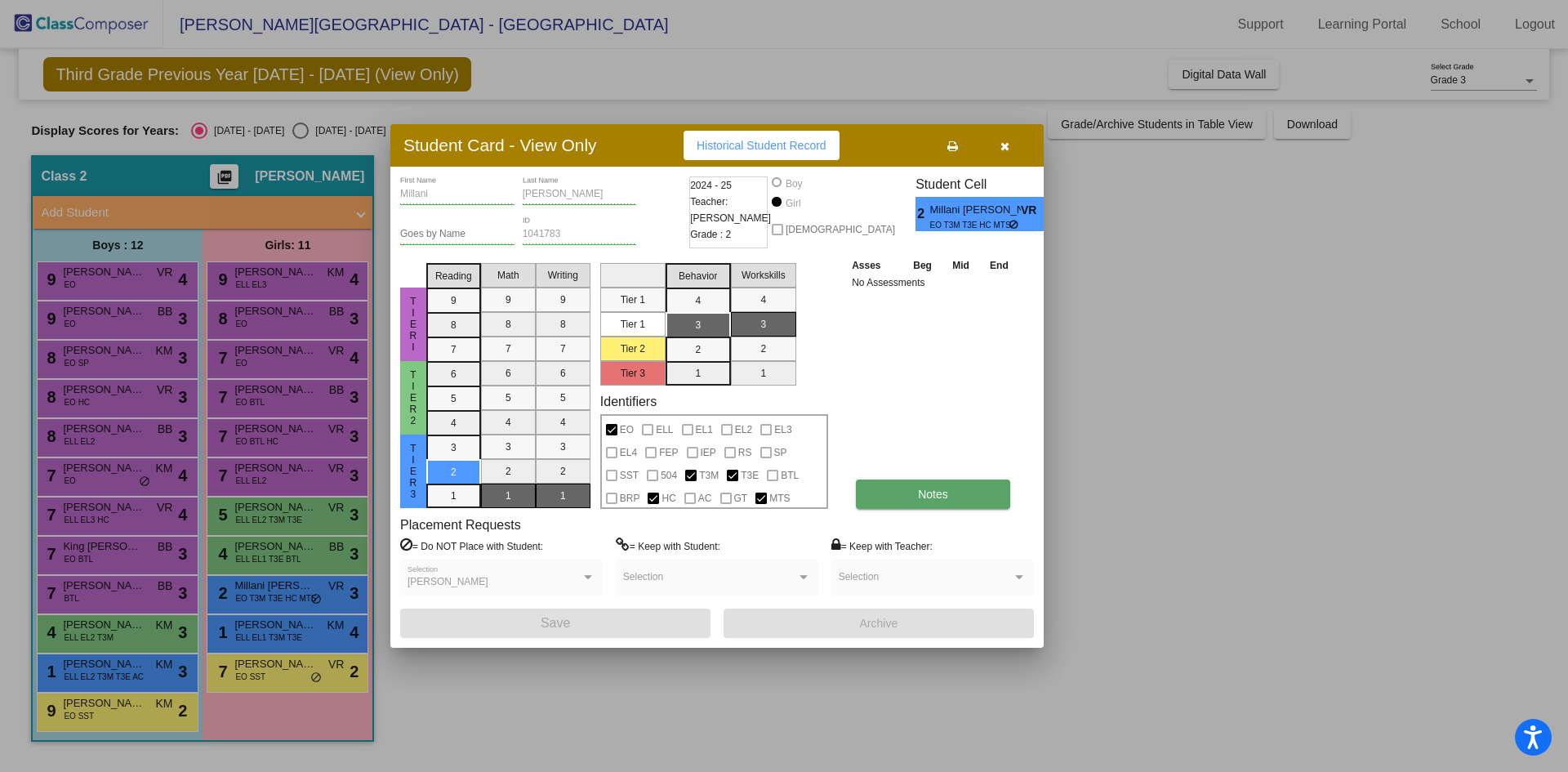
click at [930, 486] on button "Notes" at bounding box center [933, 494] width 154 height 29
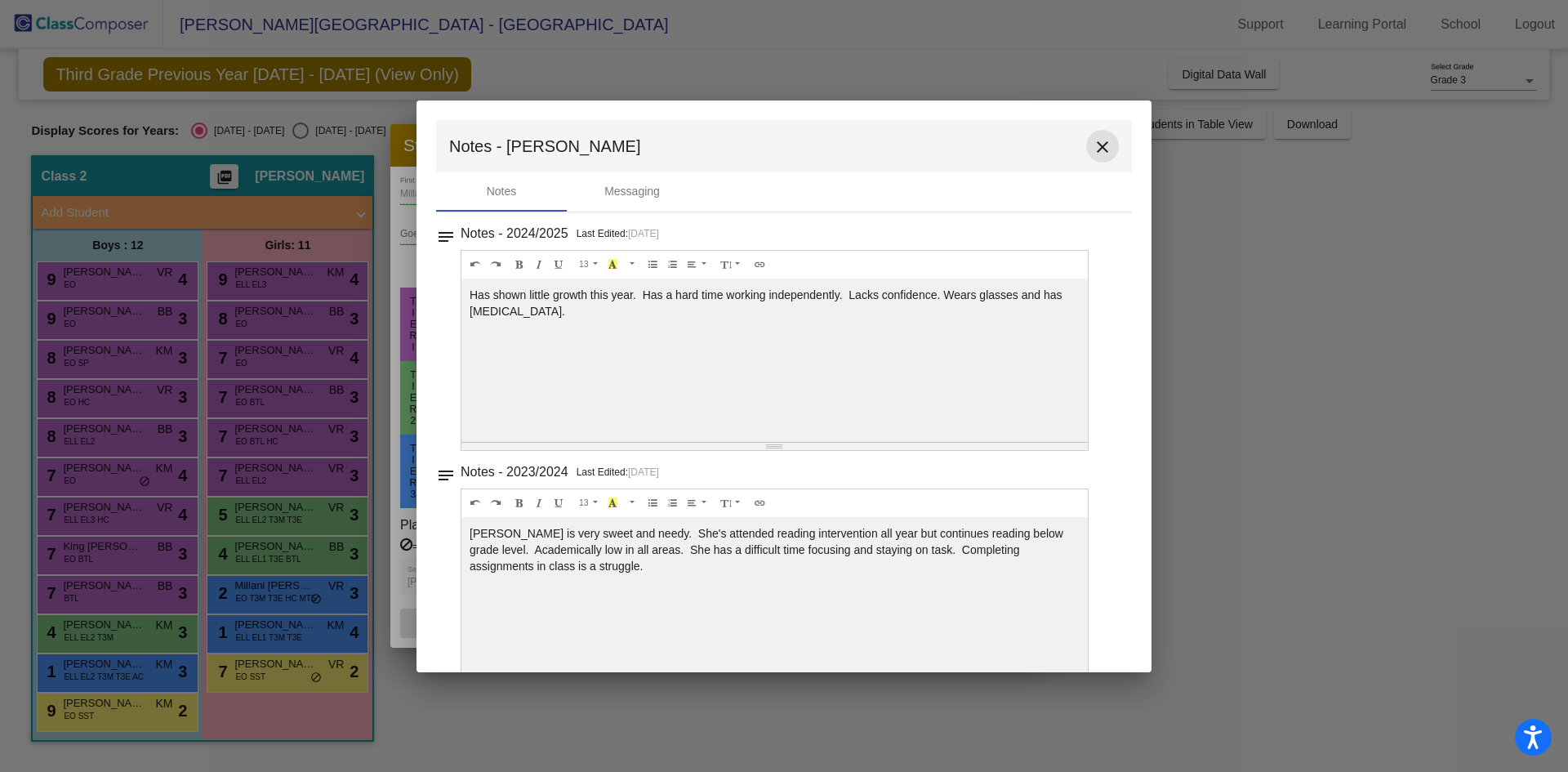
click at [1106, 150] on button "close" at bounding box center [1103, 147] width 33 height 33
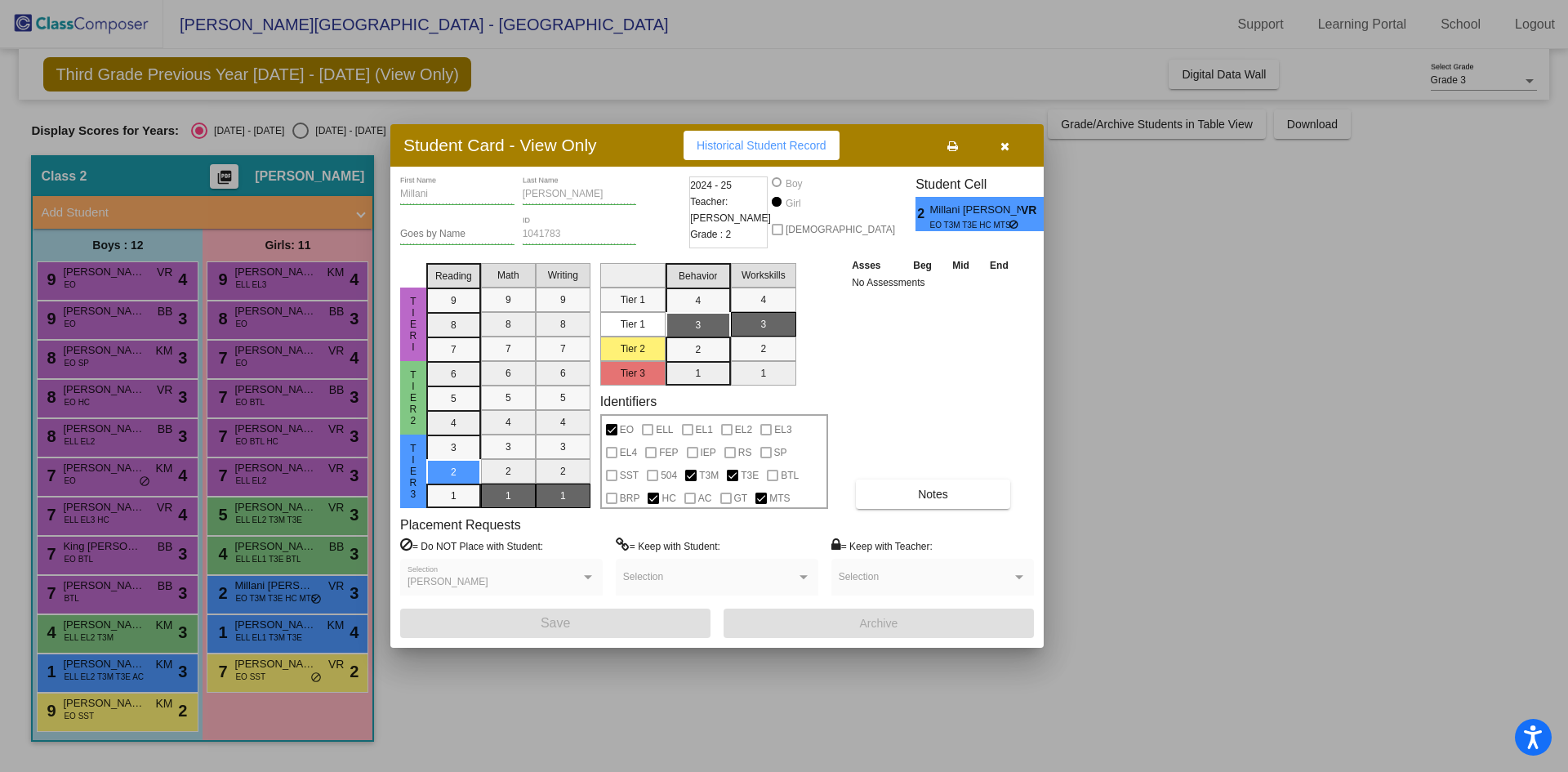
click at [1106, 150] on div at bounding box center [784, 386] width 1568 height 772
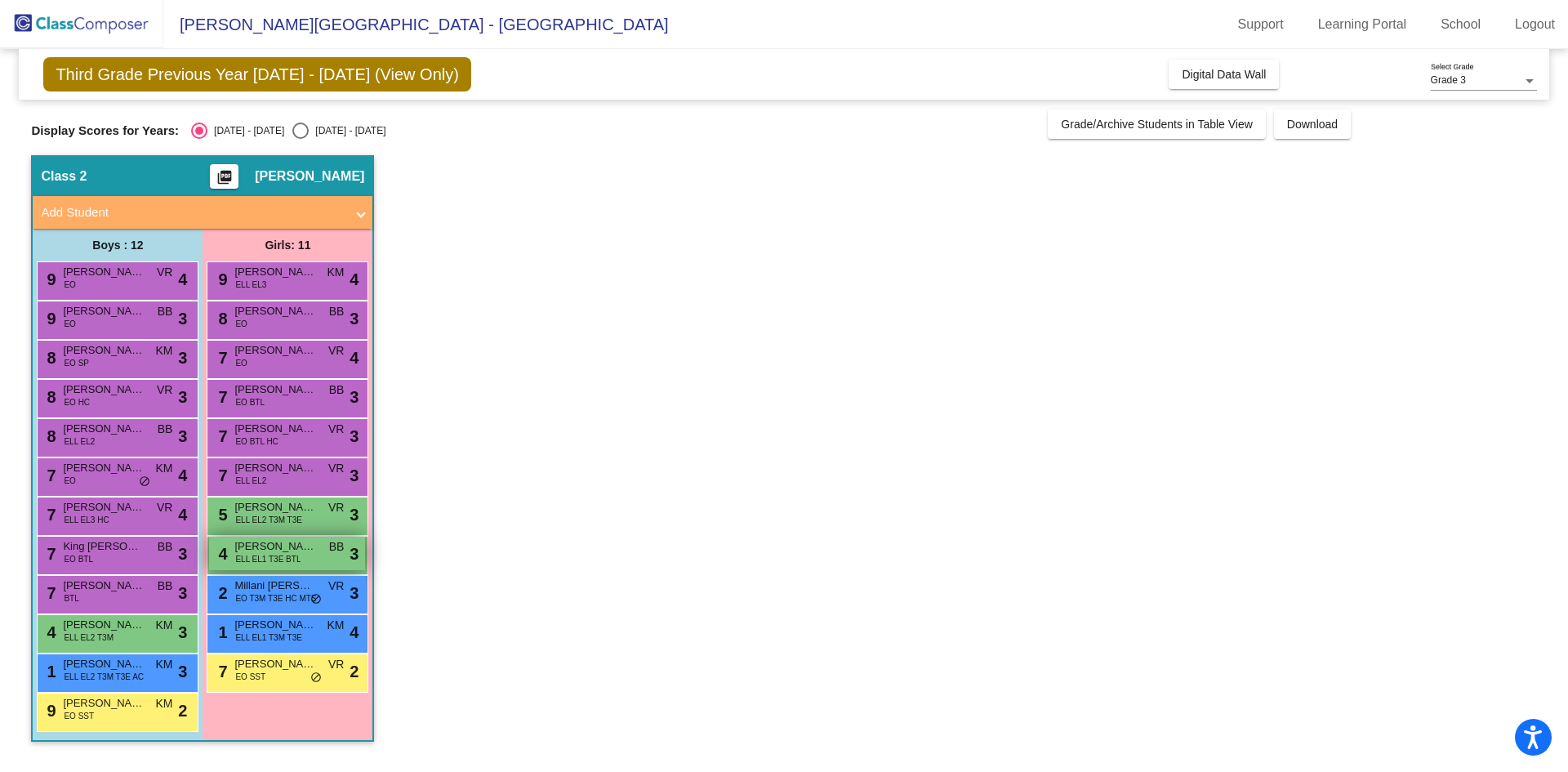
click at [275, 552] on span "[PERSON_NAME]" at bounding box center [275, 546] width 82 height 17
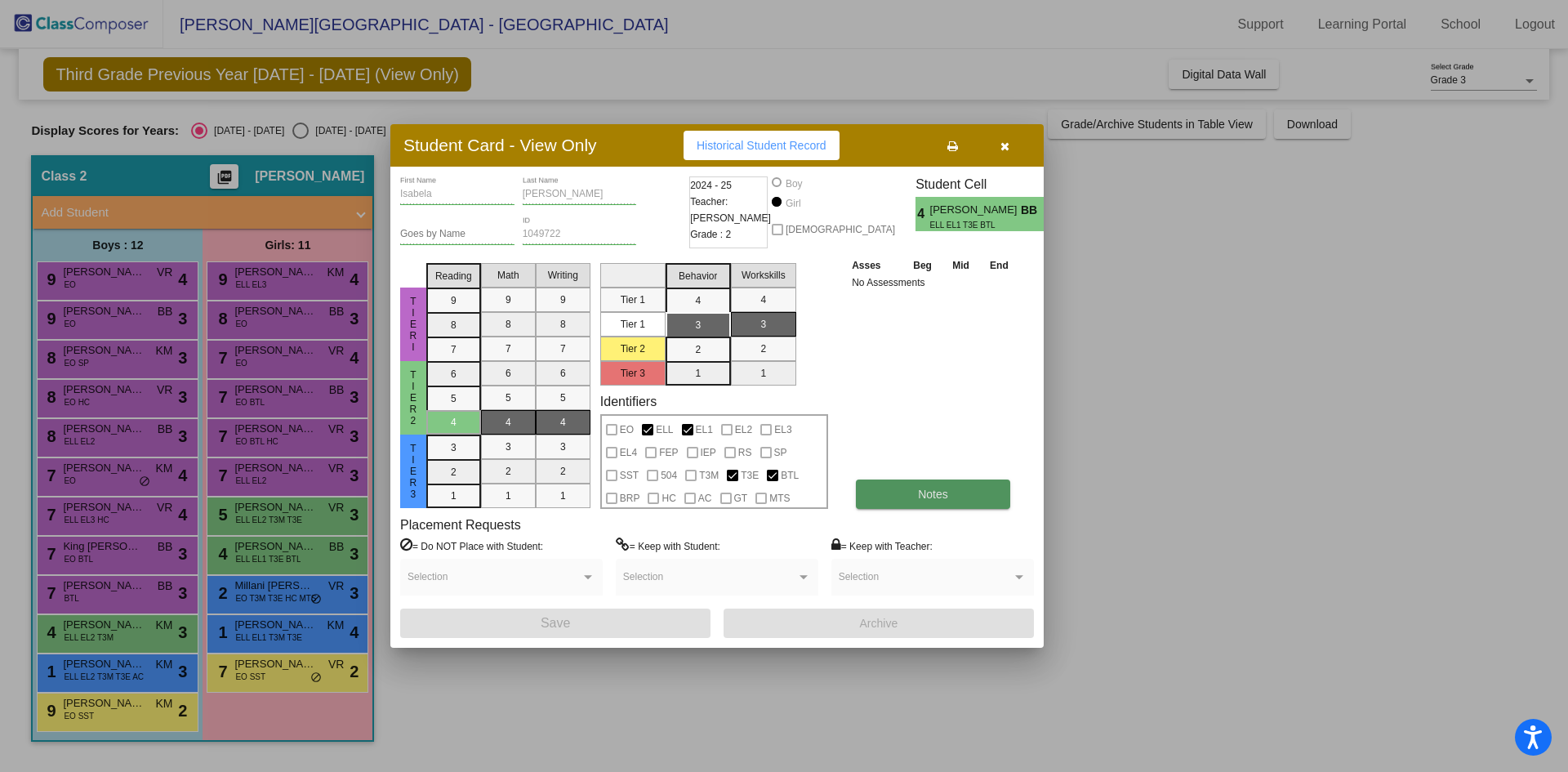
click at [959, 492] on button "Notes" at bounding box center [933, 494] width 154 height 29
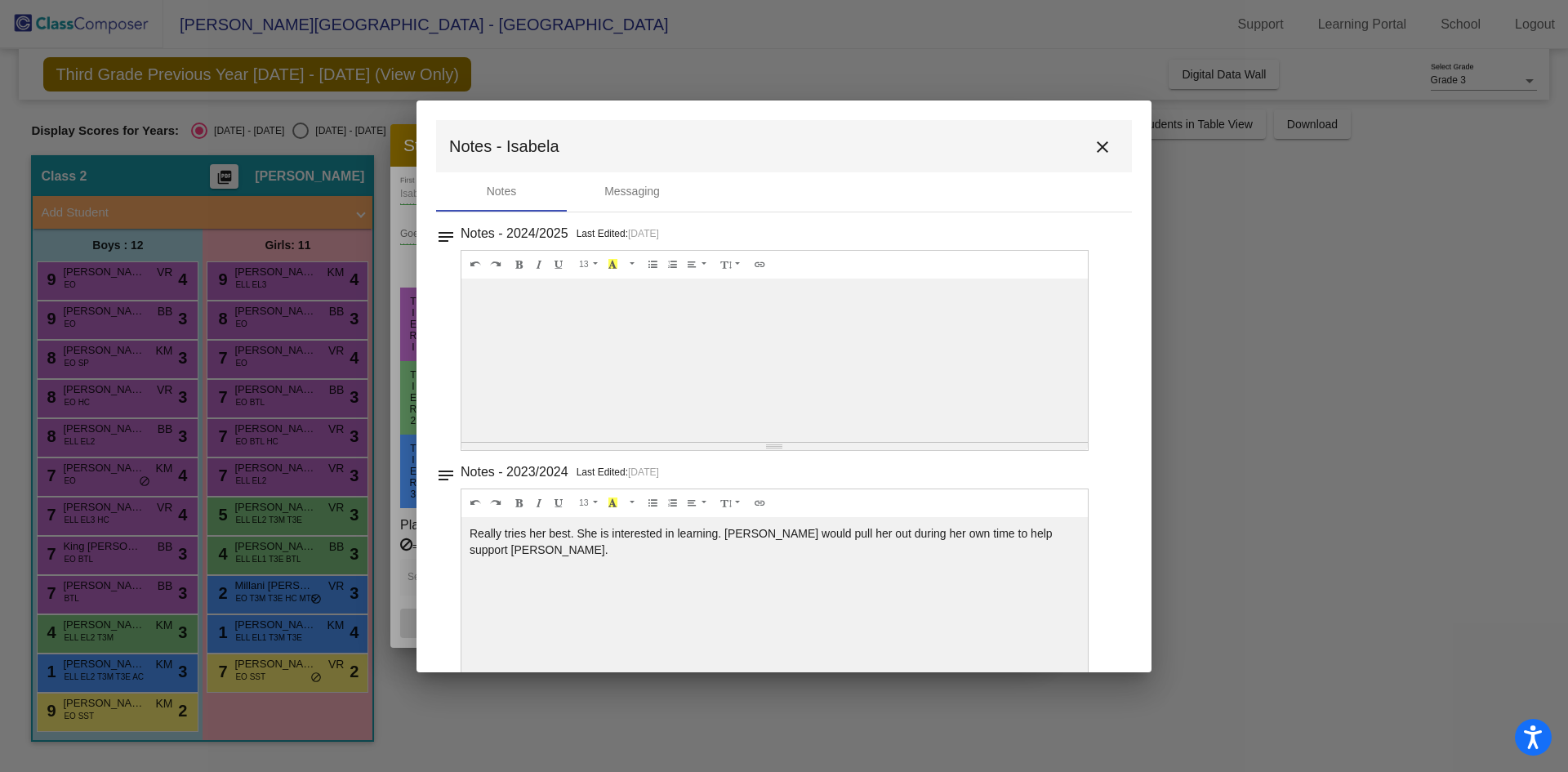
click at [1099, 147] on mat-icon "close" at bounding box center [1103, 147] width 19 height 19
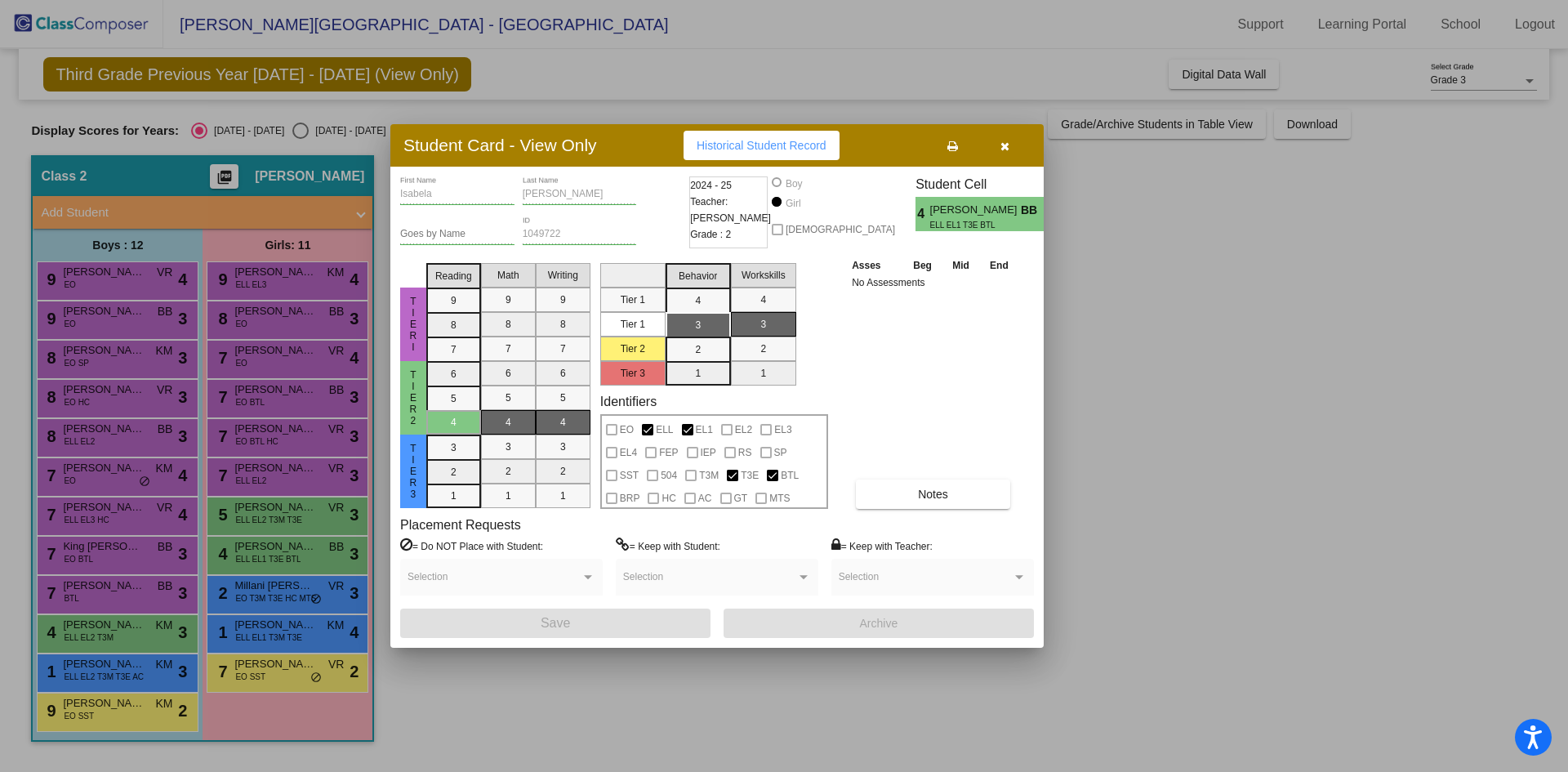
click at [289, 523] on div at bounding box center [784, 386] width 1568 height 772
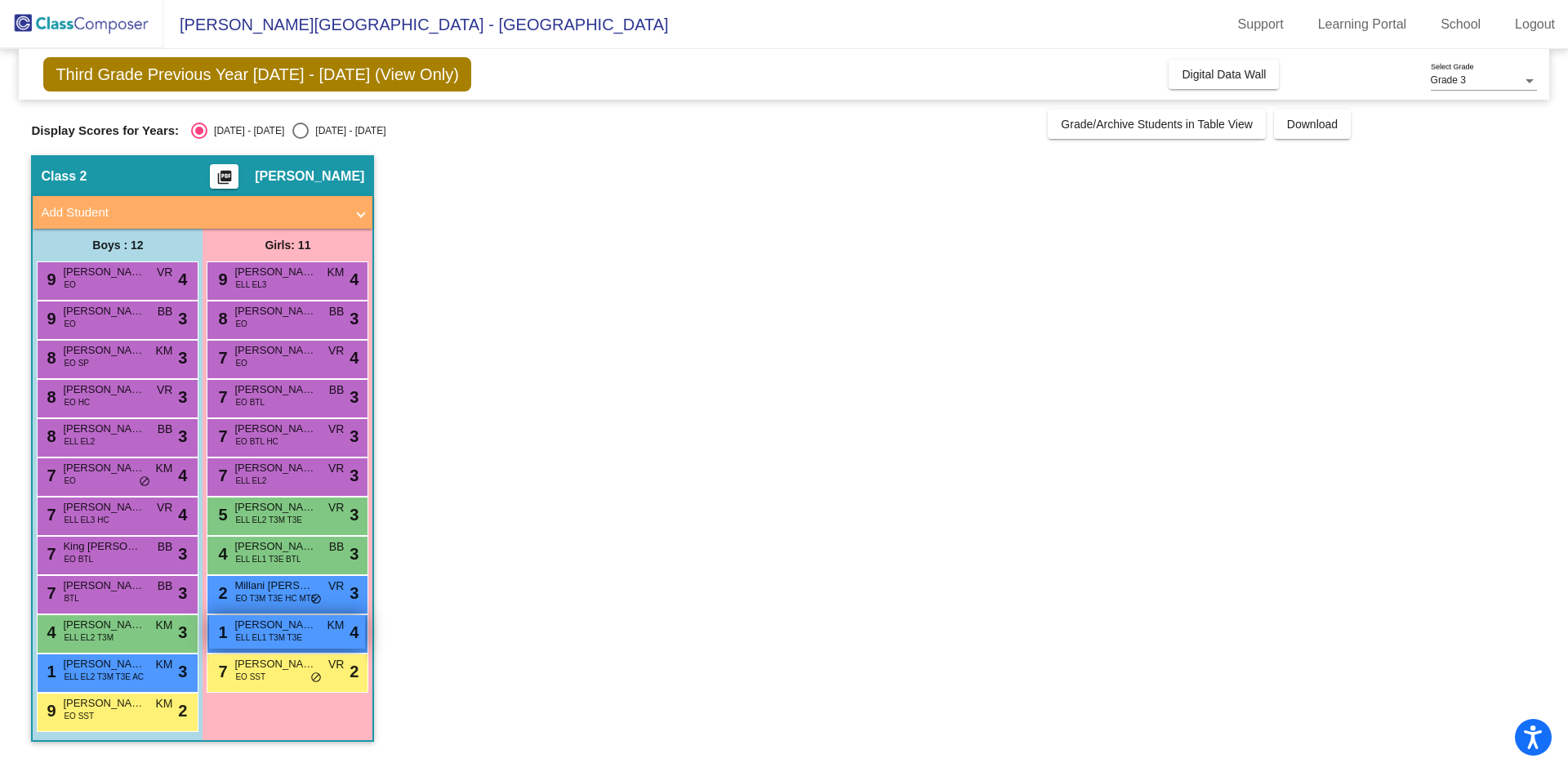
click at [302, 621] on span "[PERSON_NAME]" at bounding box center [275, 624] width 82 height 17
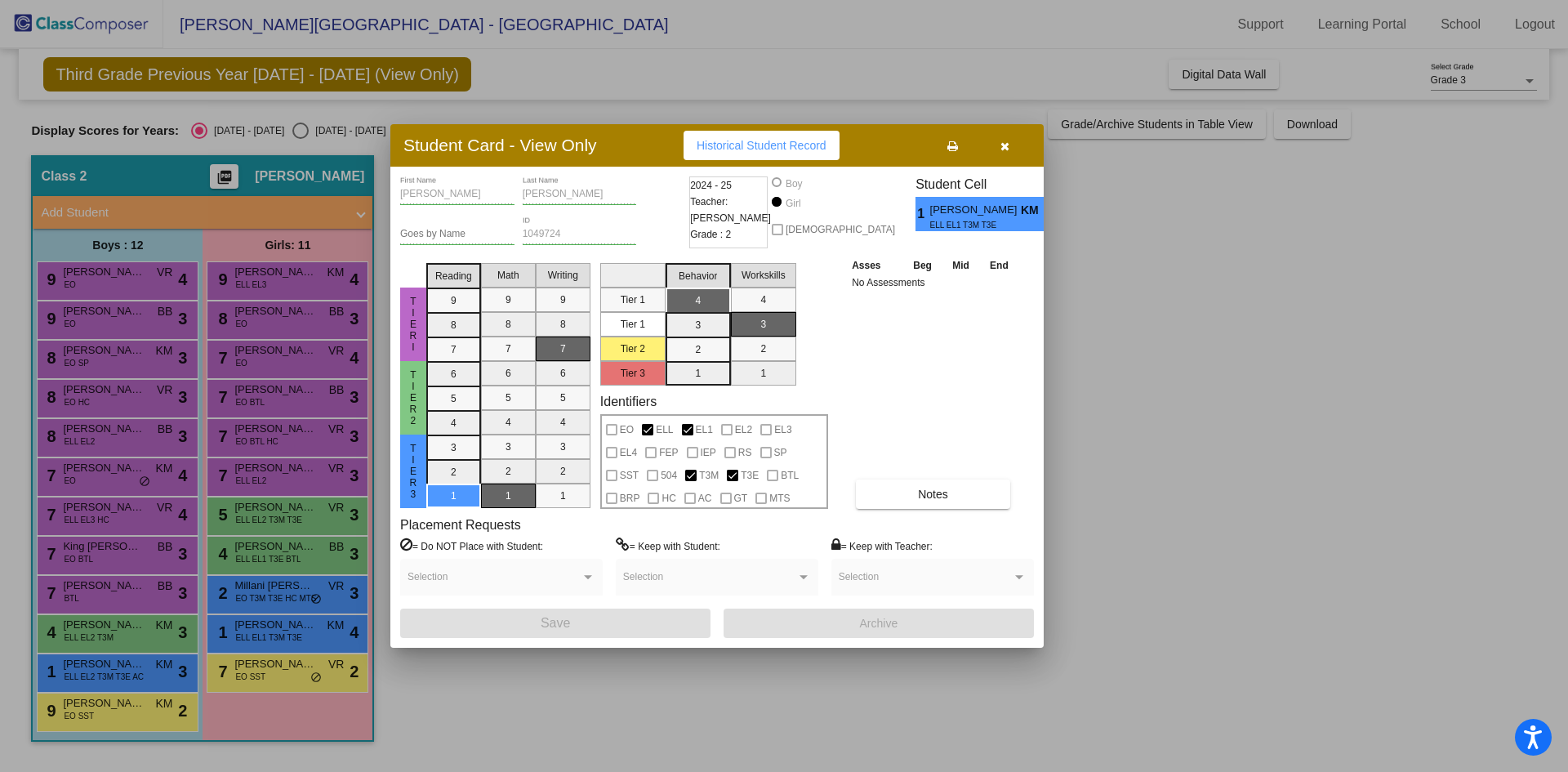
click at [923, 520] on div "Placement Requests = Do NOT Place with Student: Selection = Keep with Student: …" at bounding box center [717, 562] width 634 height 91
click at [944, 495] on span "Notes" at bounding box center [933, 493] width 30 height 13
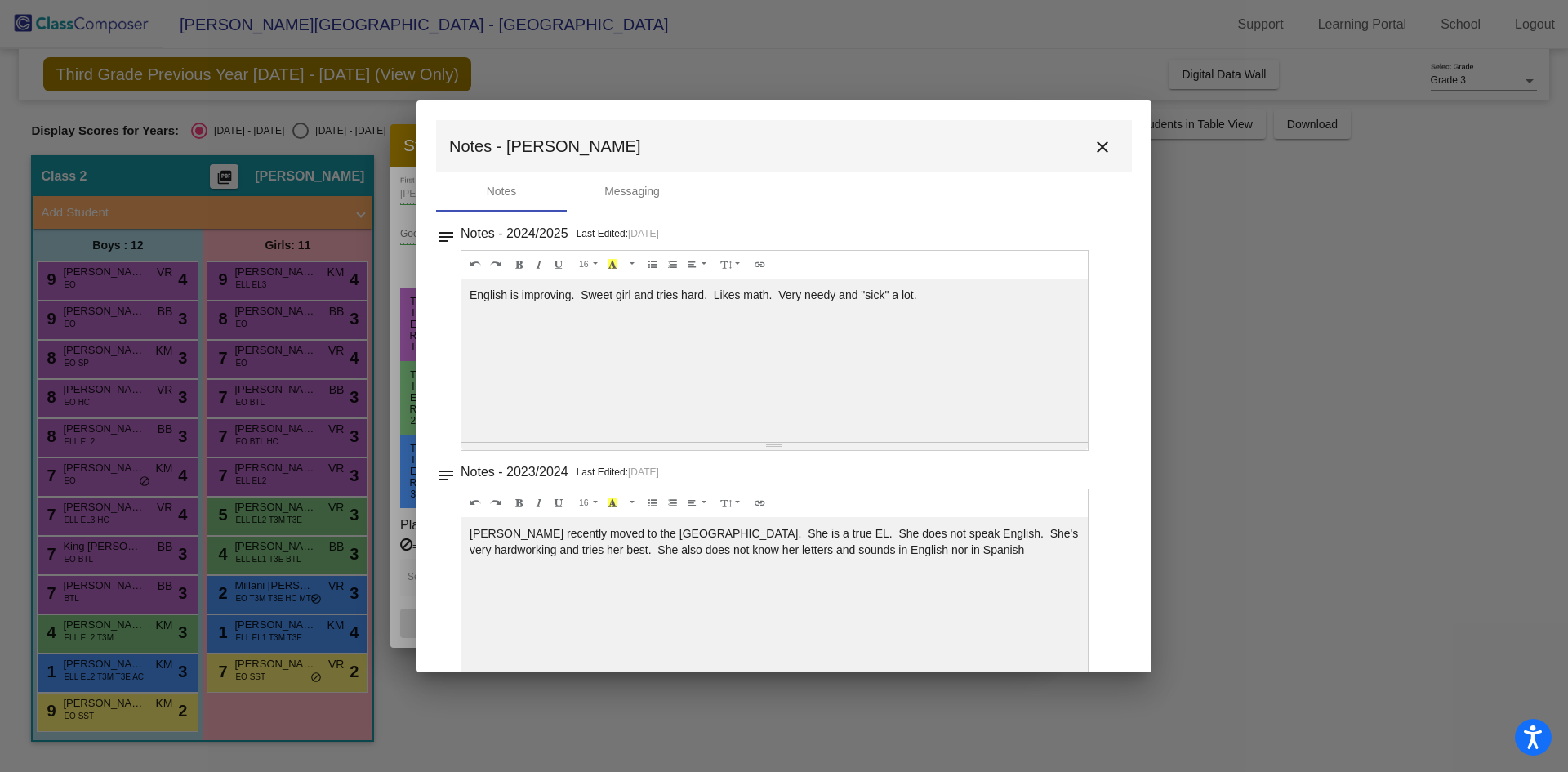
click at [819, 299] on div "English is improving. Sweet girl and tries hard. Likes math. Very needy and "si…" at bounding box center [774, 360] width 627 height 163
click at [1093, 146] on mat-icon "close" at bounding box center [1103, 147] width 19 height 19
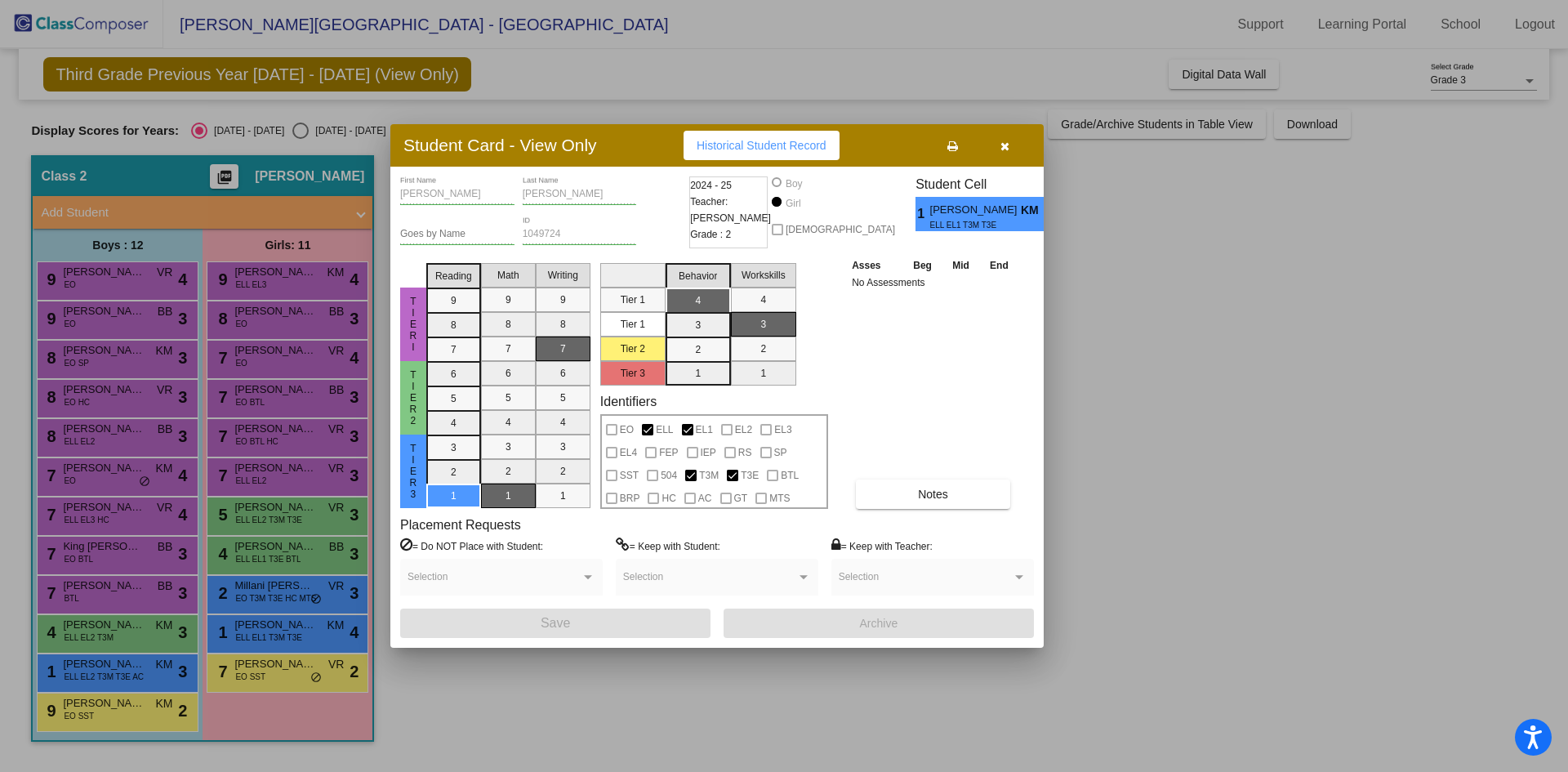
click at [993, 147] on button "button" at bounding box center [1005, 146] width 52 height 29
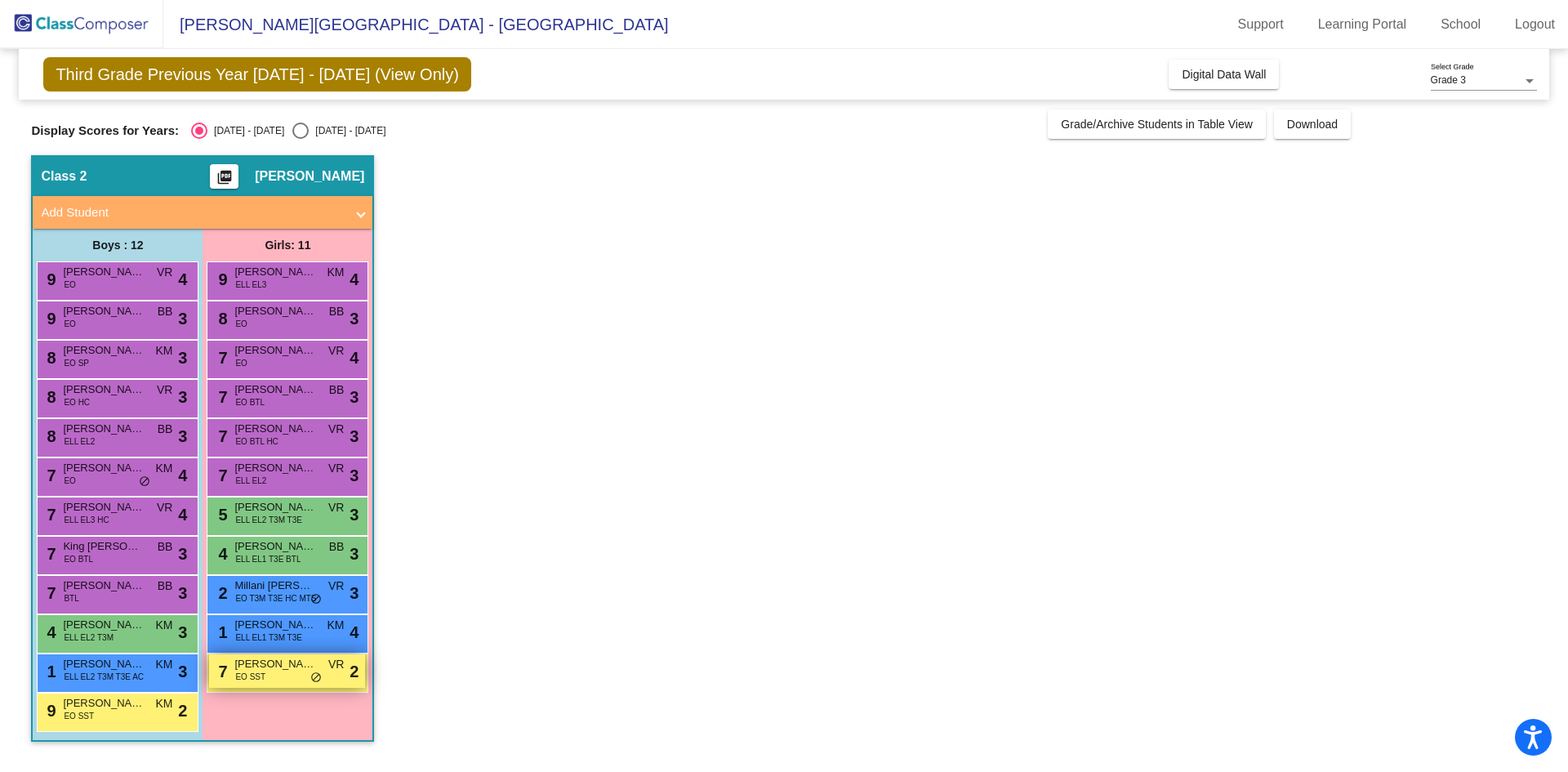
click at [277, 657] on span "[PERSON_NAME] [PERSON_NAME]" at bounding box center [275, 663] width 82 height 17
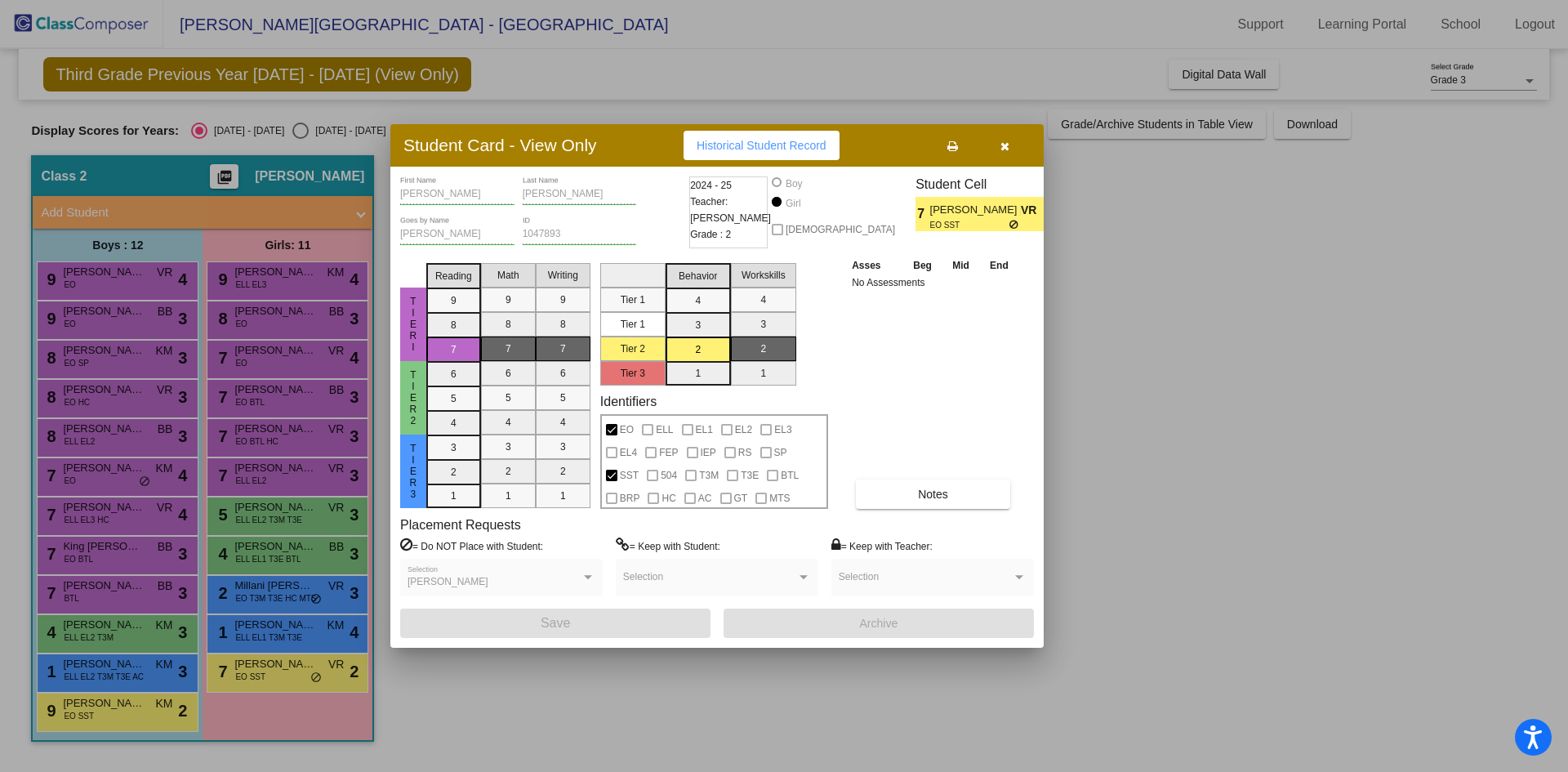
drag, startPoint x: 896, startPoint y: 455, endPoint x: 920, endPoint y: 477, distance: 32.6
click at [898, 458] on div "Asses Beg Mid End No Assessments Notes" at bounding box center [934, 383] width 172 height 252
click at [920, 477] on div "Asses Beg Mid End No Assessments Notes" at bounding box center [934, 383] width 172 height 252
click at [915, 485] on button "Notes" at bounding box center [933, 494] width 154 height 29
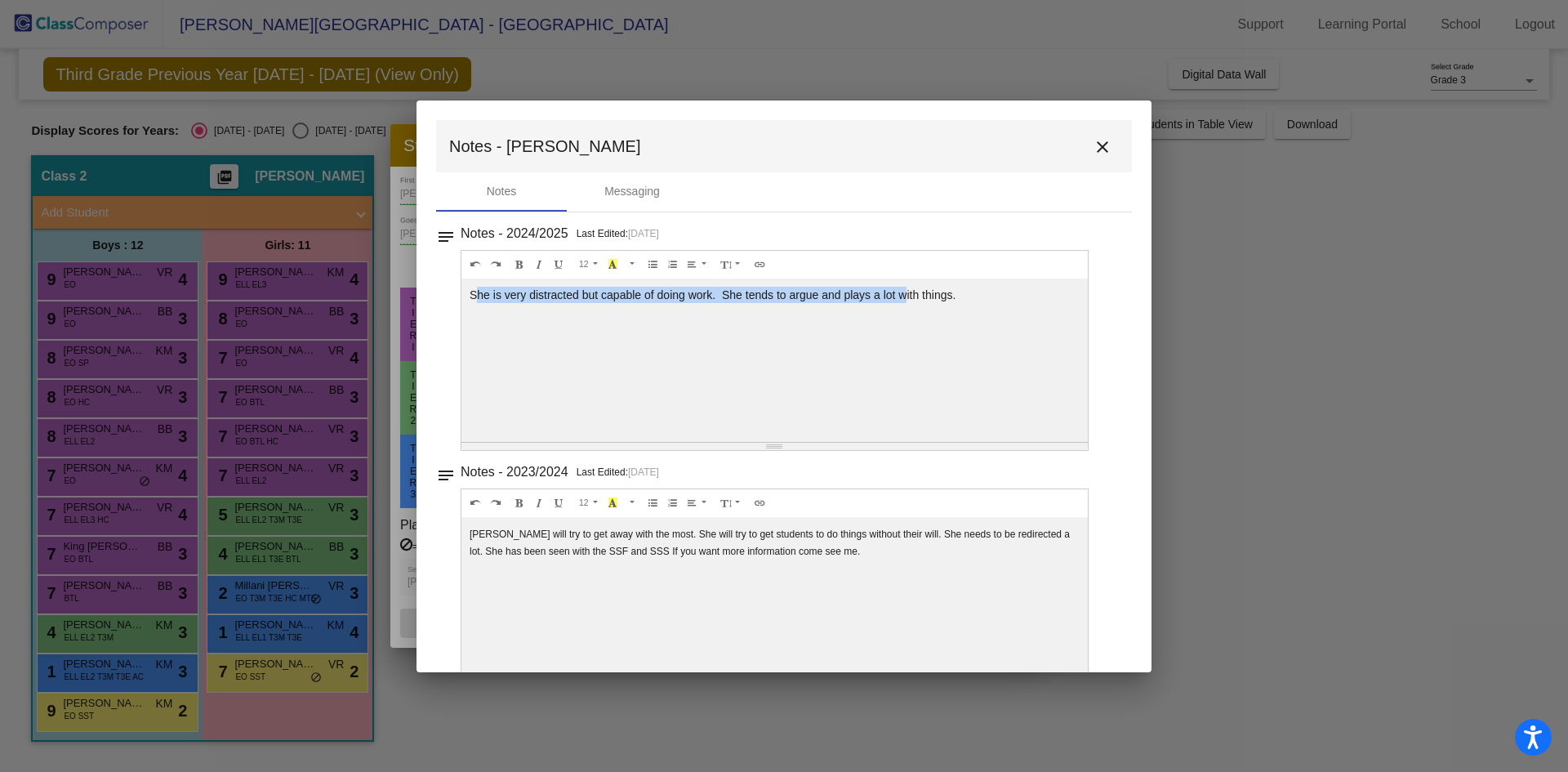
drag, startPoint x: 506, startPoint y: 295, endPoint x: 915, endPoint y: 291, distance: 409.0
click at [915, 291] on div "She is very distracted but capable of doing work. She tends to argue and plays …" at bounding box center [774, 360] width 627 height 163
click at [1096, 147] on mat-icon "close" at bounding box center [1103, 147] width 19 height 19
